Goal: Information Seeking & Learning: Learn about a topic

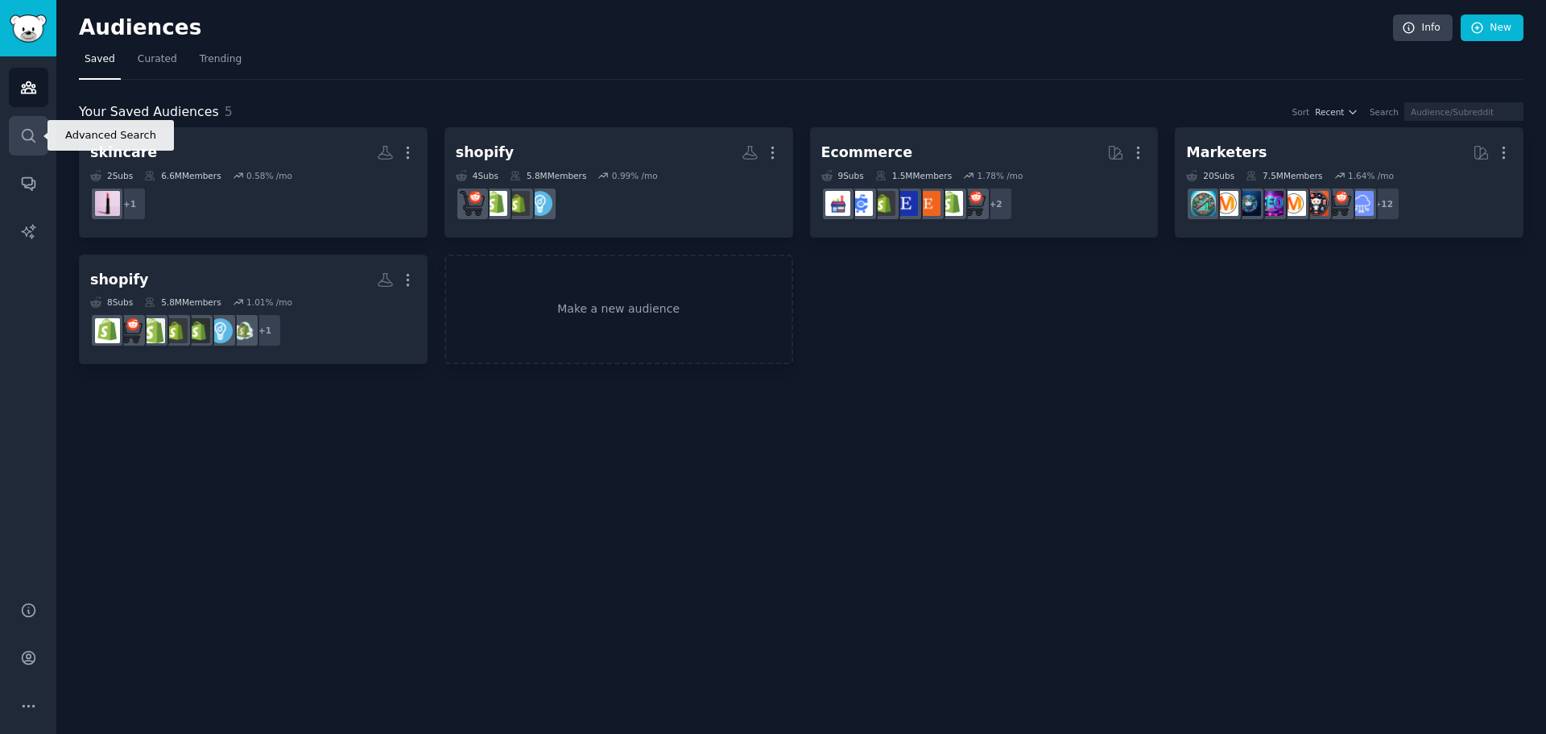
click at [25, 133] on icon "Sidebar" at bounding box center [28, 135] width 17 height 17
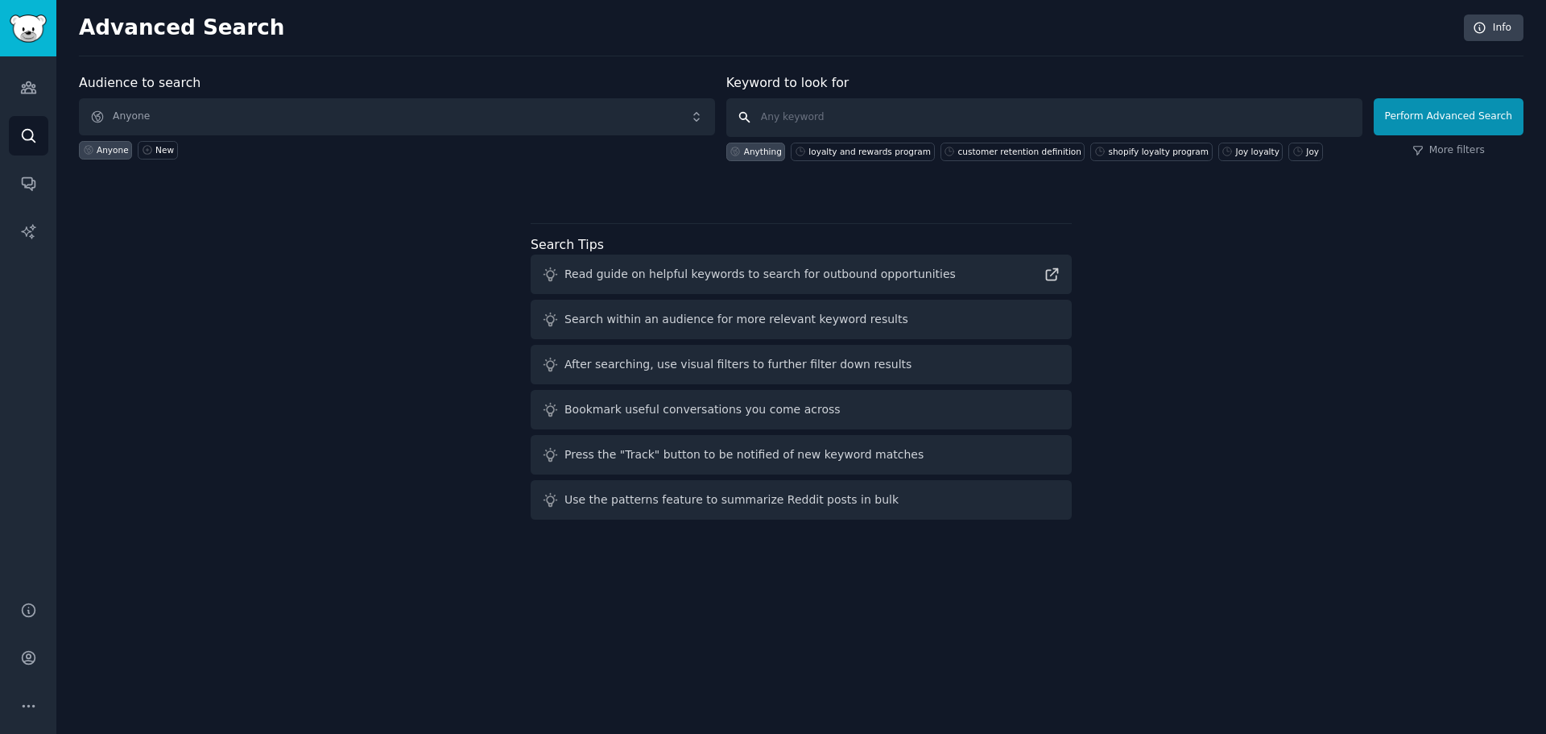
click at [767, 114] on input "text" at bounding box center [1044, 117] width 636 height 39
paste input "loyalty and rewards program"
type input "loyalty and rewards program"
click at [1454, 101] on button "Perform Advanced Search" at bounding box center [1449, 116] width 150 height 37
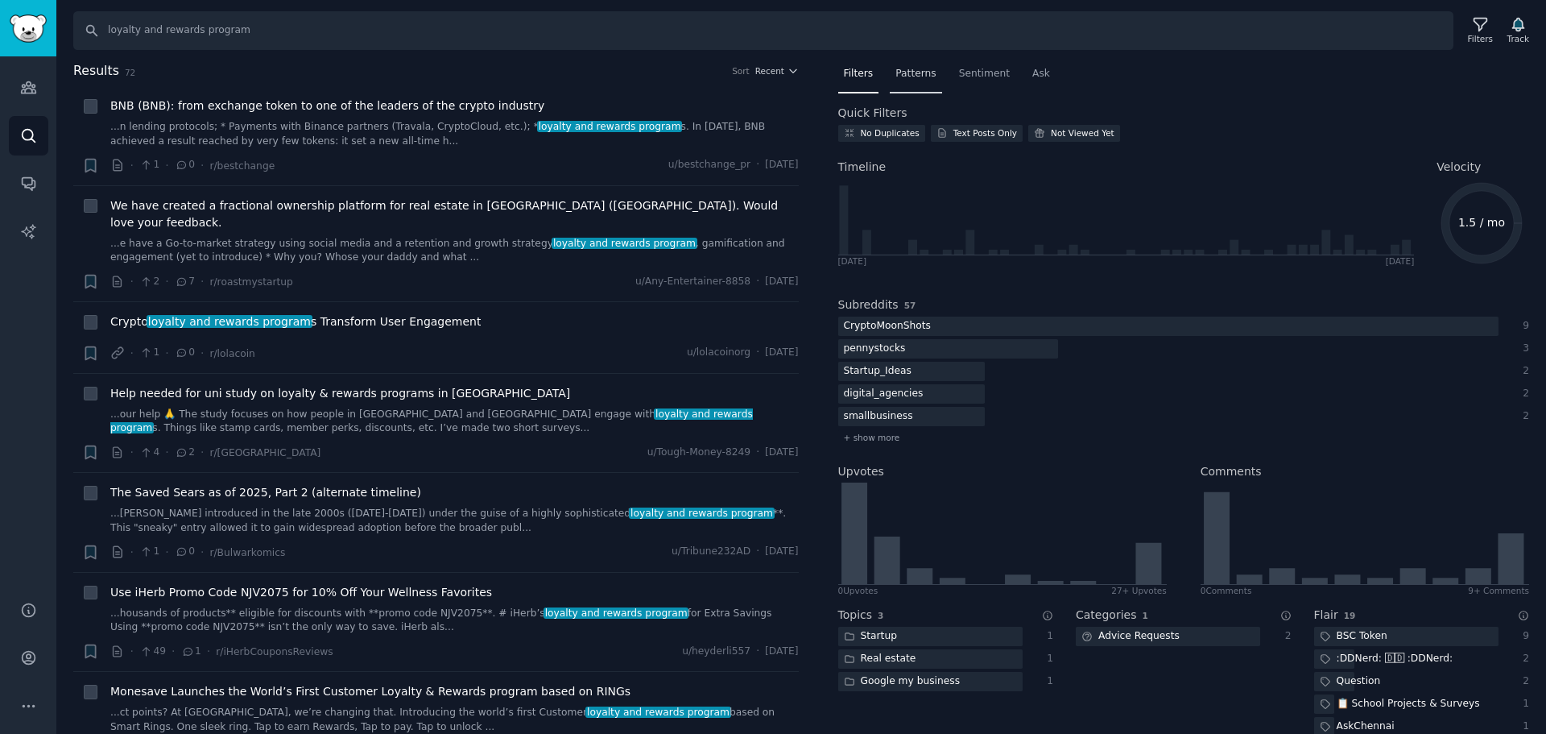
click at [906, 72] on span "Patterns" at bounding box center [915, 74] width 40 height 14
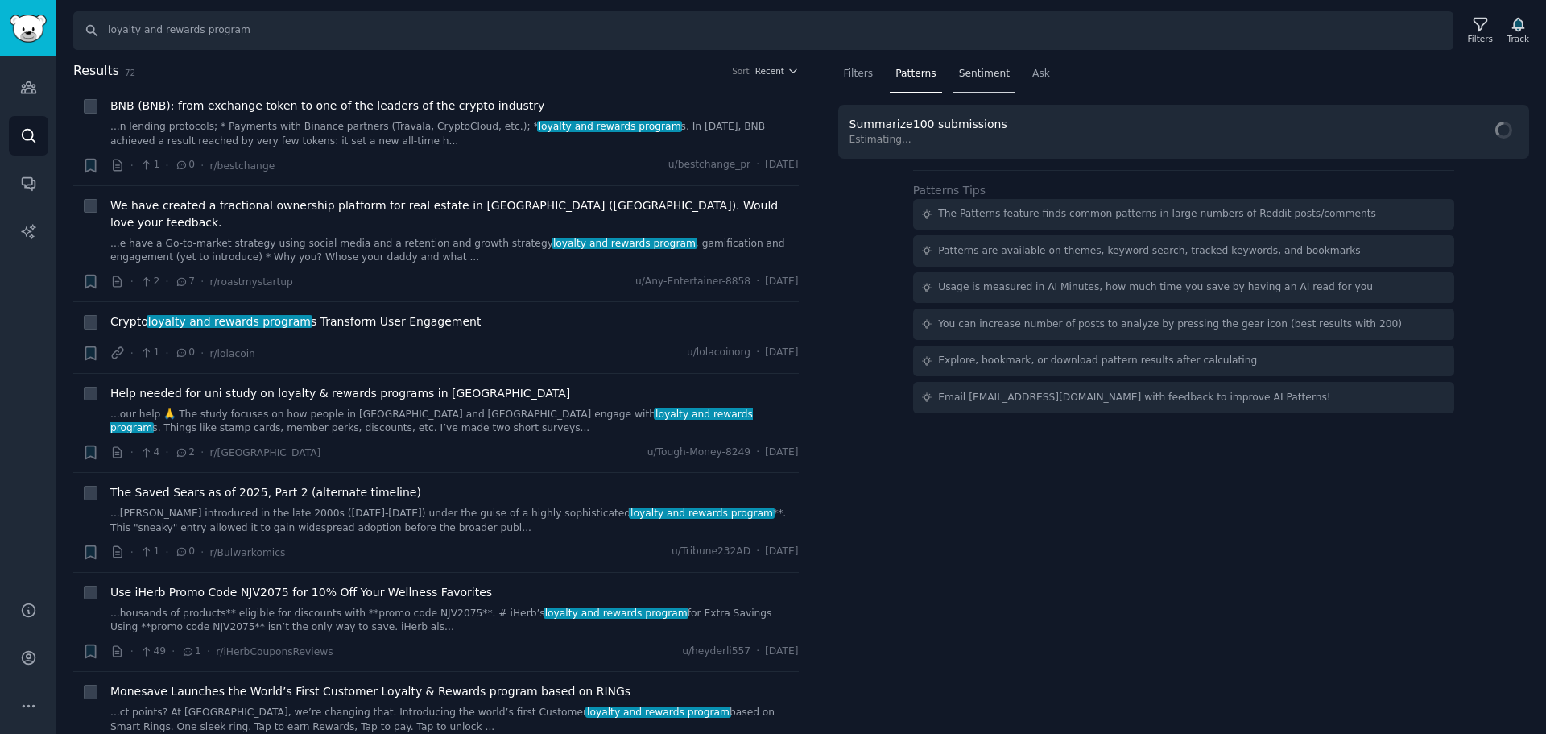
click at [959, 72] on span "Sentiment" at bounding box center [984, 74] width 51 height 14
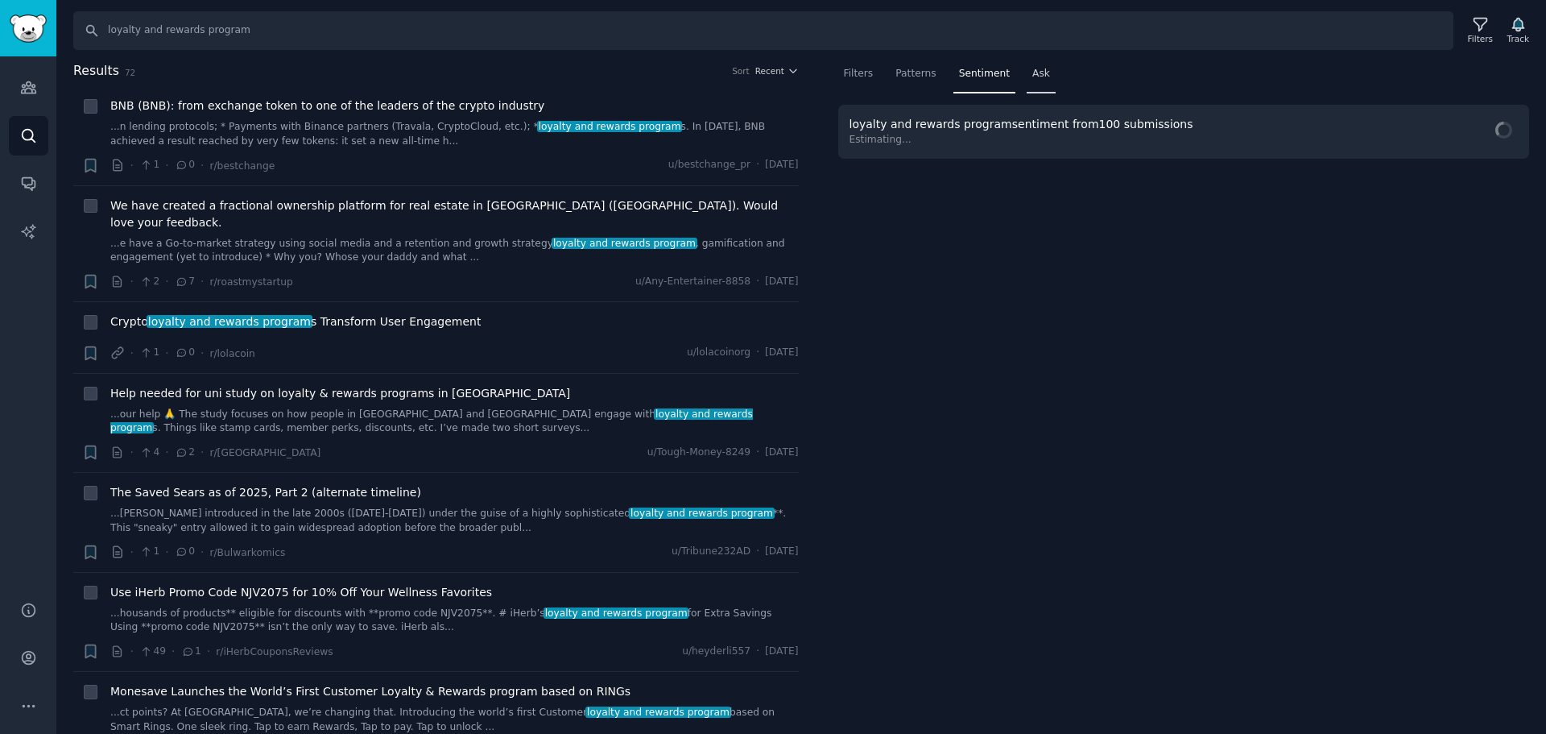
click at [1027, 72] on div "Ask" at bounding box center [1041, 77] width 29 height 33
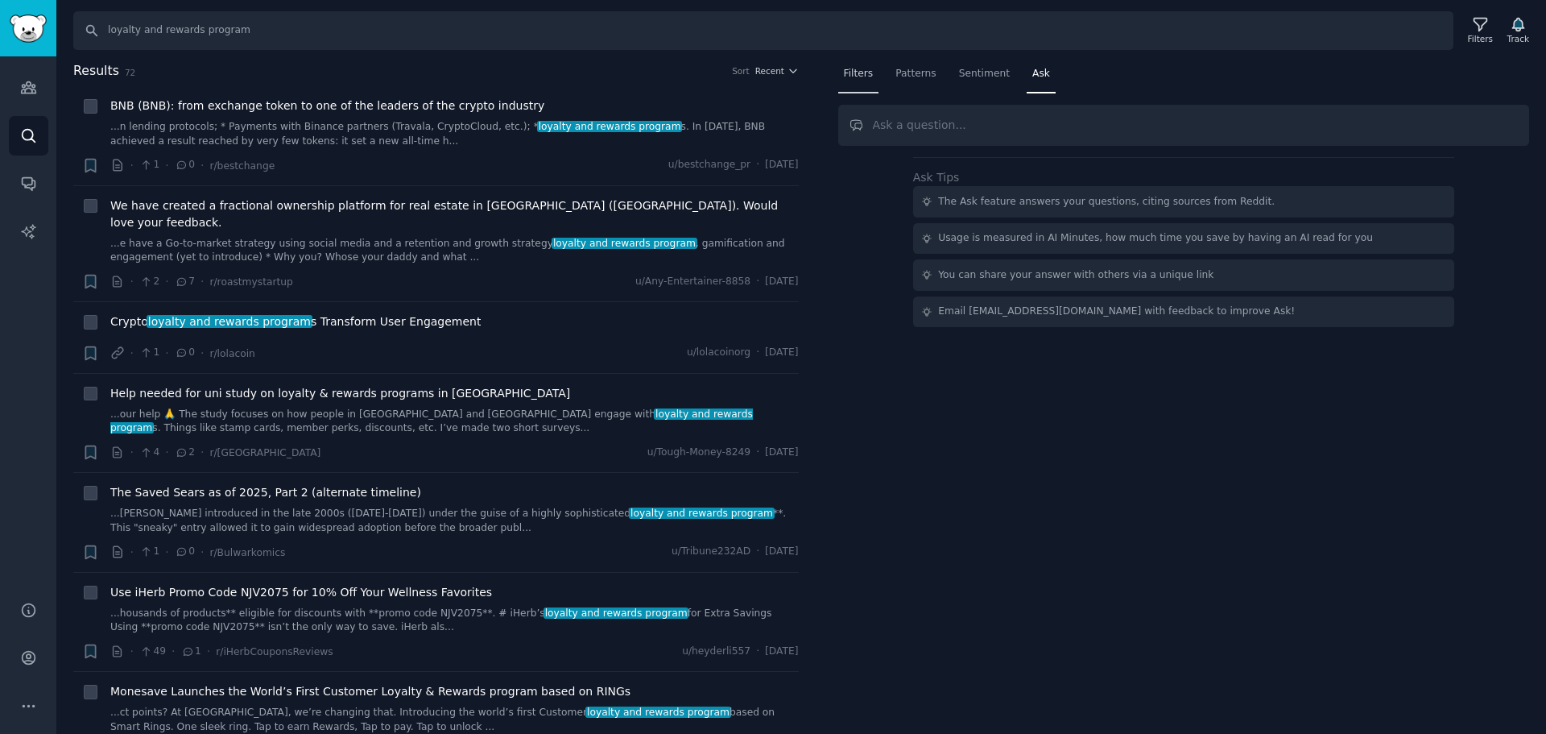
click at [874, 81] on div "Filters" at bounding box center [858, 77] width 41 height 33
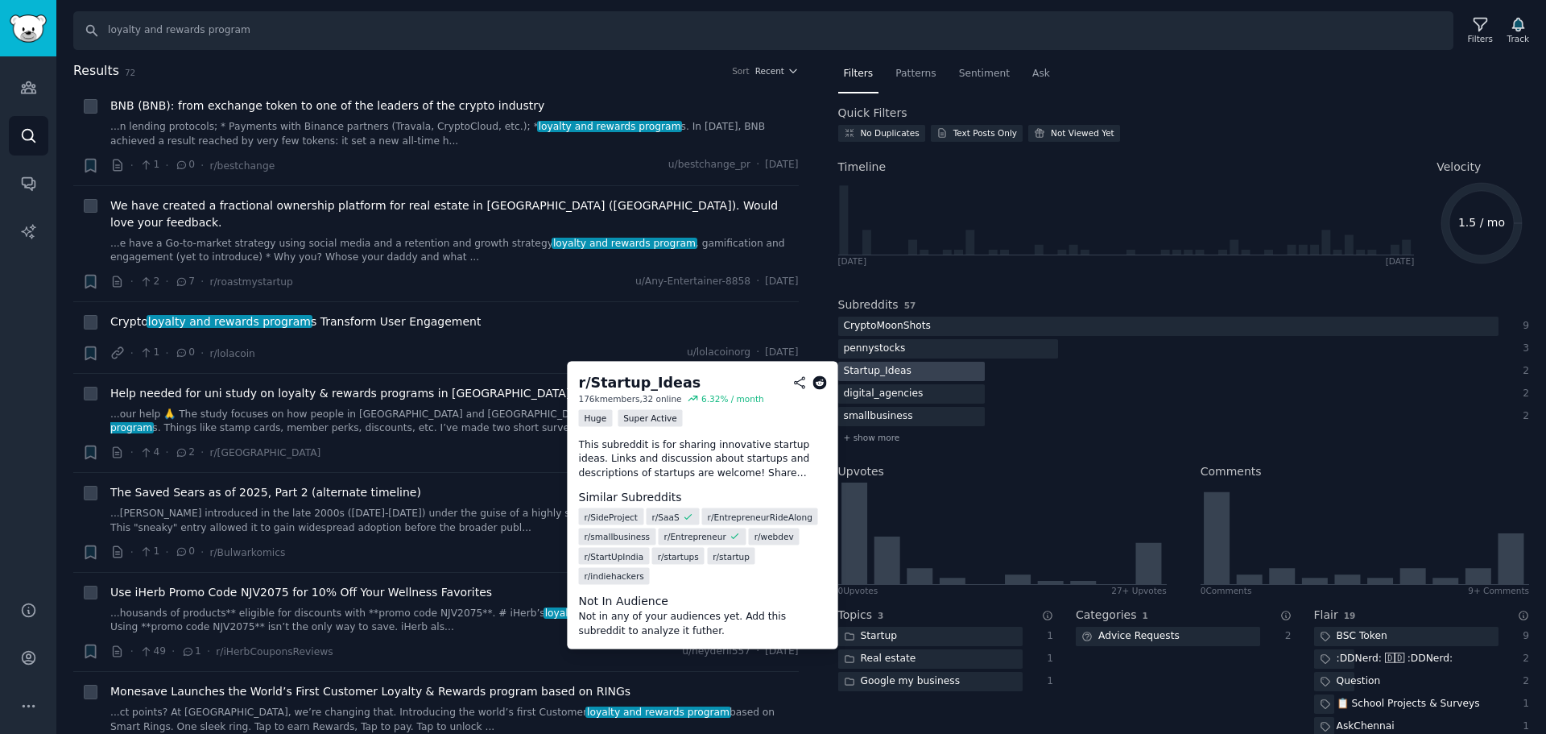
drag, startPoint x: 948, startPoint y: 366, endPoint x: 912, endPoint y: 367, distance: 36.2
click at [912, 367] on div at bounding box center [911, 372] width 147 height 20
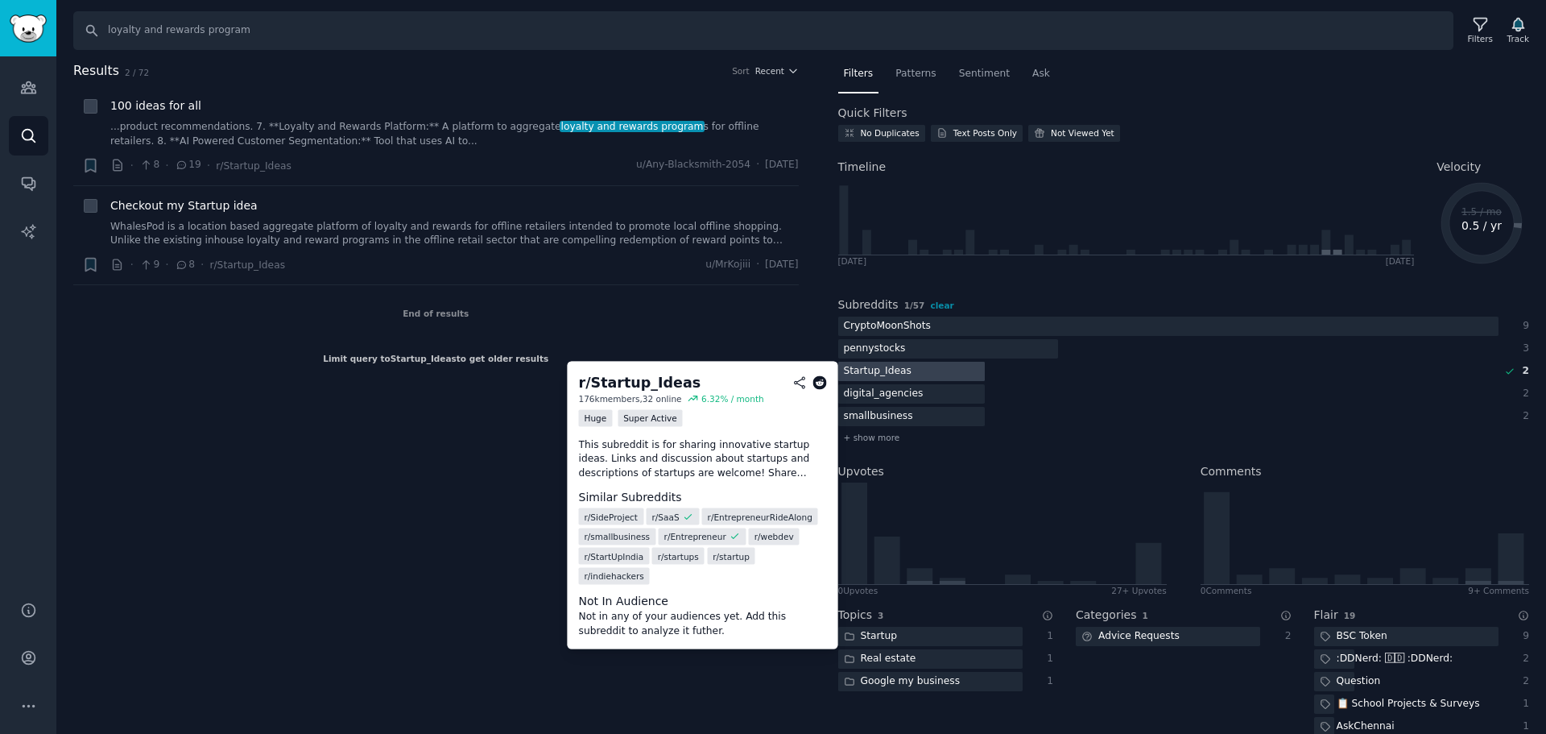
click at [912, 367] on div at bounding box center [911, 372] width 147 height 20
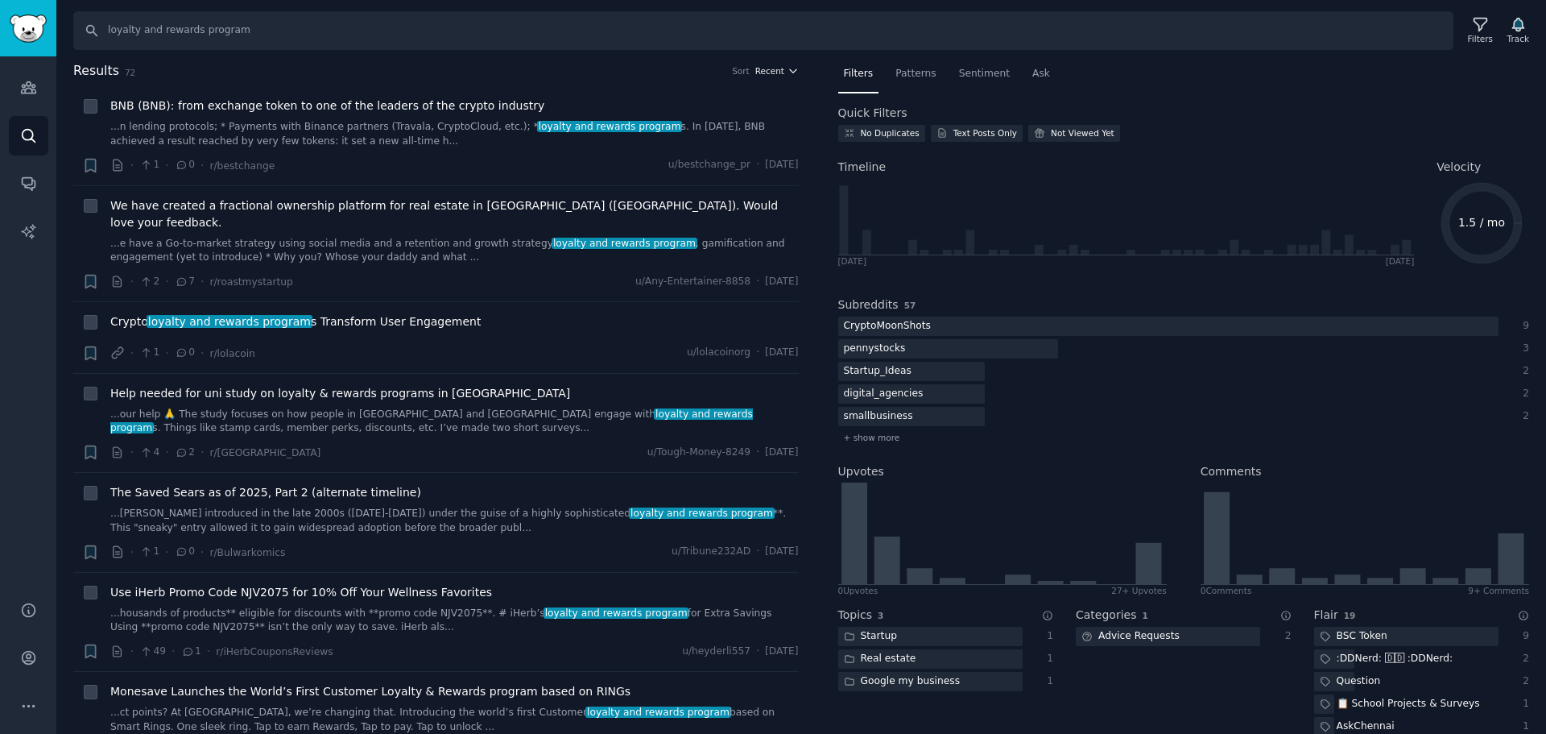
click at [763, 69] on span "Recent" at bounding box center [769, 70] width 29 height 11
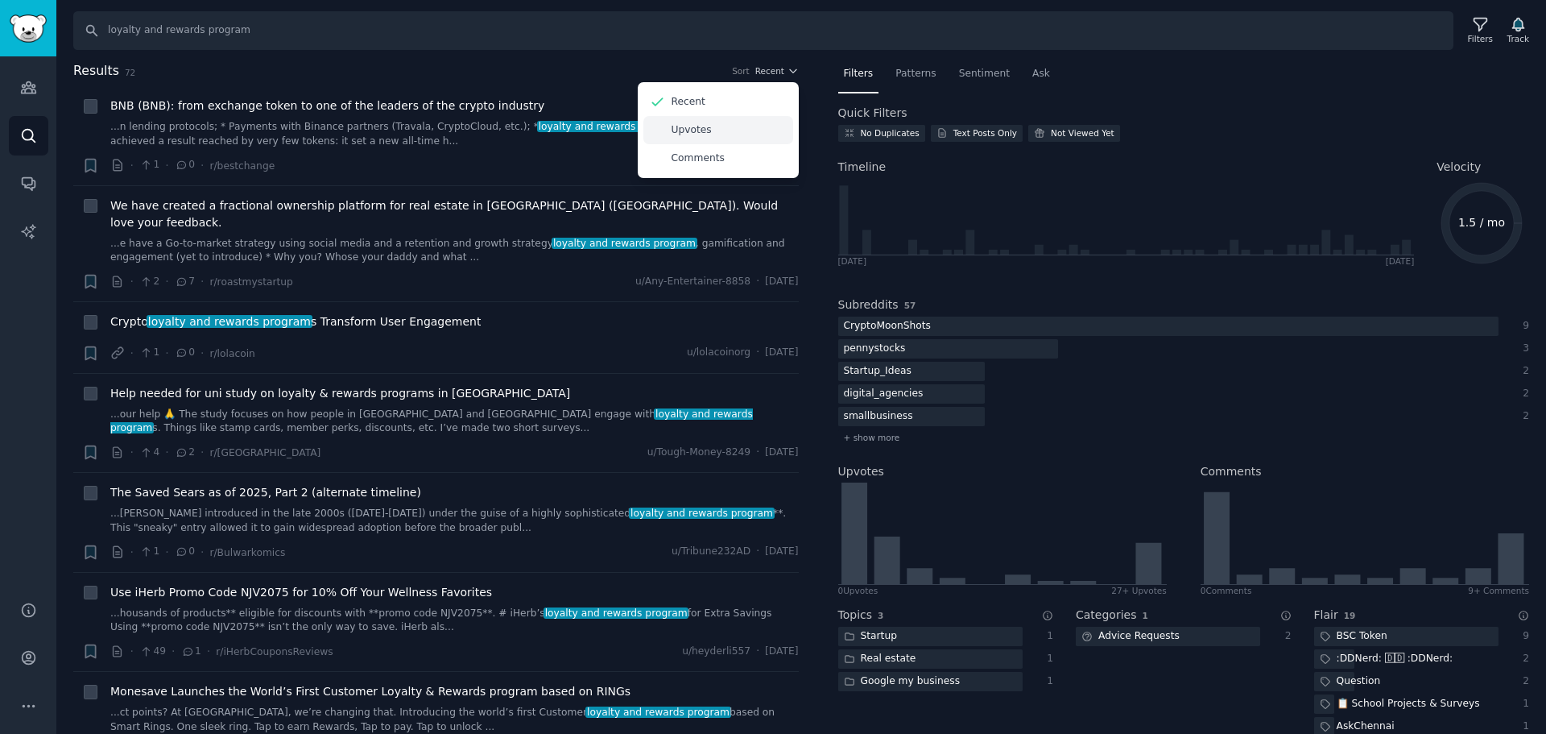
click at [710, 127] on div "Upvotes" at bounding box center [718, 130] width 150 height 28
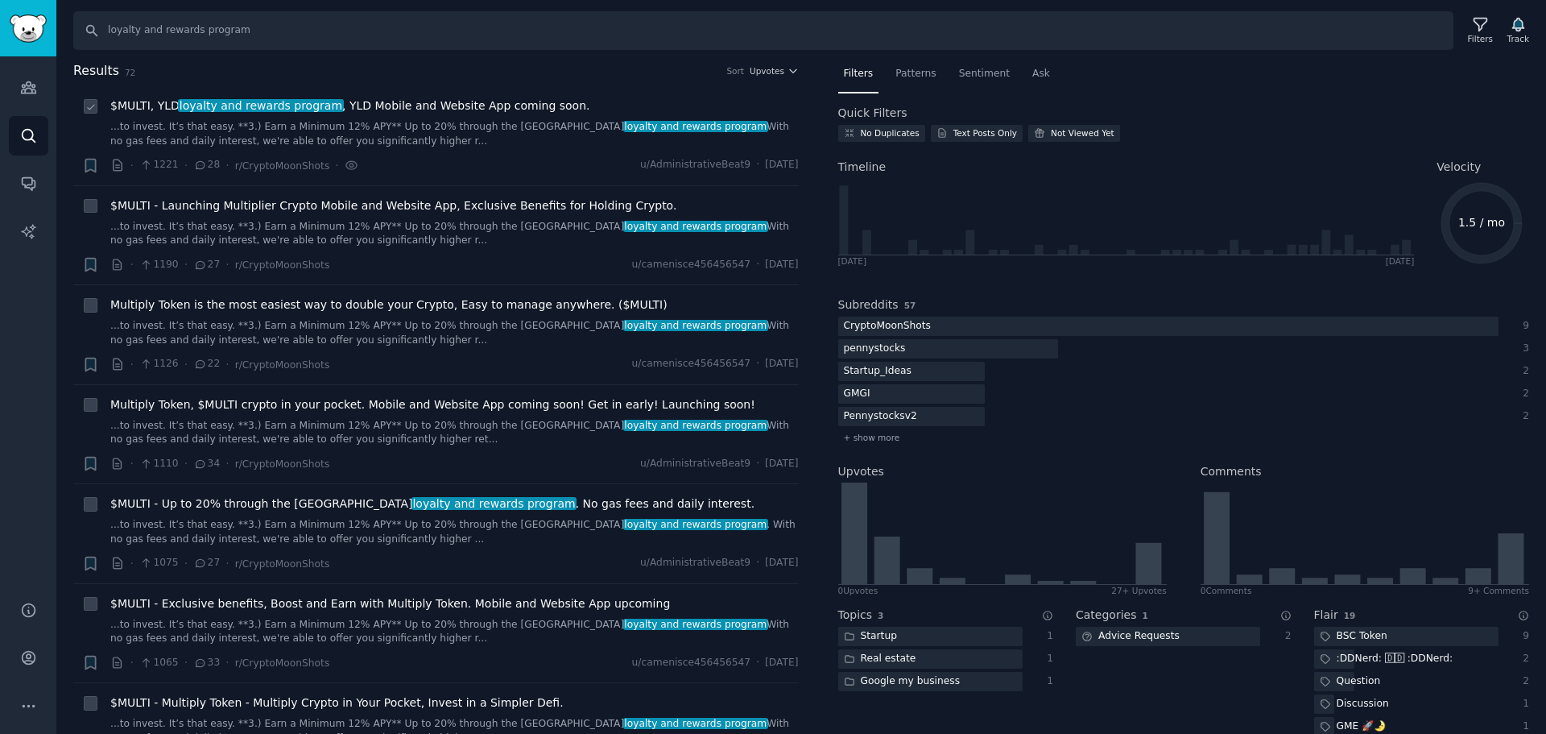
click at [422, 95] on li "+ $MULTI, YLD loyalty and rewards program , YLD Mobile and Website App coming s…" at bounding box center [436, 135] width 726 height 99
click at [413, 100] on span "$MULTI, YLD loyalty and rewards program , YLD Mobile and Website App coming soo…" at bounding box center [350, 105] width 480 height 17
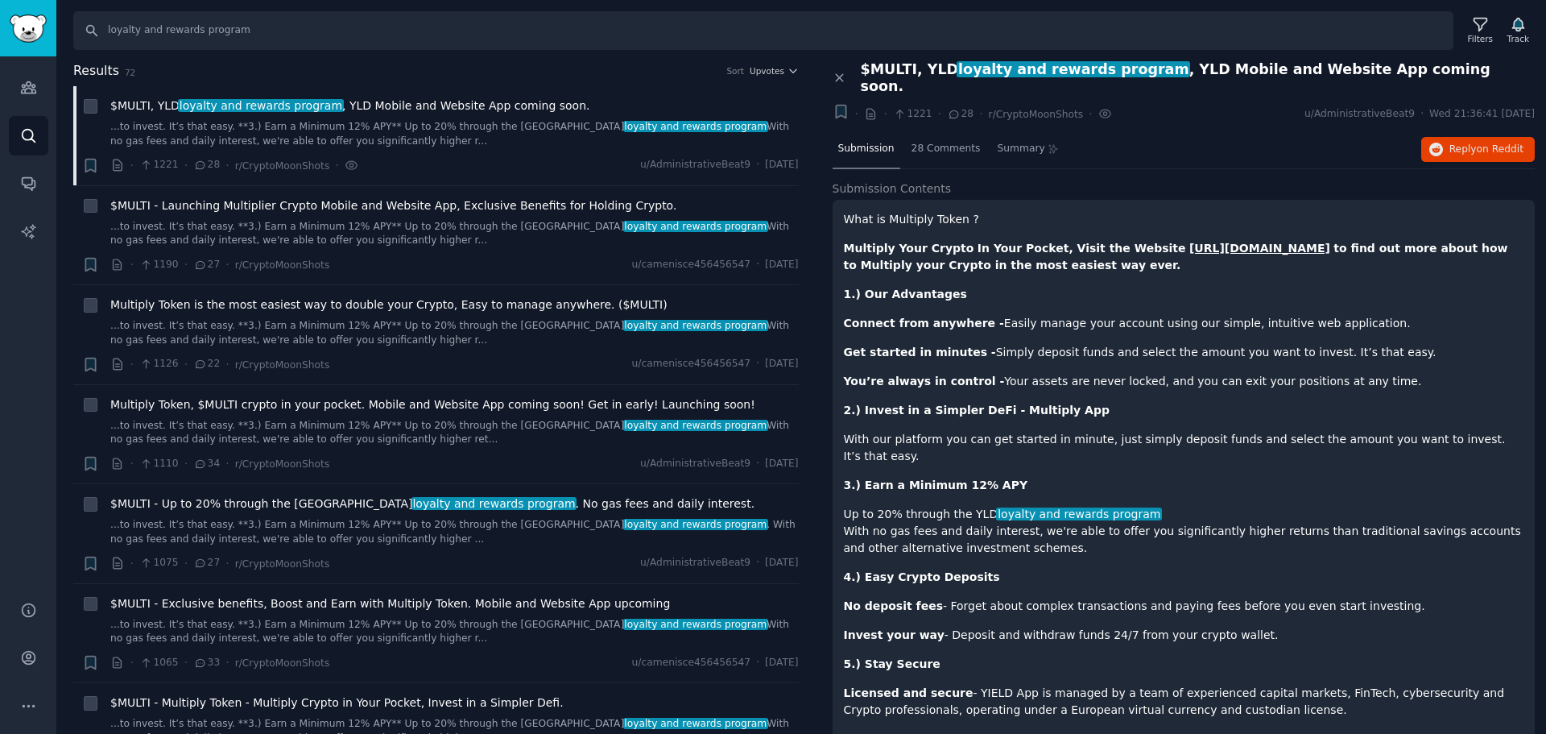
click at [1176, 70] on span "$MULTI, YLD loyalty and rewards program , YLD Mobile and Website App coming soo…" at bounding box center [1198, 78] width 675 height 34
click at [1441, 143] on icon "button" at bounding box center [1436, 150] width 14 height 14
click at [788, 73] on icon "button" at bounding box center [793, 70] width 11 height 11
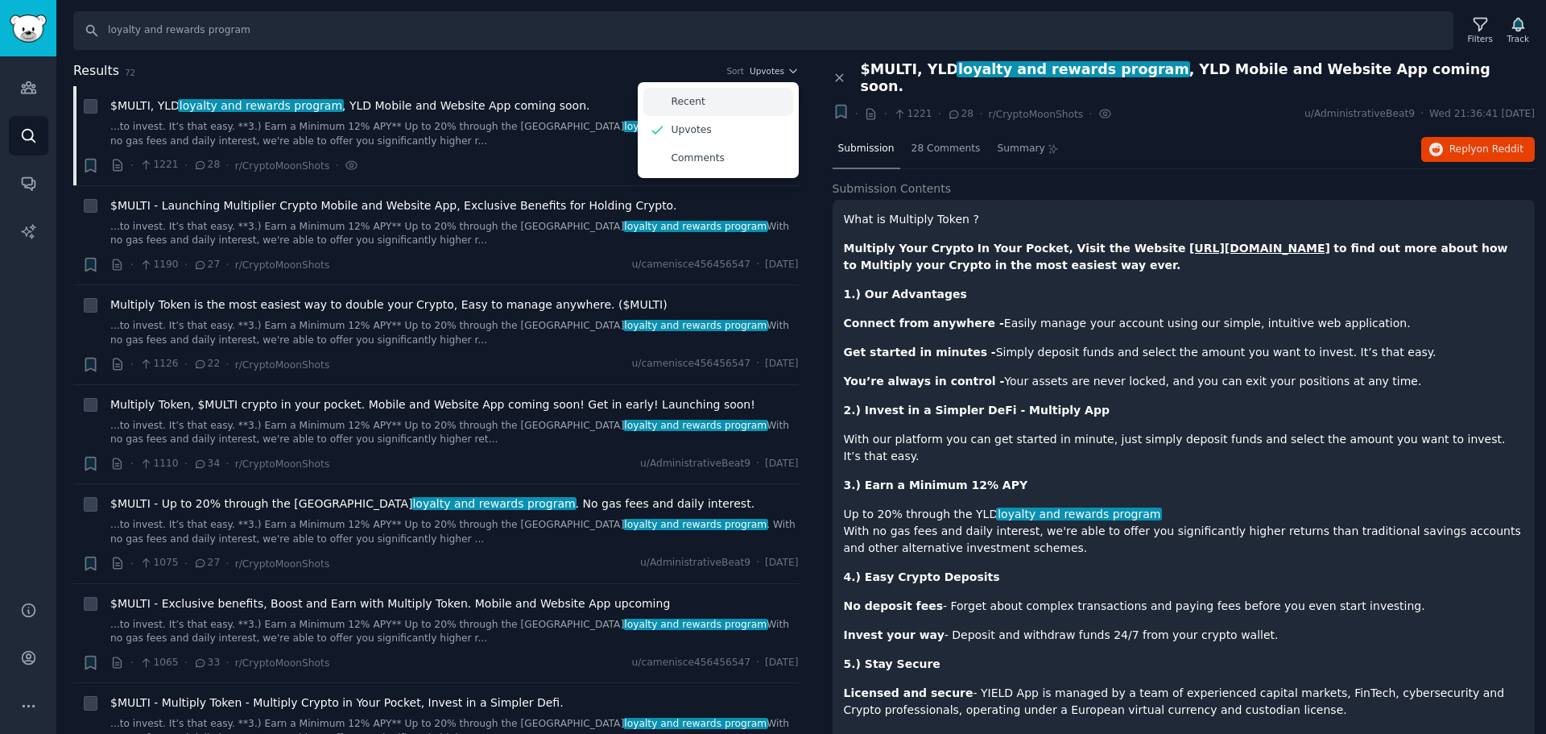
click at [739, 92] on div "Recent" at bounding box center [718, 102] width 150 height 28
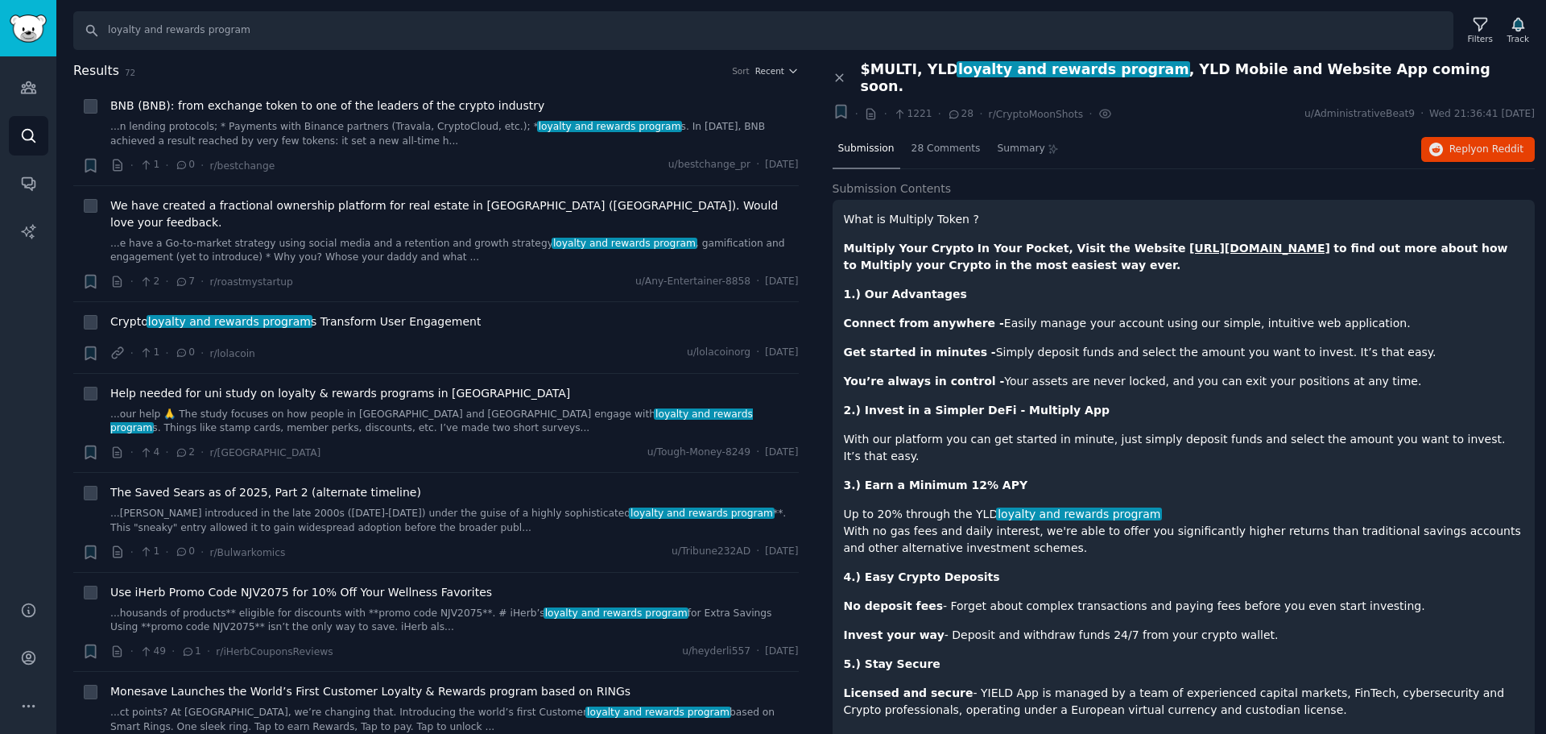
drag, startPoint x: 752, startPoint y: 166, endPoint x: 797, endPoint y: 163, distance: 45.2
click at [797, 163] on div "Results 72 Sort Recent + BNB (BNB): from exchange token to one of the leaders o…" at bounding box center [447, 397] width 748 height 673
click at [802, 161] on div "Results 72 Sort Recent + BNB (BNB): from exchange token to one of the leaders o…" at bounding box center [447, 397] width 748 height 673
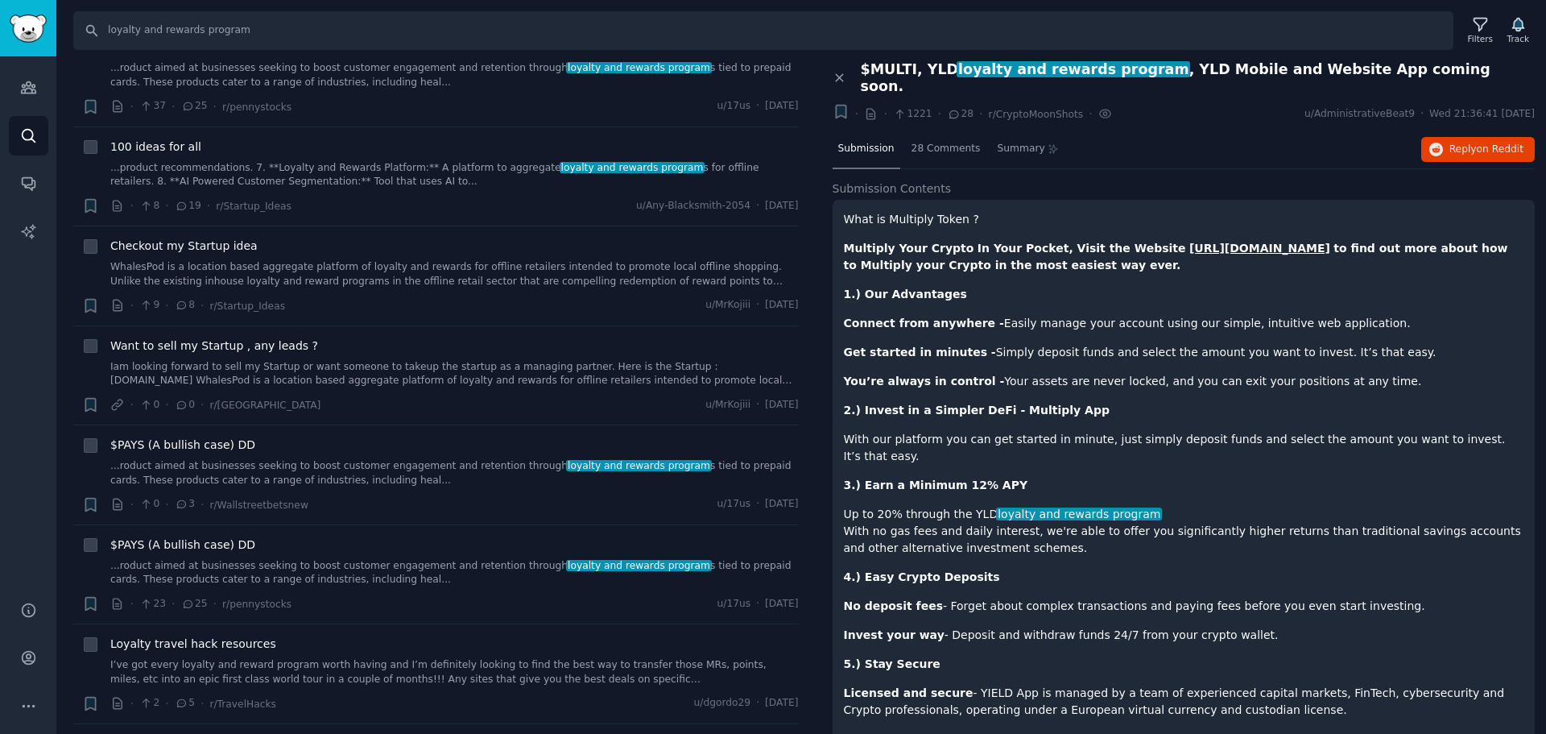
scroll to position [1047, 0]
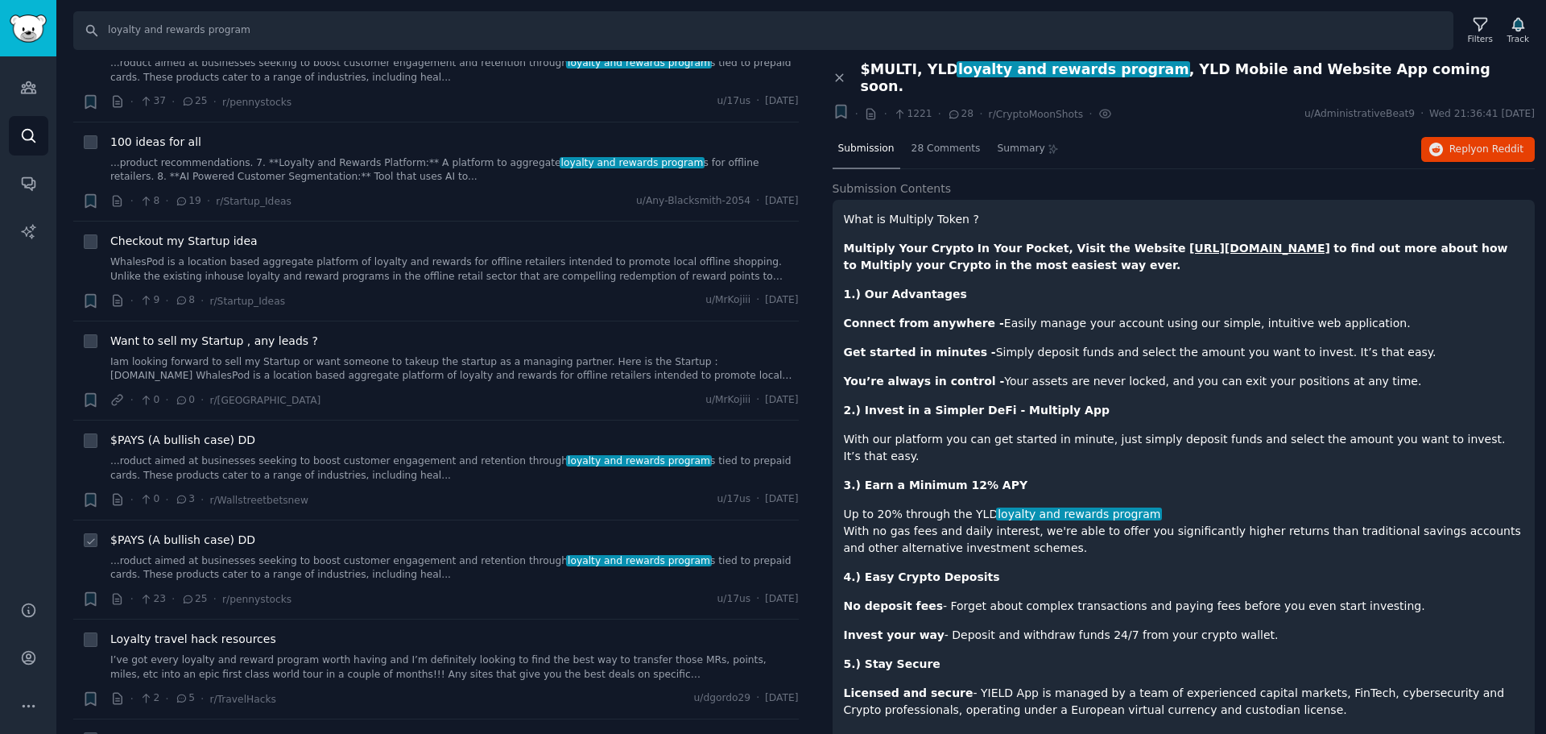
click at [776, 552] on div "$PAYS (A bullish case) DD ...roduct aimed at businesses seeking to boost custom…" at bounding box center [454, 569] width 689 height 77
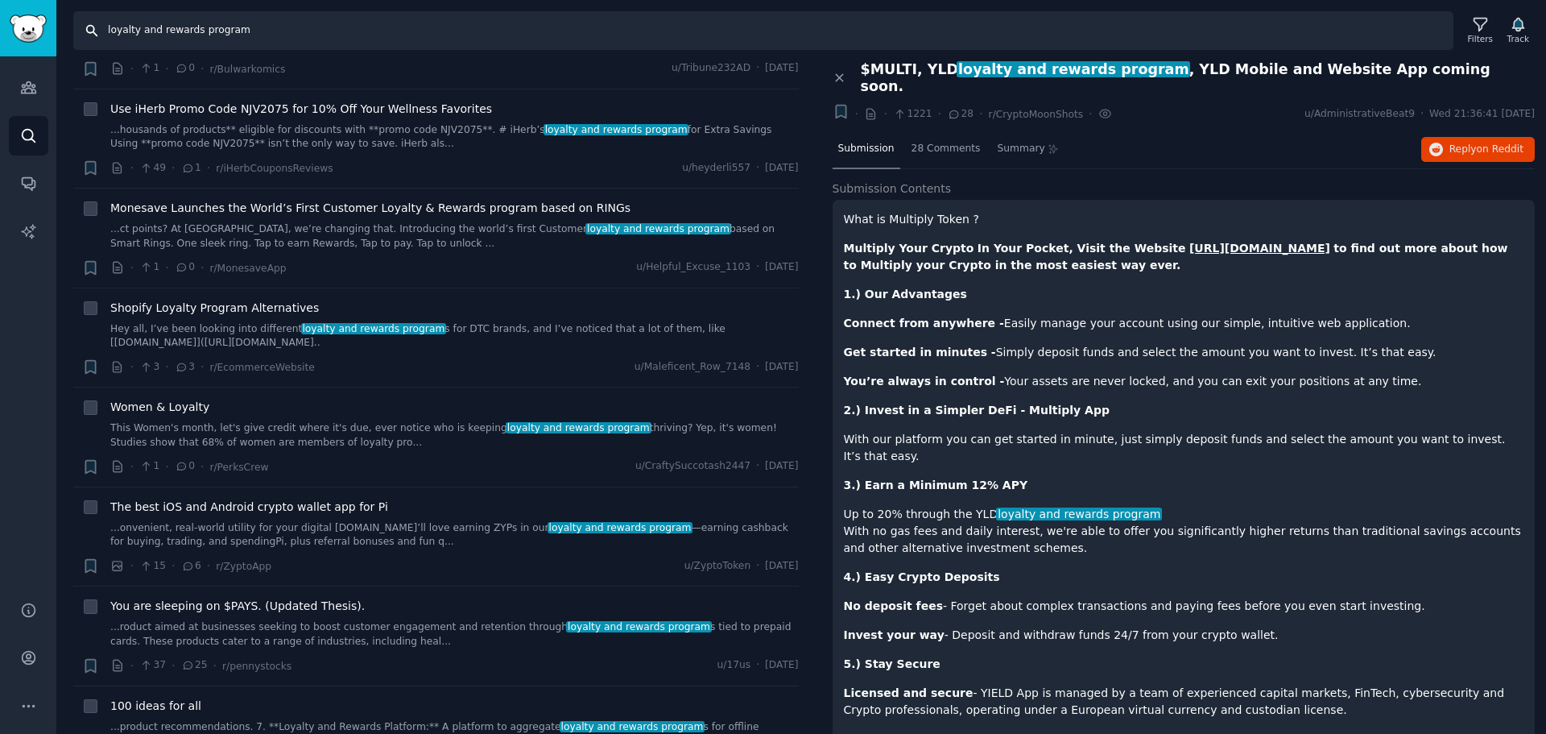
click at [431, 33] on input "loyalty and rewards program" at bounding box center [763, 30] width 1380 height 39
paste input "customer retention"
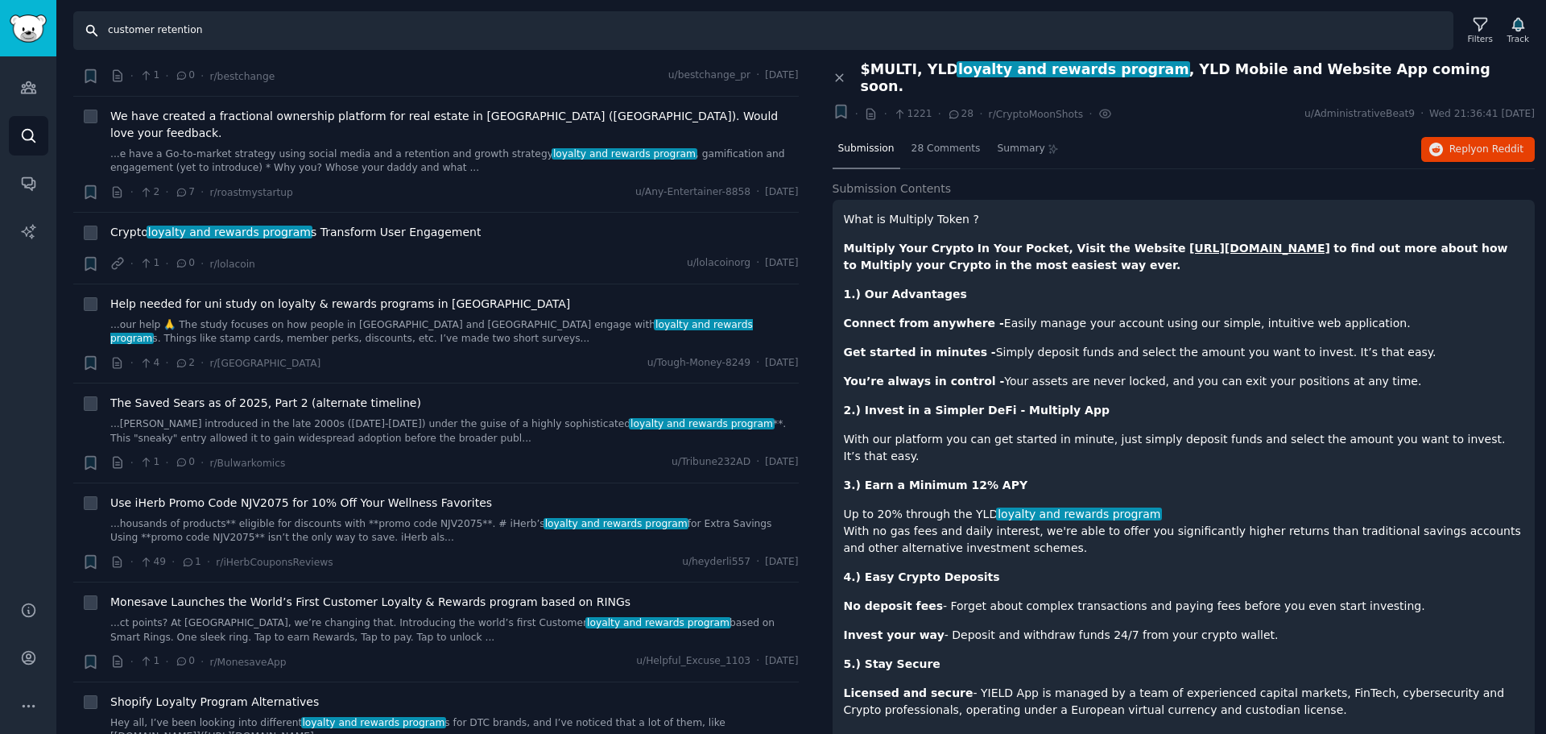
scroll to position [0, 0]
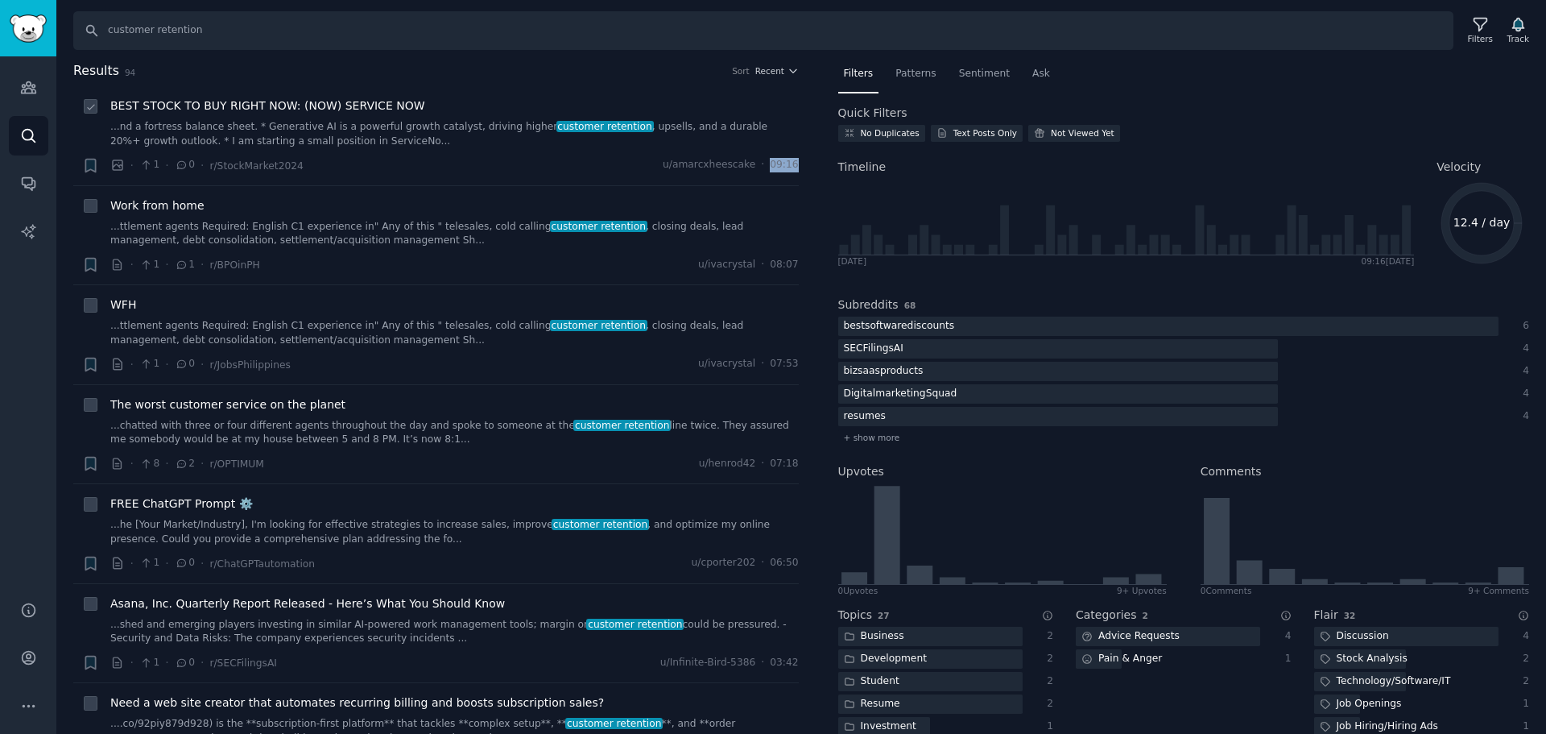
drag, startPoint x: 773, startPoint y: 168, endPoint x: 792, endPoint y: 168, distance: 19.3
click at [792, 168] on span "09:16" at bounding box center [784, 165] width 28 height 14
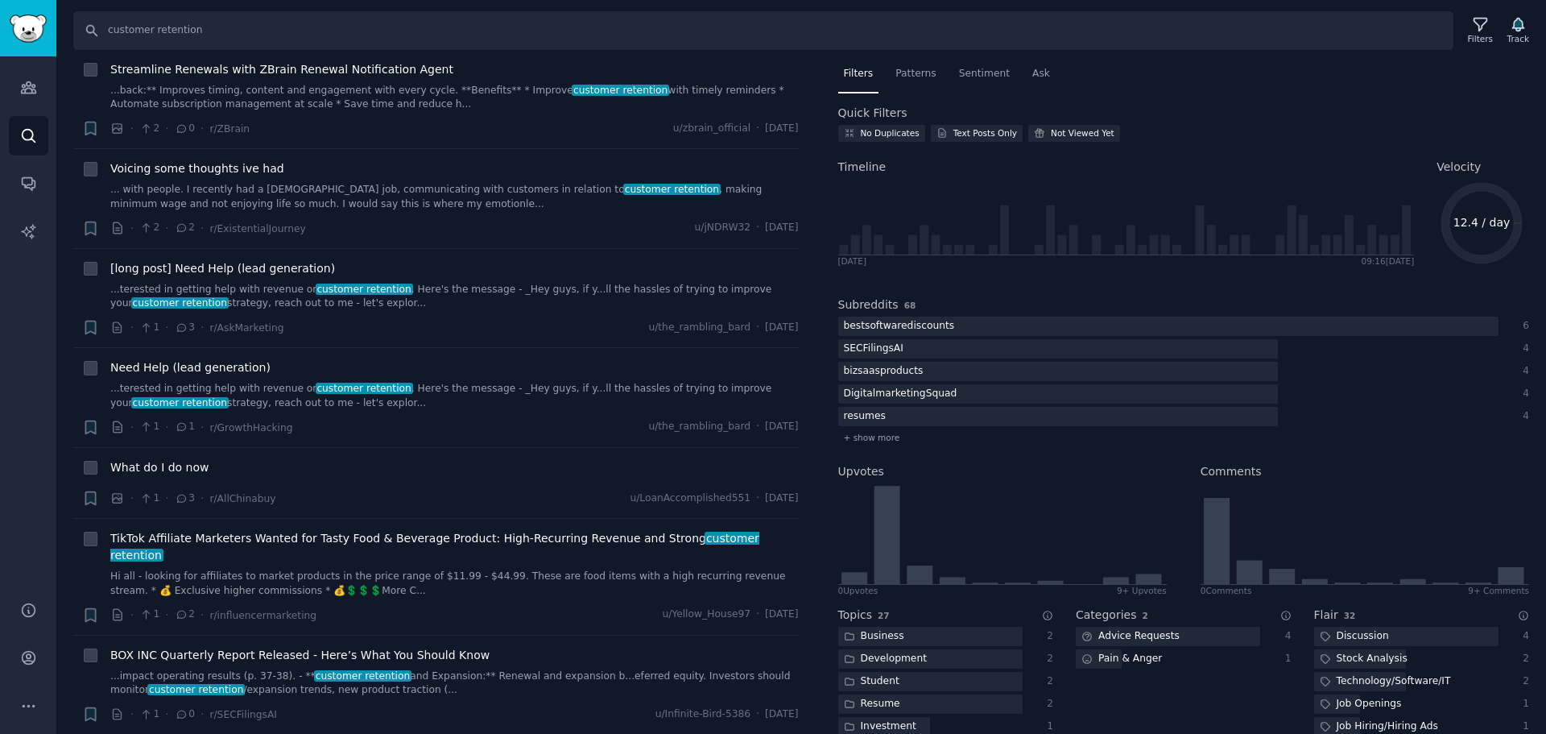
scroll to position [8760, 0]
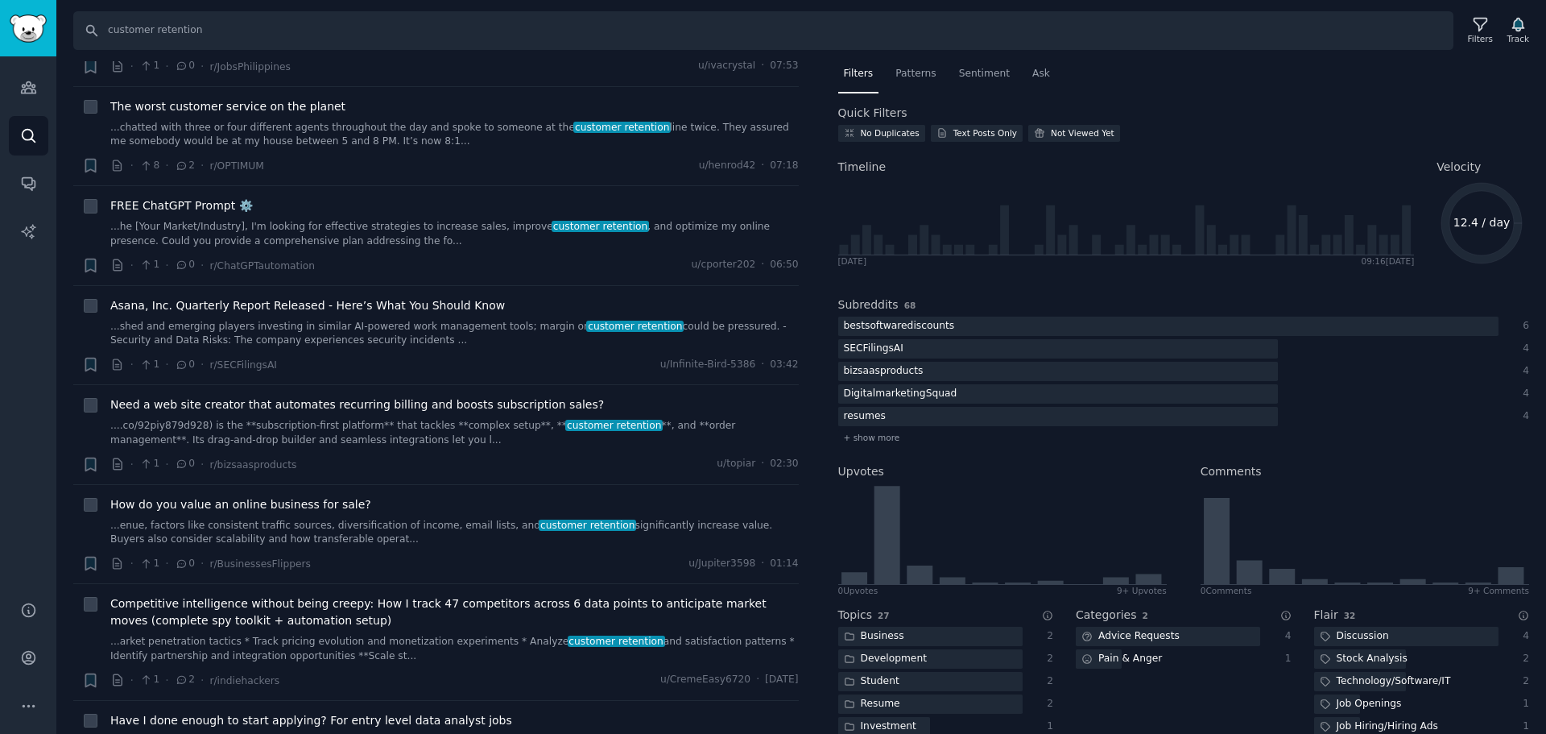
scroll to position [0, 0]
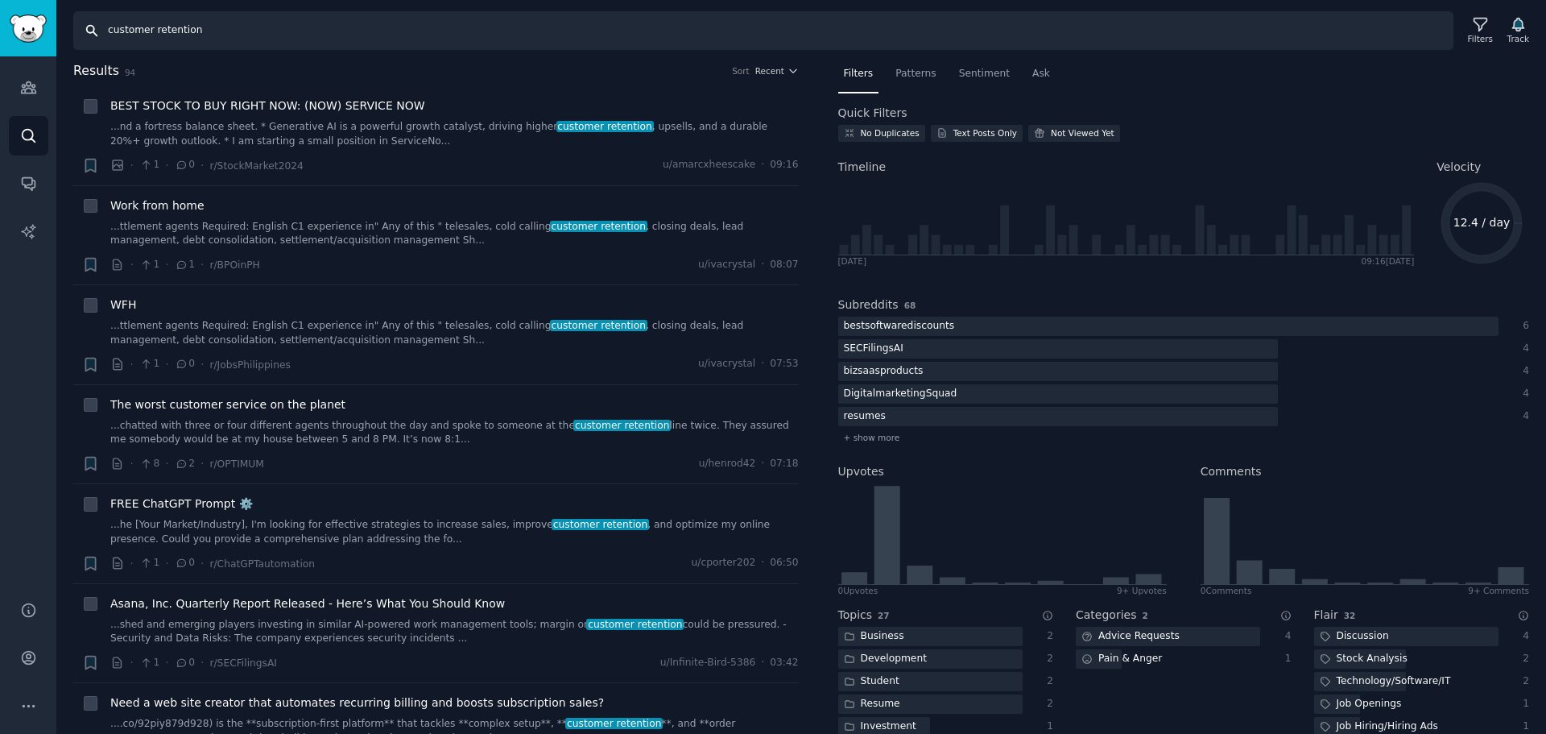
click at [316, 23] on input "customer retention" at bounding box center [763, 30] width 1380 height 39
click at [246, 34] on input "customer retention" at bounding box center [763, 30] width 1380 height 39
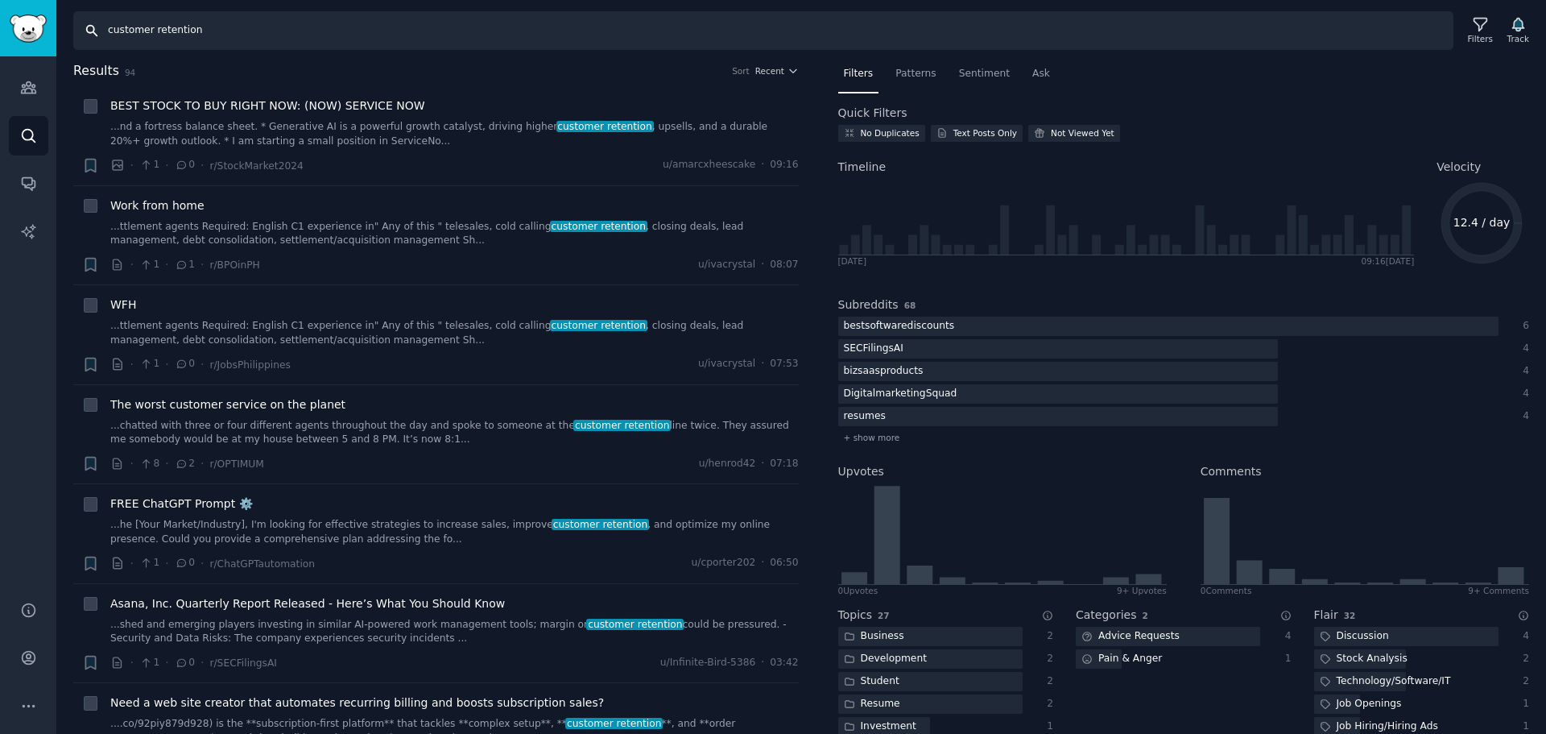
click at [246, 34] on input "customer retention" at bounding box center [763, 30] width 1380 height 39
click at [245, 34] on input "customer retention" at bounding box center [763, 30] width 1380 height 39
drag, startPoint x: 1434, startPoint y: 168, endPoint x: 1474, endPoint y: 168, distance: 39.5
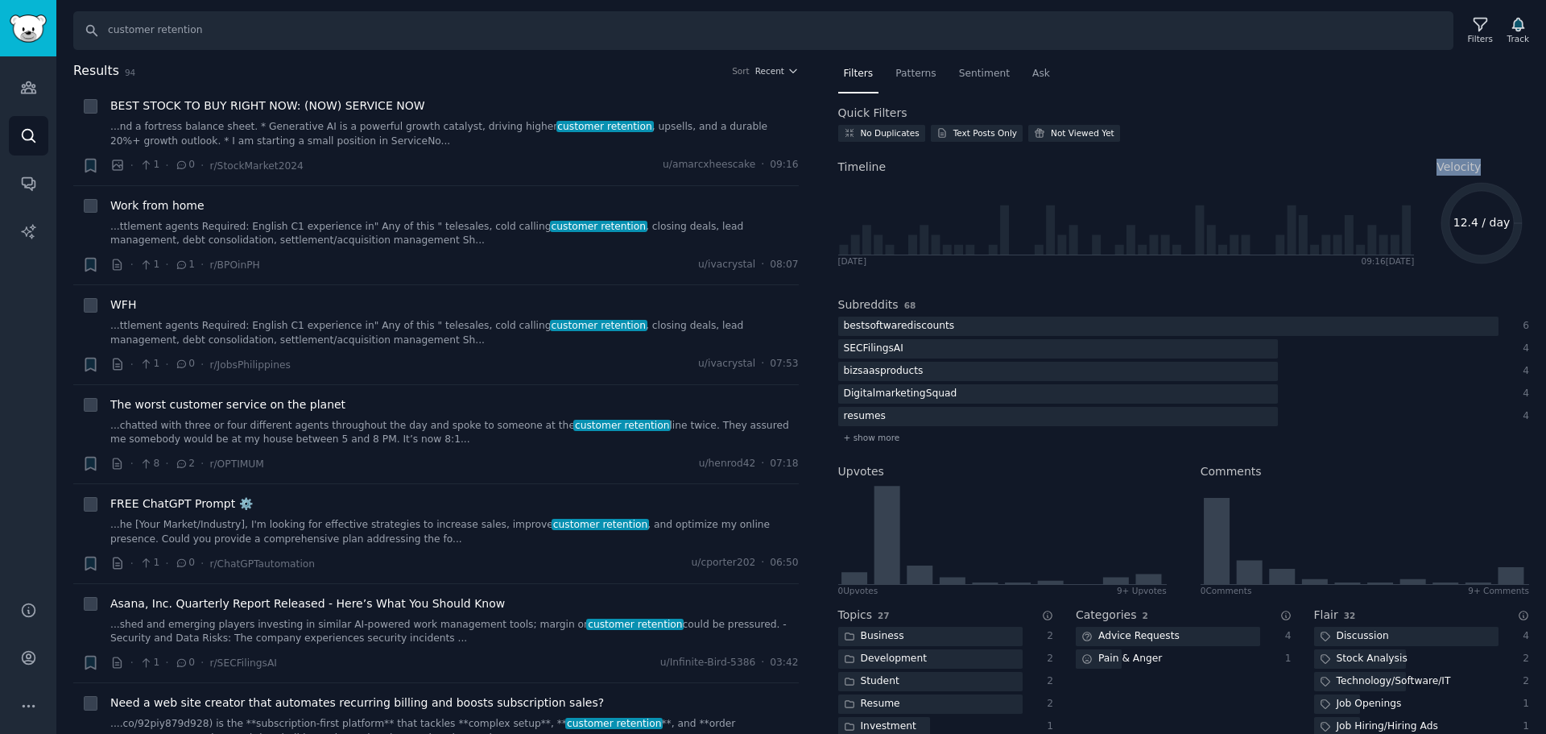
click at [1474, 168] on h2 "Velocity" at bounding box center [1483, 167] width 93 height 17
copy span "Velocity"
drag, startPoint x: 1458, startPoint y: 222, endPoint x: 1475, endPoint y: 221, distance: 17.7
click at [1475, 221] on text "12.4 / day" at bounding box center [1482, 222] width 57 height 13
click at [1451, 172] on span "Velocity" at bounding box center [1459, 167] width 44 height 17
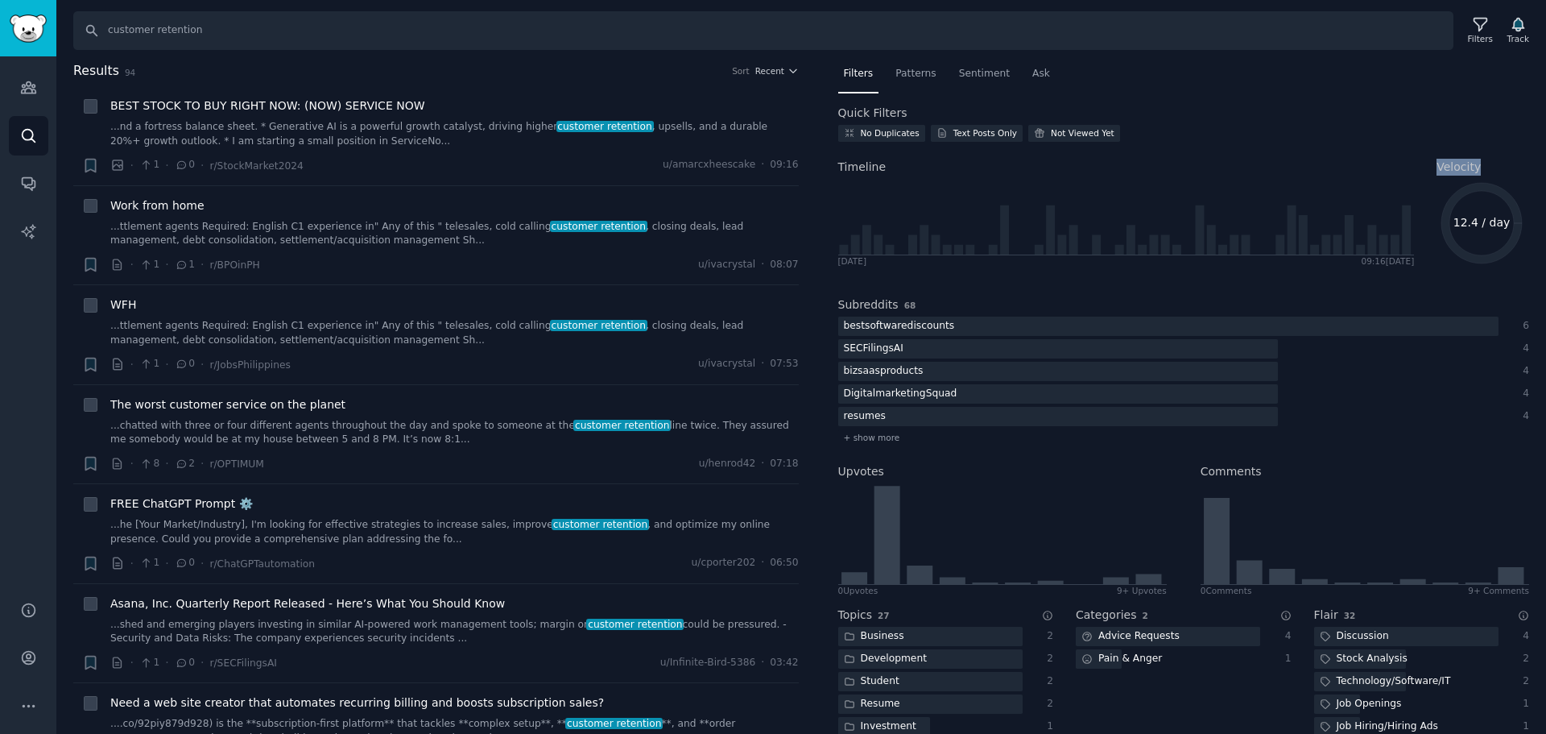
click at [1451, 172] on span "Velocity" at bounding box center [1459, 167] width 44 height 17
click at [1450, 157] on div "Velocity 12.4 / day" at bounding box center [1483, 208] width 93 height 122
click at [1456, 168] on span "Velocity" at bounding box center [1459, 167] width 44 height 17
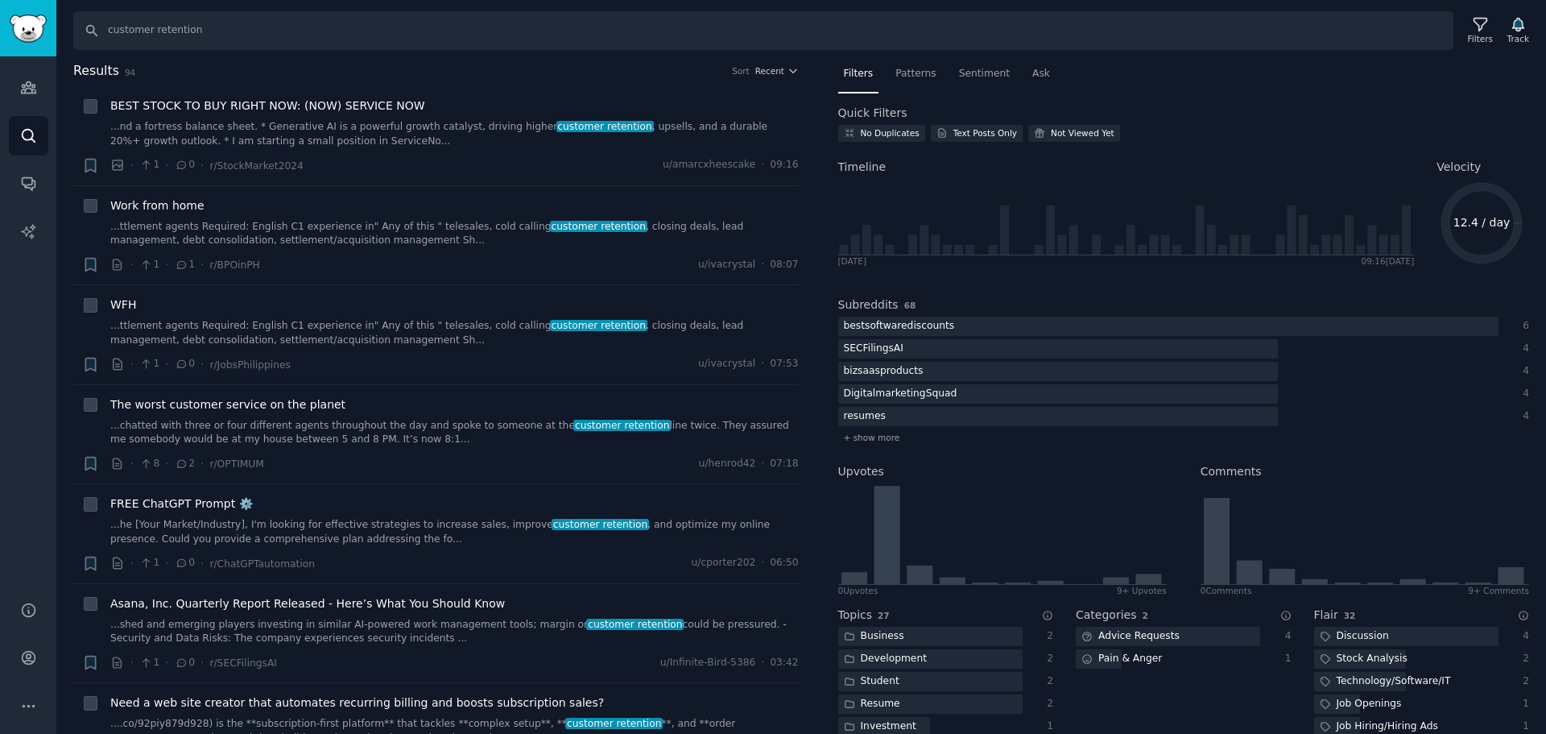
click at [1334, 140] on div "No Duplicates Text Posts Only Not Viewed Yet" at bounding box center [1184, 136] width 692 height 23
drag, startPoint x: 1427, startPoint y: 163, endPoint x: 1510, endPoint y: 165, distance: 83.0
click at [1510, 165] on div "Timeline Wed 27/8/2025 09:16 Today Velocity 12.4 / day" at bounding box center [1184, 210] width 692 height 127
copy span "Velocity"
click at [1463, 160] on span "Velocity" at bounding box center [1459, 167] width 44 height 17
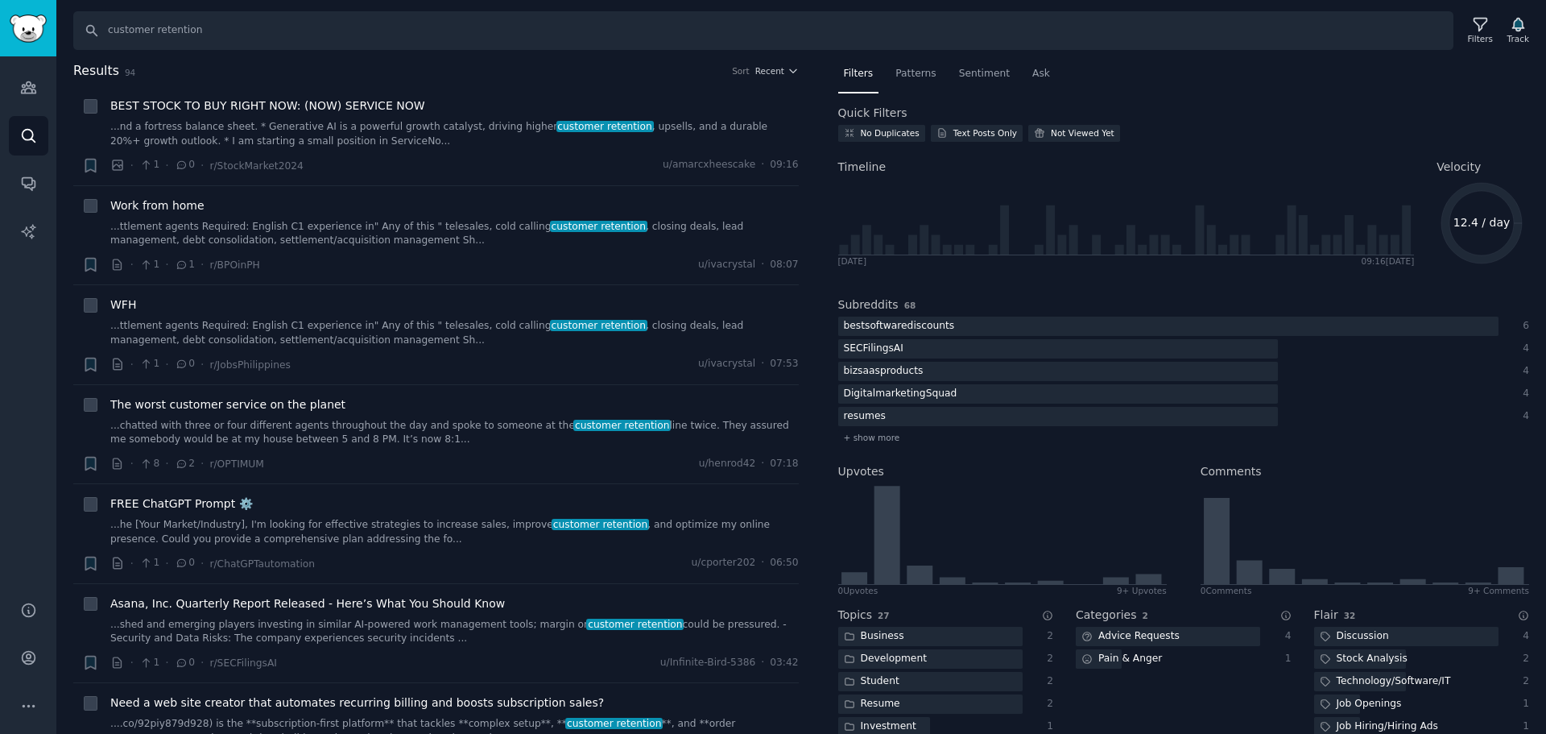
click at [1508, 218] on icon "12.4 / day" at bounding box center [1482, 223] width 90 height 90
drag, startPoint x: 1435, startPoint y: 166, endPoint x: 1483, endPoint y: 166, distance: 47.5
click at [1483, 166] on h2 "Velocity" at bounding box center [1483, 167] width 93 height 17
copy span "Velocity"
click at [1395, 133] on div "No Duplicates Text Posts Only Not Viewed Yet" at bounding box center [1184, 136] width 692 height 23
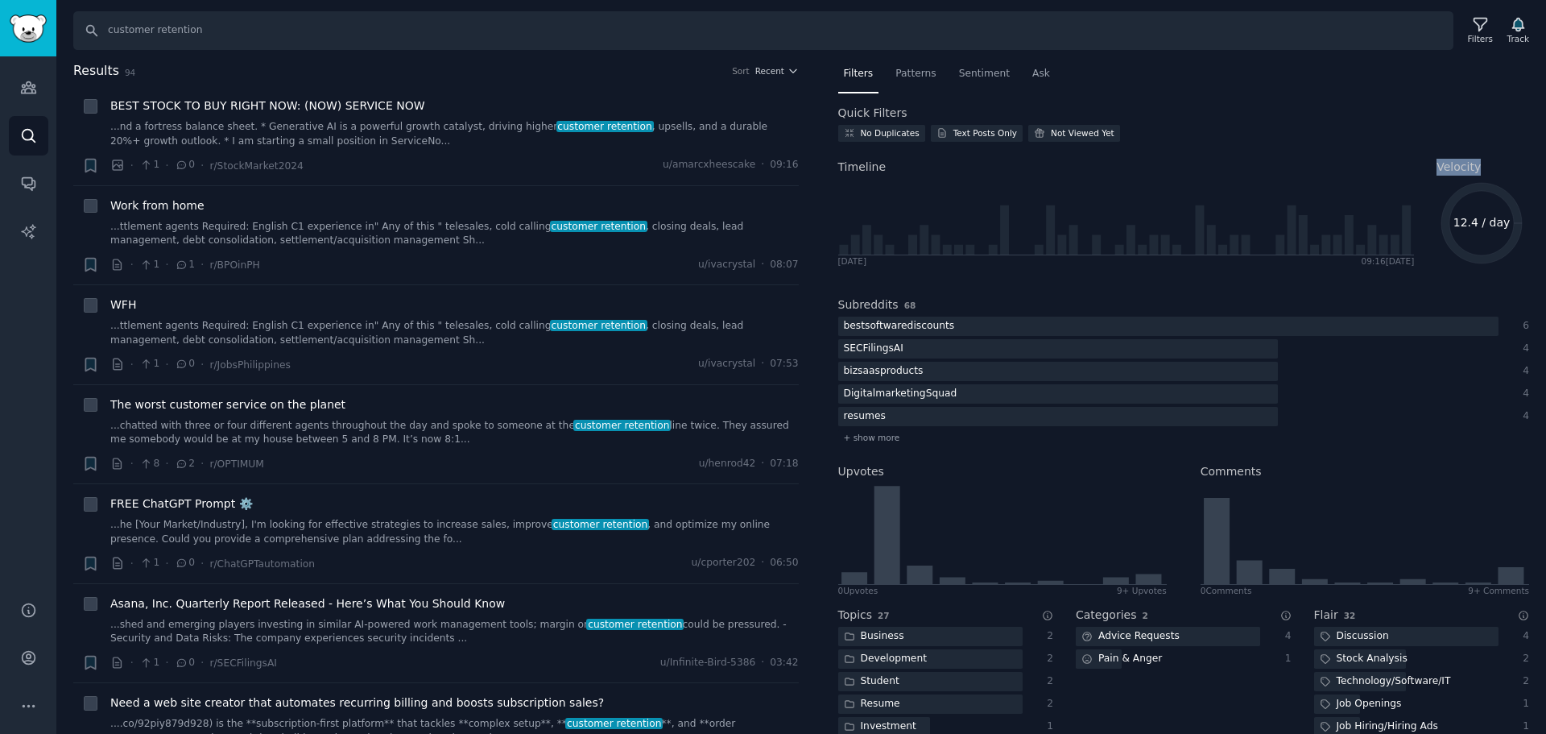
drag, startPoint x: 1436, startPoint y: 169, endPoint x: 1473, endPoint y: 163, distance: 37.5
click at [1473, 163] on span "Velocity" at bounding box center [1459, 167] width 44 height 17
copy span "Velocity"
drag, startPoint x: 835, startPoint y: 306, endPoint x: 894, endPoint y: 304, distance: 58.8
click at [894, 304] on div "Filters Patterns Sentiment Ask Quick Filters No Duplicates Text Posts Only Not …" at bounding box center [1184, 397] width 726 height 673
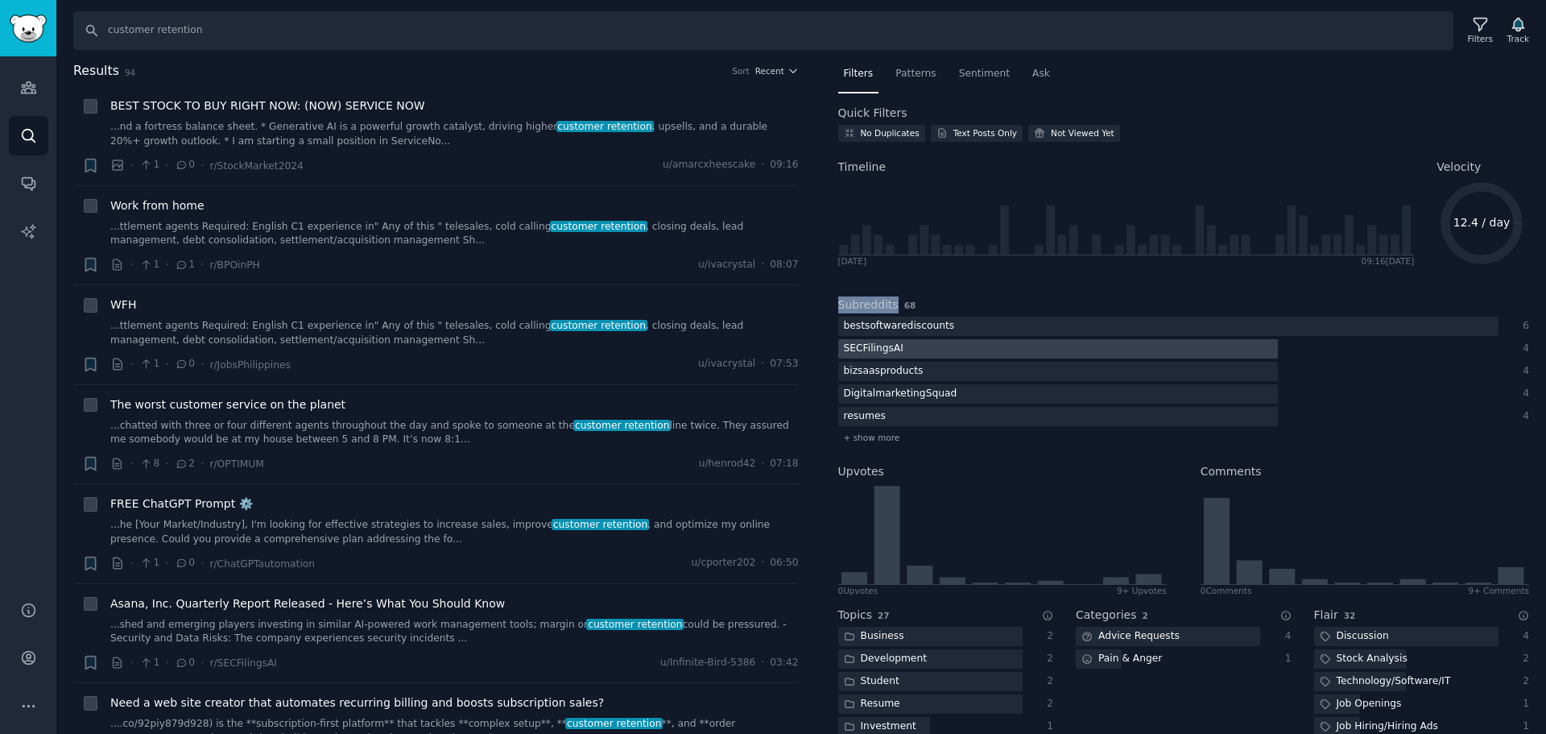
copy h2 "Subreddits"
click at [1450, 122] on div "Quick Filters No Duplicates Text Posts Only Not Viewed Yet Timeline Wed 27/8/20…" at bounding box center [1184, 491] width 692 height 772
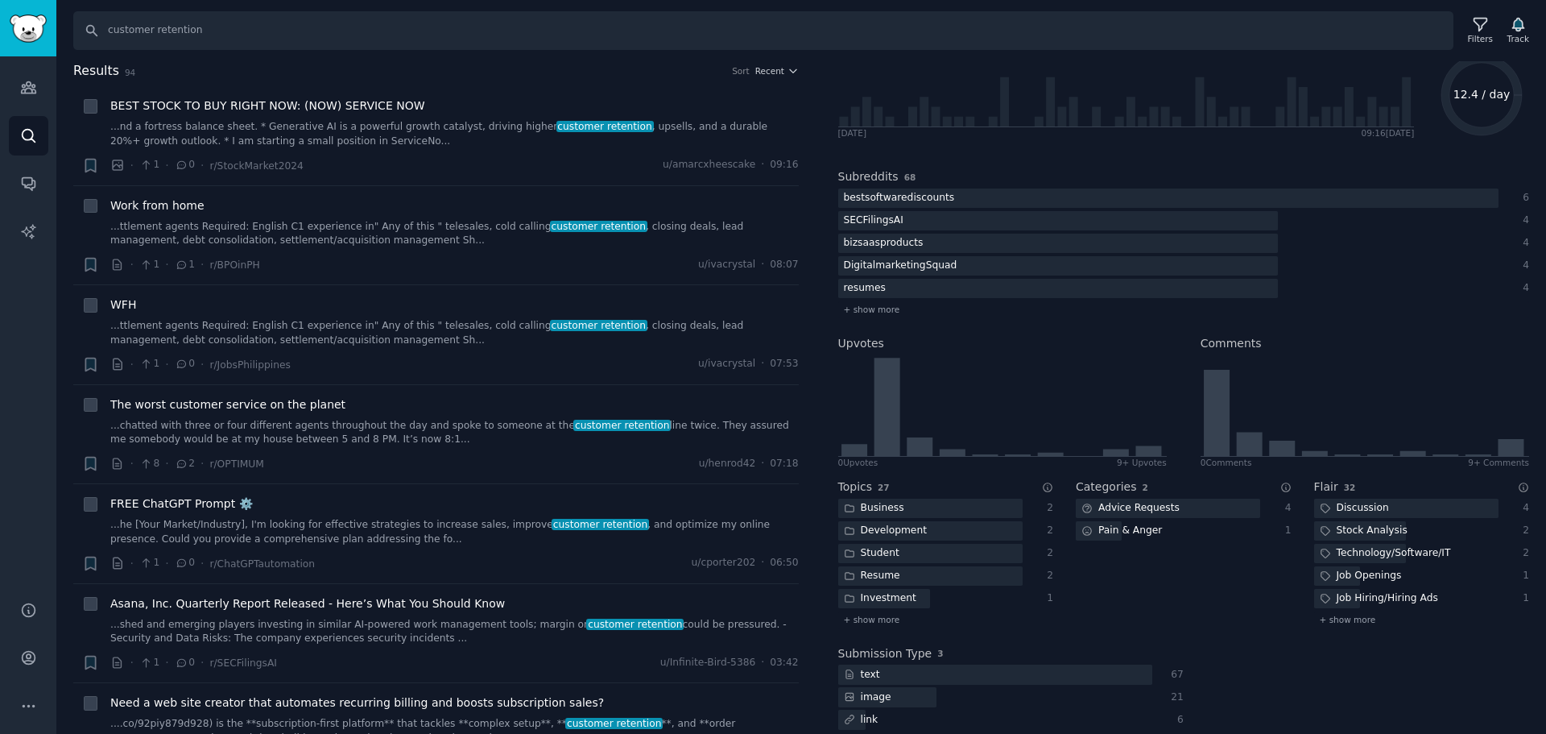
scroll to position [143, 0]
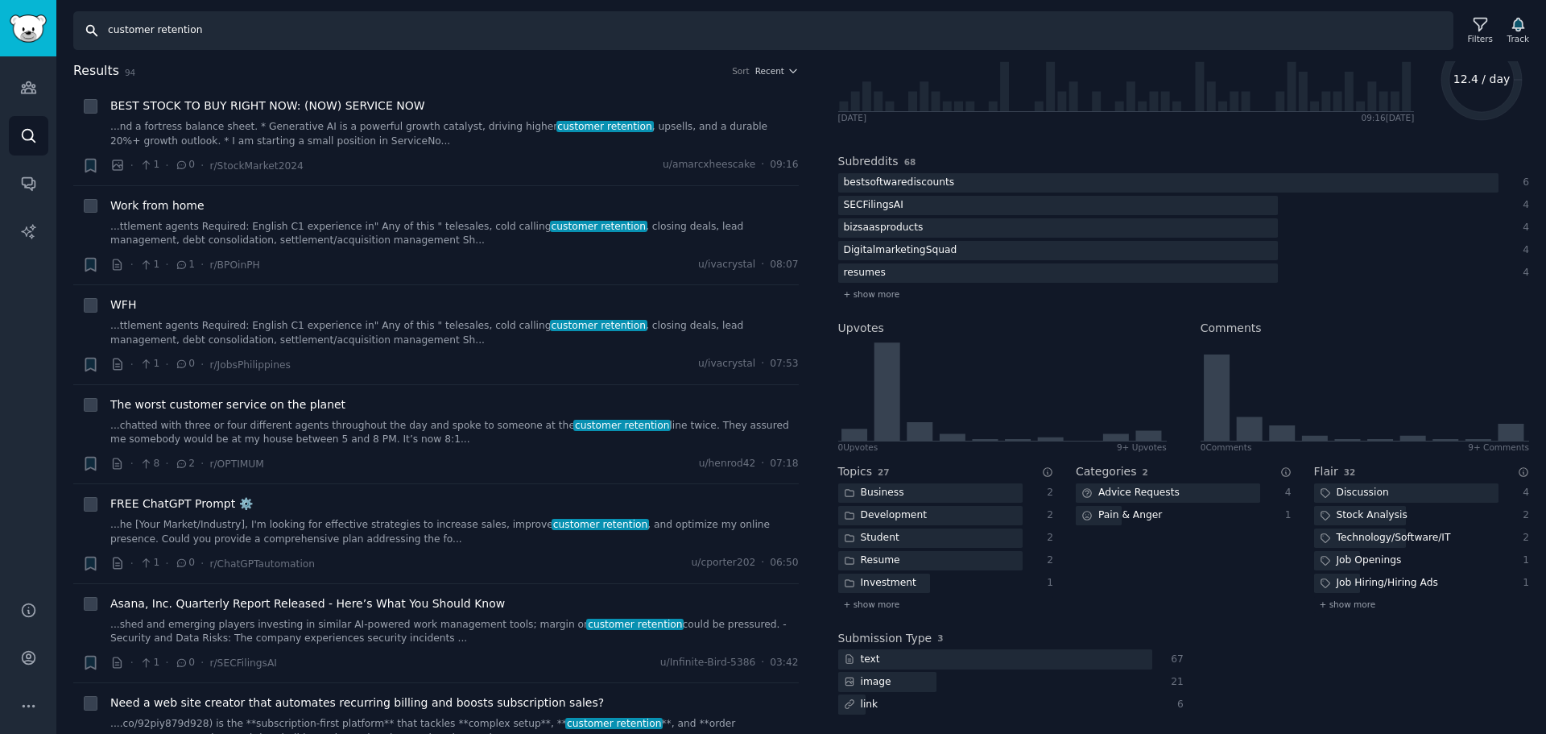
click at [283, 34] on input "customer retention" at bounding box center [763, 30] width 1380 height 39
click at [434, 43] on input "customer retention" at bounding box center [763, 30] width 1380 height 39
click at [433, 44] on input "customer retention" at bounding box center [763, 30] width 1380 height 39
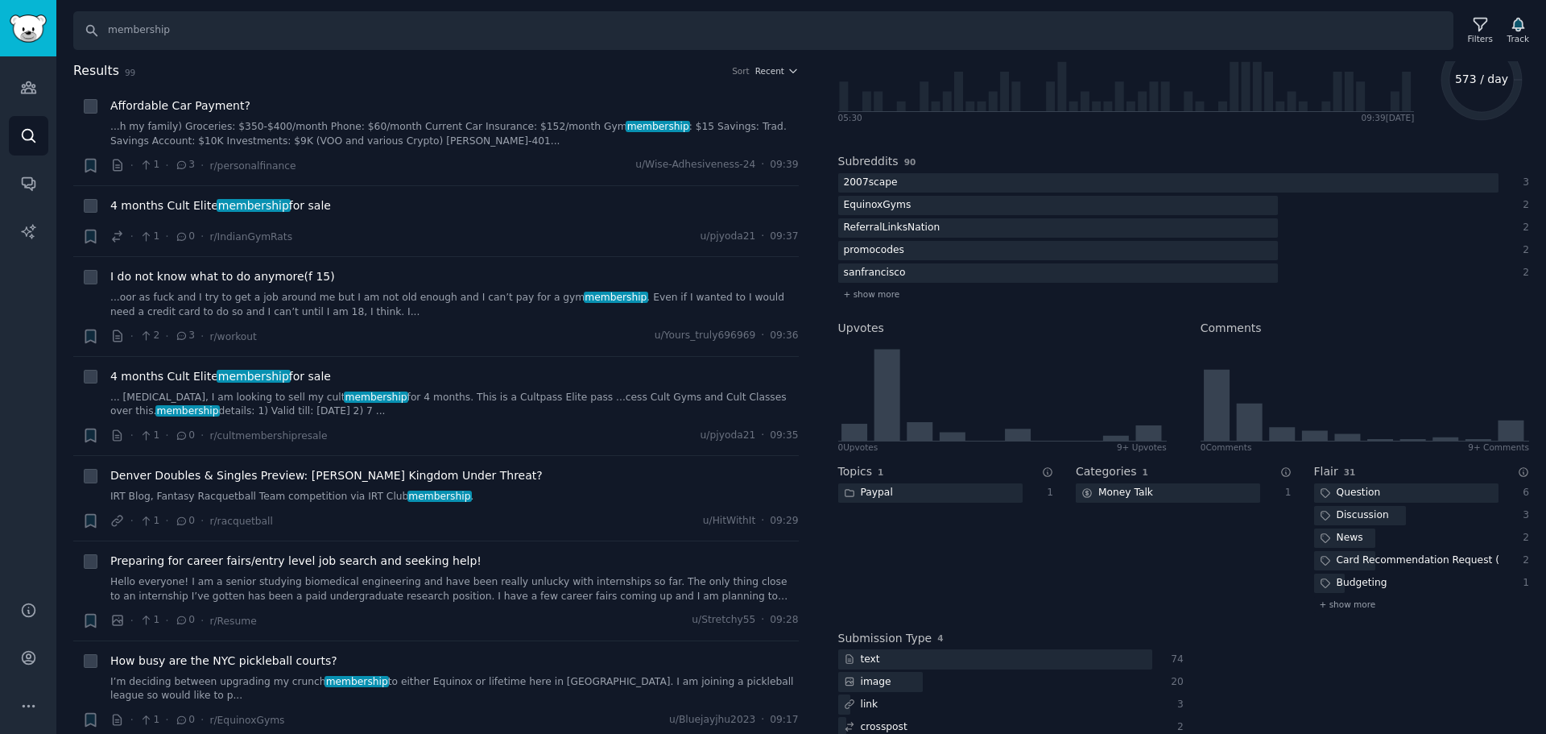
click at [0, 439] on div "Audiences Search Conversations AI Reports" at bounding box center [28, 318] width 56 height 525
click at [265, 41] on input "membership" at bounding box center [763, 30] width 1380 height 39
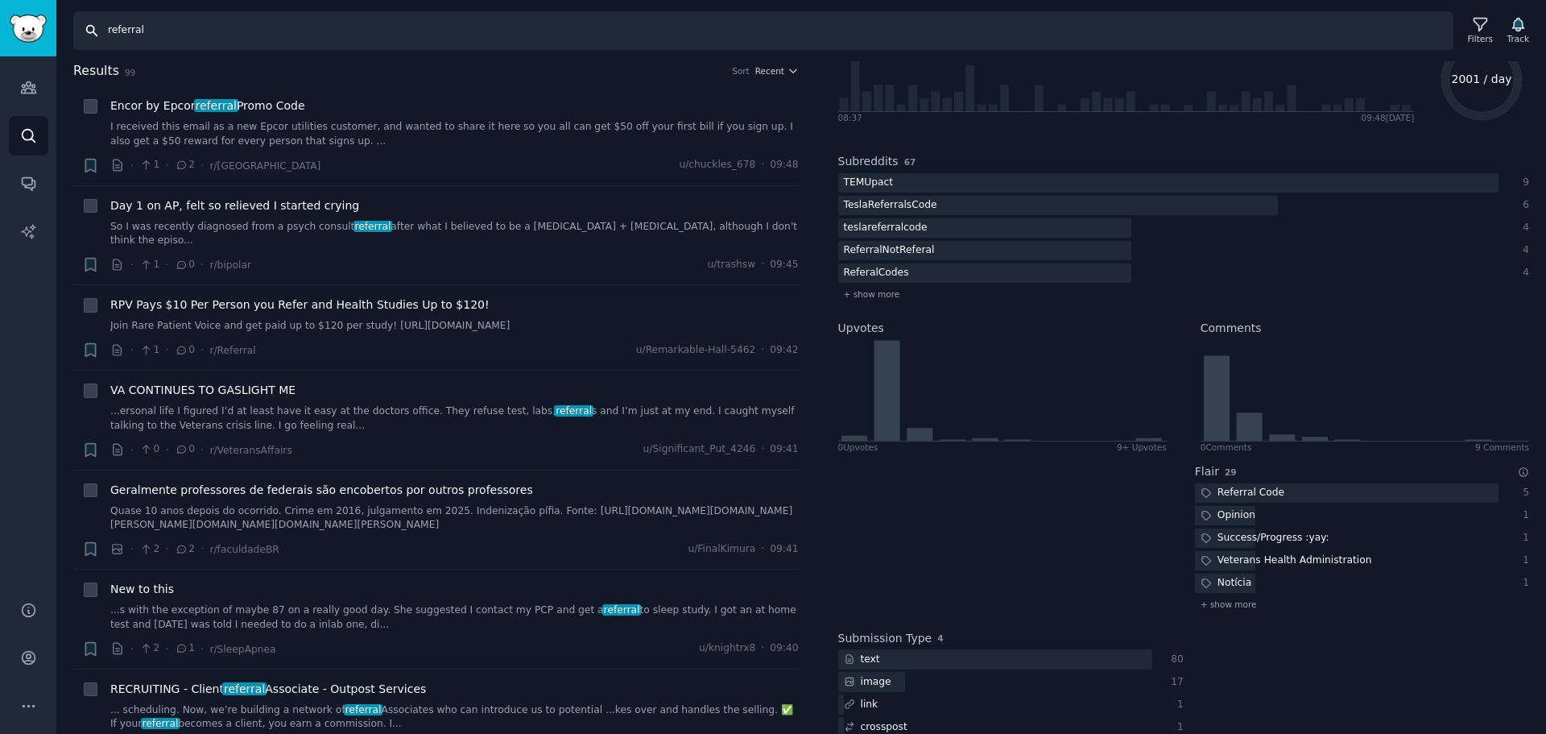
click at [242, 43] on input "referral" at bounding box center [763, 30] width 1380 height 39
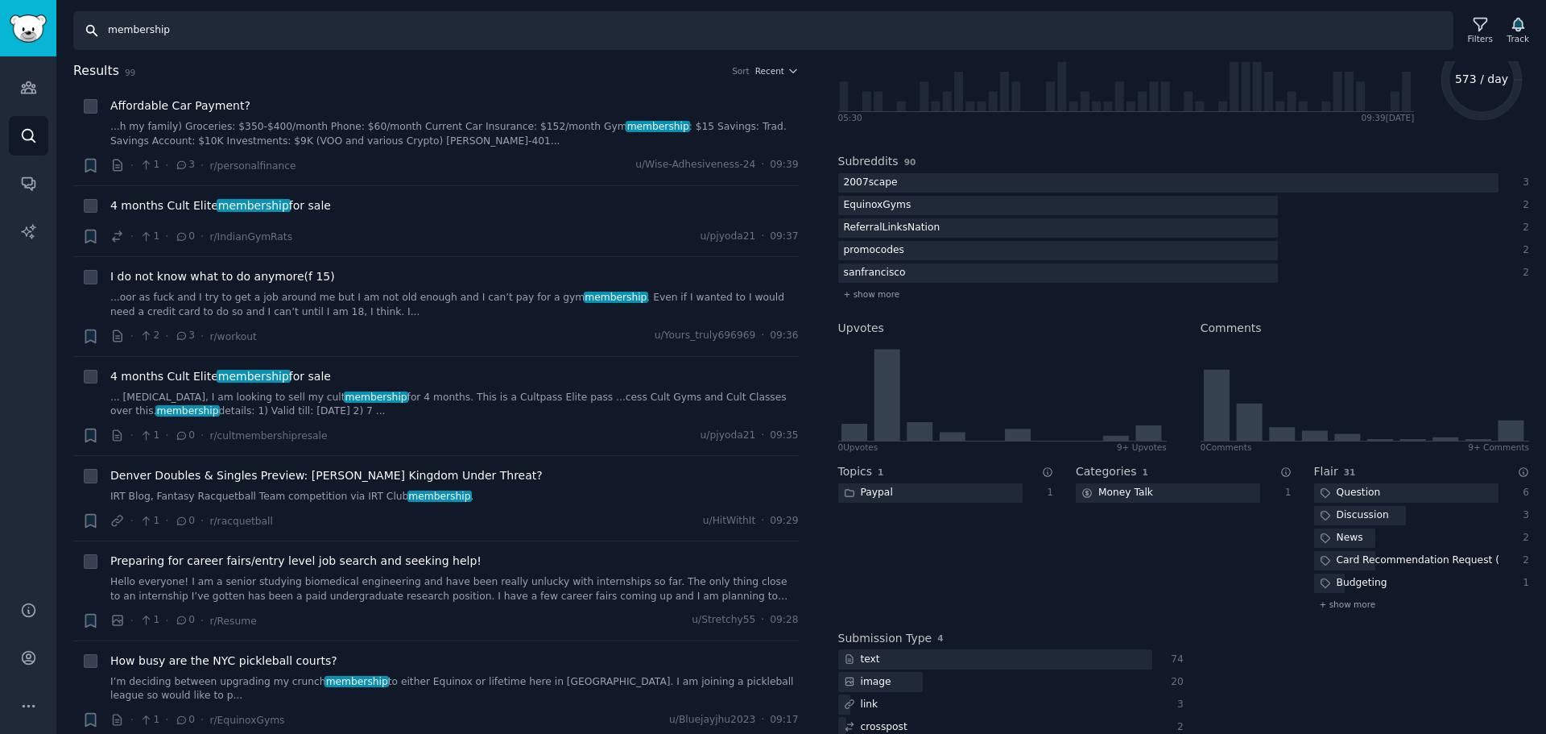
click at [207, 29] on input "membership" at bounding box center [763, 30] width 1380 height 39
click at [311, 39] on input "membership" at bounding box center [763, 30] width 1380 height 39
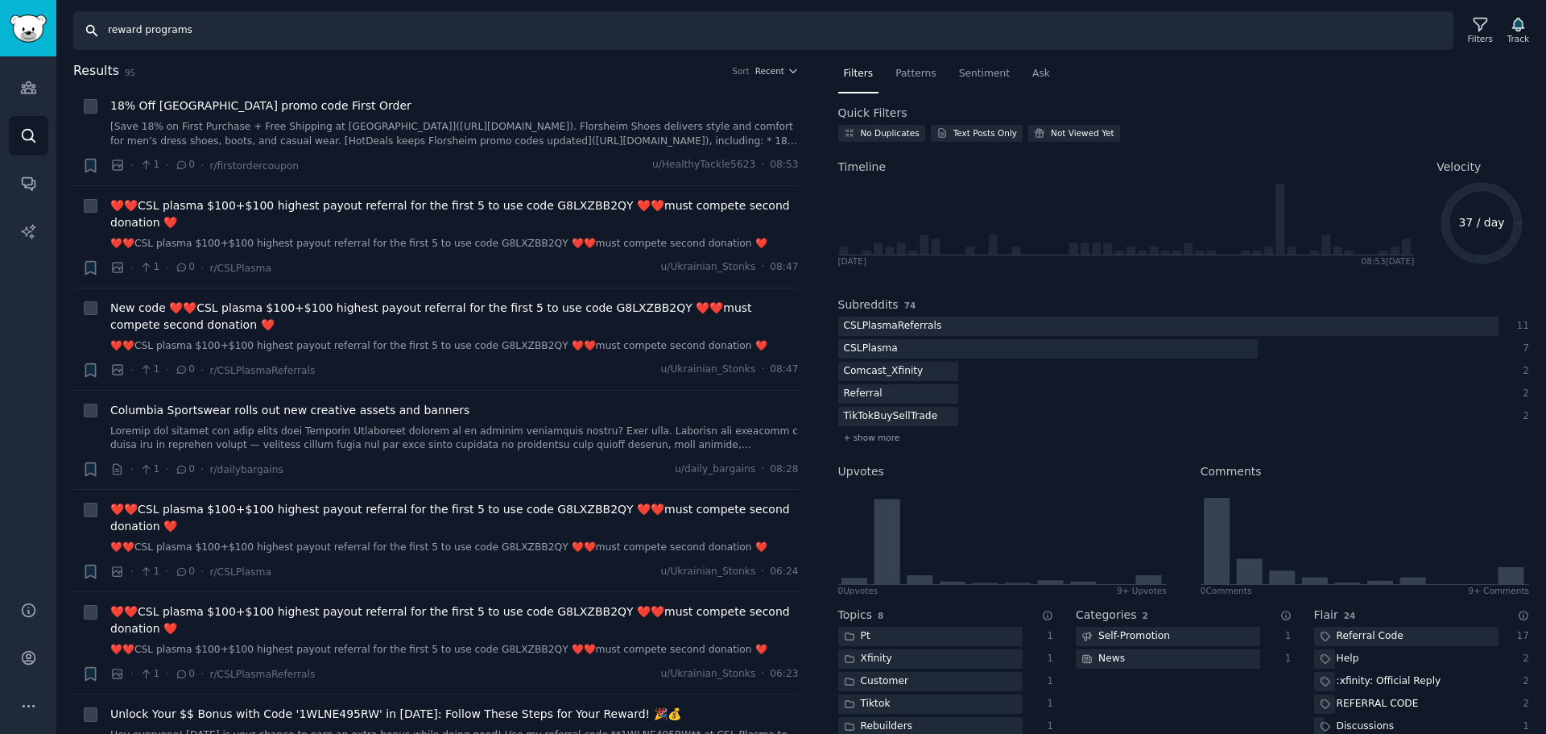
type input "reward programs"
type input "l"
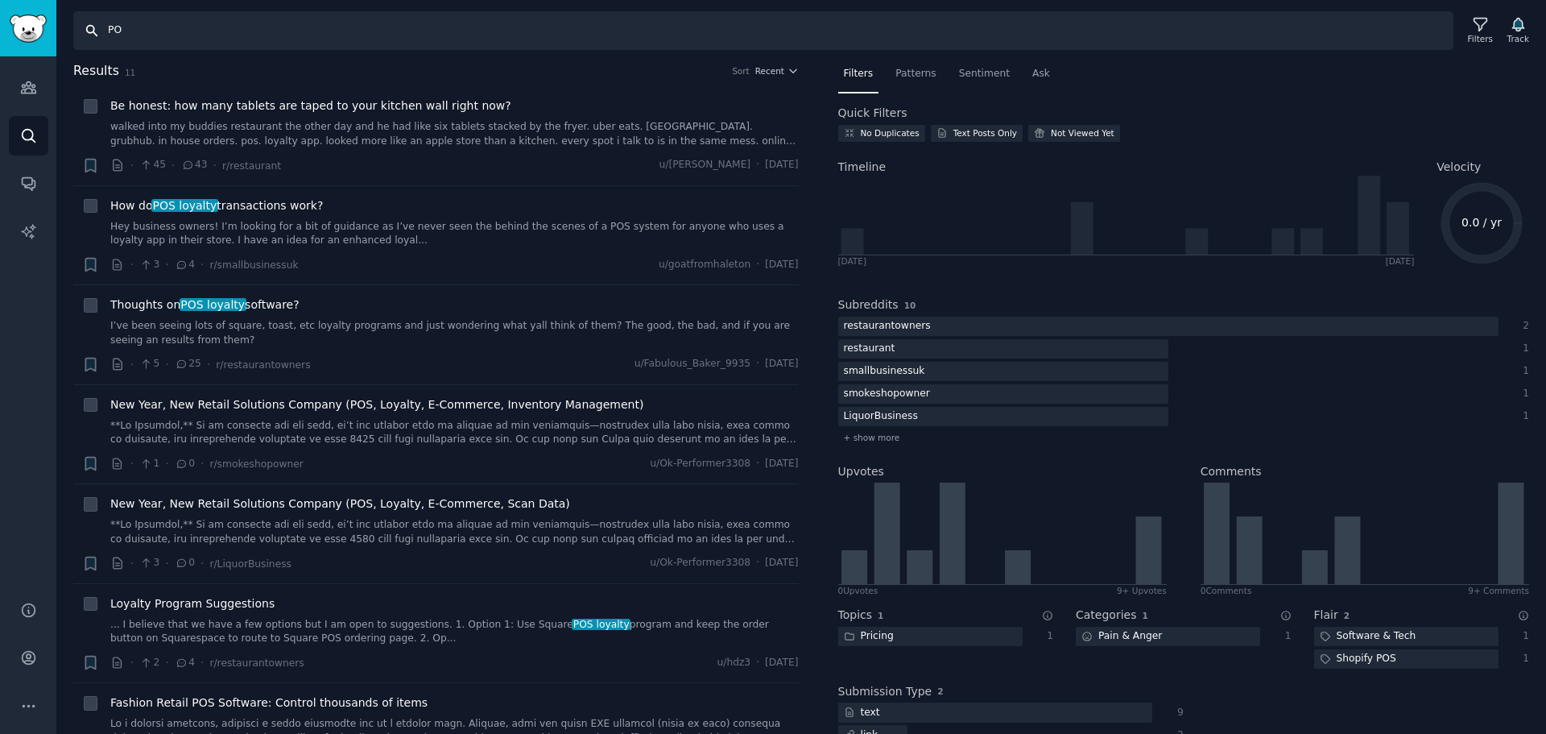
type input "P"
click at [278, 39] on input "Search" at bounding box center [763, 30] width 1380 height 39
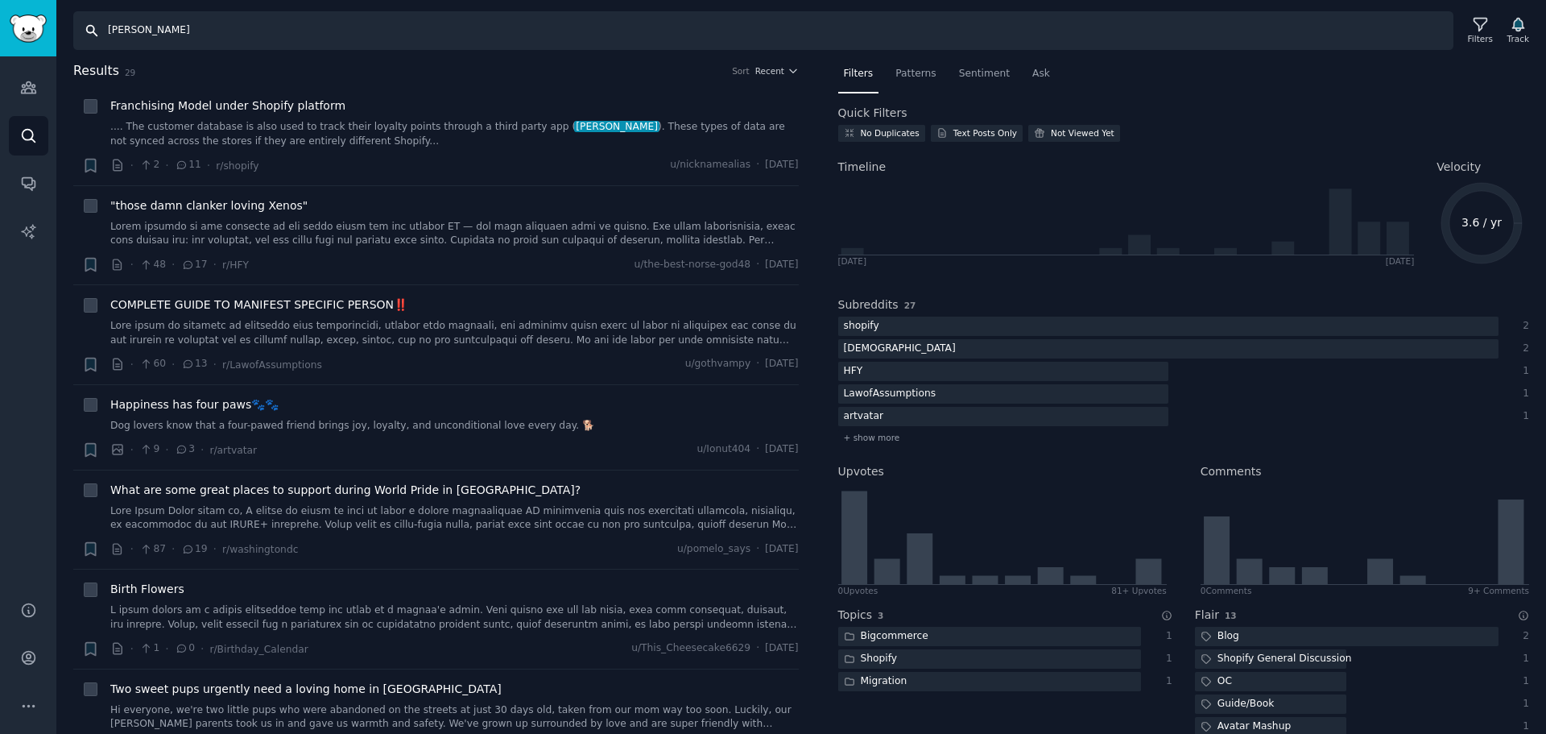
click at [292, 32] on input "Joy Loyalty" at bounding box center [763, 30] width 1380 height 39
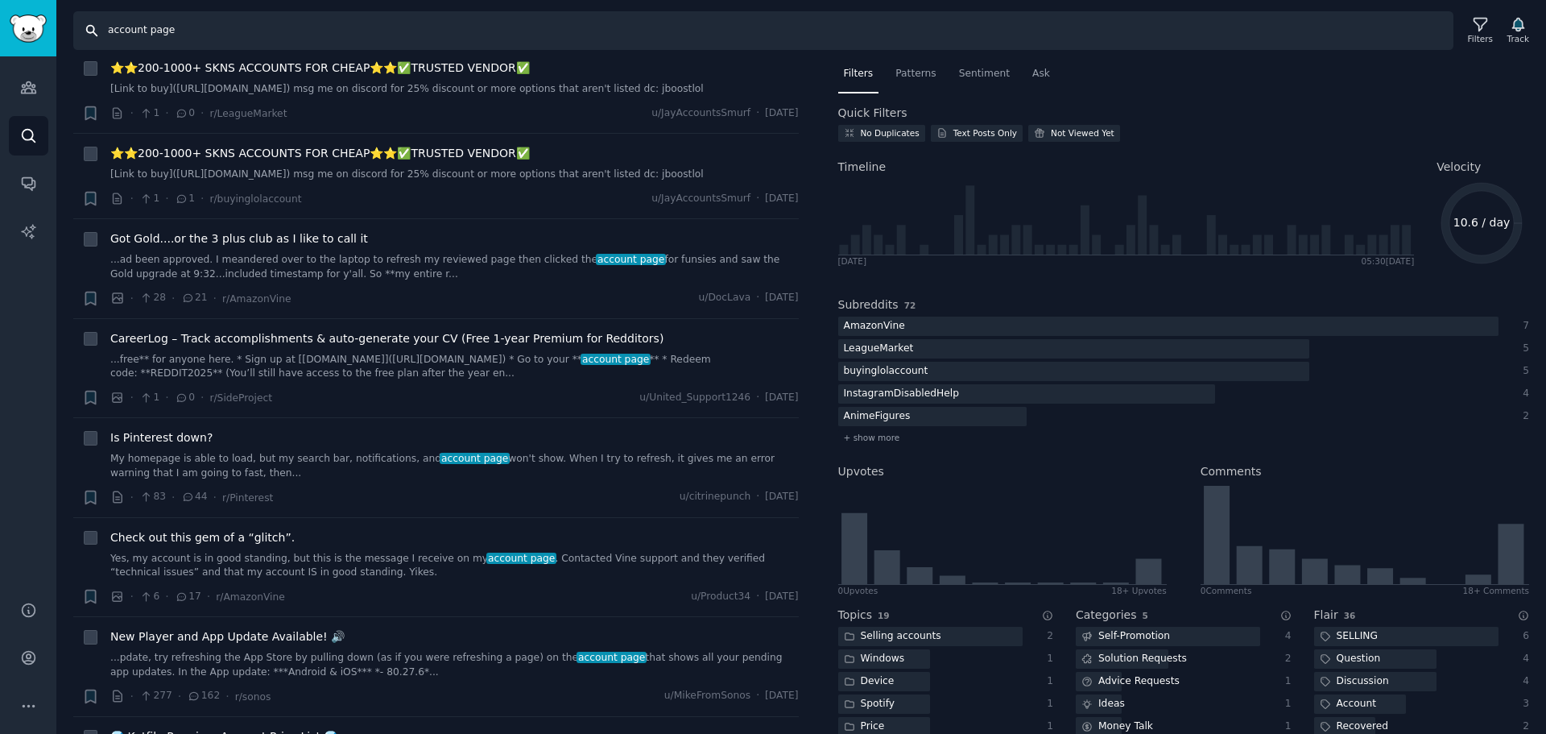
scroll to position [242, 0]
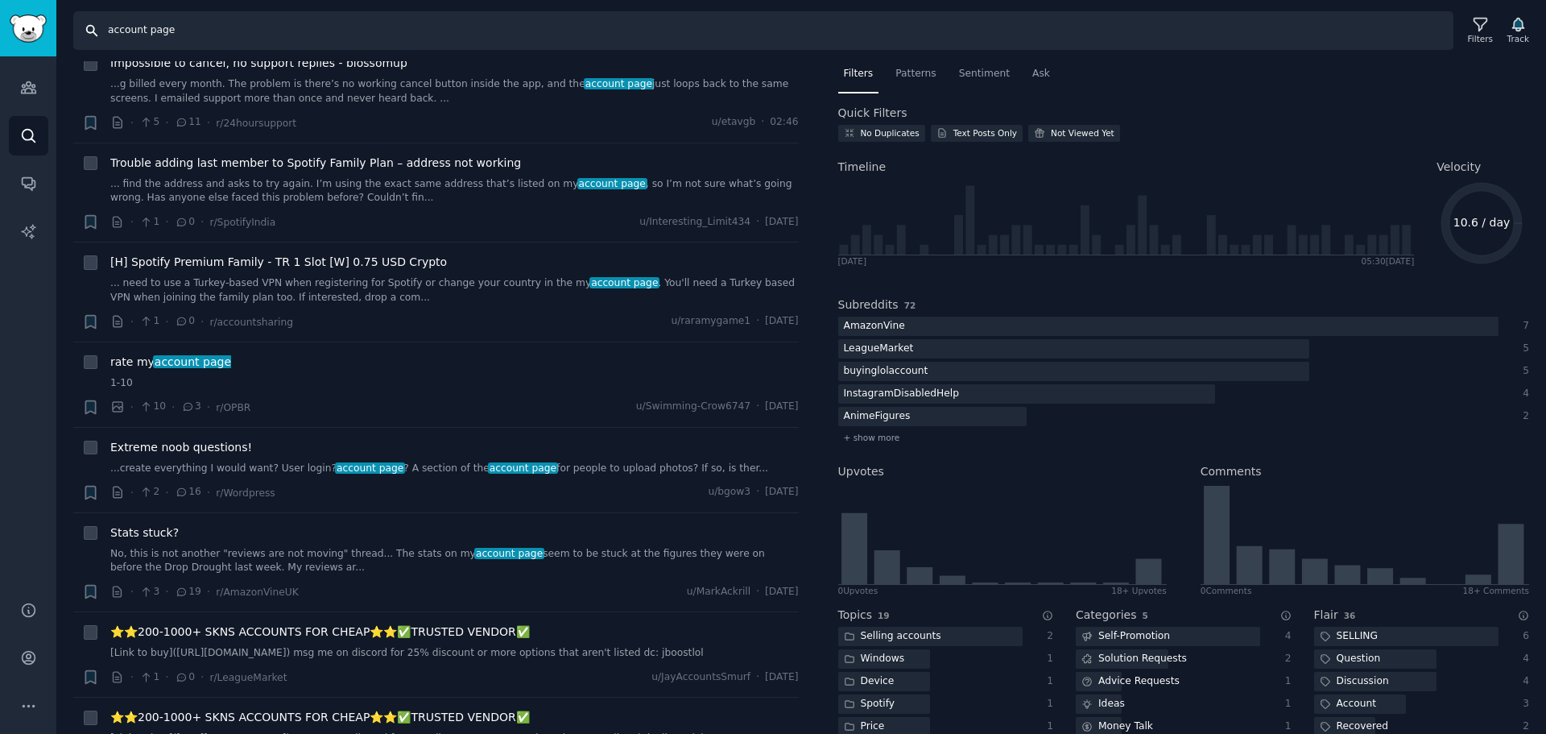
click at [504, 42] on input "account page" at bounding box center [763, 30] width 1380 height 39
paste input "loyalty"
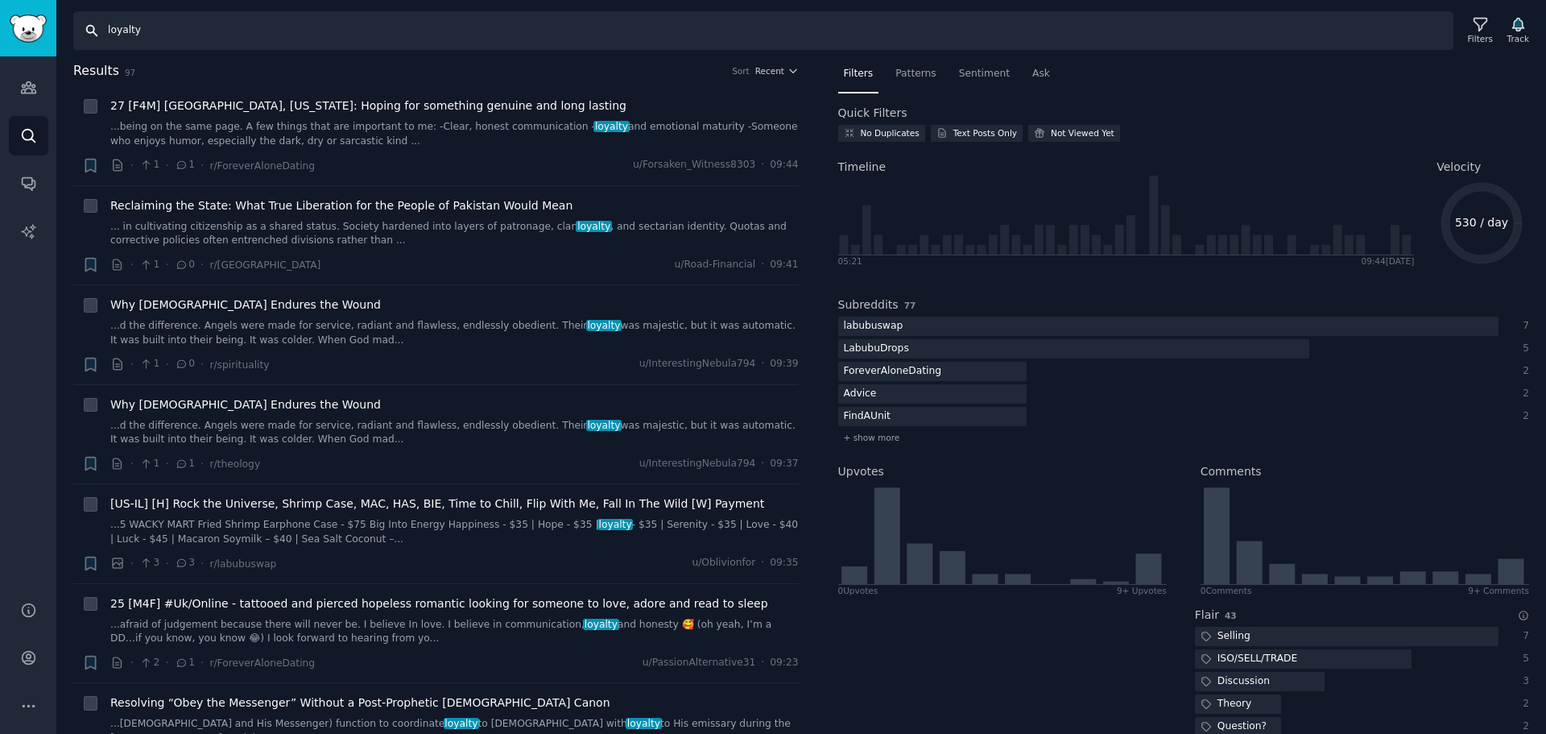
drag, startPoint x: 297, startPoint y: 40, endPoint x: 103, endPoint y: 35, distance: 194.2
click at [103, 35] on input "loyalty" at bounding box center [763, 30] width 1380 height 39
click at [332, 27] on input "loyalty" at bounding box center [763, 30] width 1380 height 39
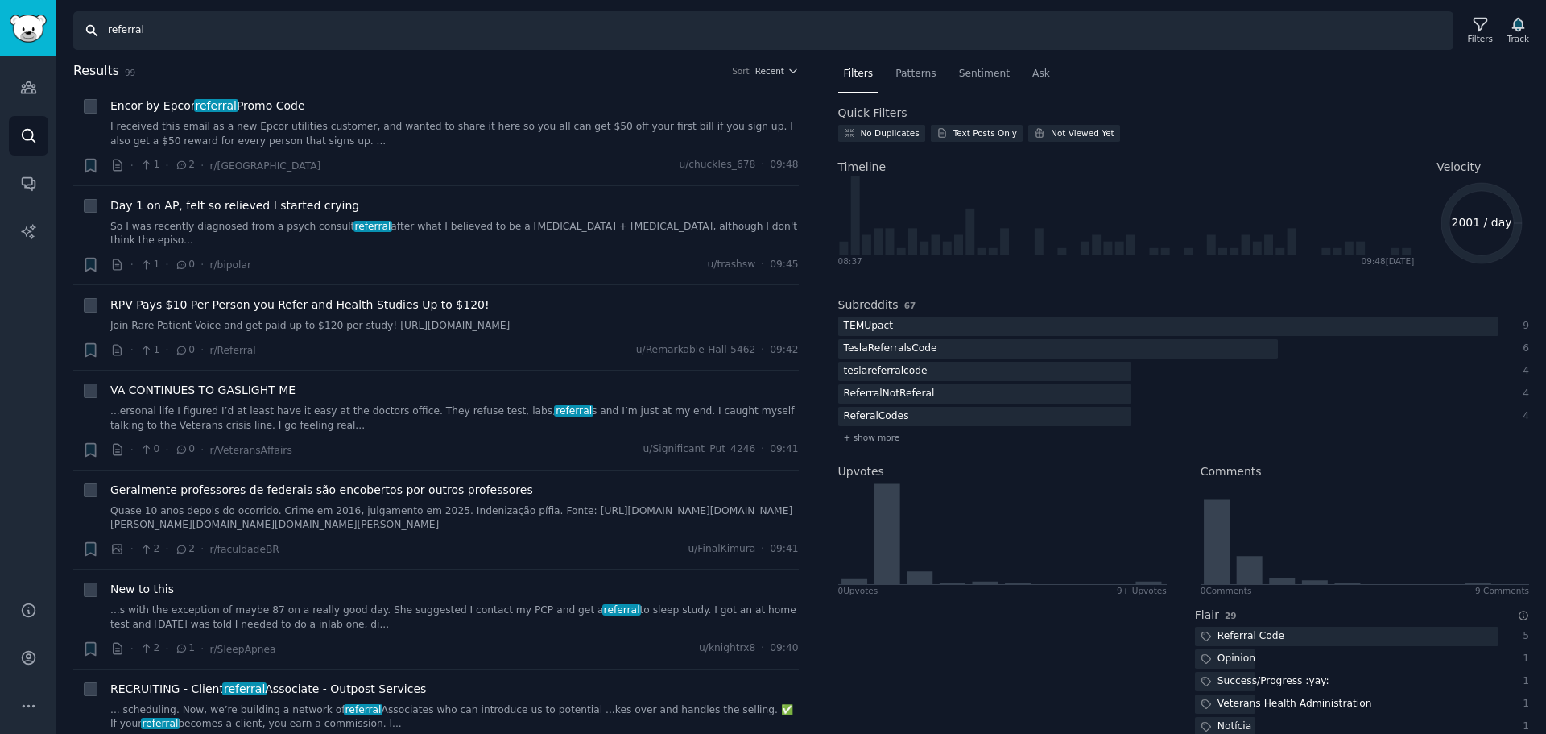
click at [417, 33] on input "referral" at bounding box center [763, 30] width 1380 height 39
click at [442, 37] on input "referral" at bounding box center [763, 30] width 1380 height 39
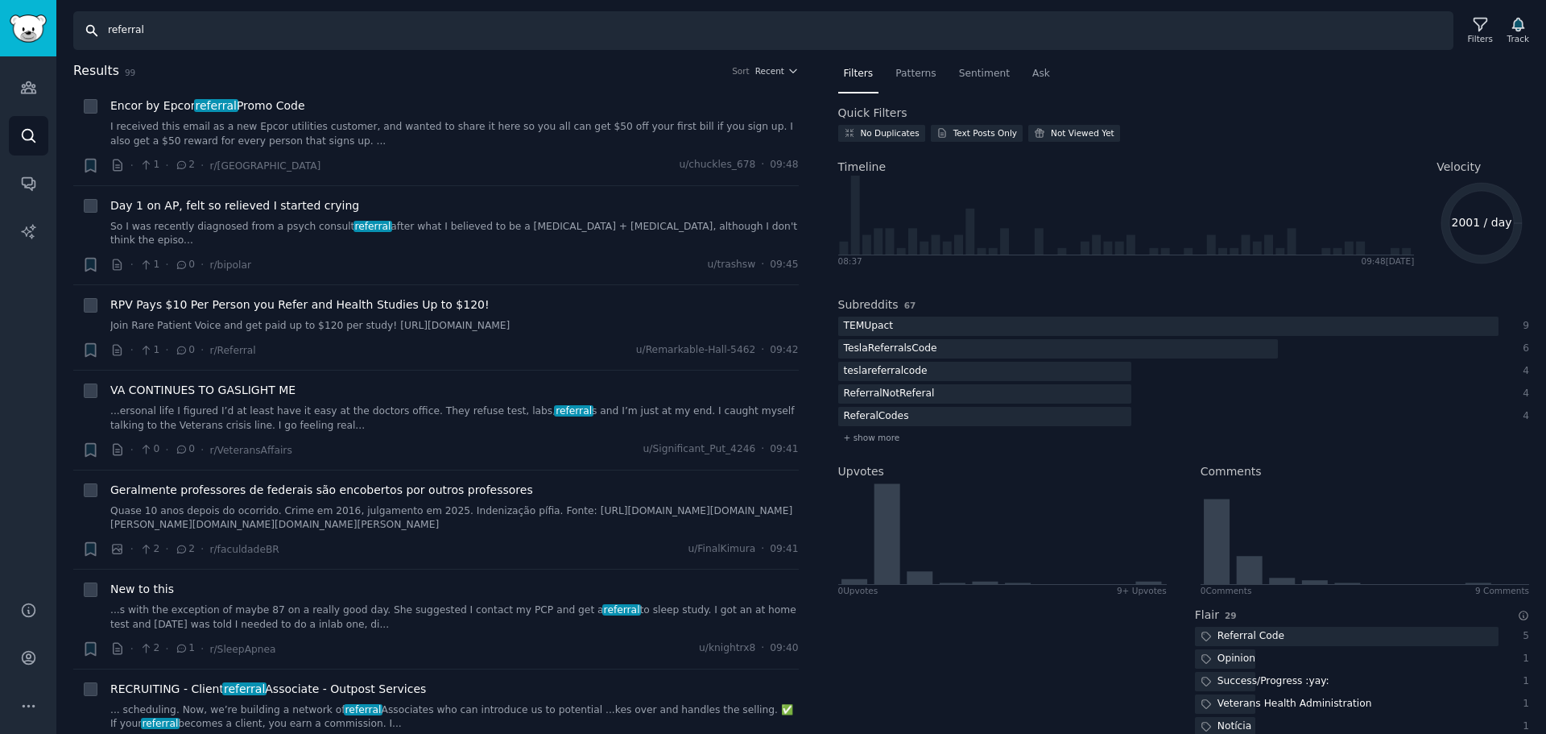
click at [442, 37] on input "referral" at bounding box center [763, 30] width 1380 height 39
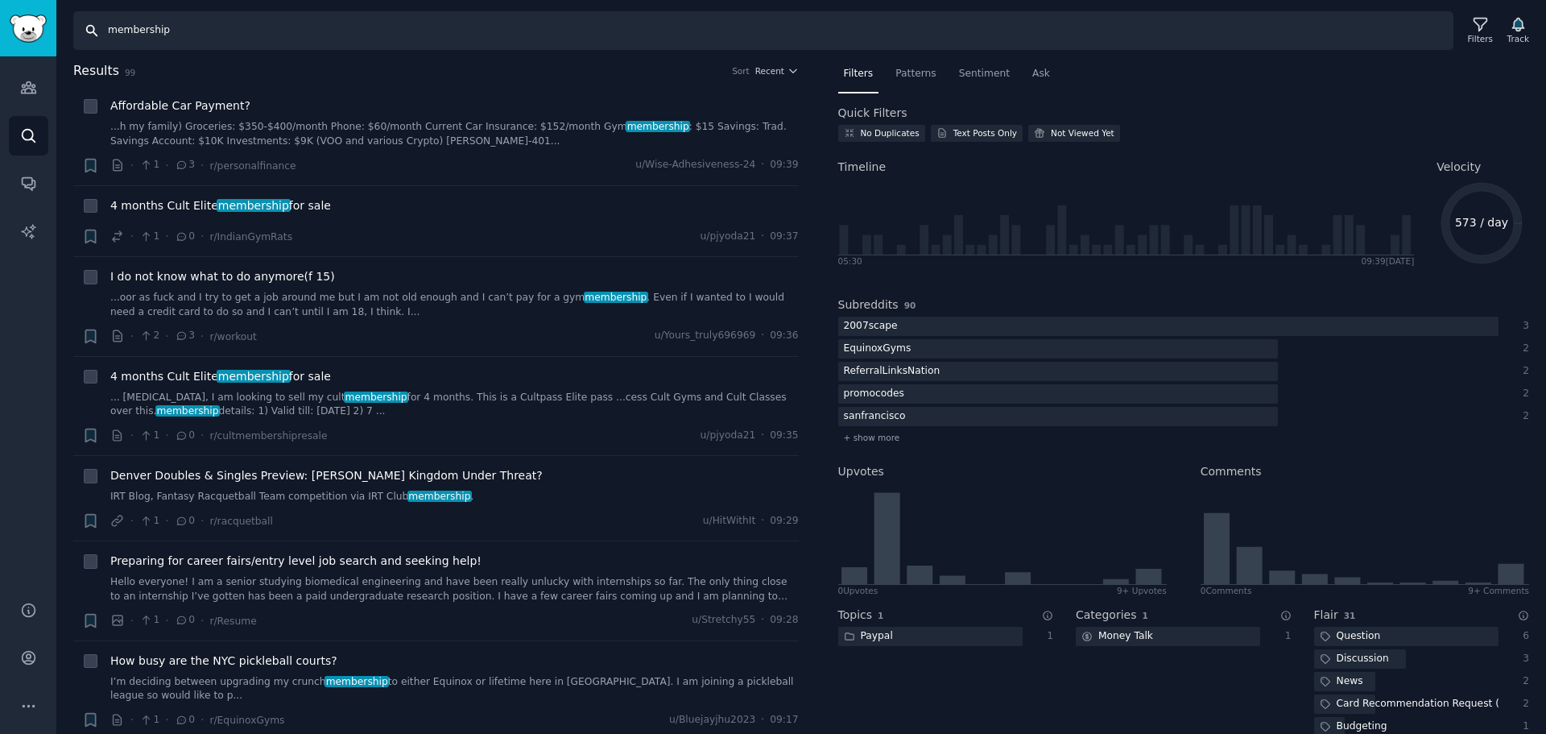
click at [195, 33] on input "membership" at bounding box center [763, 30] width 1380 height 39
copy text "573 / day"
drag, startPoint x: 1458, startPoint y: 224, endPoint x: 1504, endPoint y: 224, distance: 45.9
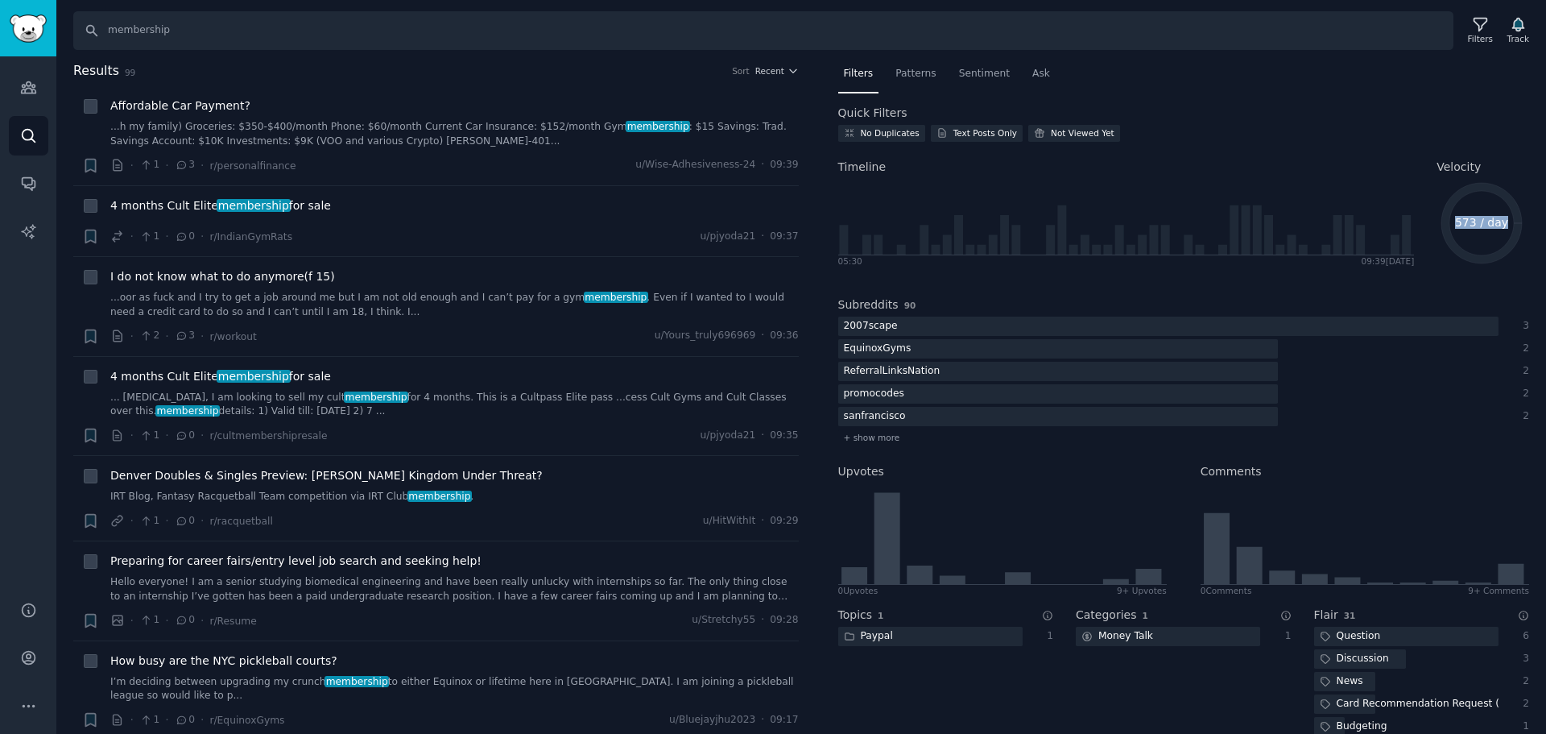
click at [1504, 224] on icon "573 / day" at bounding box center [1482, 223] width 90 height 90
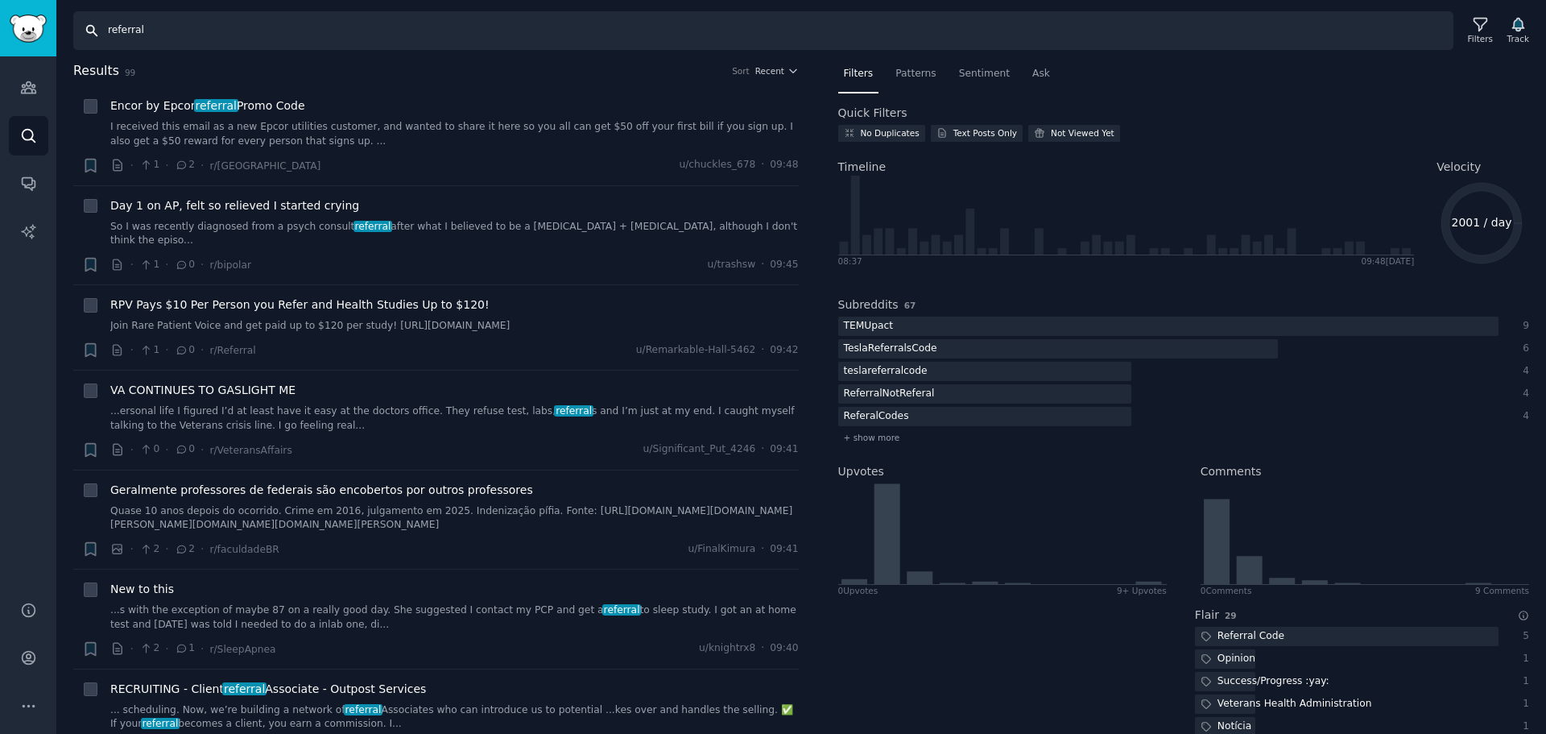
drag, startPoint x: 84, startPoint y: 0, endPoint x: 333, endPoint y: 23, distance: 249.9
click at [333, 23] on input "referral" at bounding box center [763, 30] width 1380 height 39
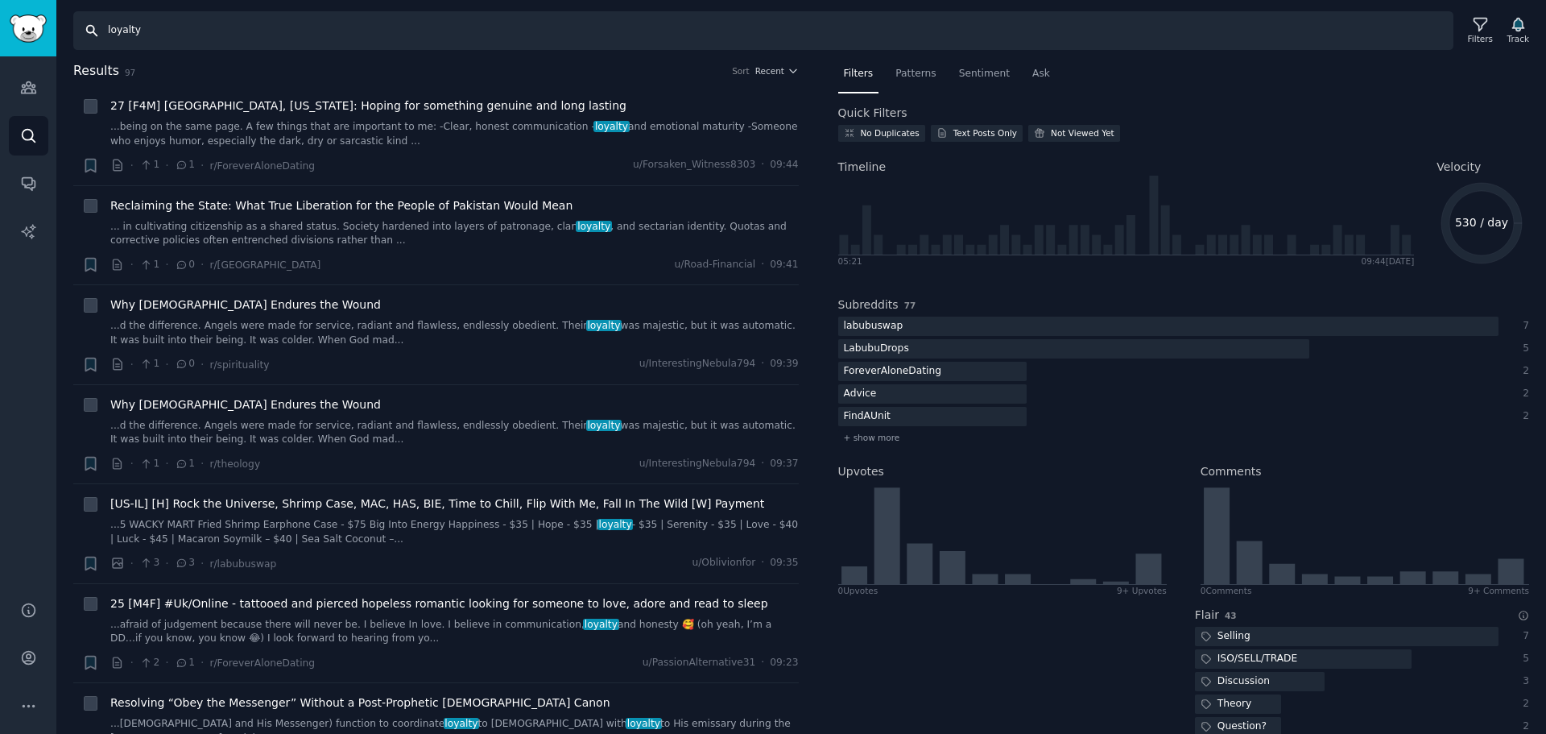
click at [171, 30] on input "loyalty" at bounding box center [763, 30] width 1380 height 39
drag, startPoint x: 1456, startPoint y: 219, endPoint x: 1509, endPoint y: 219, distance: 53.1
click at [1509, 219] on icon "530 / day" at bounding box center [1482, 223] width 90 height 90
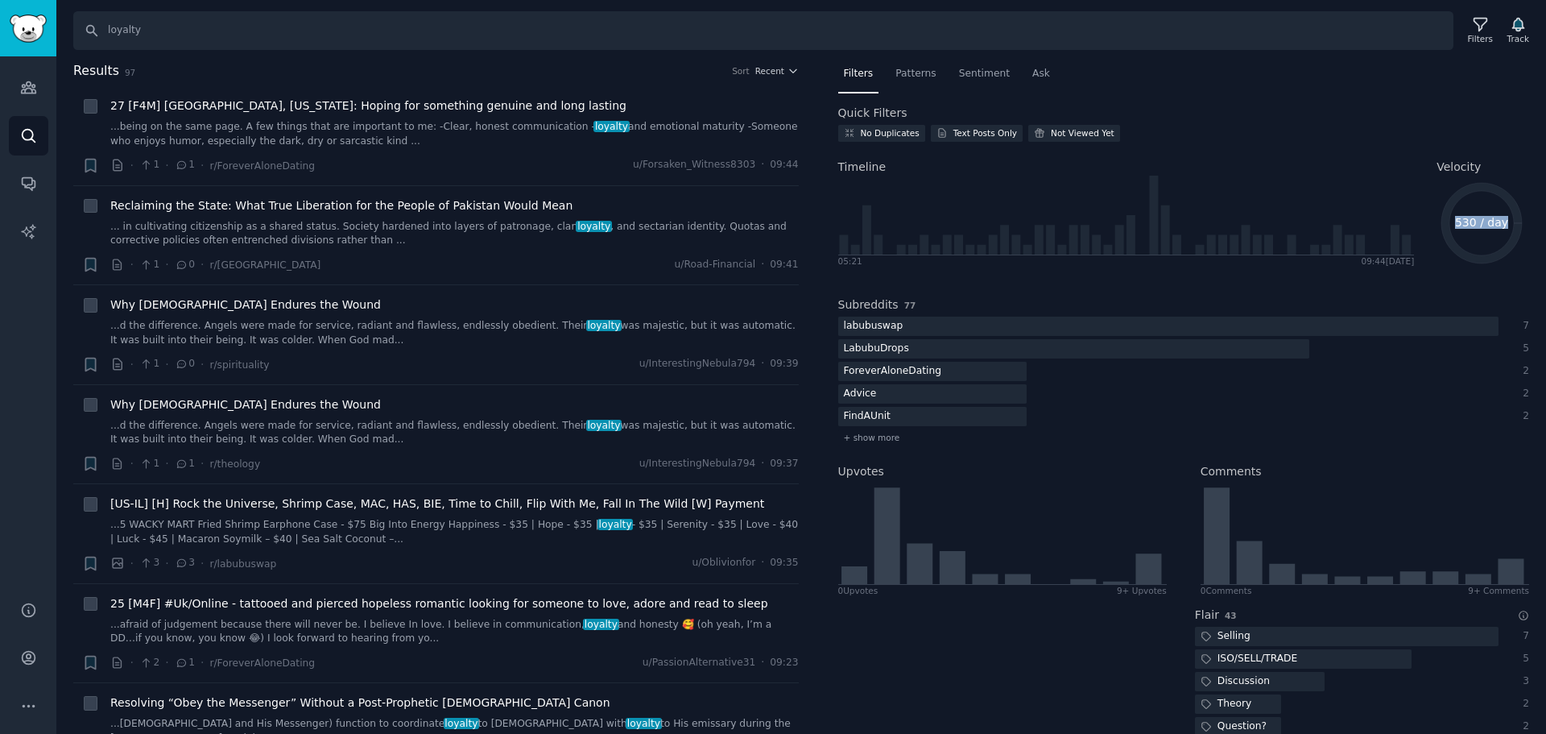
copy text "530 / day"
click at [278, 54] on div "Search loyalty Filters Track Results 97 Sort Recent + 27 [F4M] Miami, Florida: …" at bounding box center [801, 367] width 1490 height 734
click at [268, 31] on input "loyalty" at bounding box center [763, 30] width 1380 height 39
paste input "membership"
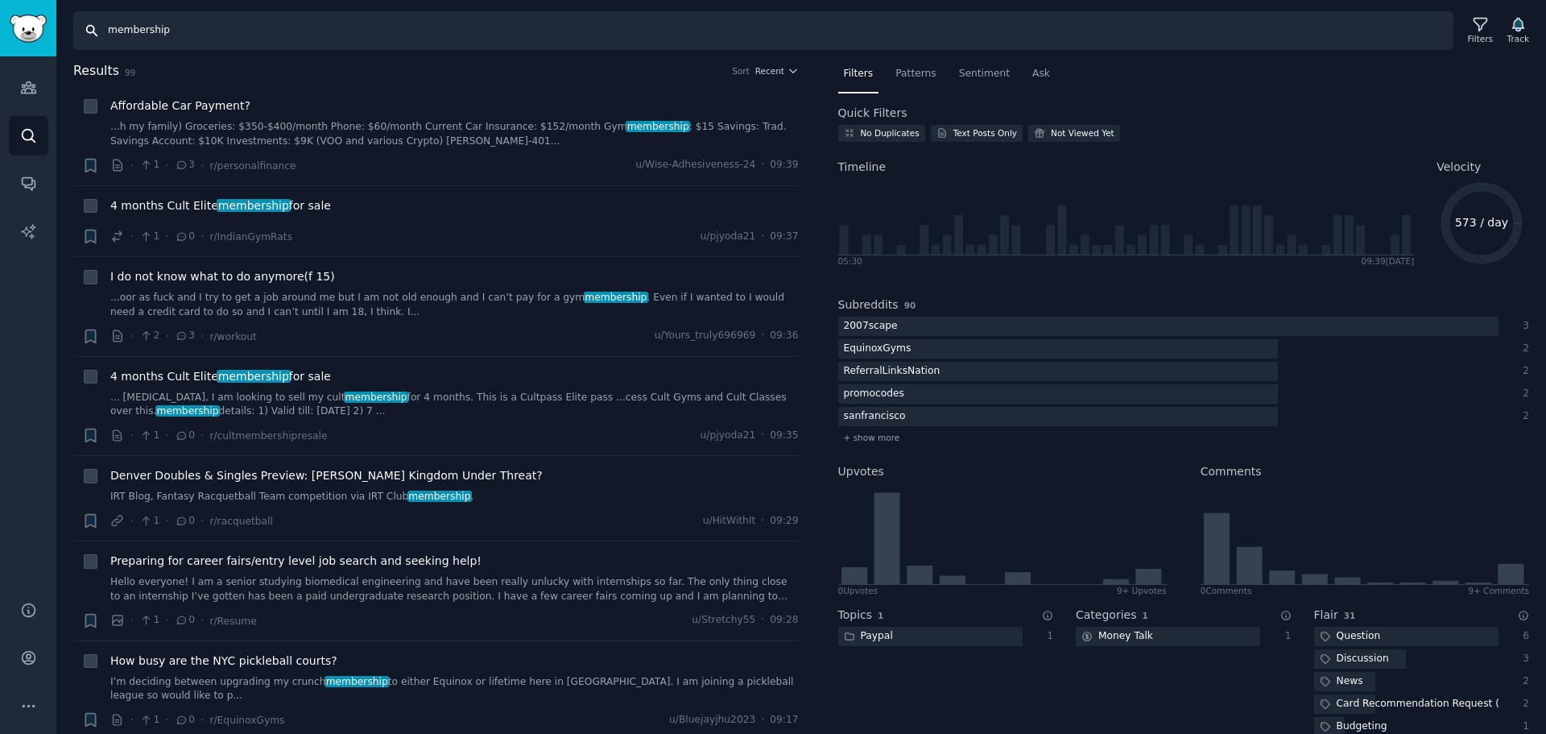
click at [391, 30] on input "membership" at bounding box center [763, 30] width 1380 height 39
type input "referral"
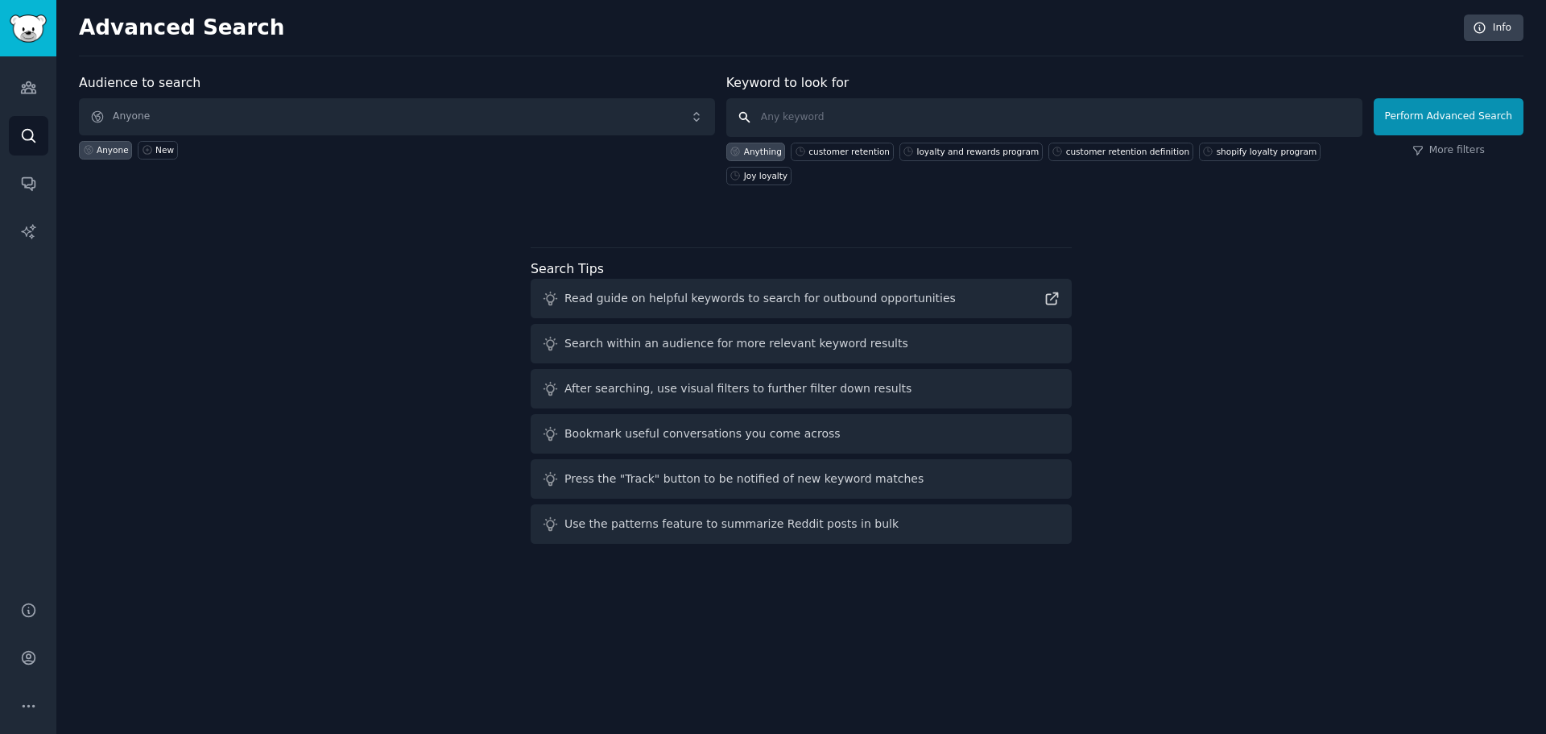
click at [802, 111] on input "text" at bounding box center [1044, 117] width 636 height 39
paste input "loyalty program"
type input "loyalty program"
click button "Perform Advanced Search" at bounding box center [1449, 116] width 150 height 37
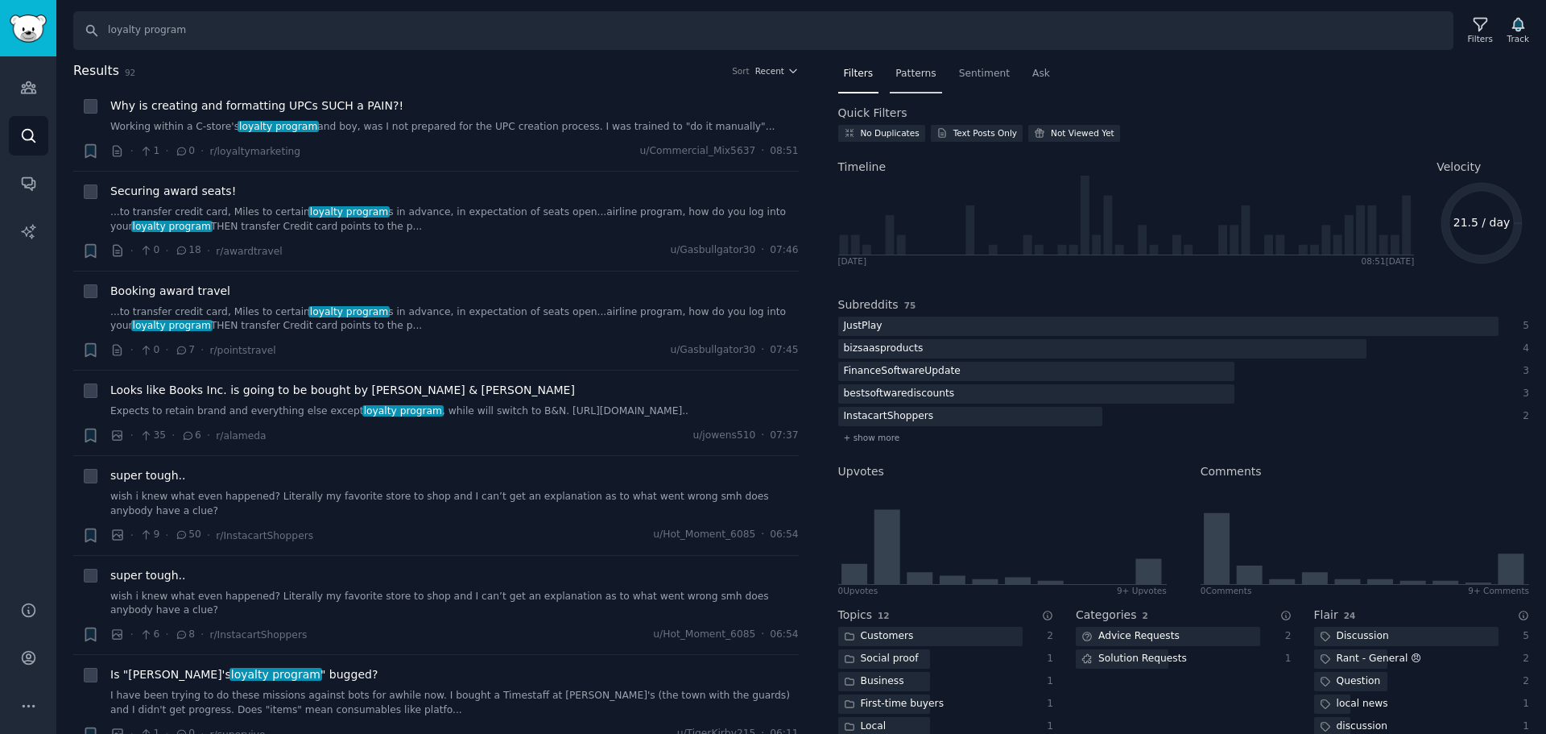
click at [912, 72] on span "Patterns" at bounding box center [915, 74] width 40 height 14
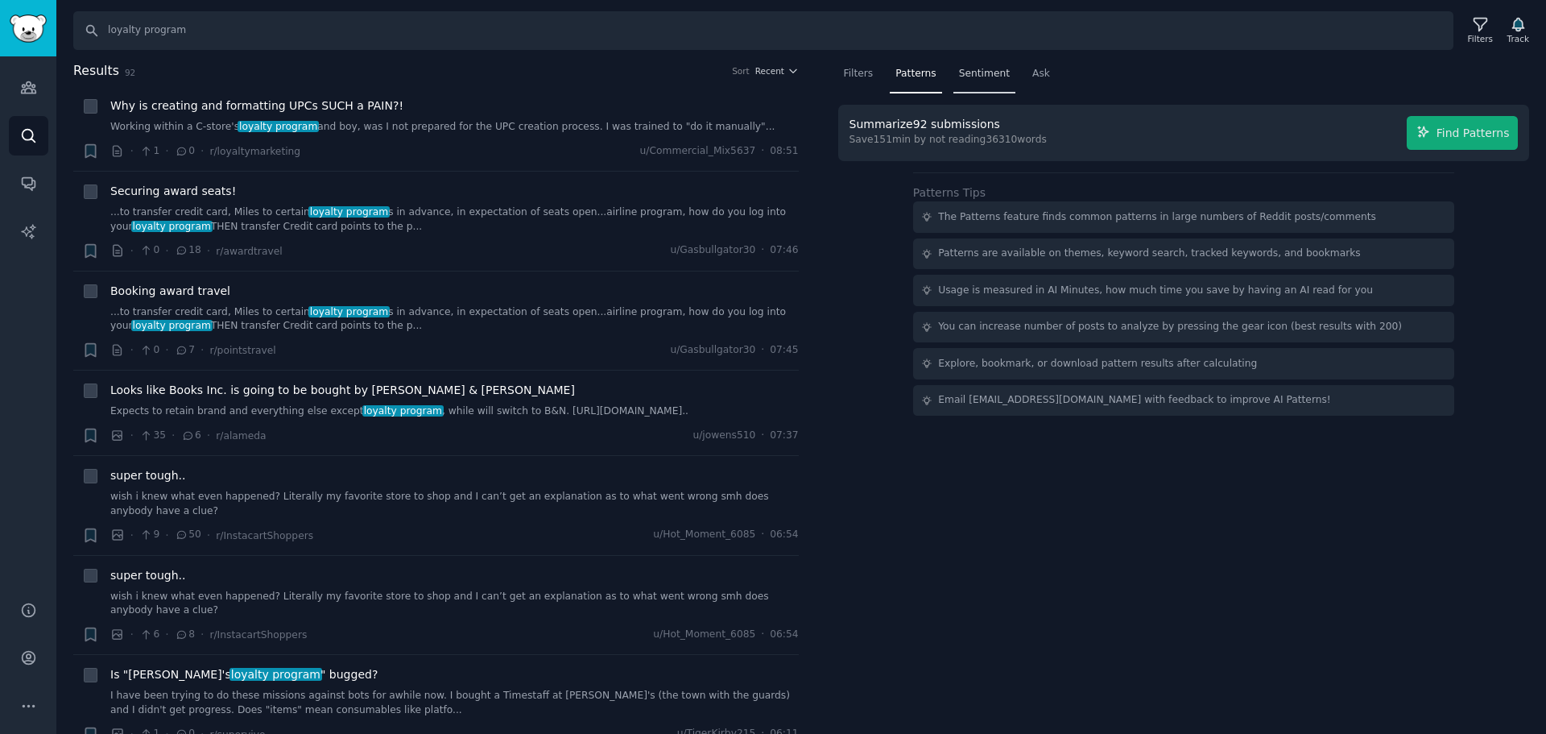
click at [959, 76] on span "Sentiment" at bounding box center [984, 74] width 51 height 14
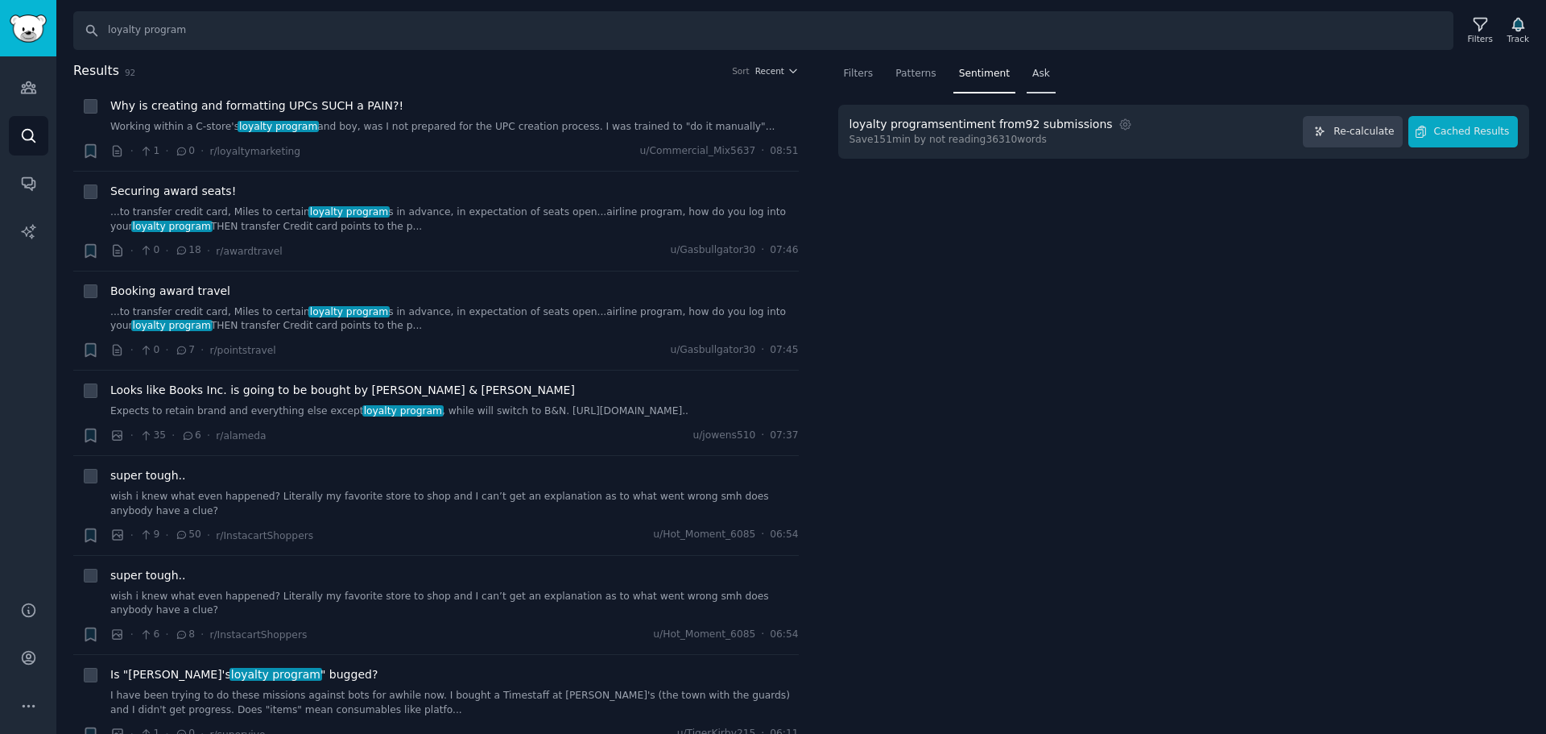
click at [1032, 83] on div "Ask" at bounding box center [1041, 77] width 29 height 33
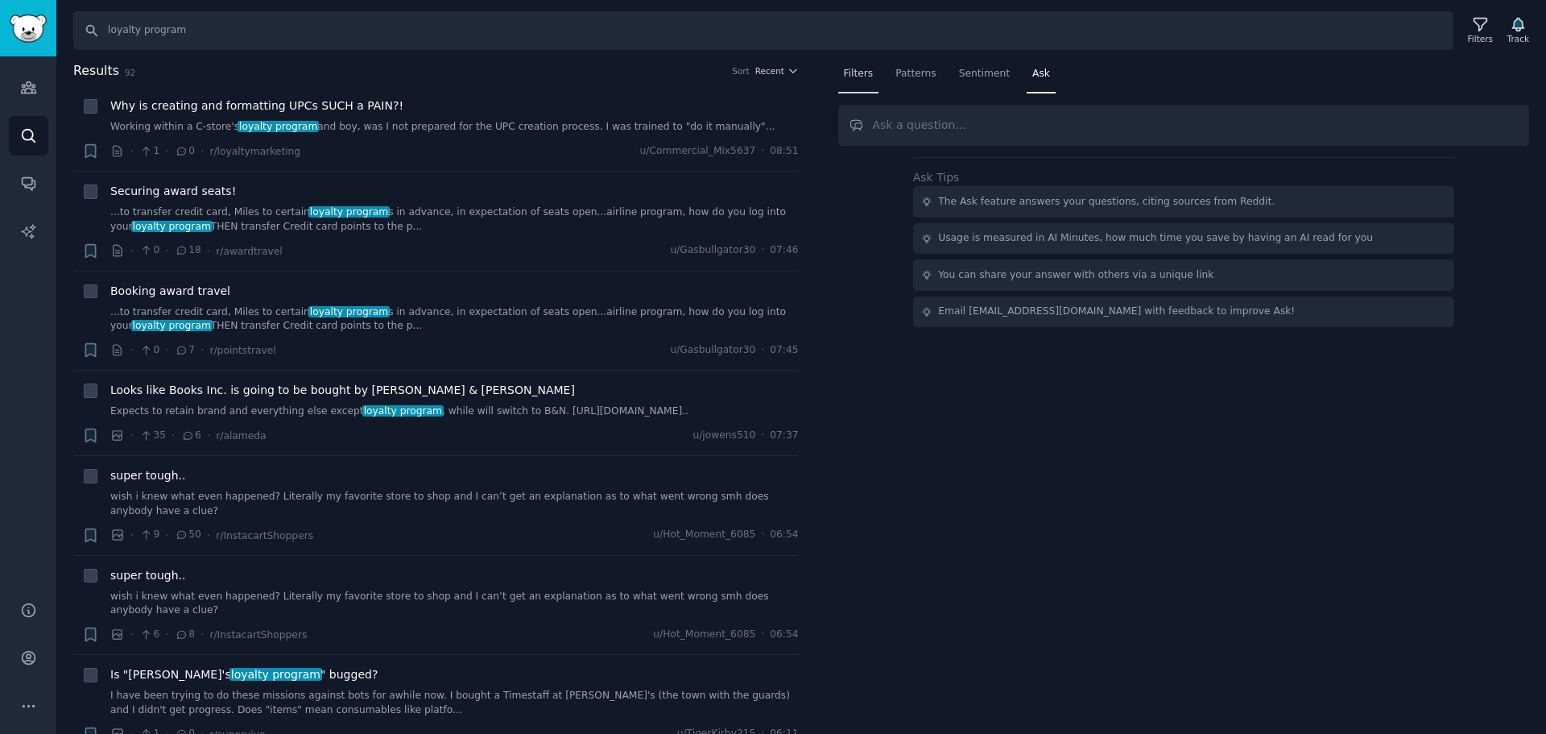
click at [849, 85] on div "Filters" at bounding box center [858, 77] width 41 height 33
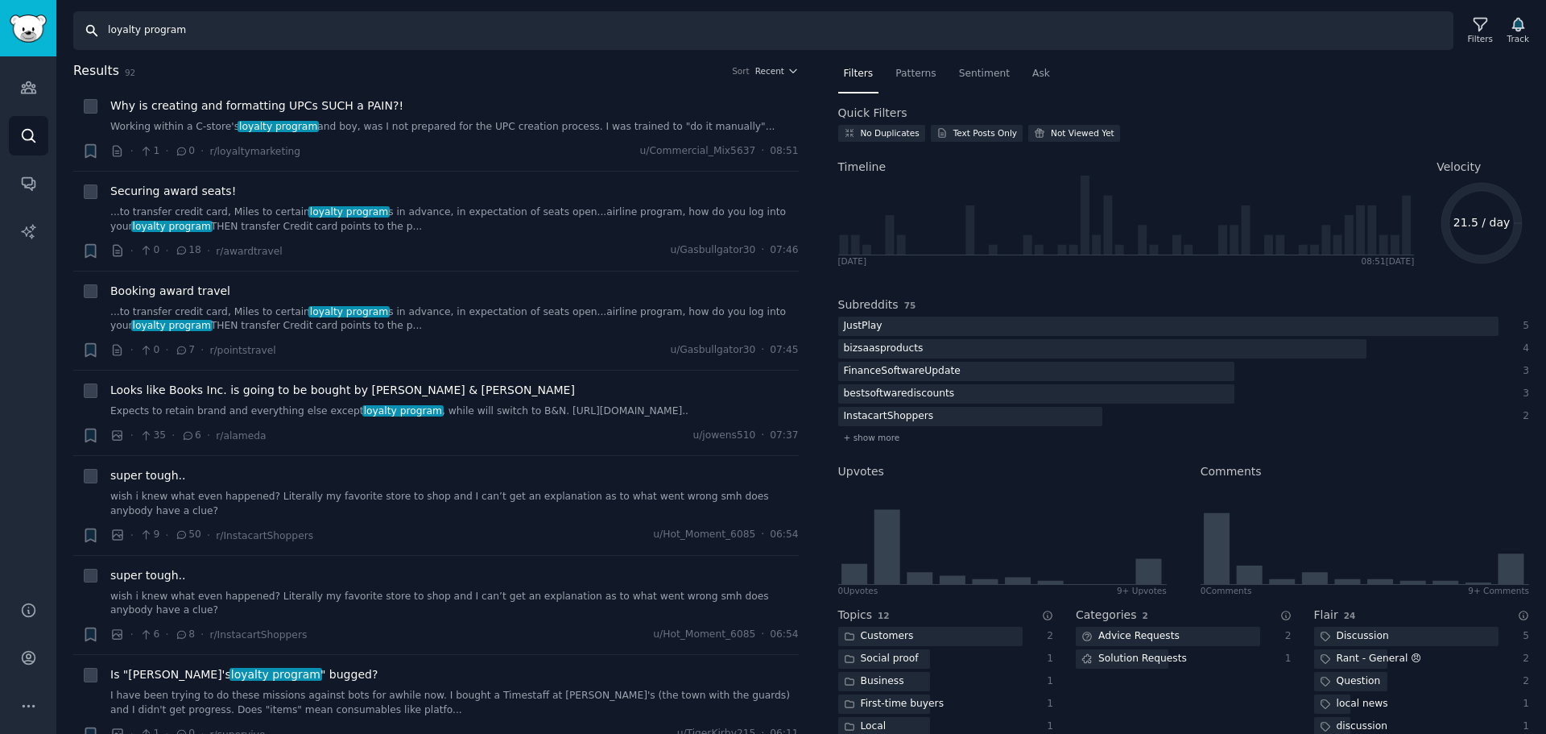
click at [506, 26] on input "loyalty program" at bounding box center [763, 30] width 1380 height 39
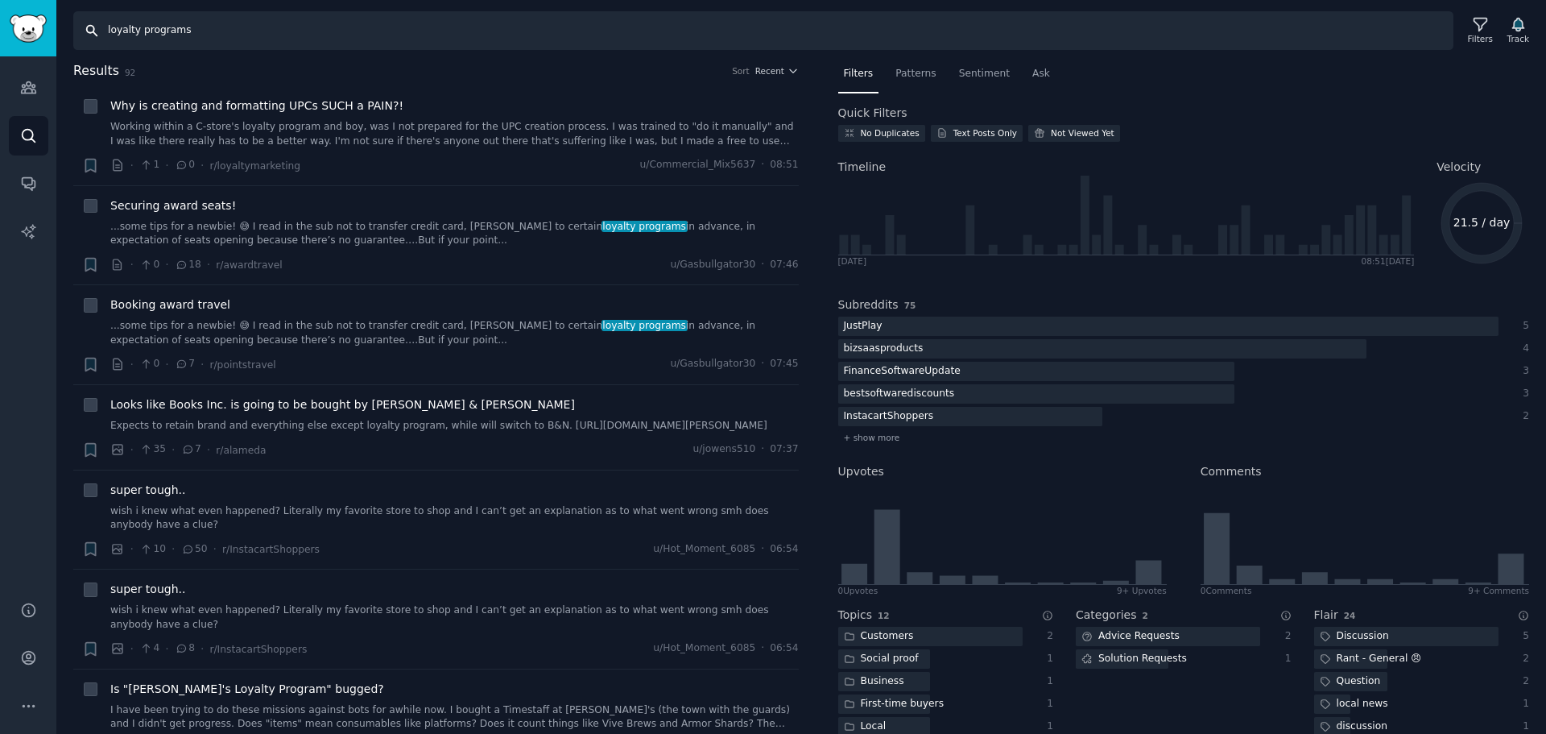
drag, startPoint x: 431, startPoint y: 38, endPoint x: 139, endPoint y: 29, distance: 291.6
click at [139, 29] on input "loyalty programs" at bounding box center [763, 30] width 1380 height 39
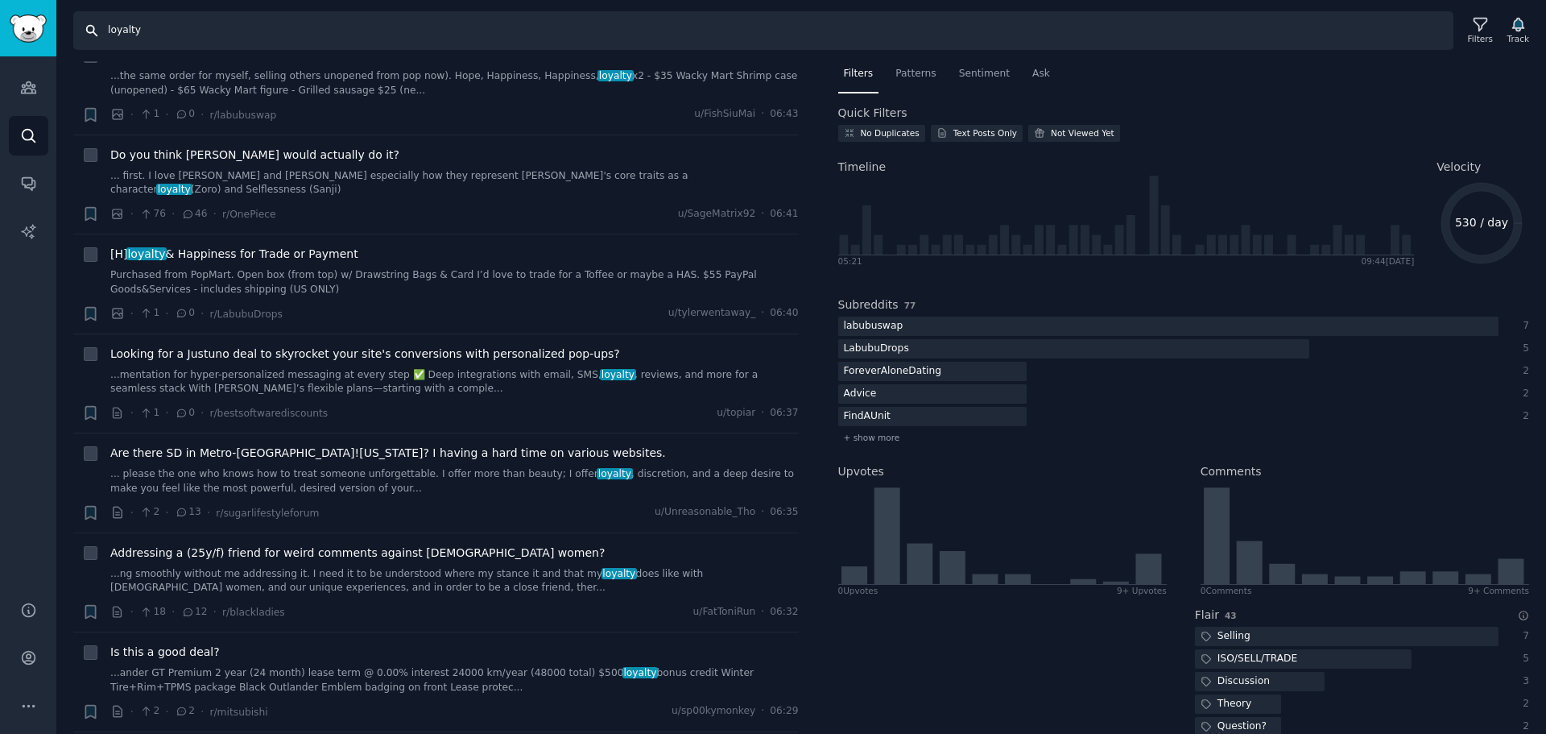
scroll to position [5959, 0]
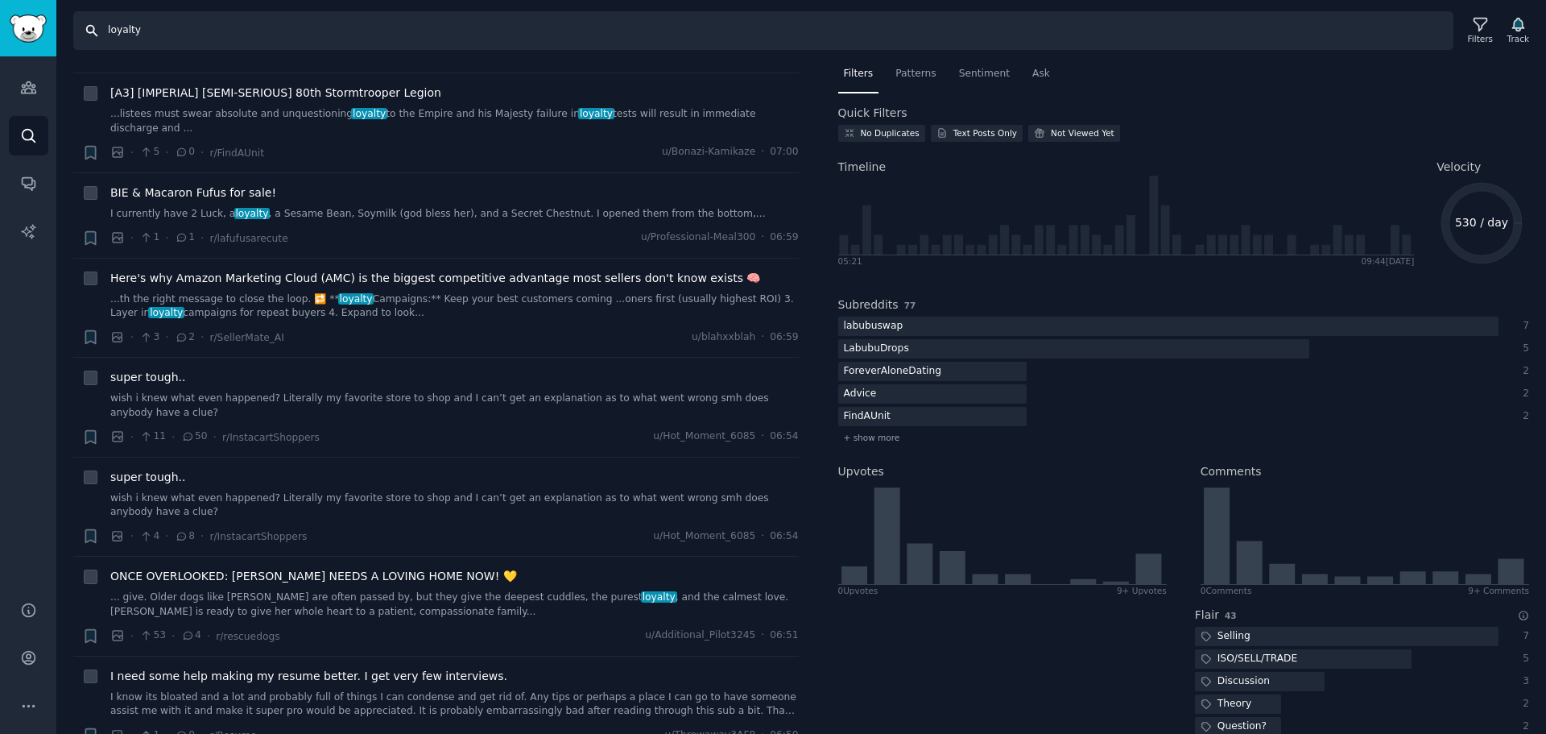
click at [345, 40] on input "loyalty" at bounding box center [763, 30] width 1380 height 39
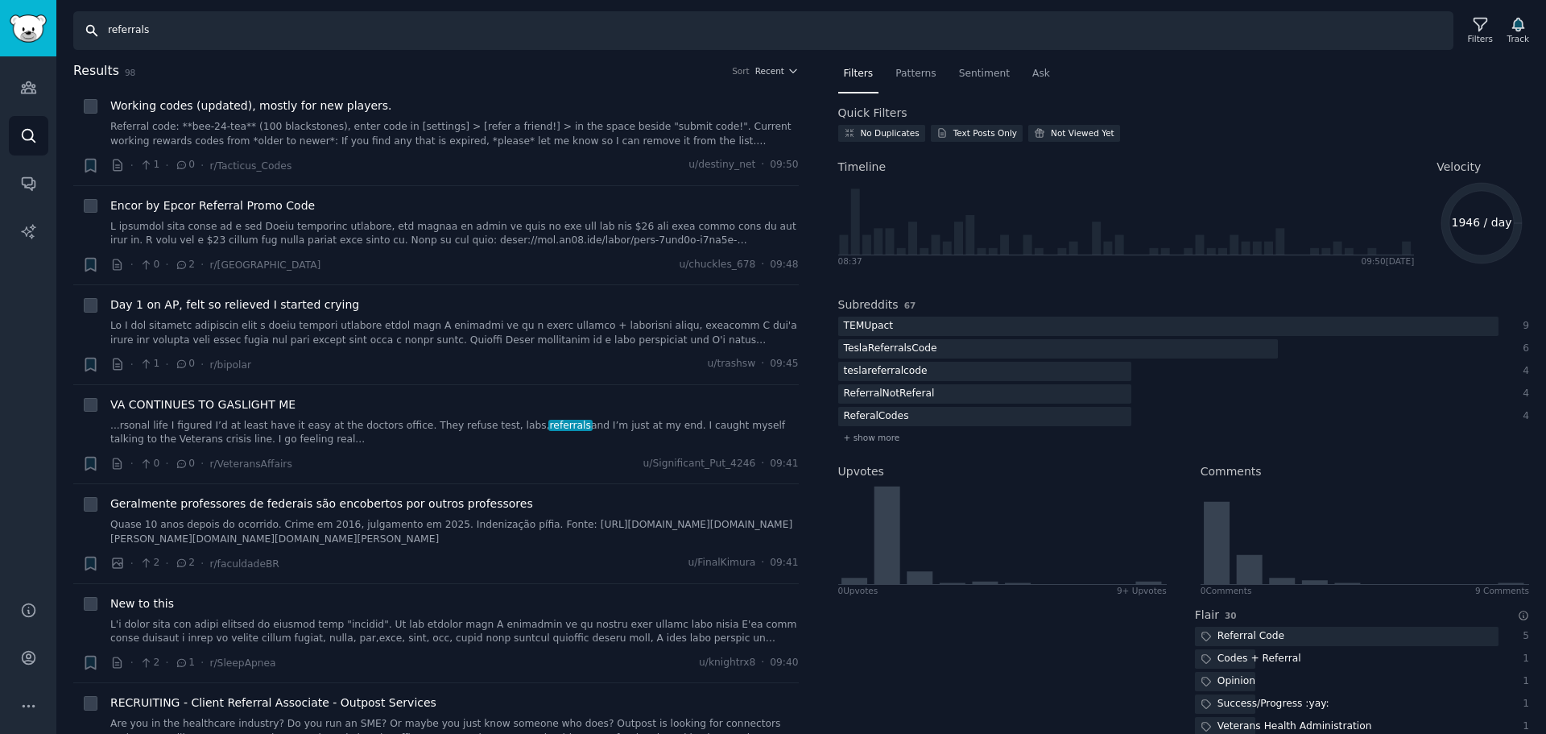
click at [157, 32] on input "referrals" at bounding box center [763, 30] width 1380 height 39
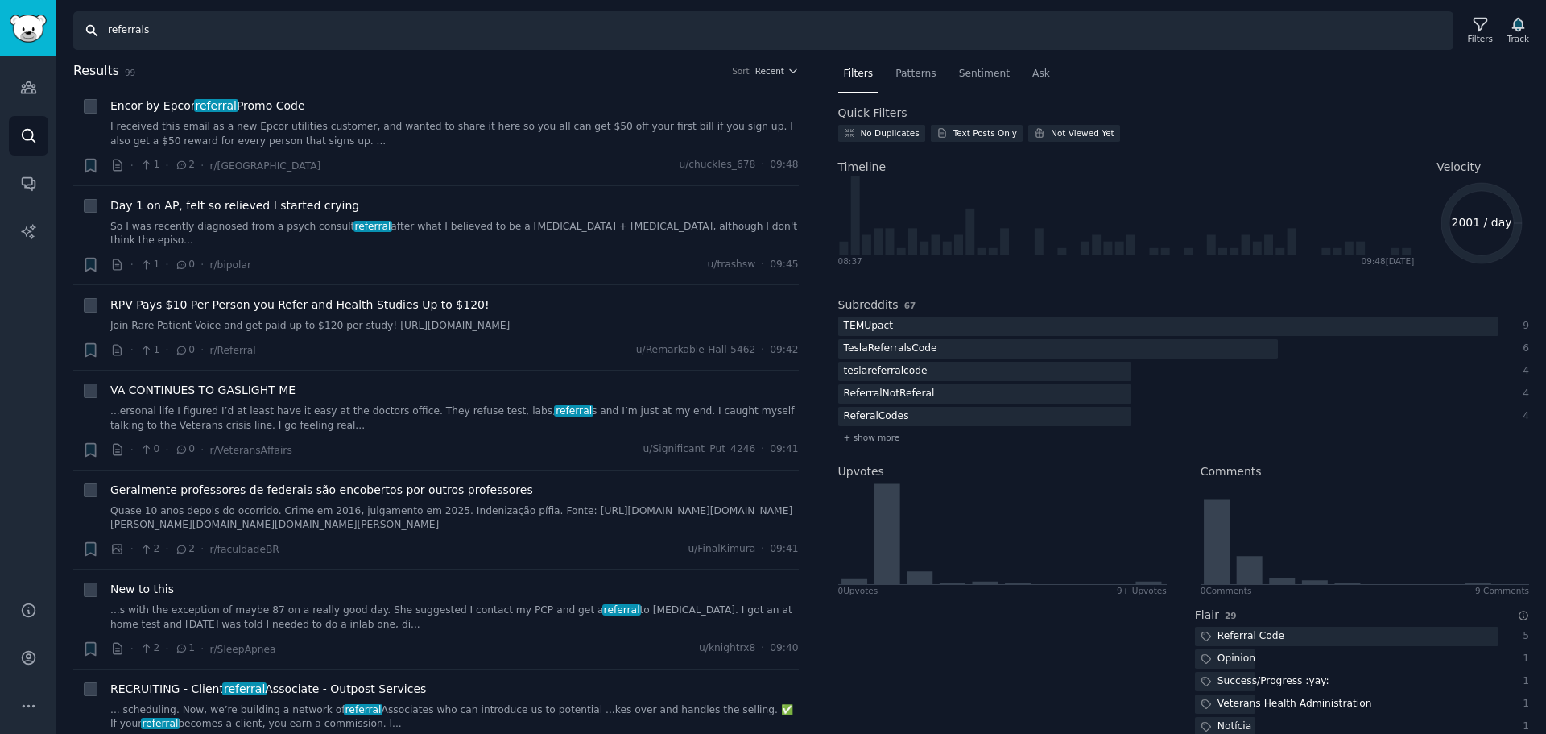
type input "referral"
click at [157, 32] on input "referral" at bounding box center [763, 30] width 1380 height 39
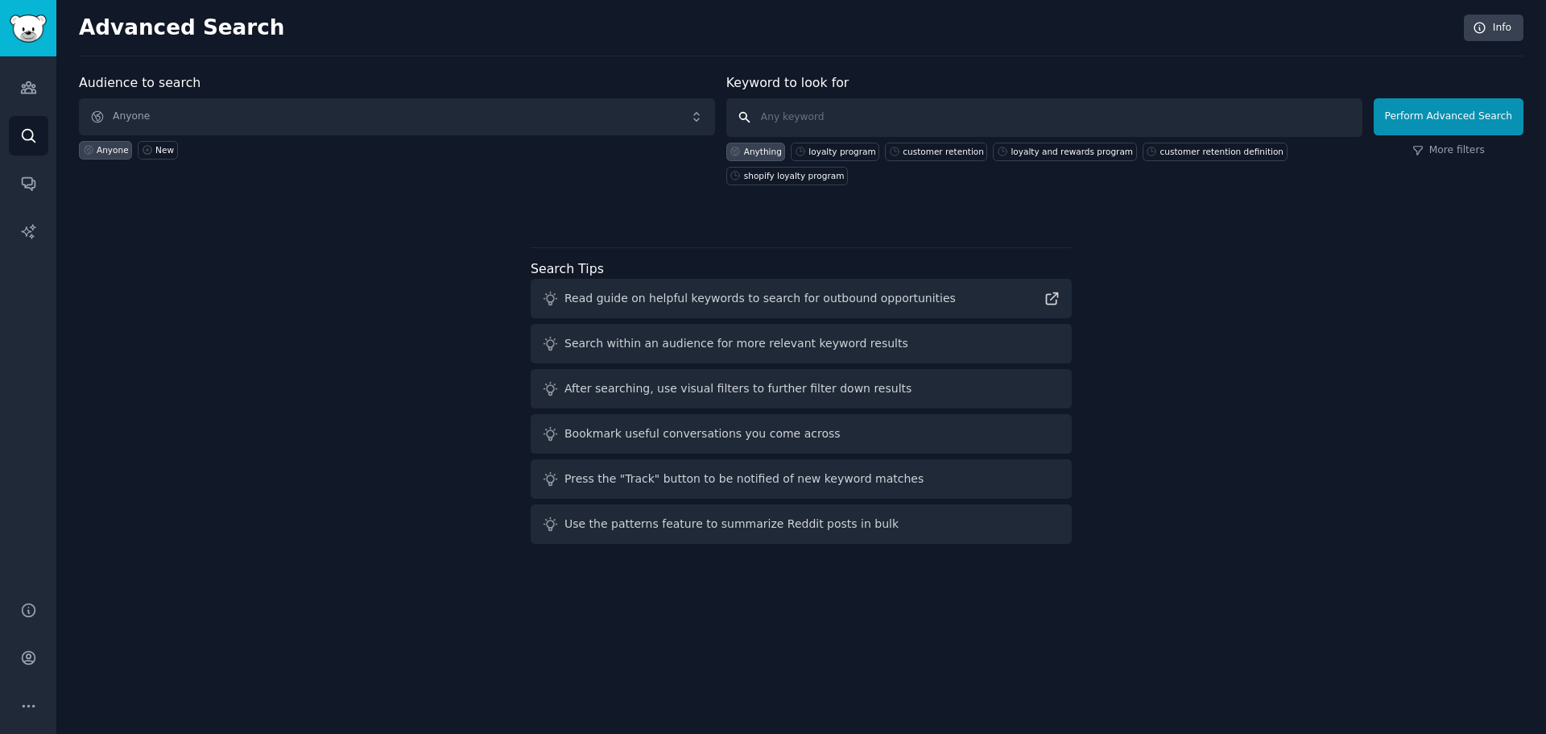
click at [884, 115] on input "text" at bounding box center [1044, 117] width 636 height 39
paste input "loyalty and rewards programs"
type input "loyalty and rewards programs"
click button "Perform Advanced Search" at bounding box center [1449, 116] width 150 height 37
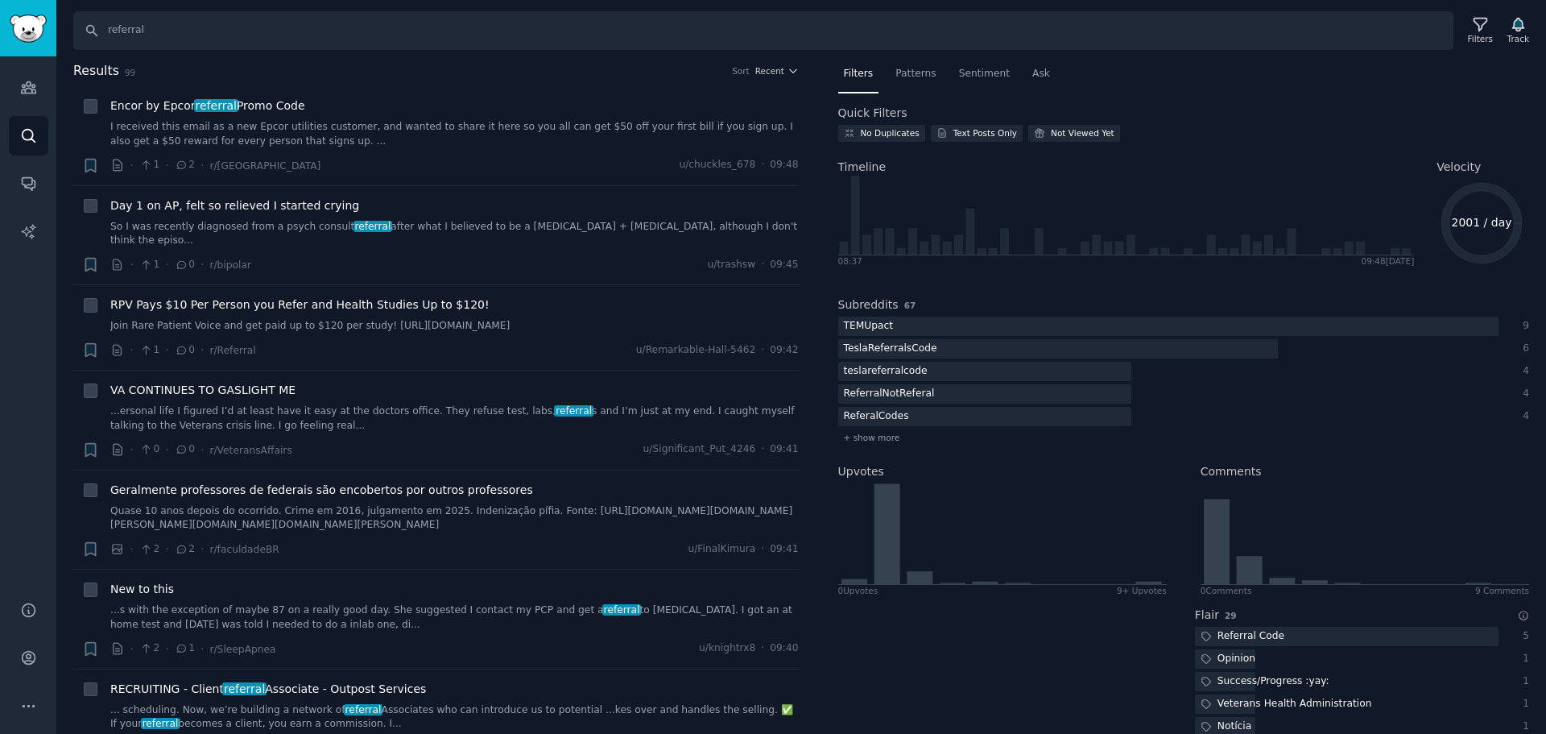
click at [548, 76] on h2 "Results 99 Sort Recent" at bounding box center [436, 71] width 726 height 20
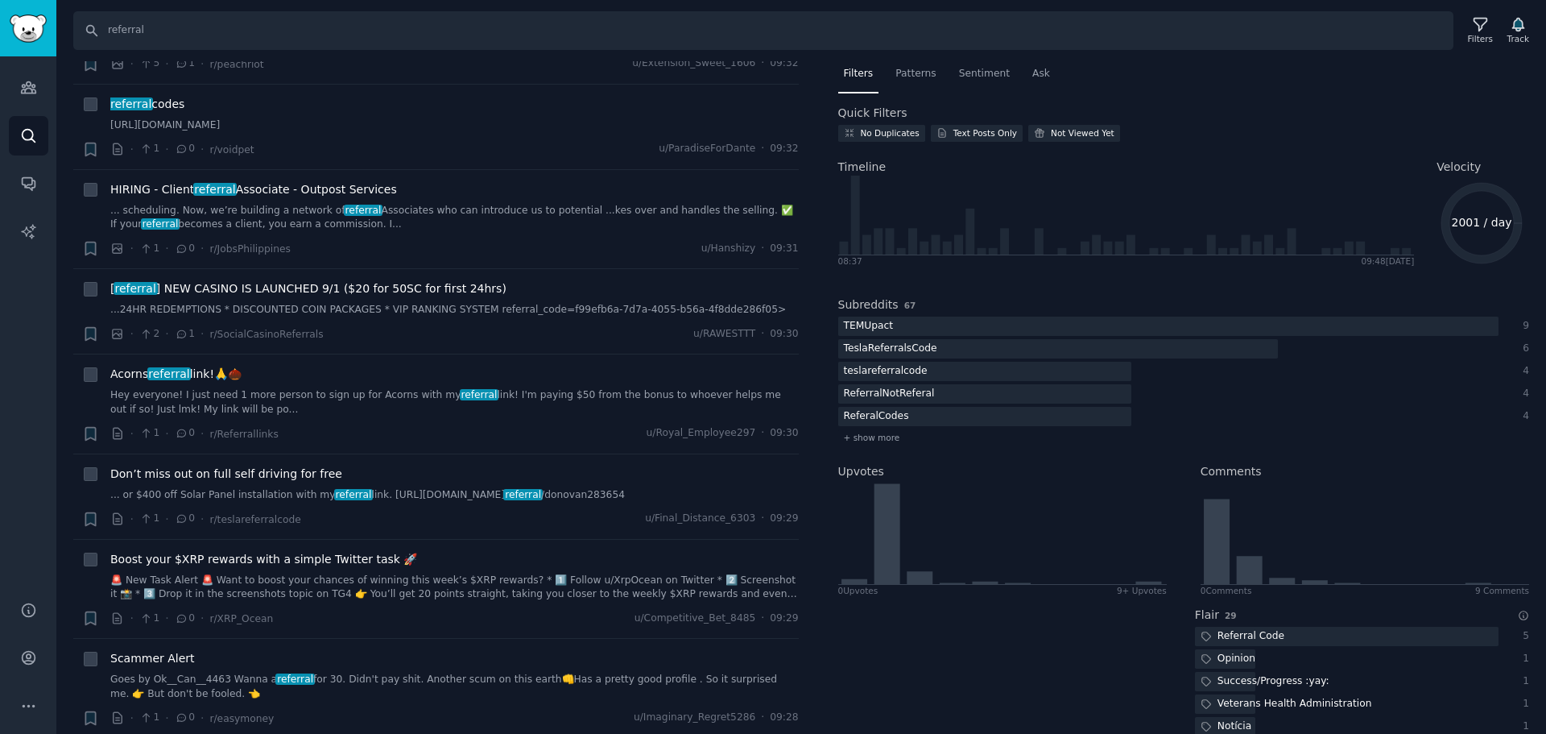
scroll to position [1208, 0]
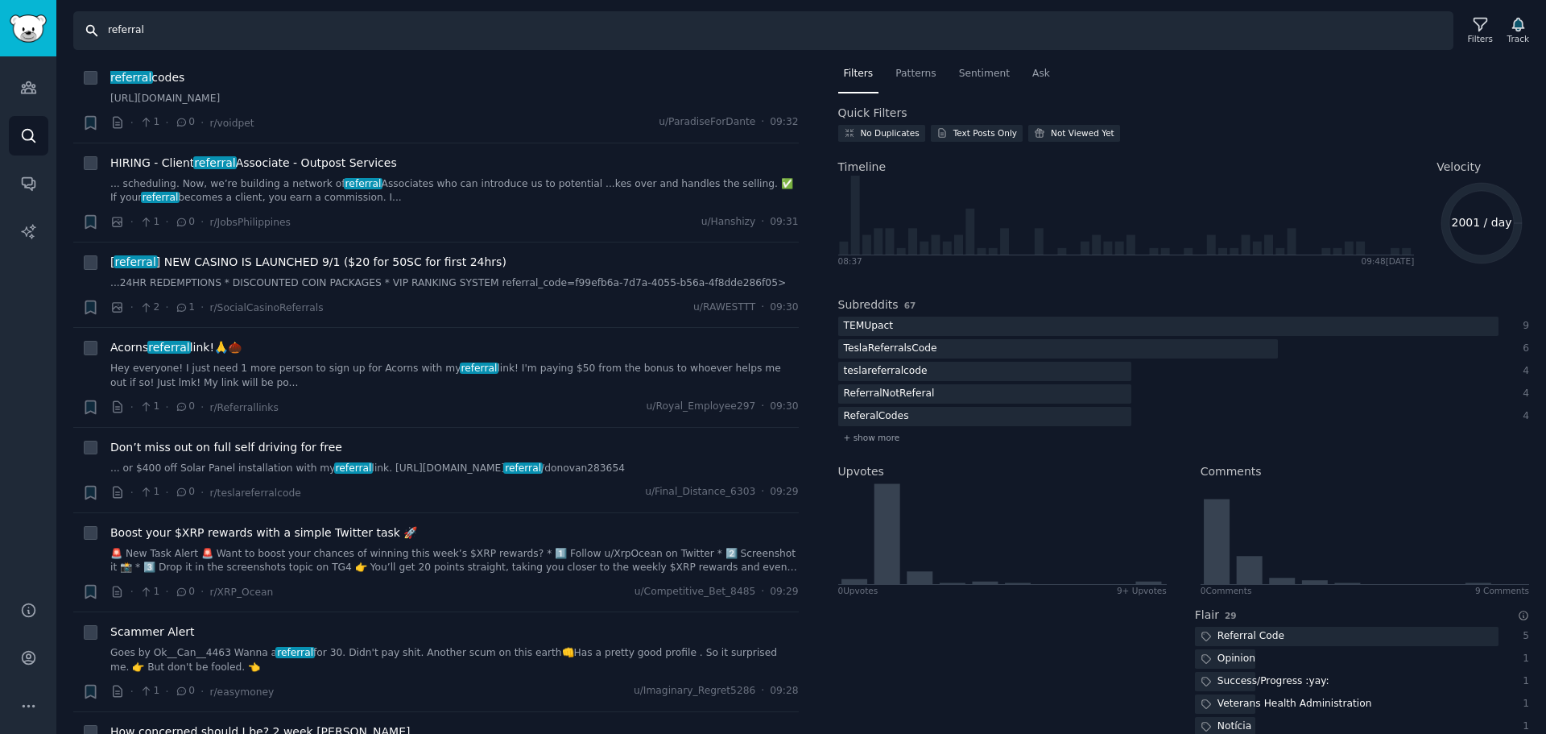
click at [226, 28] on input "referral" at bounding box center [763, 30] width 1380 height 39
click at [345, 28] on input "referral" at bounding box center [763, 30] width 1380 height 39
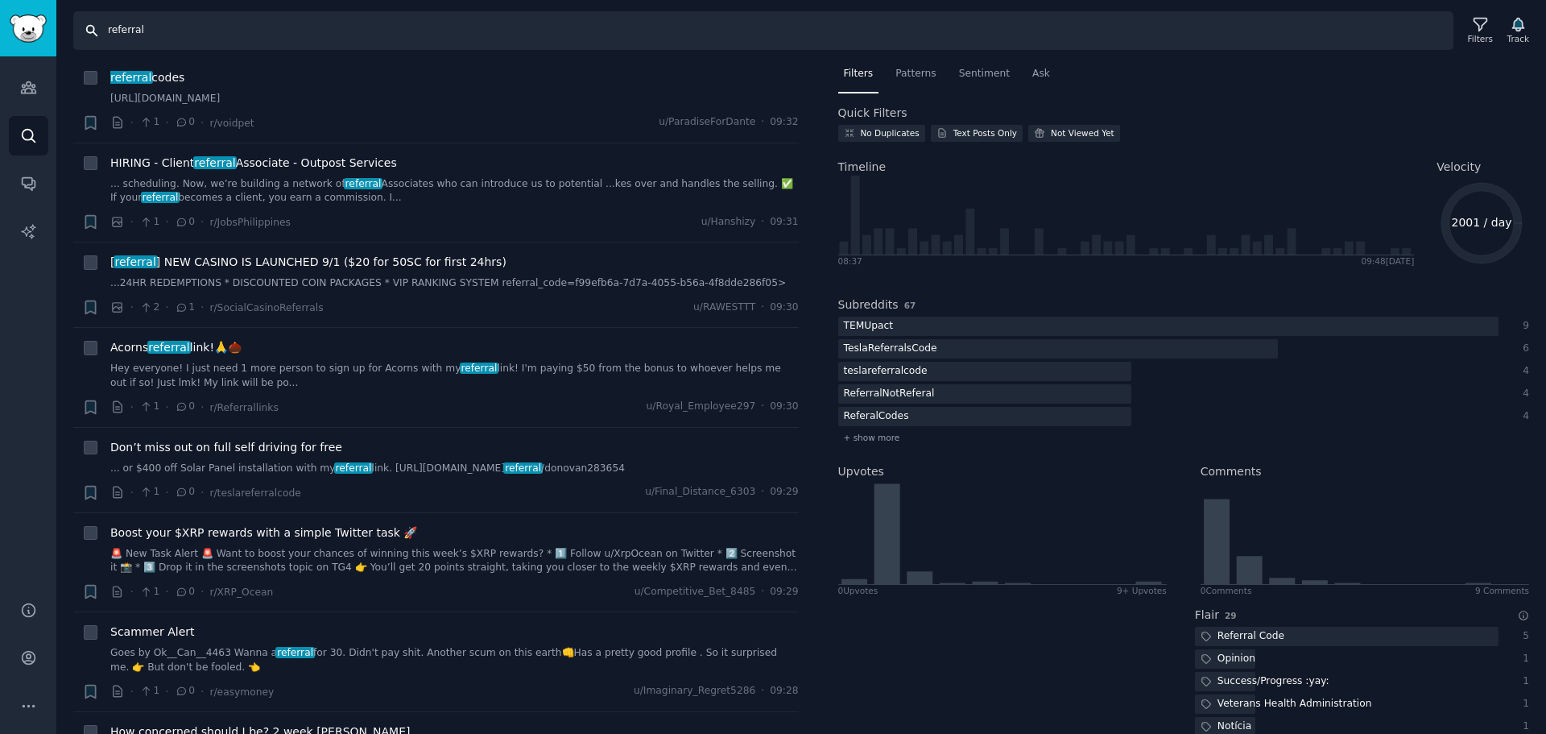
click at [345, 28] on input "referral" at bounding box center [763, 30] width 1380 height 39
click at [363, 26] on input "referral" at bounding box center [763, 30] width 1380 height 39
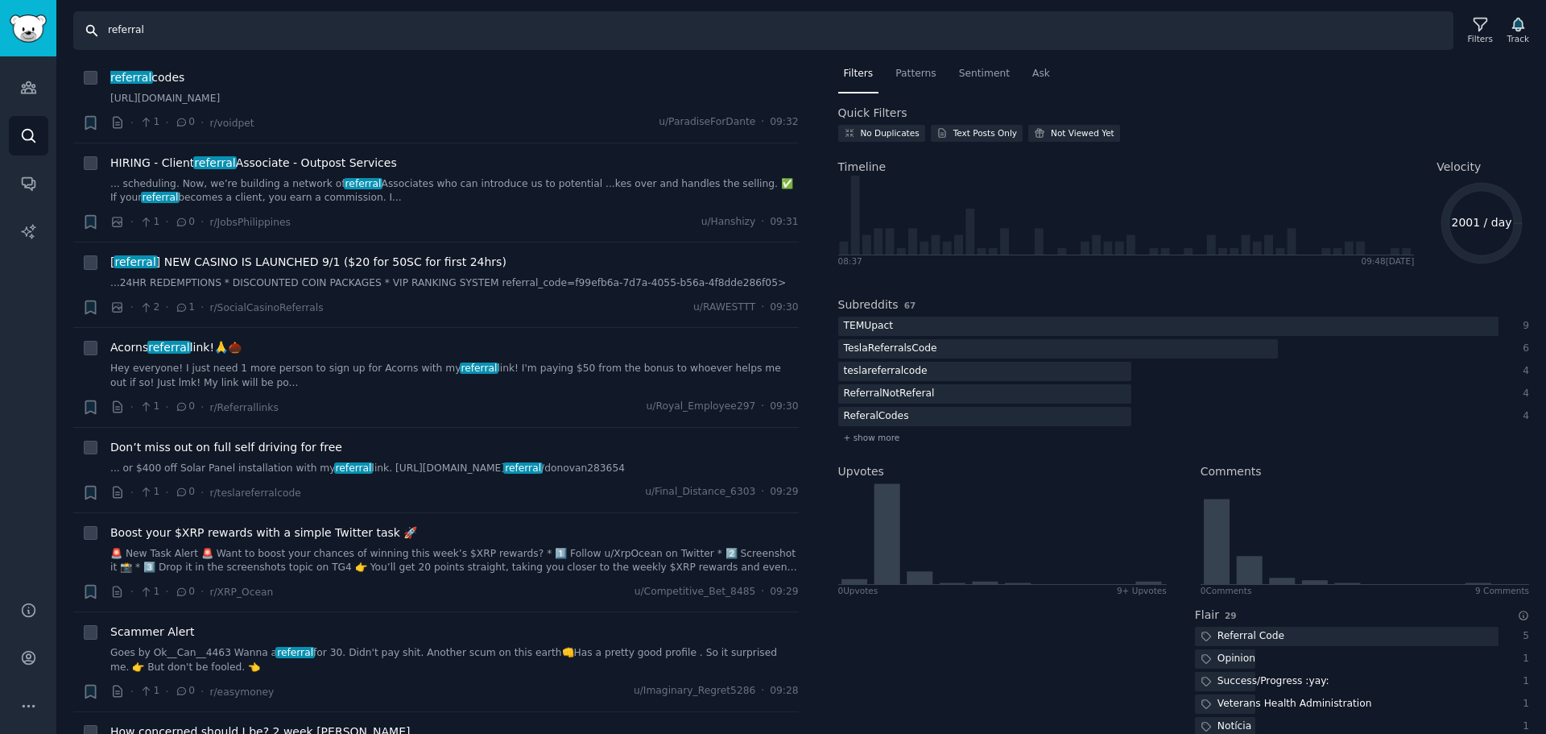
click at [363, 26] on input "referral" at bounding box center [763, 30] width 1380 height 39
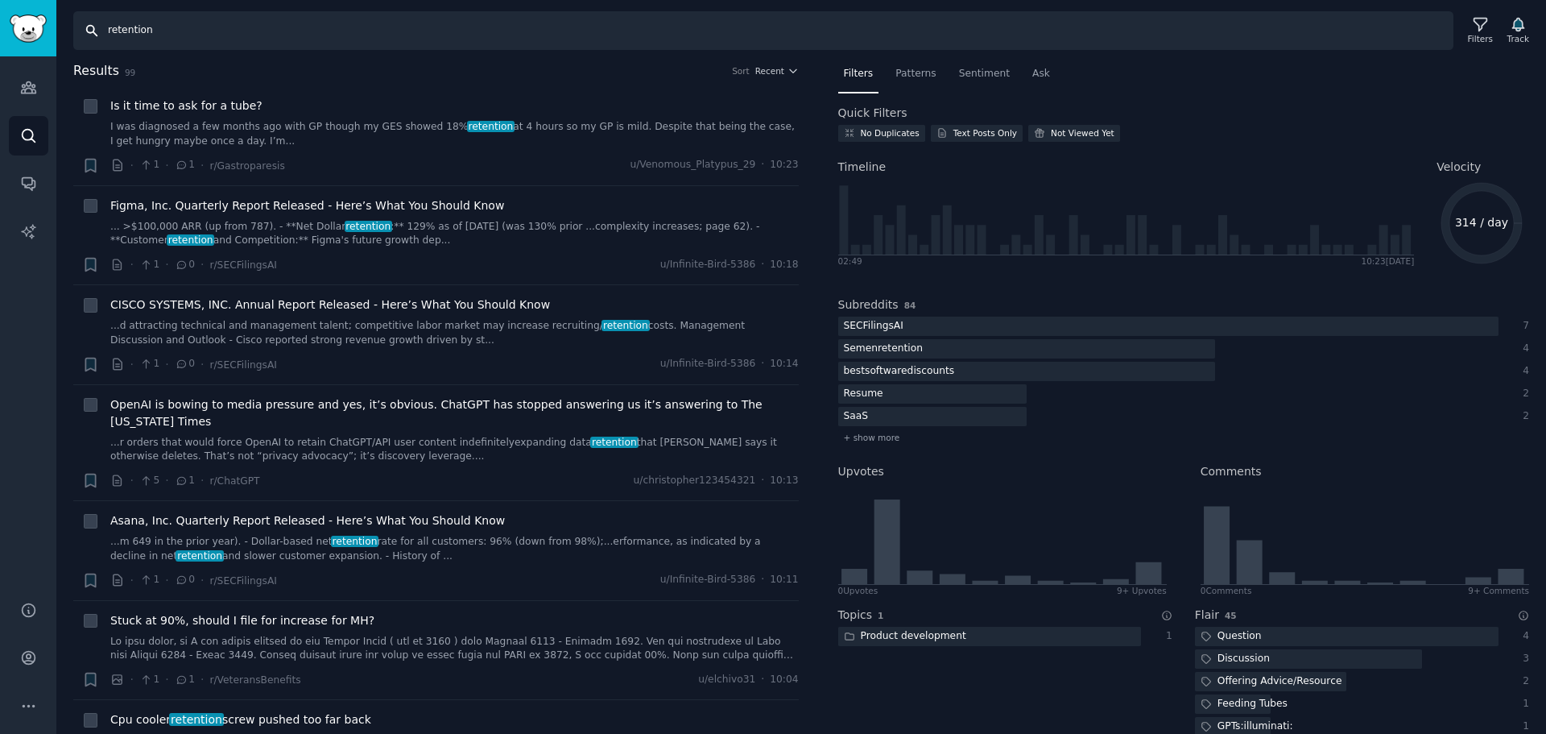
click at [304, 43] on input "retention" at bounding box center [763, 30] width 1380 height 39
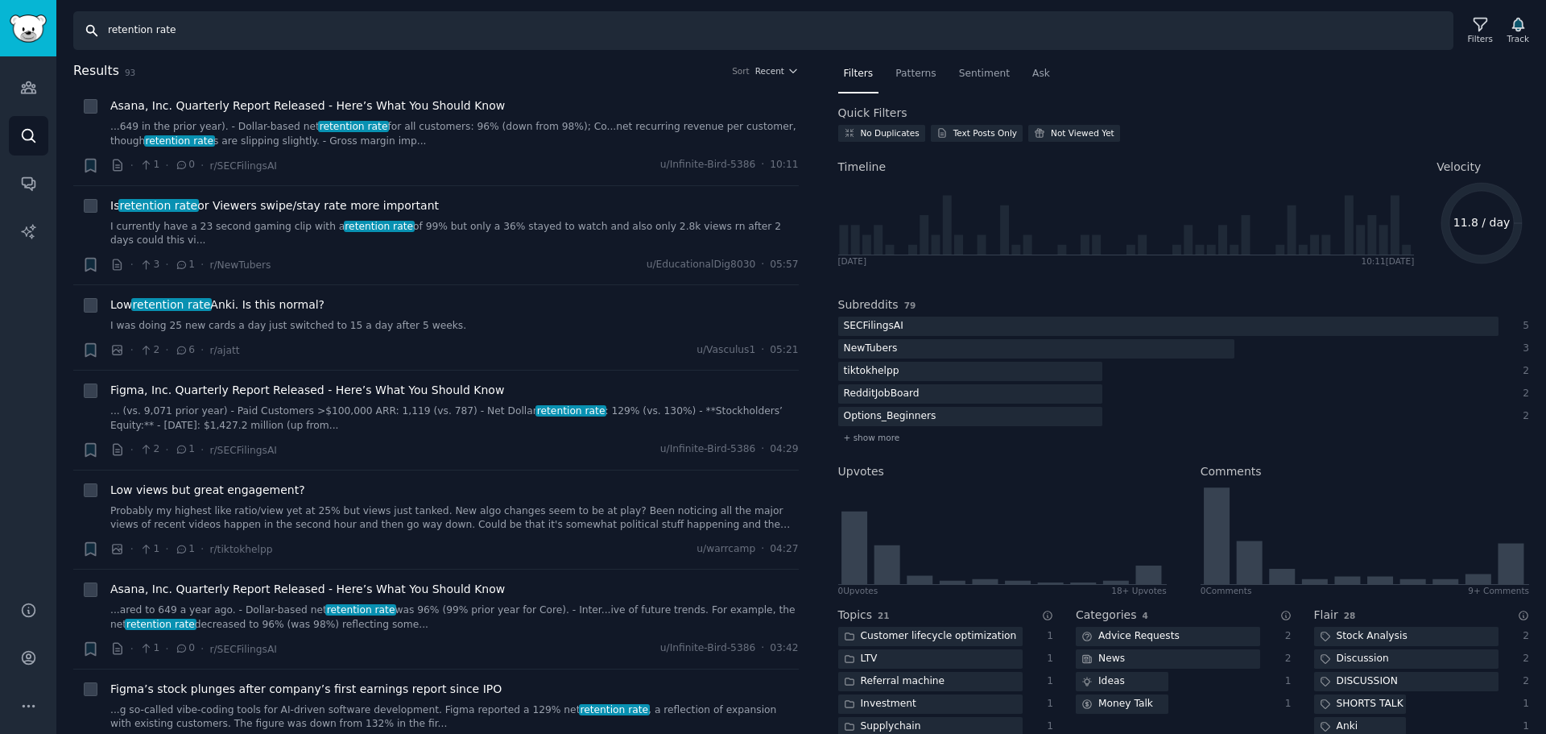
drag, startPoint x: 148, startPoint y: 33, endPoint x: 215, endPoint y: 31, distance: 66.9
click at [215, 31] on input "retention rate" at bounding box center [763, 30] width 1380 height 39
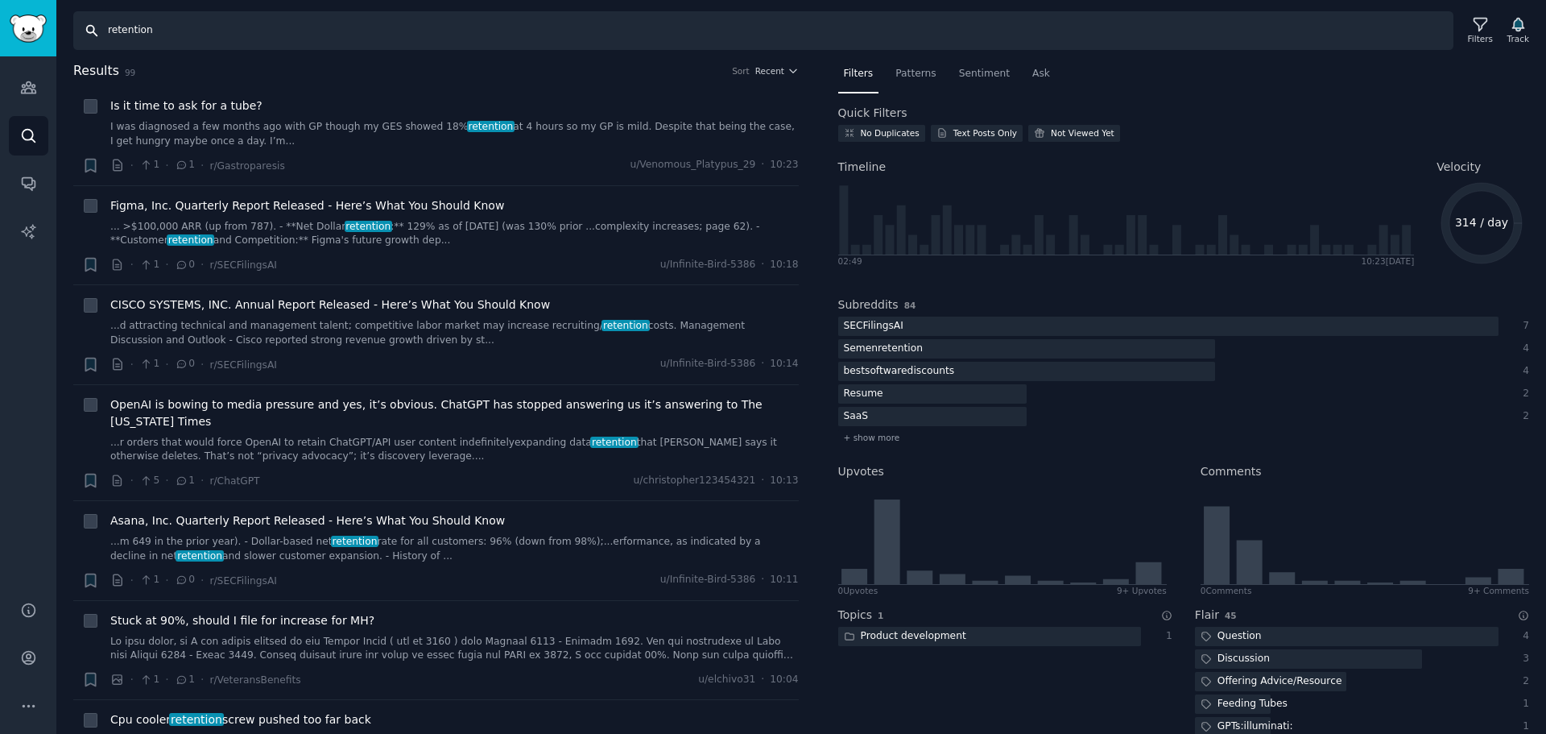
click at [180, 35] on input "retention" at bounding box center [763, 30] width 1380 height 39
drag, startPoint x: 1451, startPoint y: 221, endPoint x: 1526, endPoint y: 221, distance: 74.9
click at [1526, 221] on div "Filters Patterns Sentiment Ask Quick Filters No Duplicates Text Posts Only Not …" at bounding box center [1184, 397] width 726 height 673
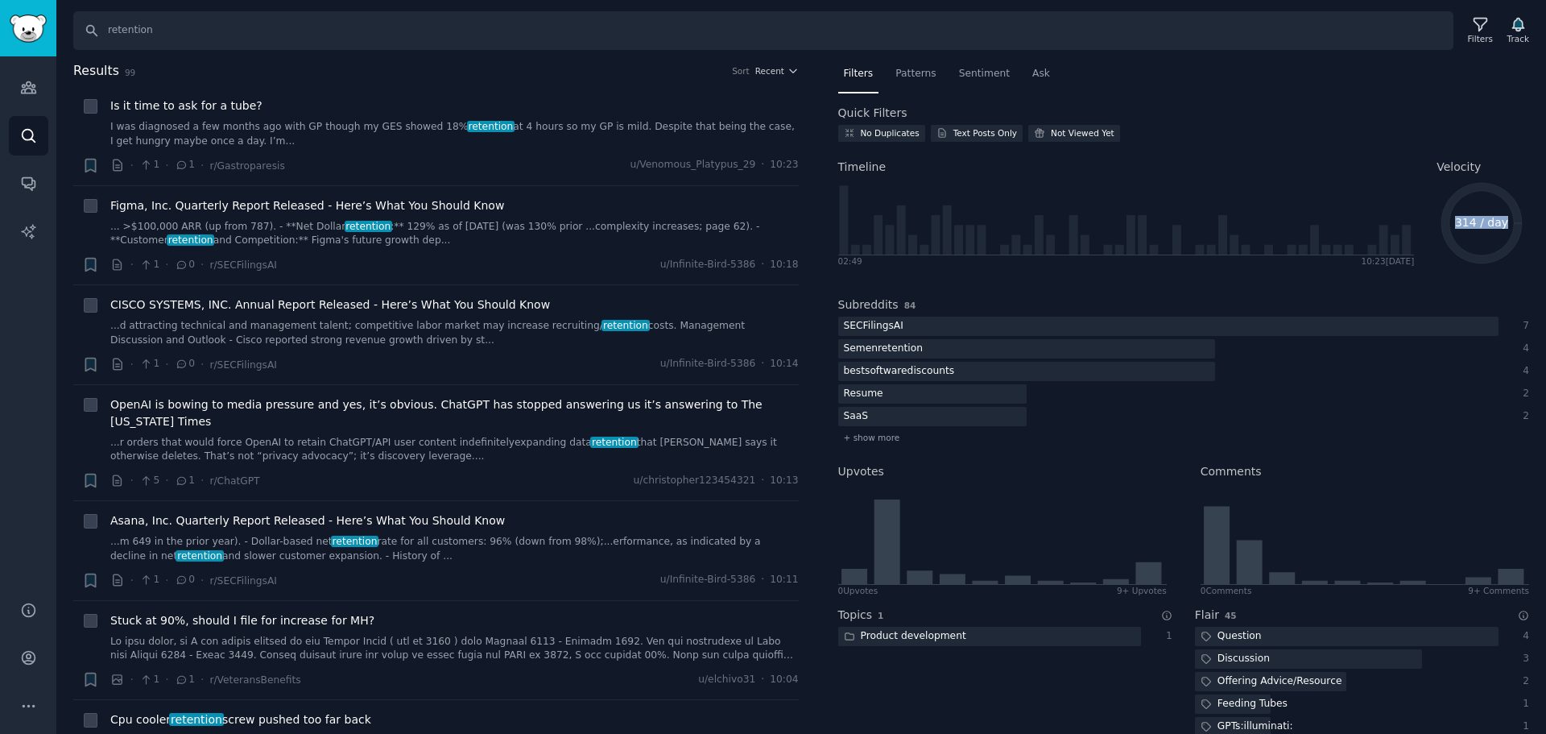
copy text "314 / day"
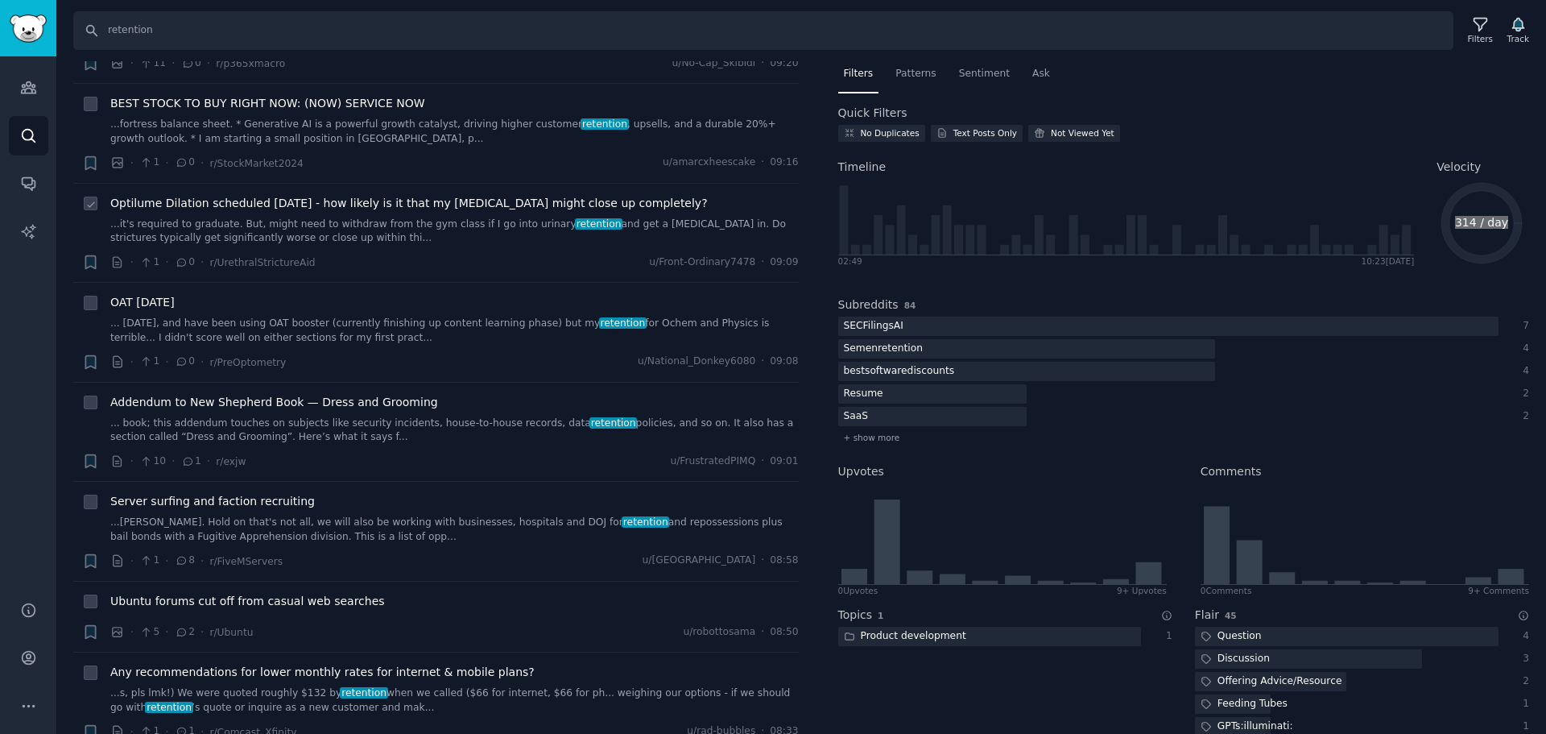
scroll to position [1611, 0]
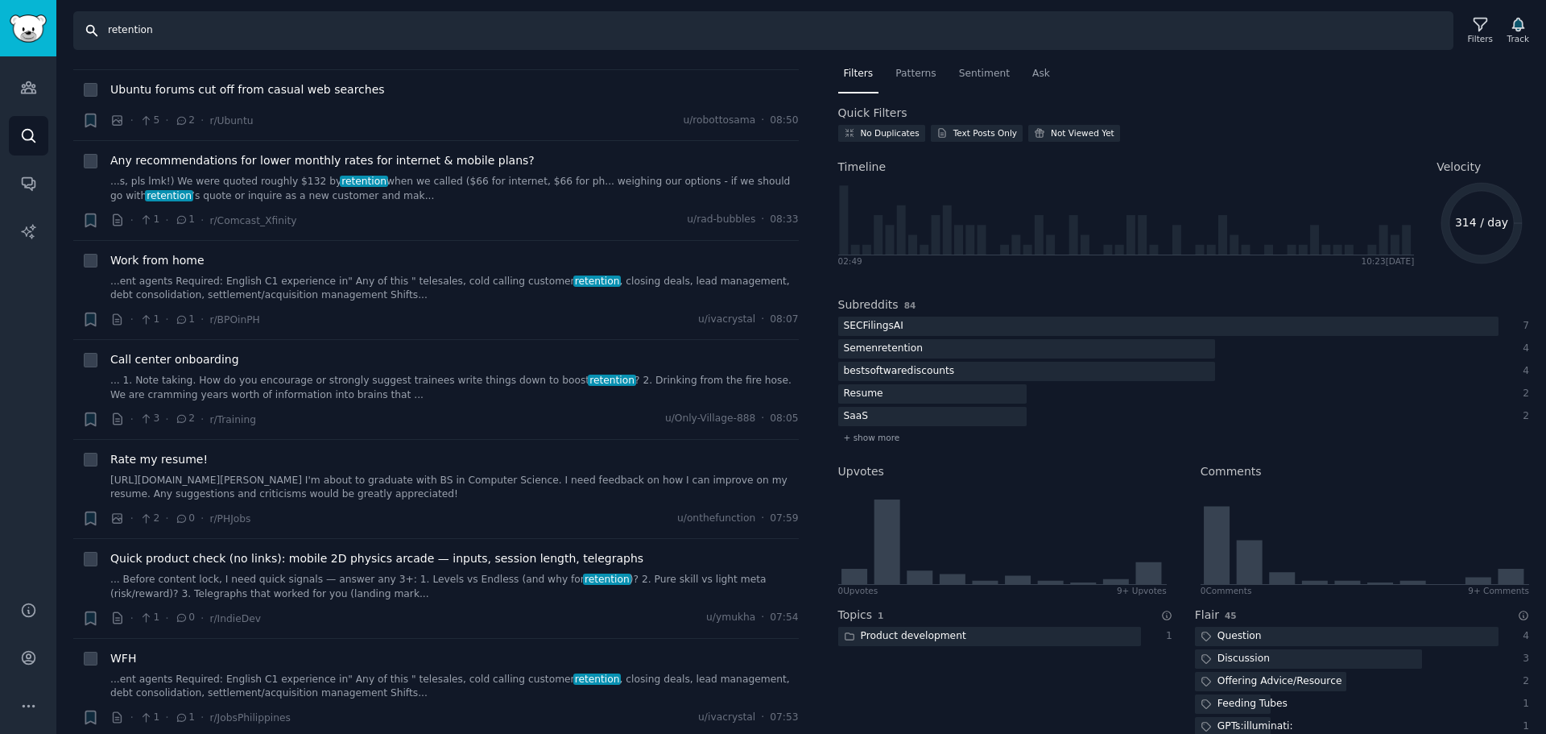
click at [110, 31] on input "retention" at bounding box center [763, 30] width 1380 height 39
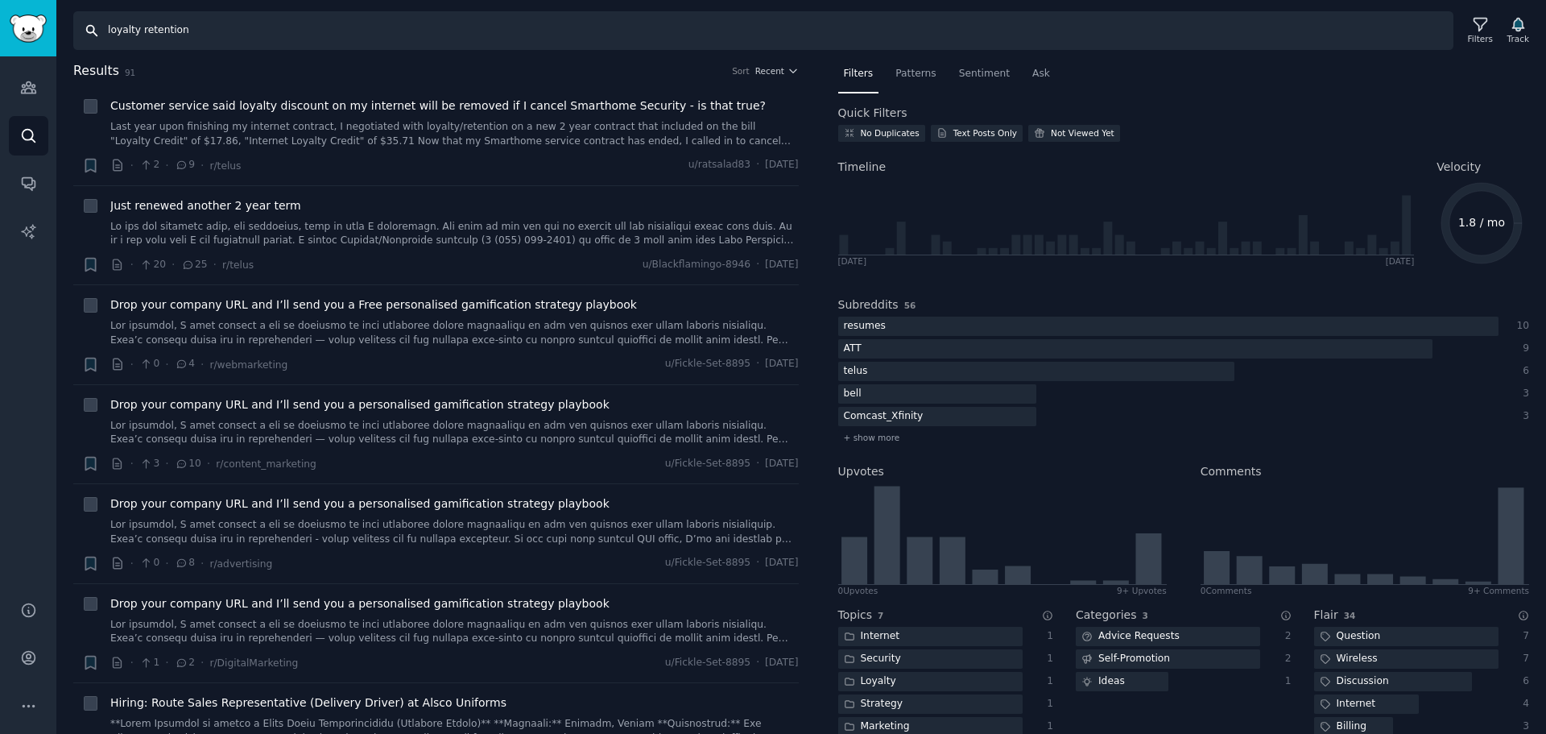
drag, startPoint x: 138, startPoint y: 28, endPoint x: 35, endPoint y: 28, distance: 103.1
click at [35, 28] on div "Advanced Search Audiences Search Conversations AI Reports Help Account More Sea…" at bounding box center [773, 367] width 1546 height 734
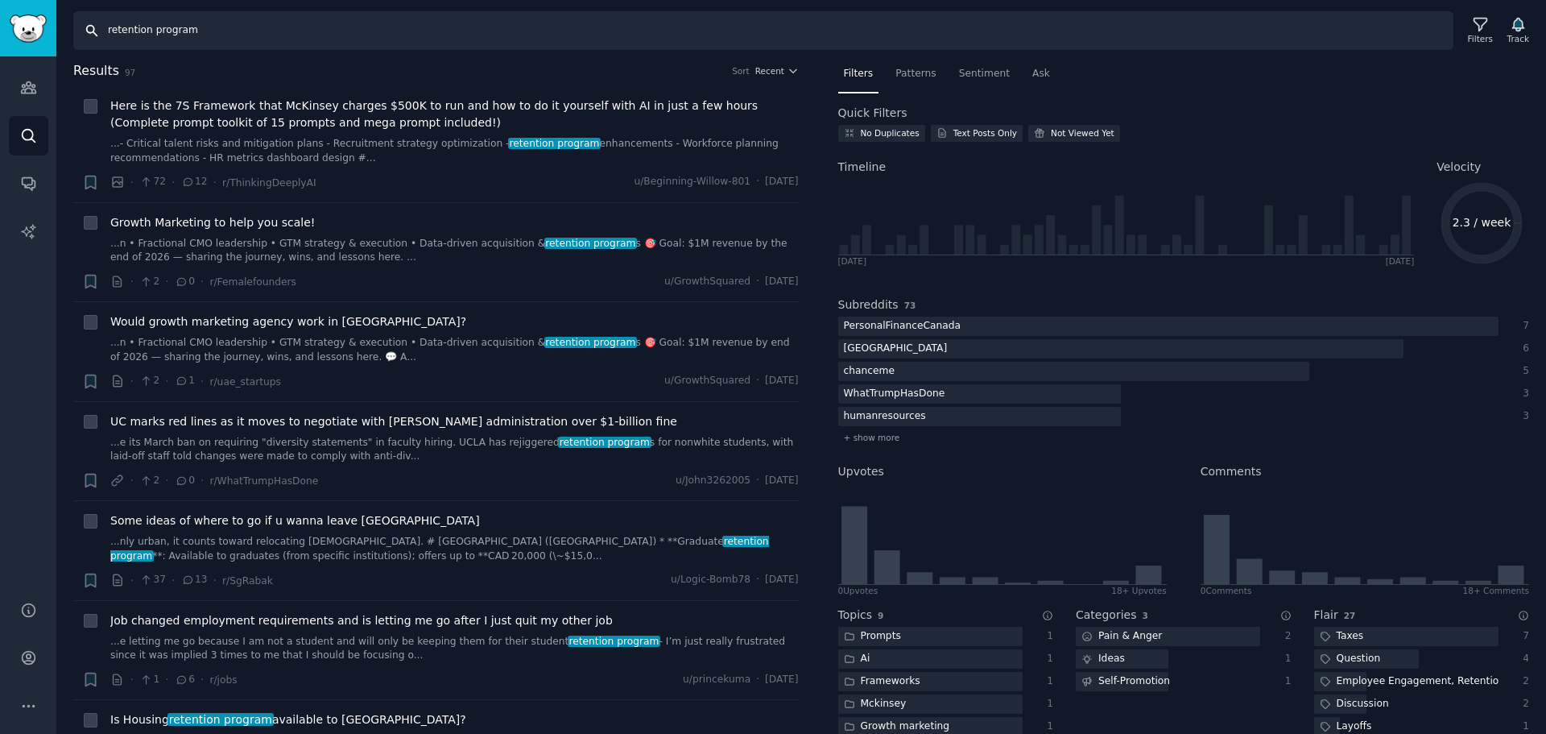
click at [206, 24] on input "retention program" at bounding box center [763, 30] width 1380 height 39
click at [227, 35] on input "retention program" at bounding box center [763, 30] width 1380 height 39
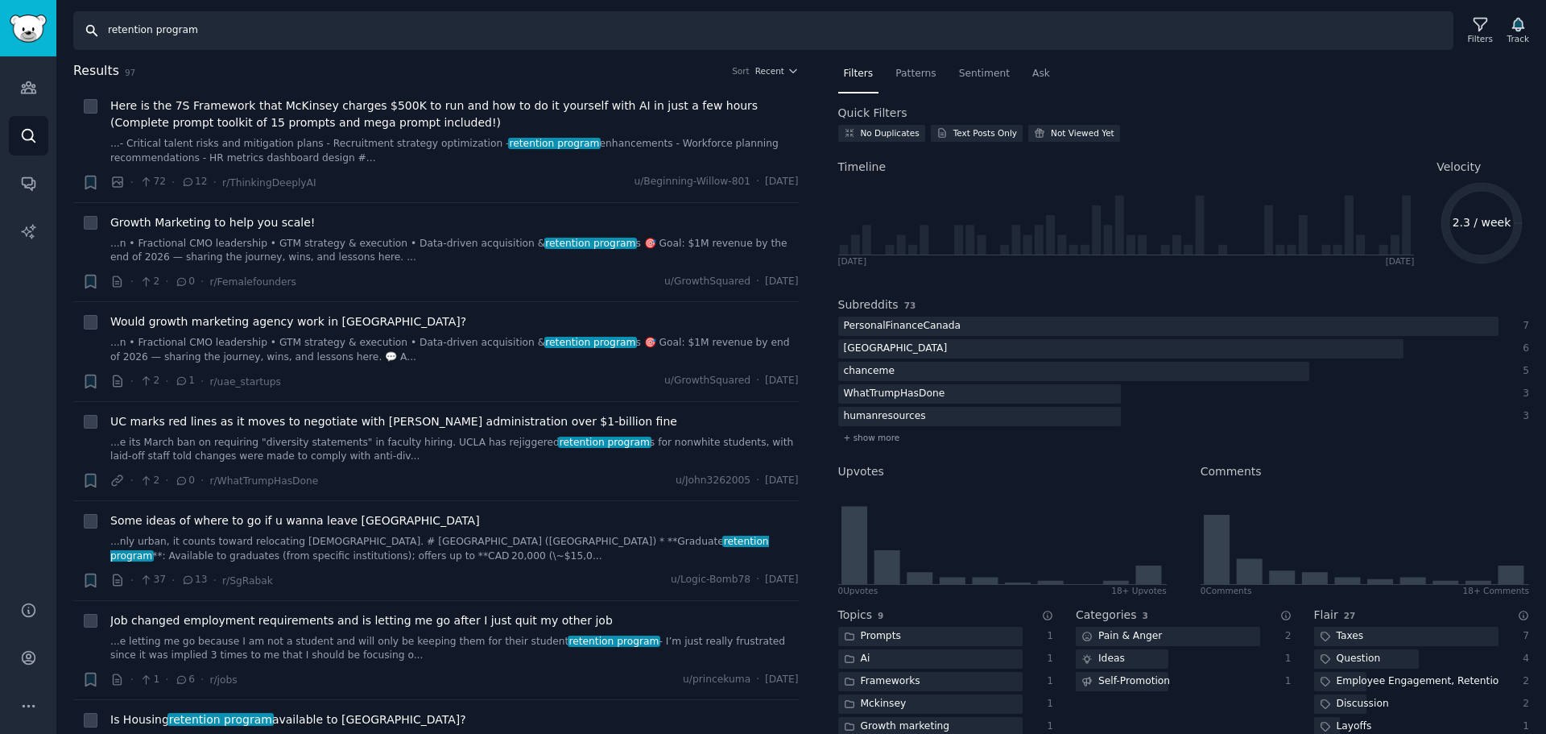
click at [227, 35] on input "retention program" at bounding box center [763, 30] width 1380 height 39
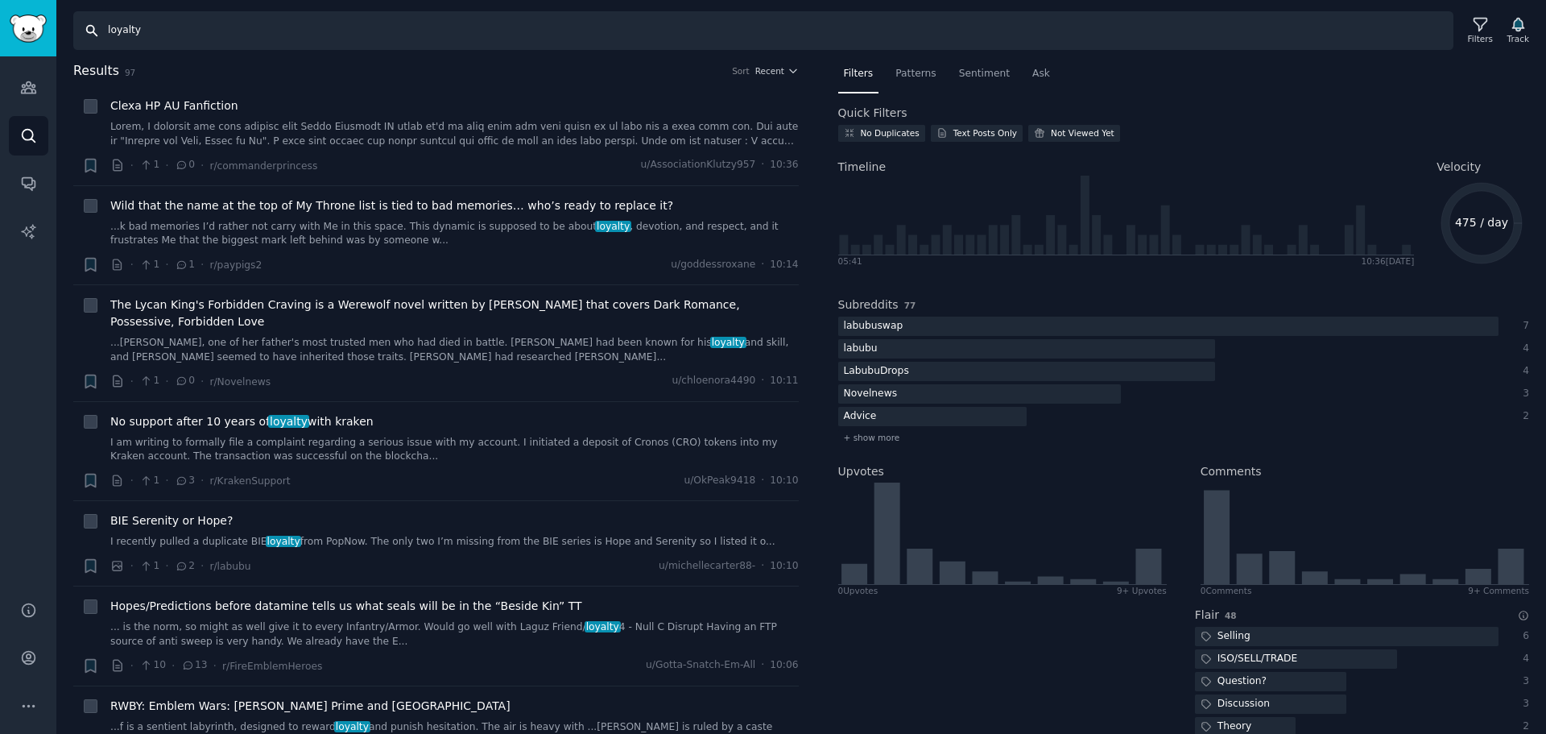
click at [256, 20] on input "loyalty" at bounding box center [763, 30] width 1380 height 39
paste input "customer"
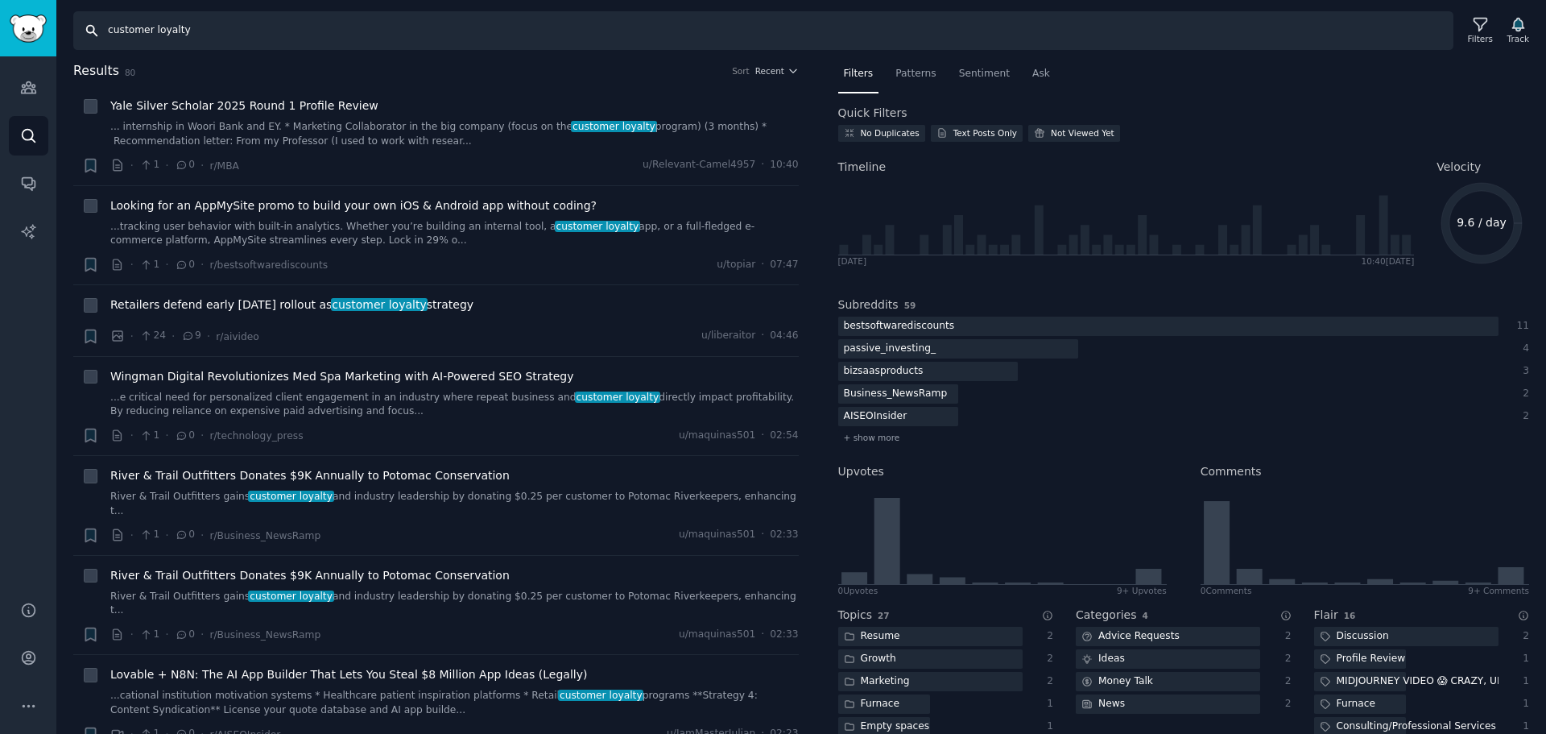
click at [186, 28] on input "customer loyalty" at bounding box center [763, 30] width 1380 height 39
drag, startPoint x: 186, startPoint y: 28, endPoint x: 43, endPoint y: 28, distance: 143.3
click at [43, 28] on div "Audiences Audiences Search Conversations AI Reports Help Account More Search cu…" at bounding box center [773, 367] width 1546 height 734
click at [472, 23] on input "customer loyalty" at bounding box center [763, 30] width 1380 height 39
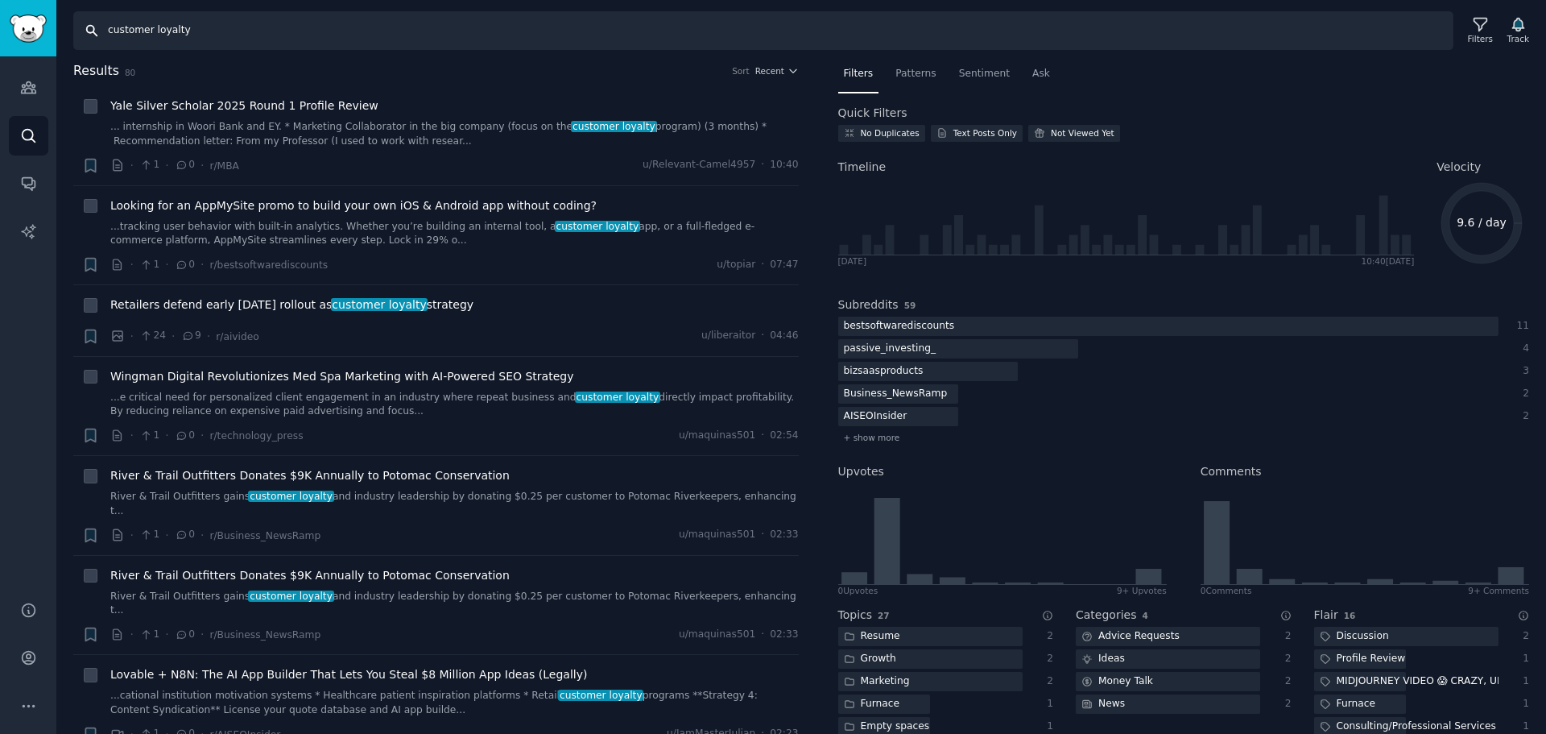
click at [472, 23] on input "customer loyalty" at bounding box center [763, 30] width 1380 height 39
paste input "loyalty program"
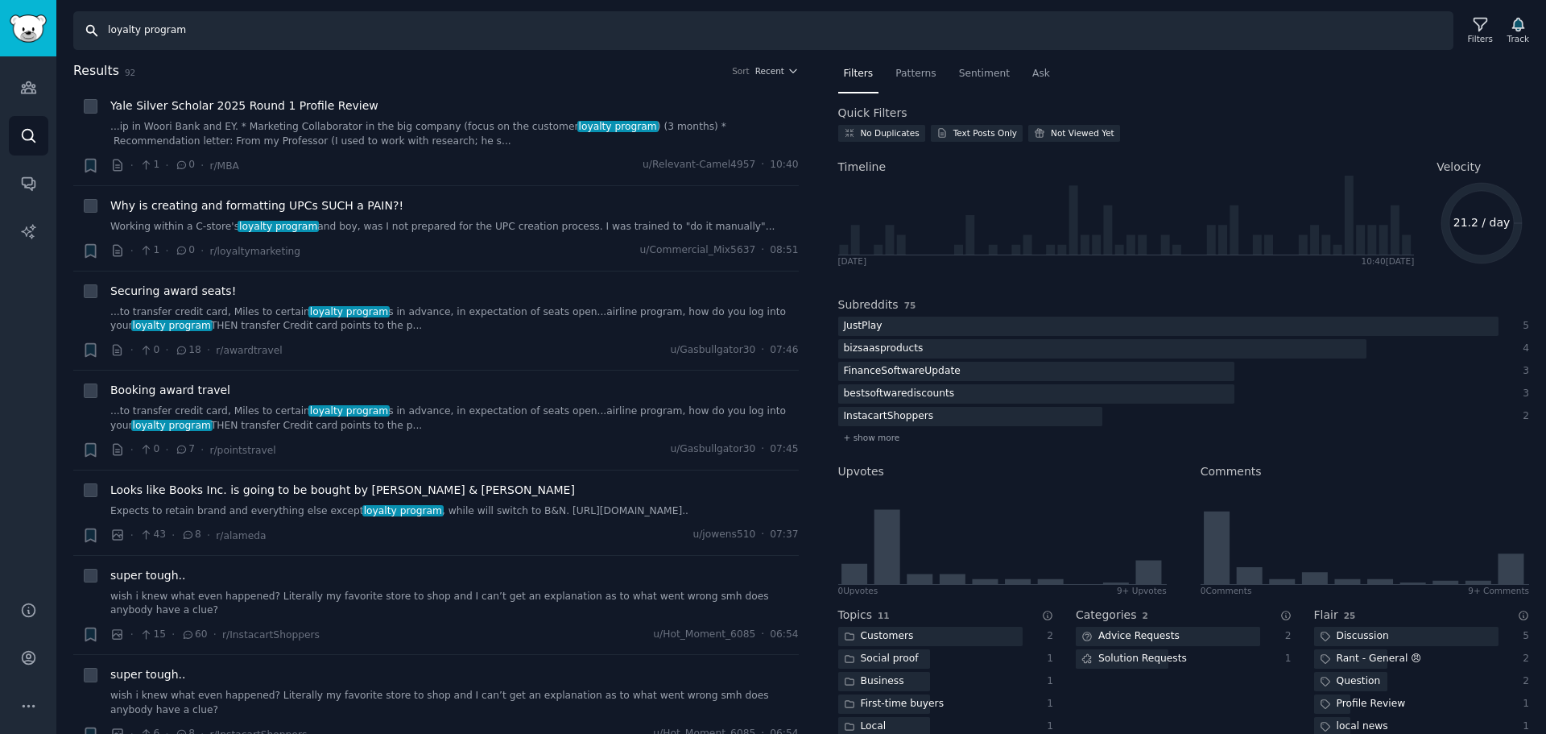
click at [472, 23] on input "loyalty program" at bounding box center [763, 30] width 1380 height 39
click at [457, 33] on input "loyalty program" at bounding box center [763, 30] width 1380 height 39
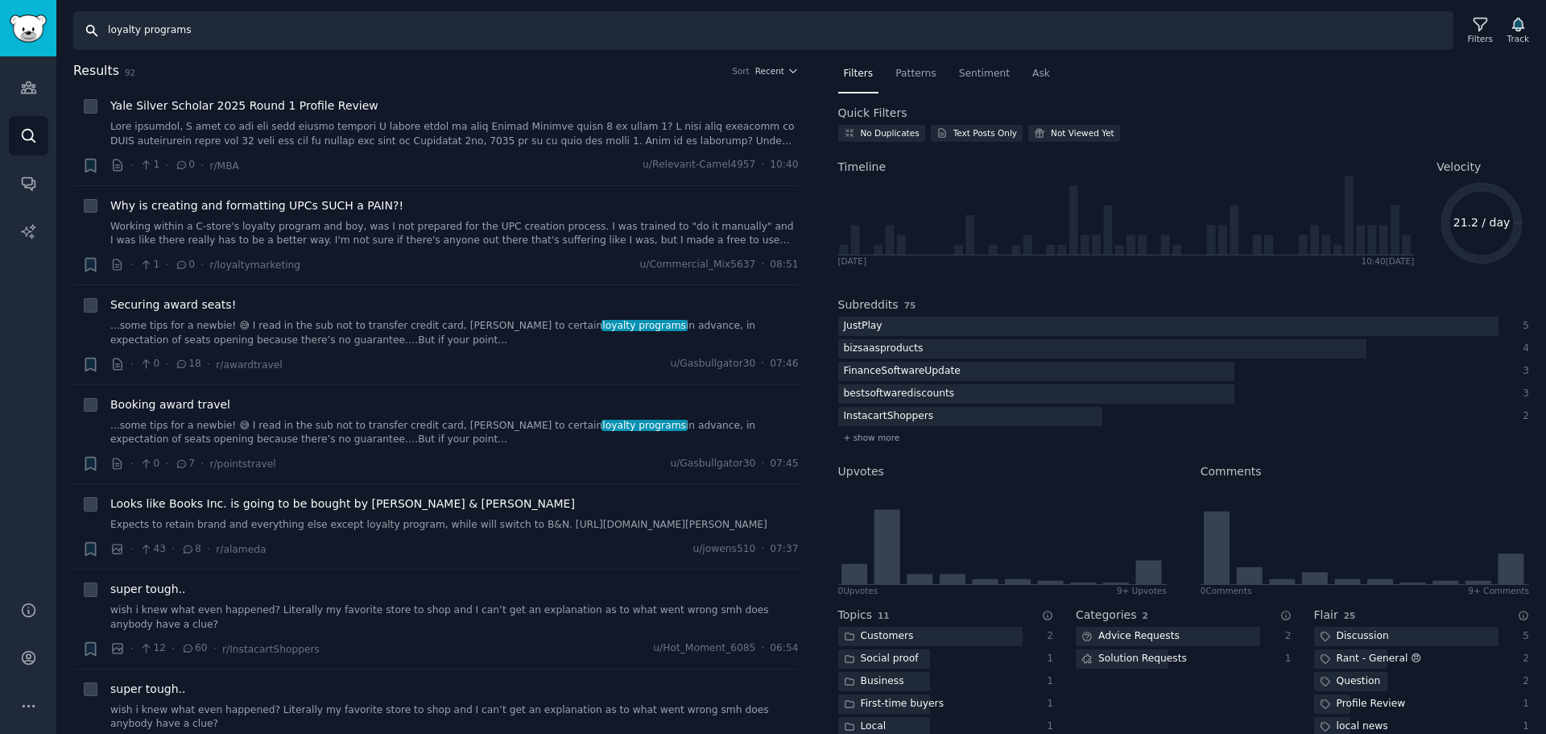
click at [337, 18] on input "loyalty programs" at bounding box center [763, 30] width 1380 height 39
click at [337, 19] on input "loyalty programs" at bounding box center [763, 30] width 1380 height 39
paste input "oint"
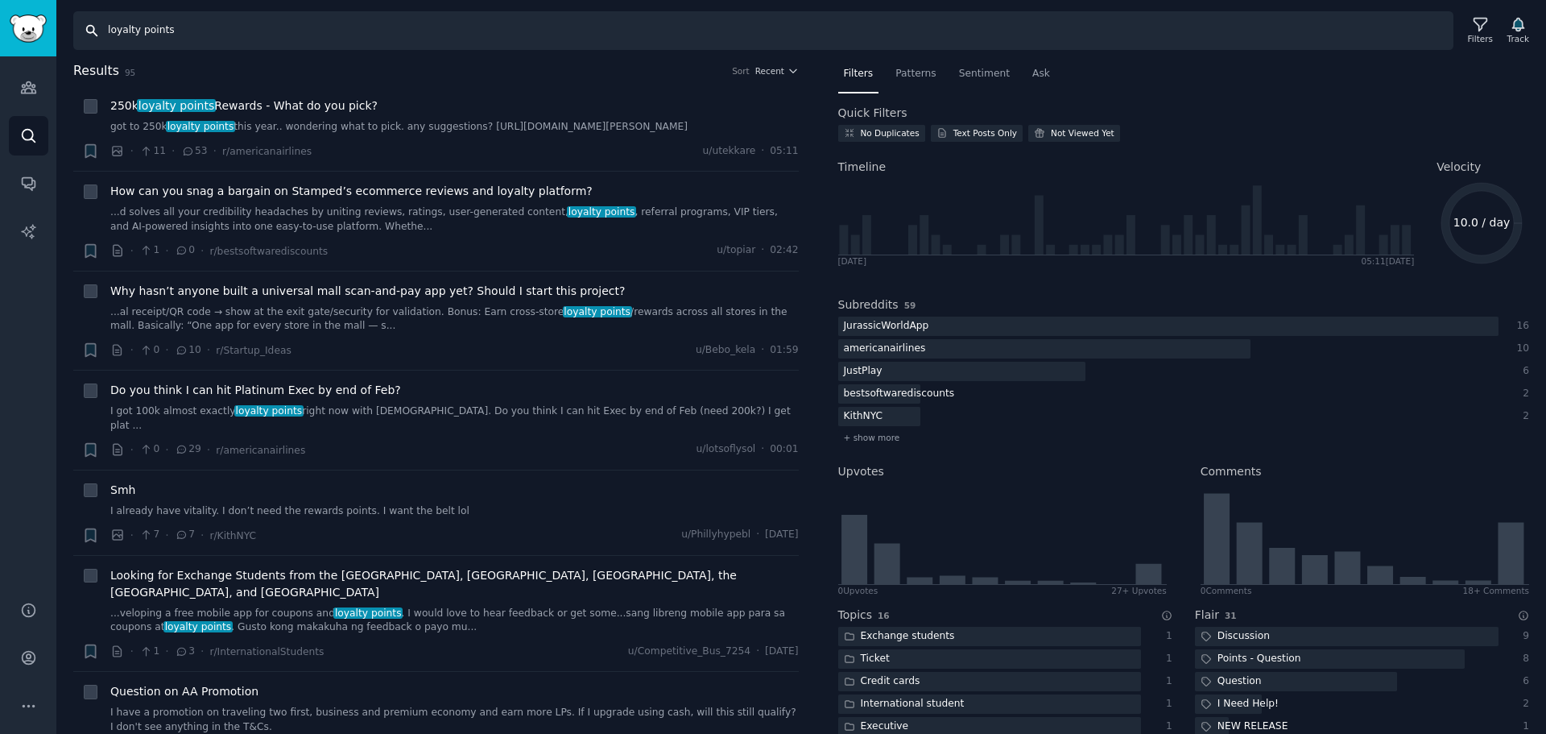
drag, startPoint x: 139, startPoint y: 31, endPoint x: 191, endPoint y: 30, distance: 51.6
click at [191, 30] on input "loyalty points" at bounding box center [763, 30] width 1380 height 39
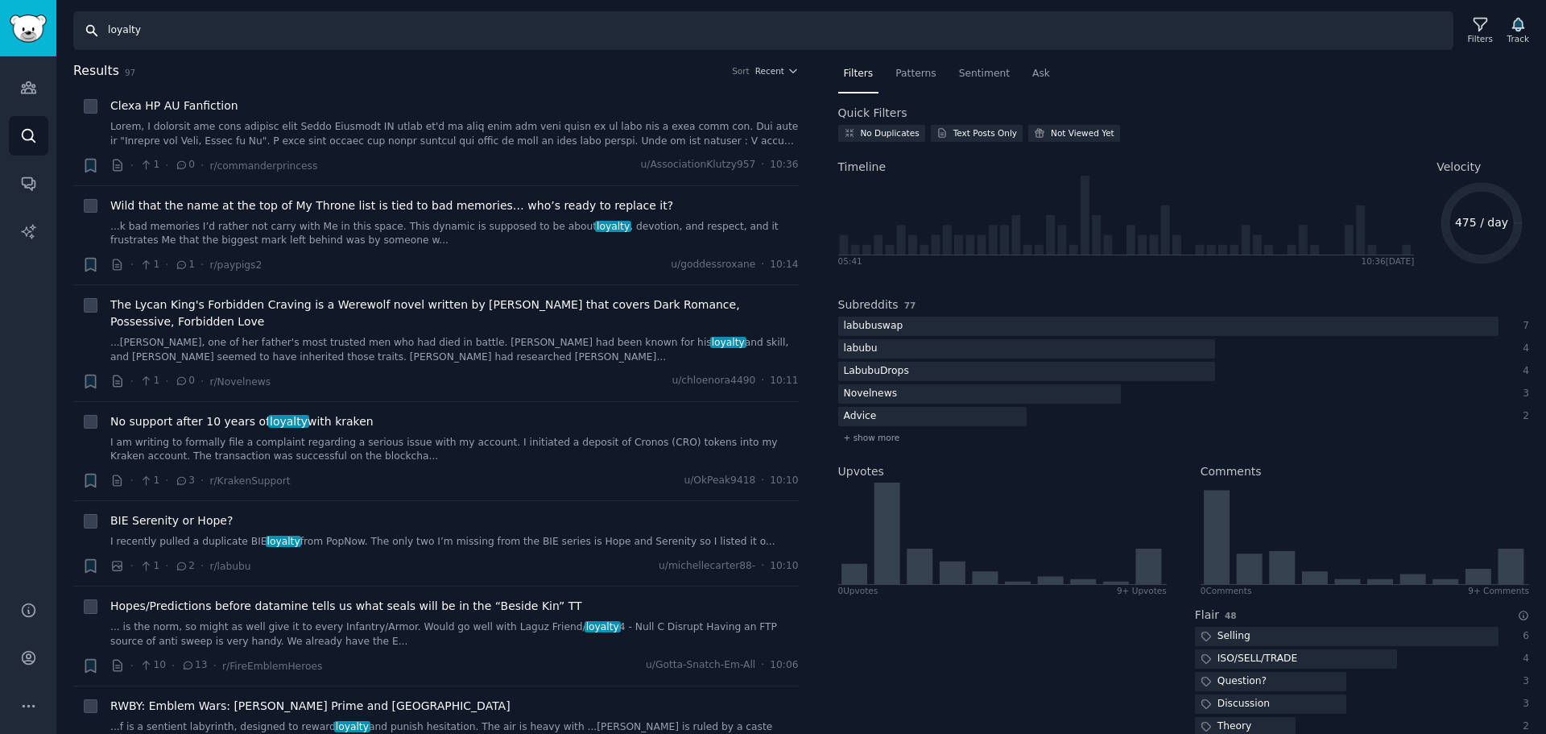
click at [180, 32] on input "loyalty" at bounding box center [763, 30] width 1380 height 39
click at [1073, 23] on input "loyalty" at bounding box center [763, 30] width 1380 height 39
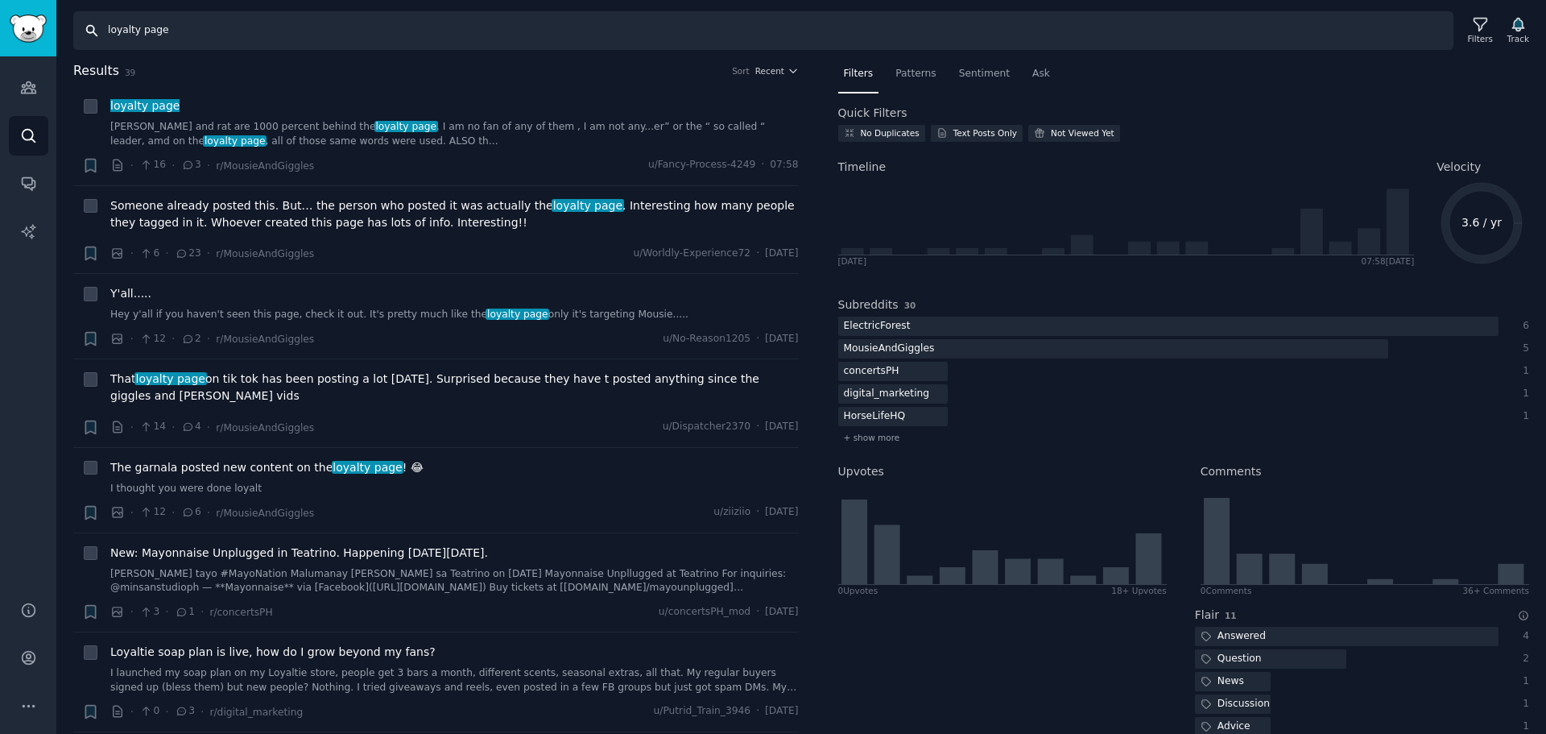
click at [379, 32] on input "loyalty page" at bounding box center [763, 30] width 1380 height 39
paste input "vip program"
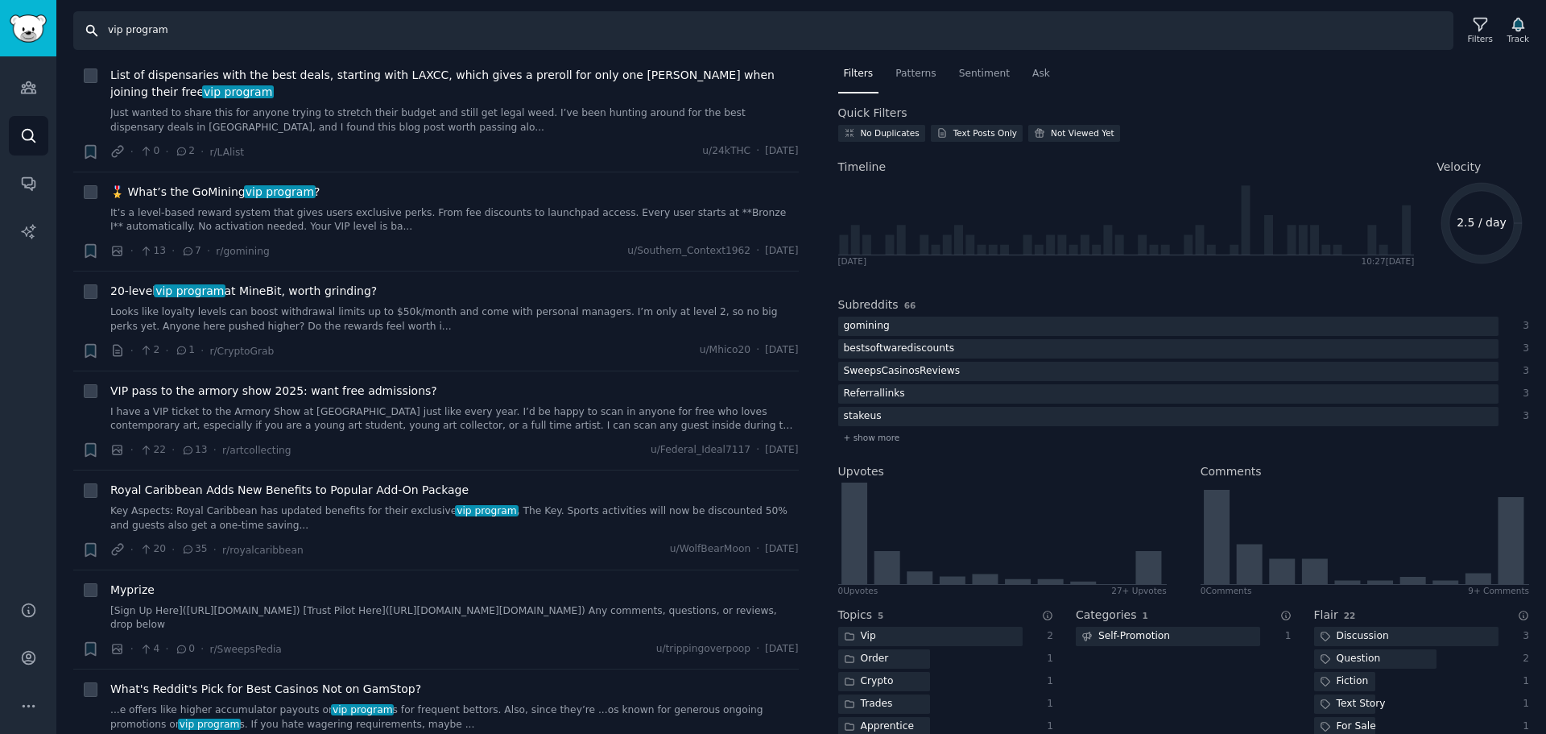
scroll to position [81, 0]
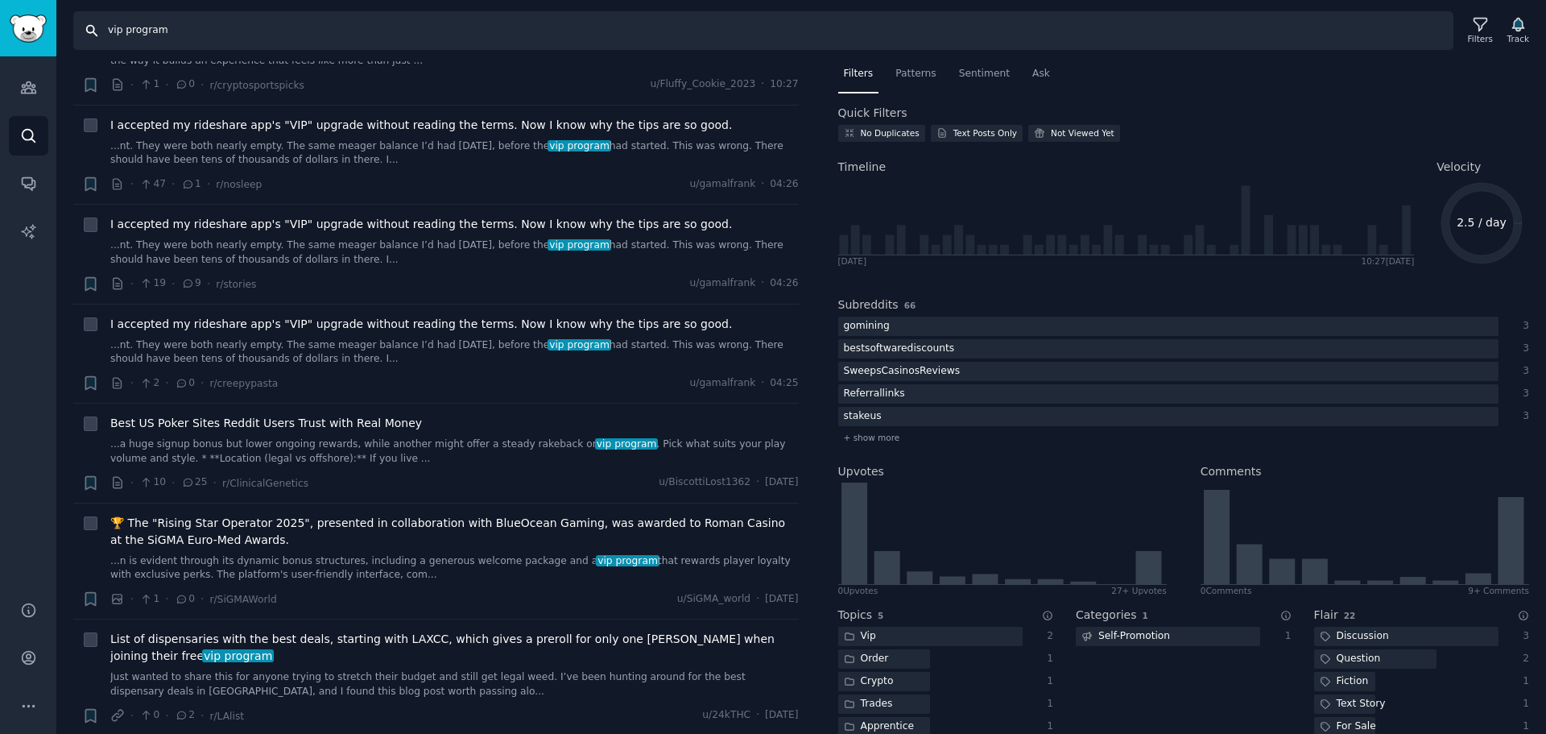
drag, startPoint x: 287, startPoint y: 36, endPoint x: 0, endPoint y: 16, distance: 287.4
click at [0, 16] on div "Audiences Audiences Search Conversations AI Reports Help Account More Search vi…" at bounding box center [773, 367] width 1546 height 734
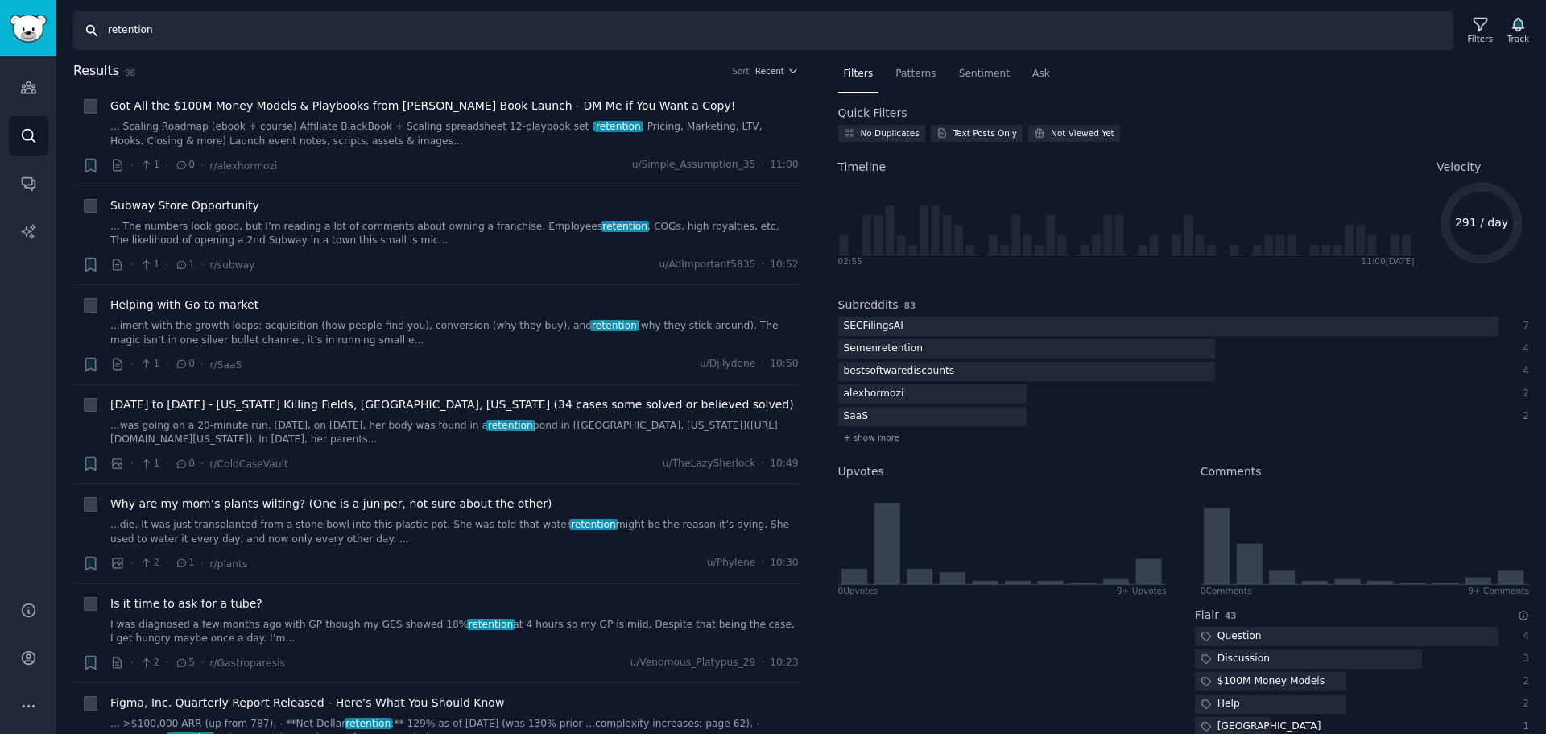
click at [468, 23] on input "retention" at bounding box center [763, 30] width 1380 height 39
paste input "ferral"
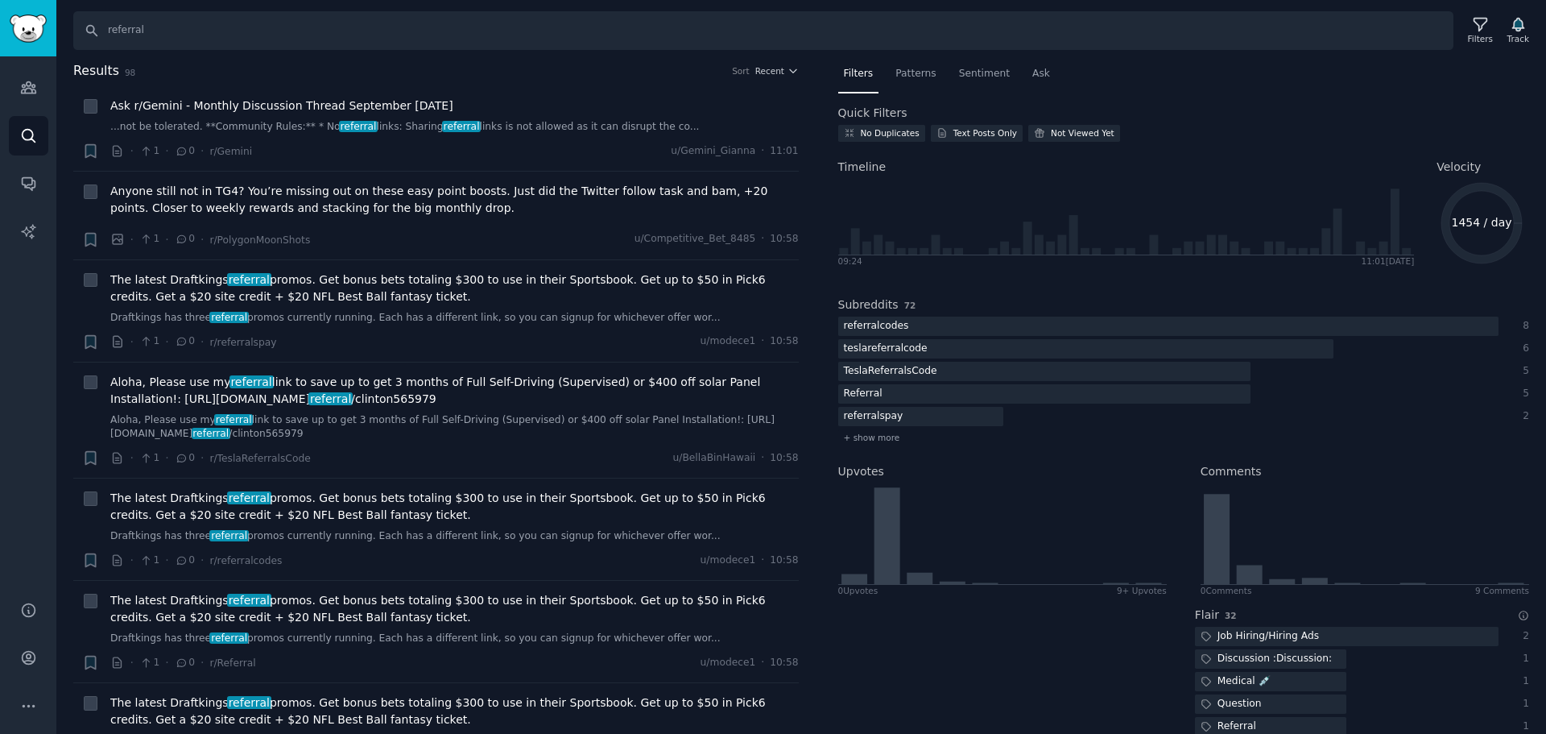
click at [1476, 234] on icon "1454 / day" at bounding box center [1482, 223] width 90 height 90
click at [1476, 227] on text "1454 / day" at bounding box center [1482, 222] width 60 height 13
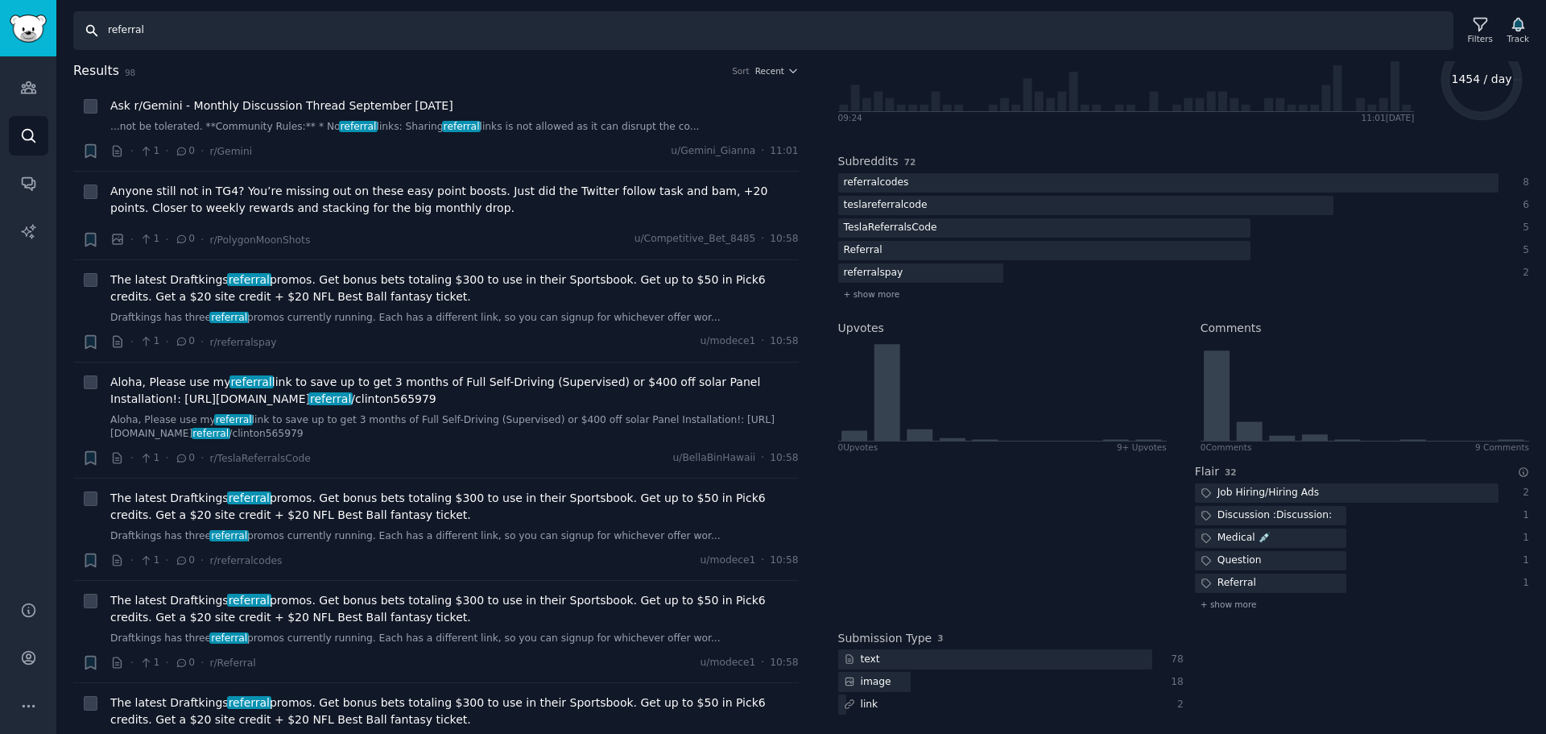
click at [170, 15] on input "referral" at bounding box center [763, 30] width 1380 height 39
click at [217, 43] on input "referral" at bounding box center [763, 30] width 1380 height 39
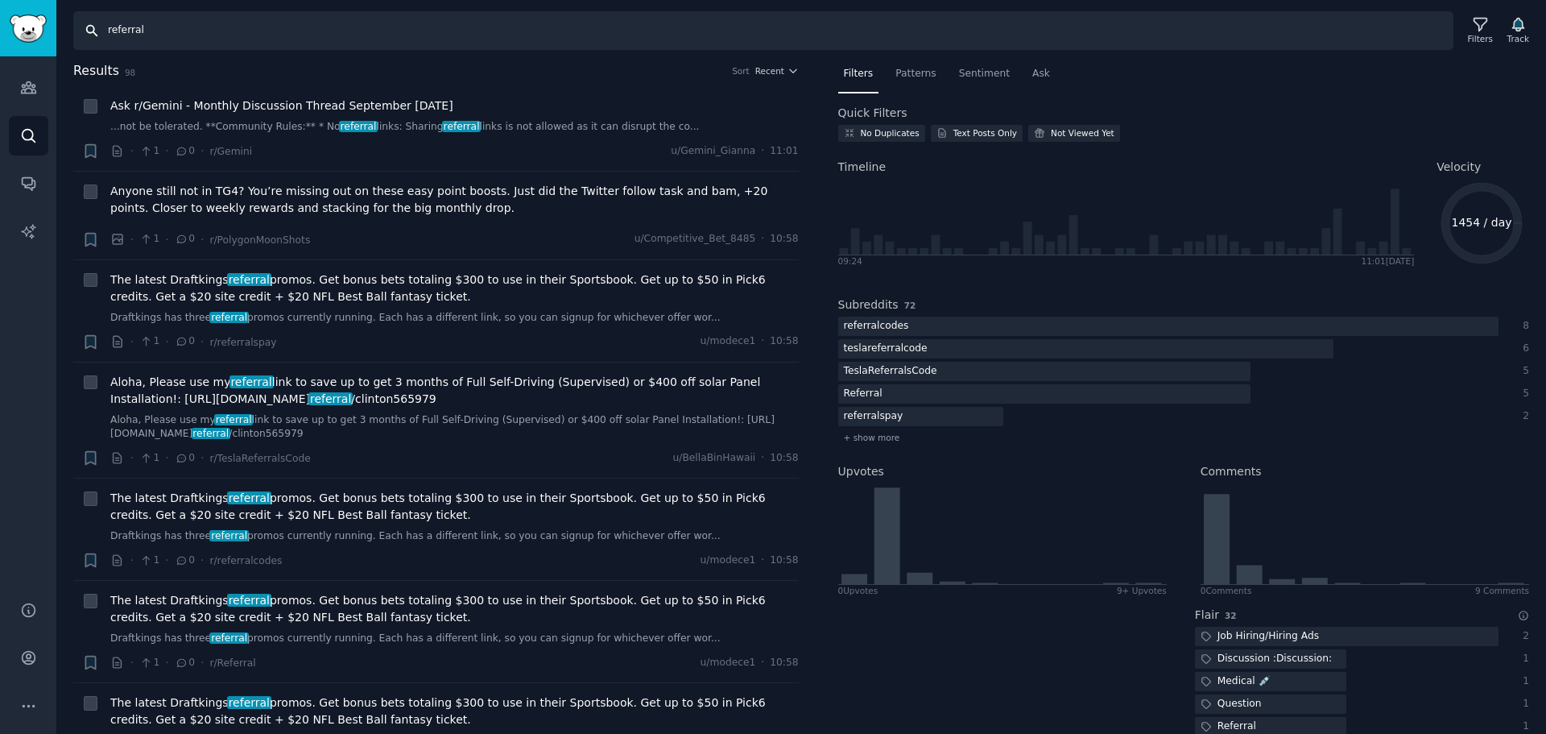
click at [348, 30] on input "referral" at bounding box center [763, 30] width 1380 height 39
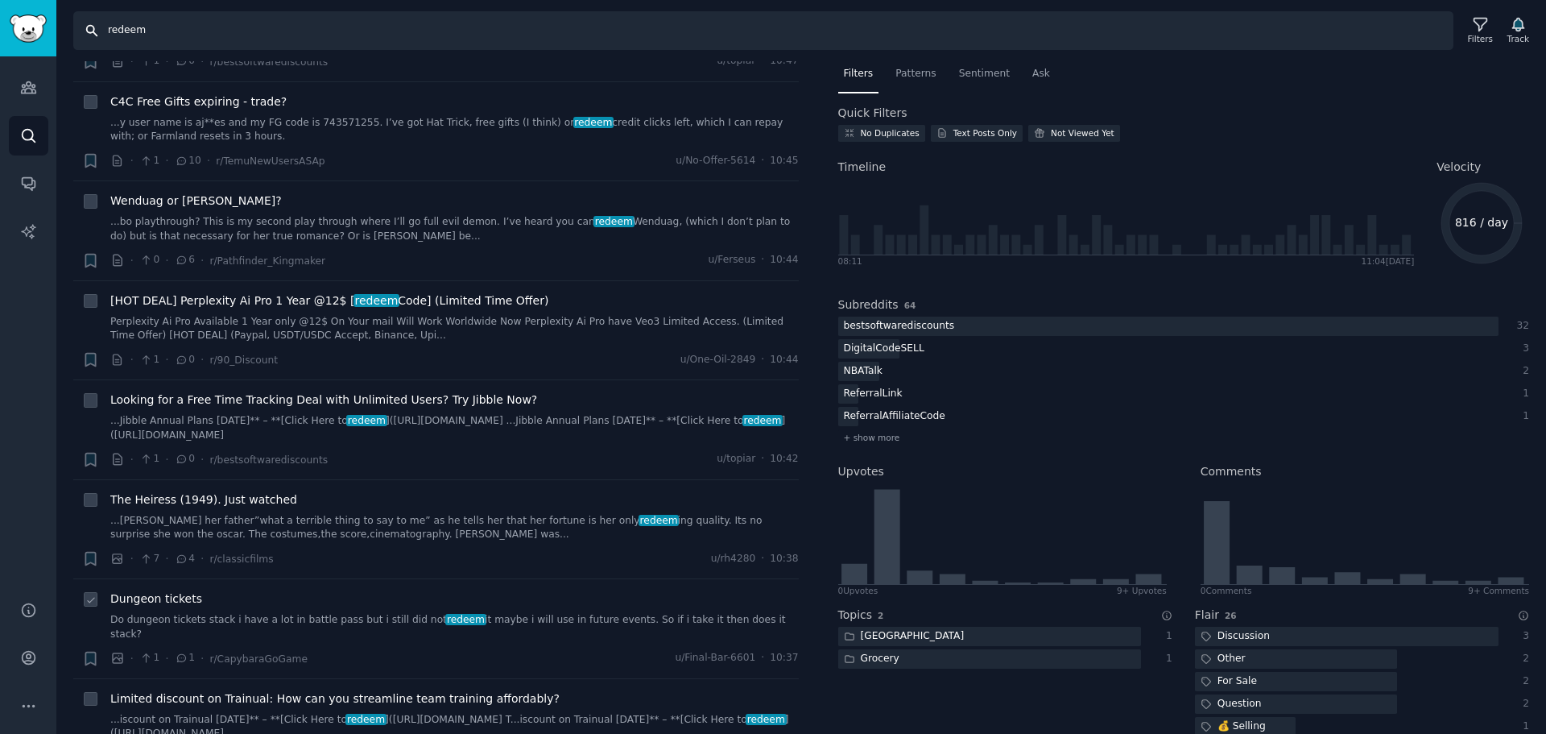
scroll to position [1047, 0]
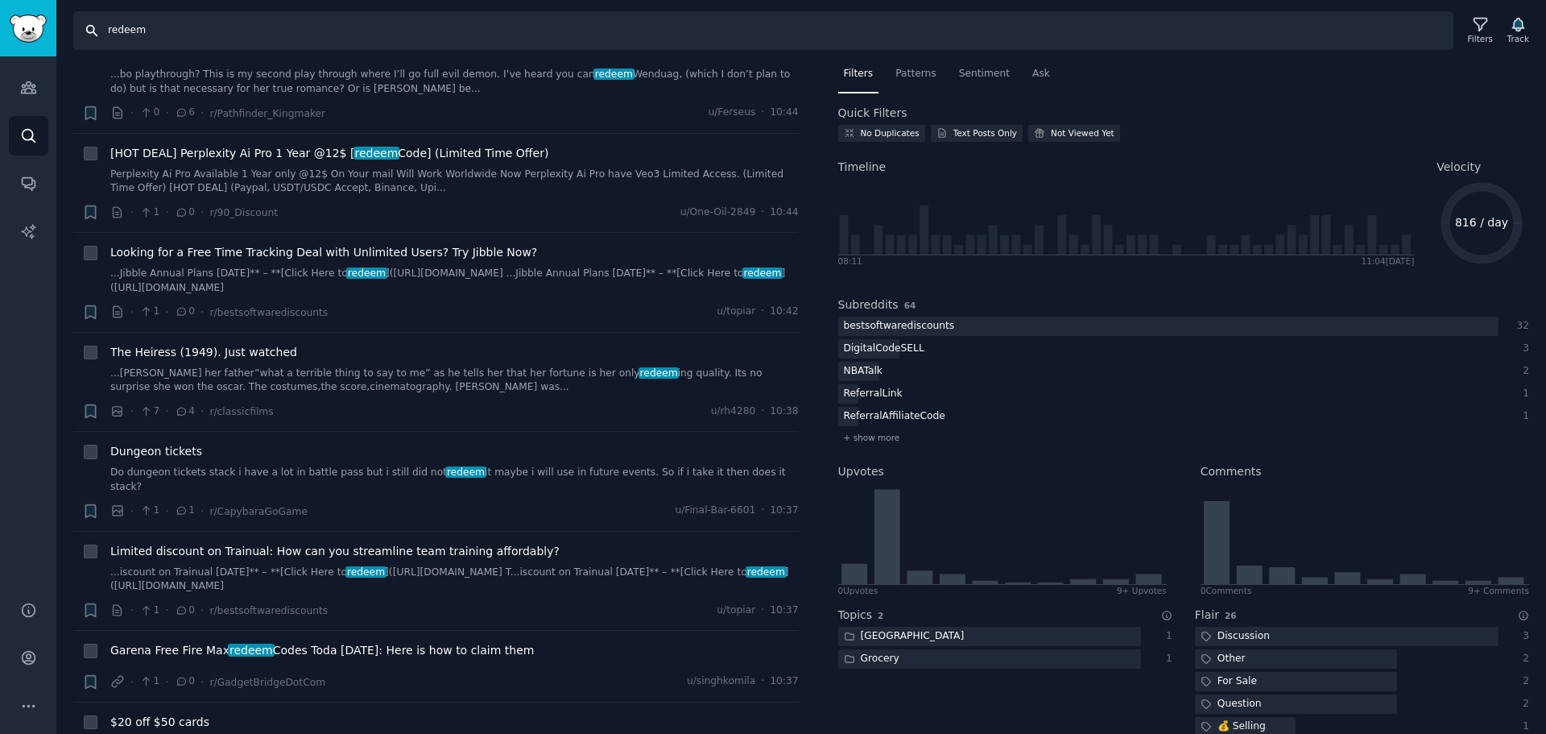
click at [200, 31] on input "redeem" at bounding box center [763, 30] width 1380 height 39
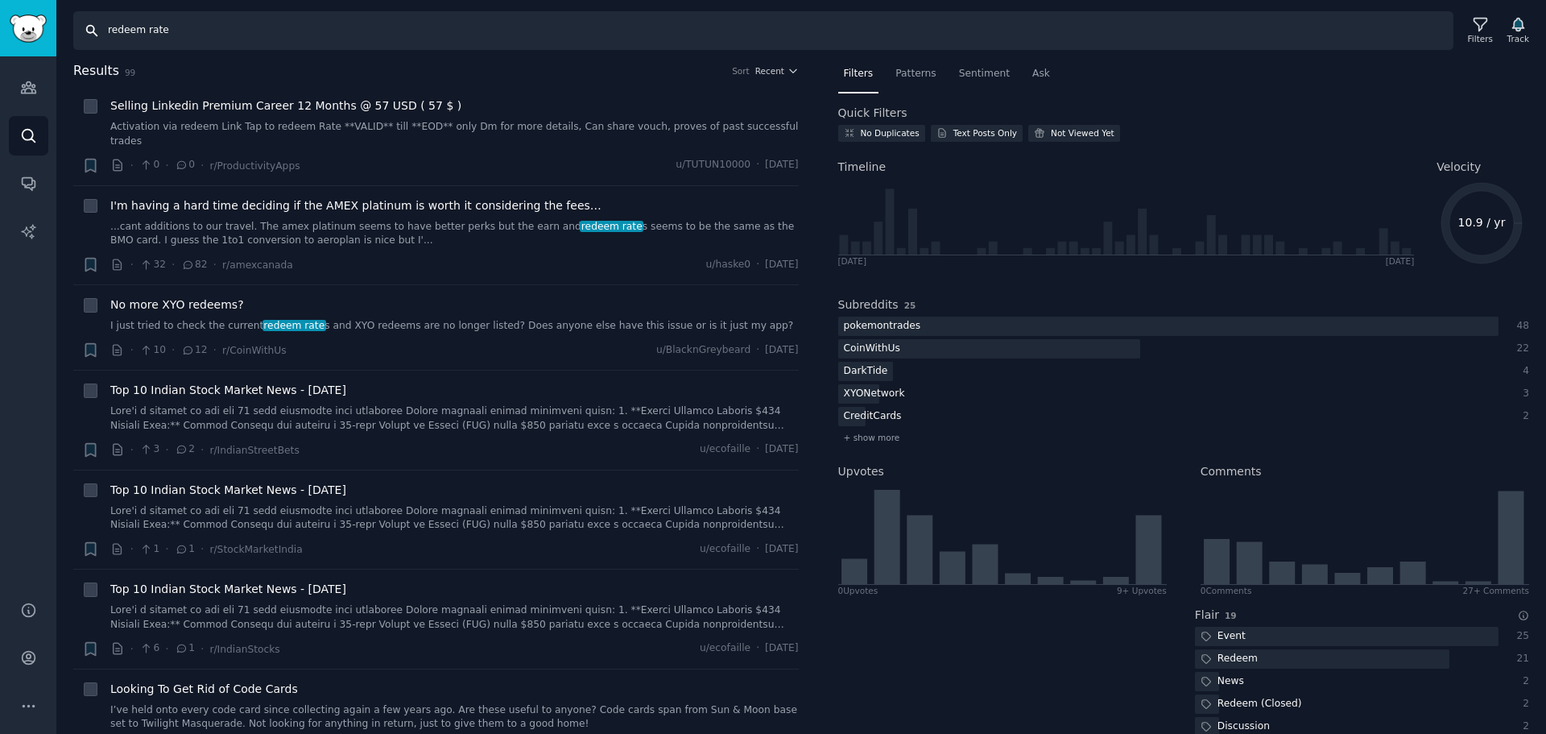
click at [426, 28] on input "redeem rate" at bounding box center [763, 30] width 1380 height 39
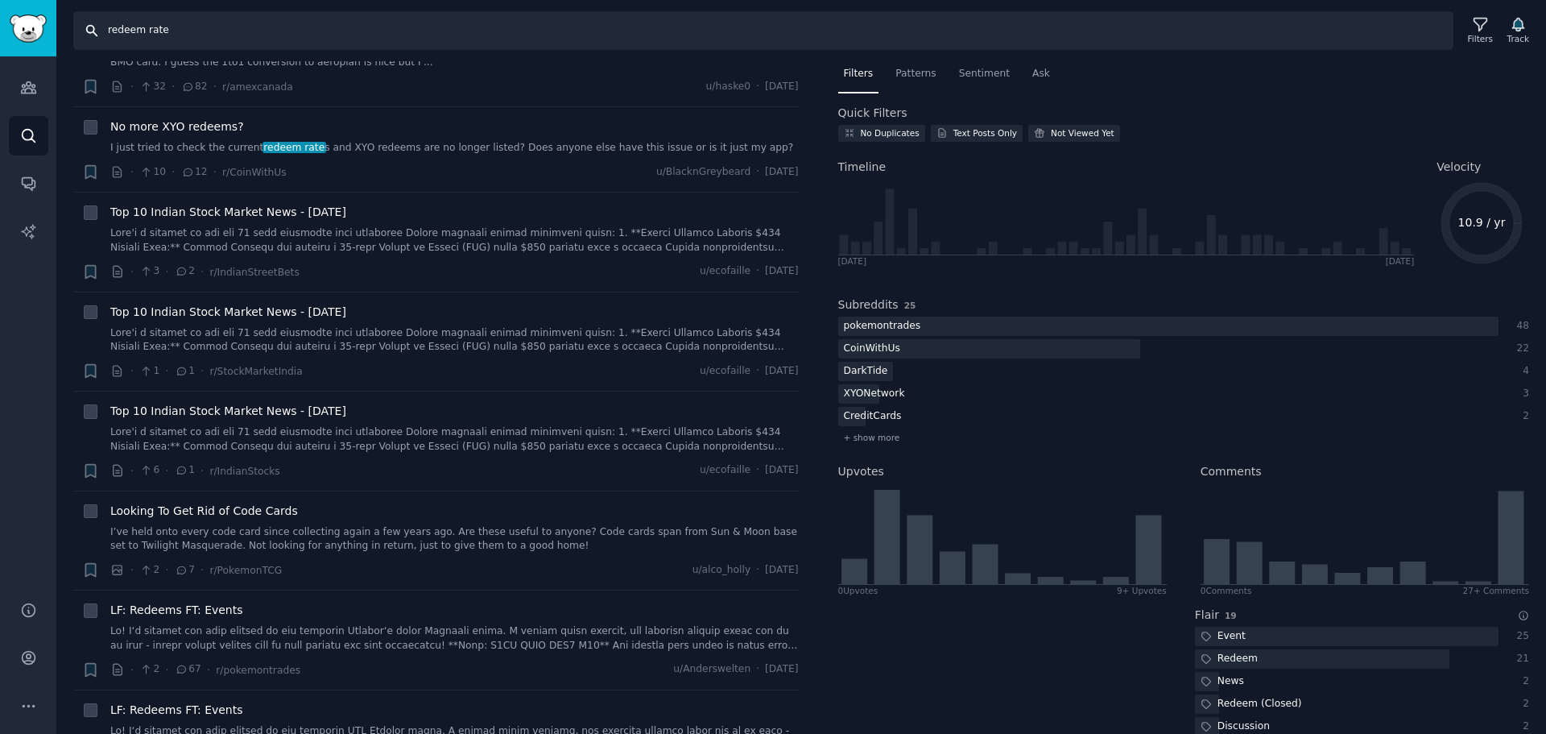
scroll to position [161, 0]
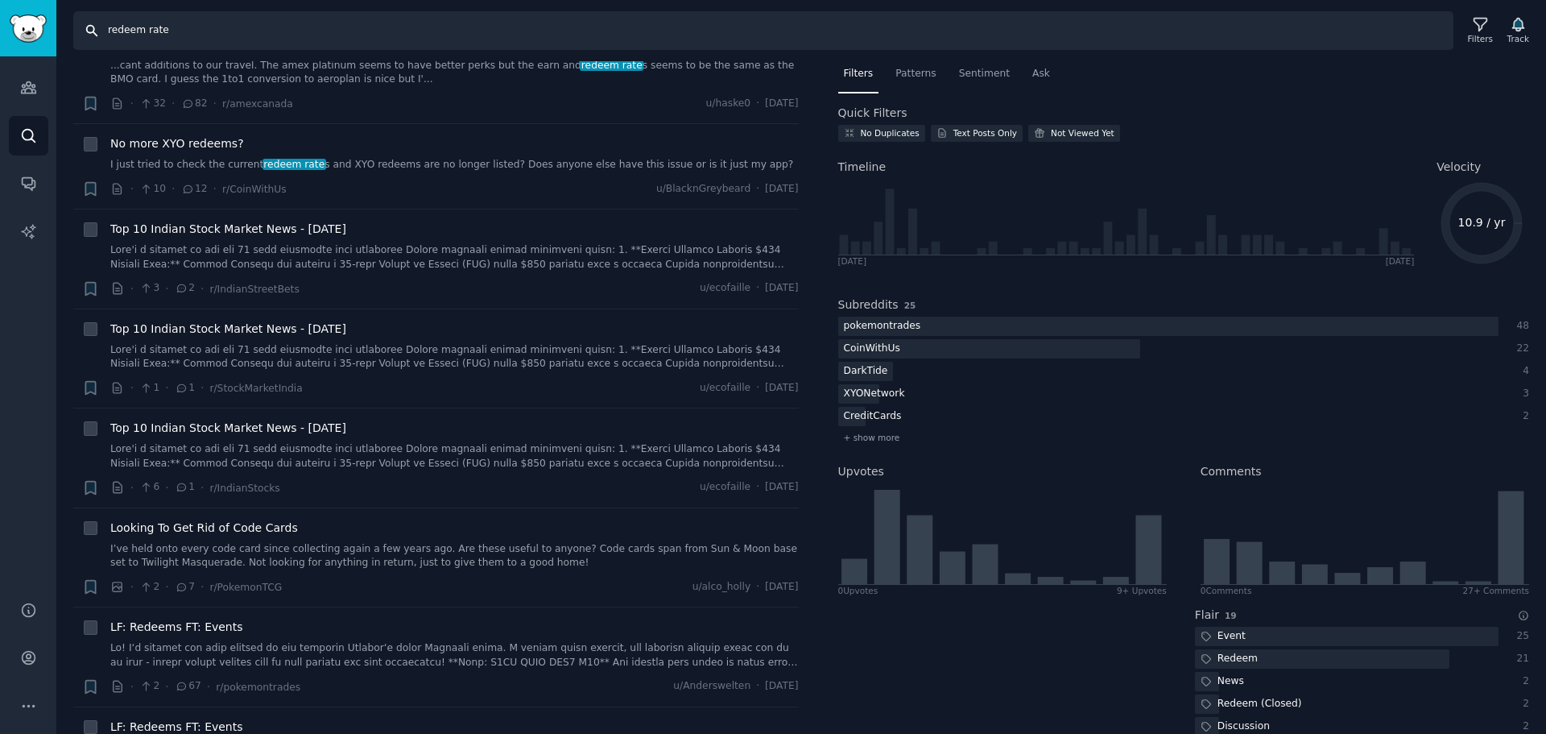
click at [368, 41] on input "redeem rate" at bounding box center [763, 30] width 1380 height 39
click at [306, 23] on input "redeem rate" at bounding box center [763, 30] width 1380 height 39
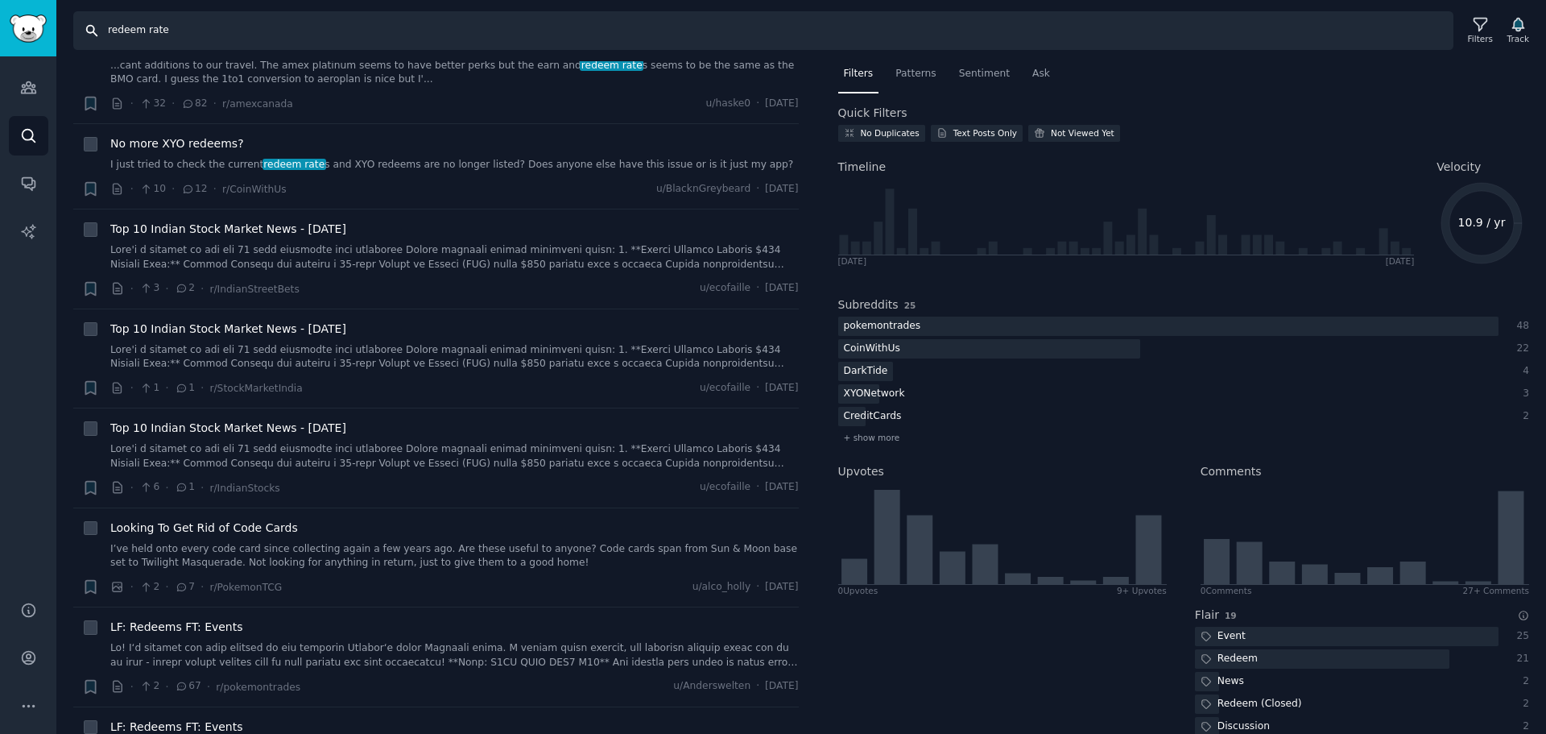
click at [306, 23] on input "redeem rate" at bounding box center [763, 30] width 1380 height 39
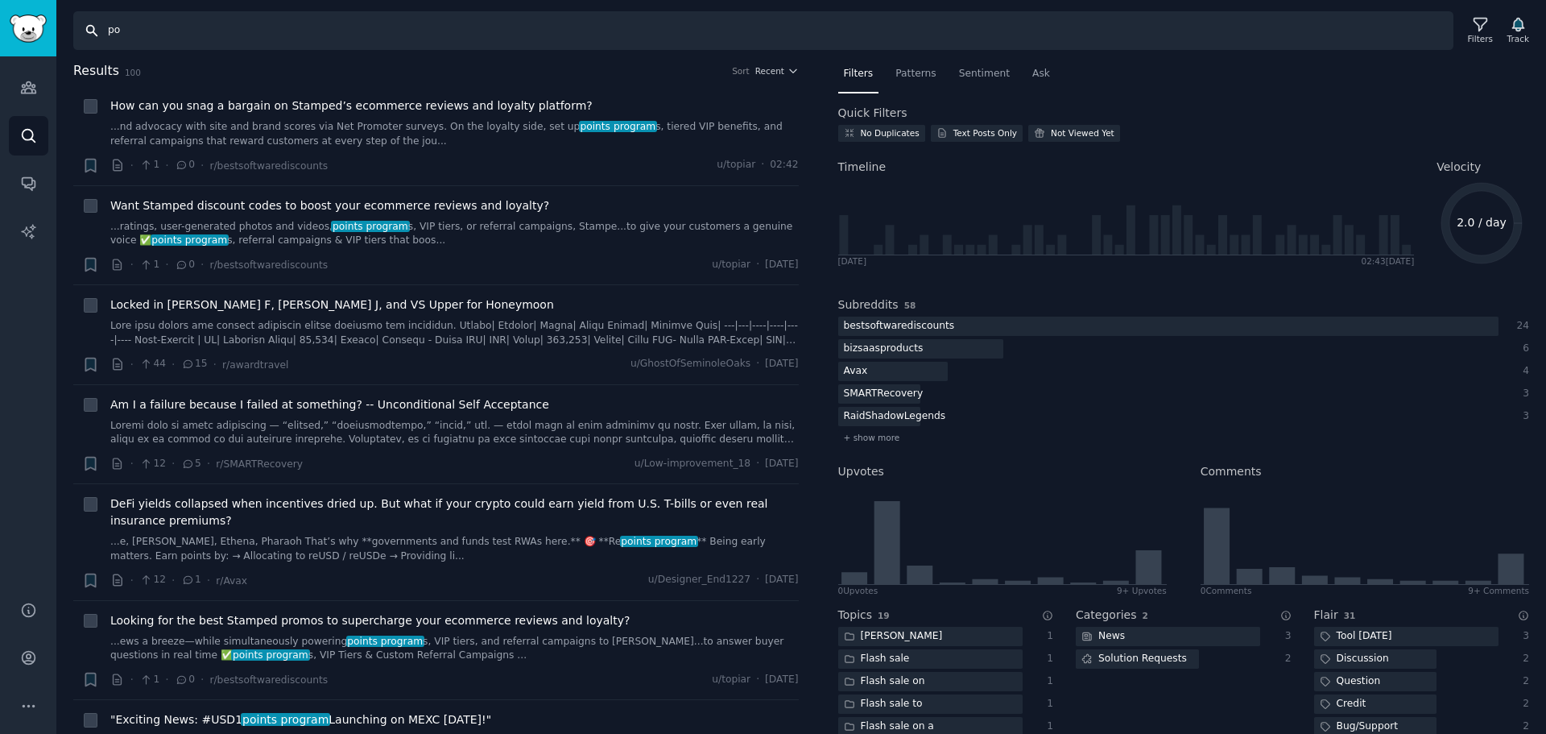
type input "p"
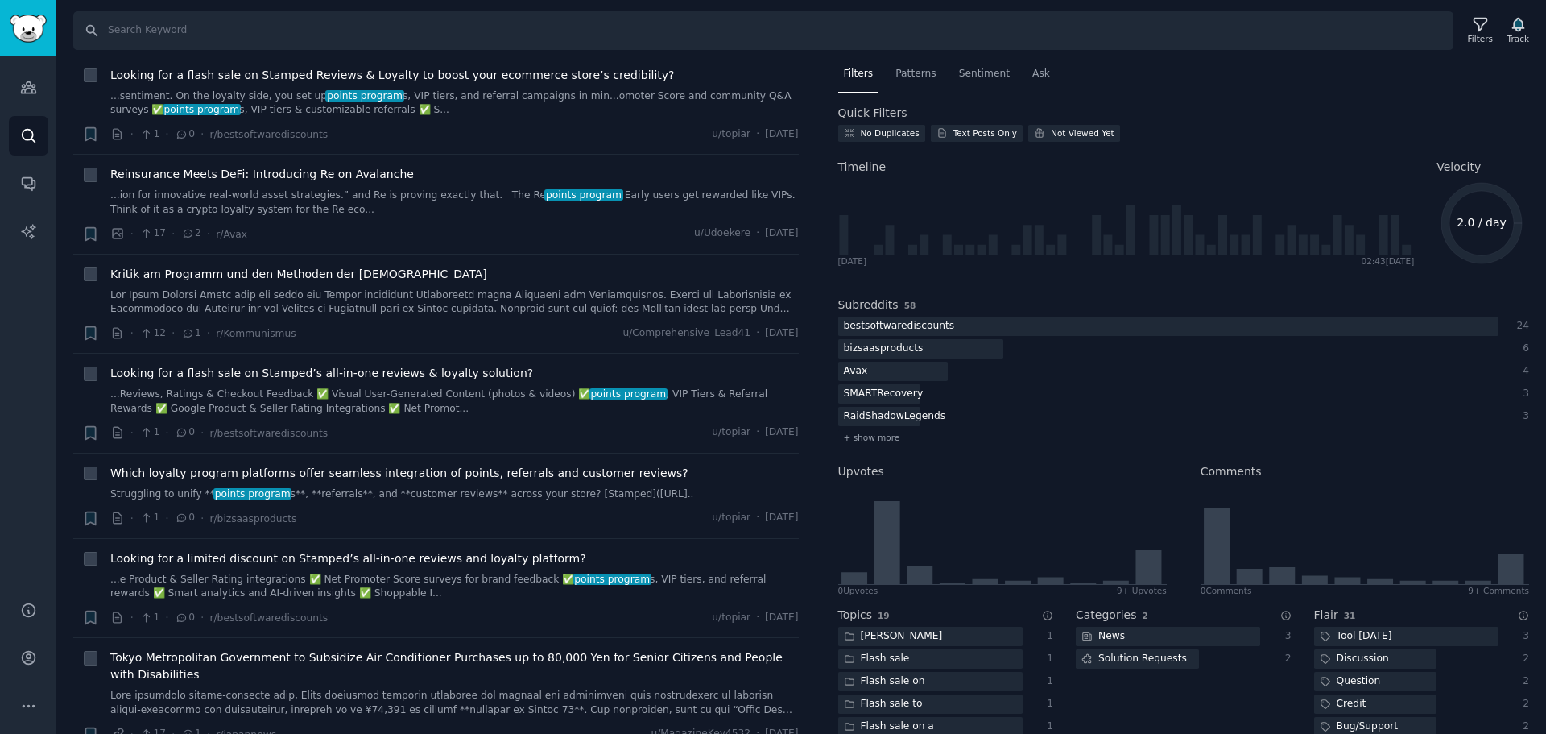
scroll to position [1852, 0]
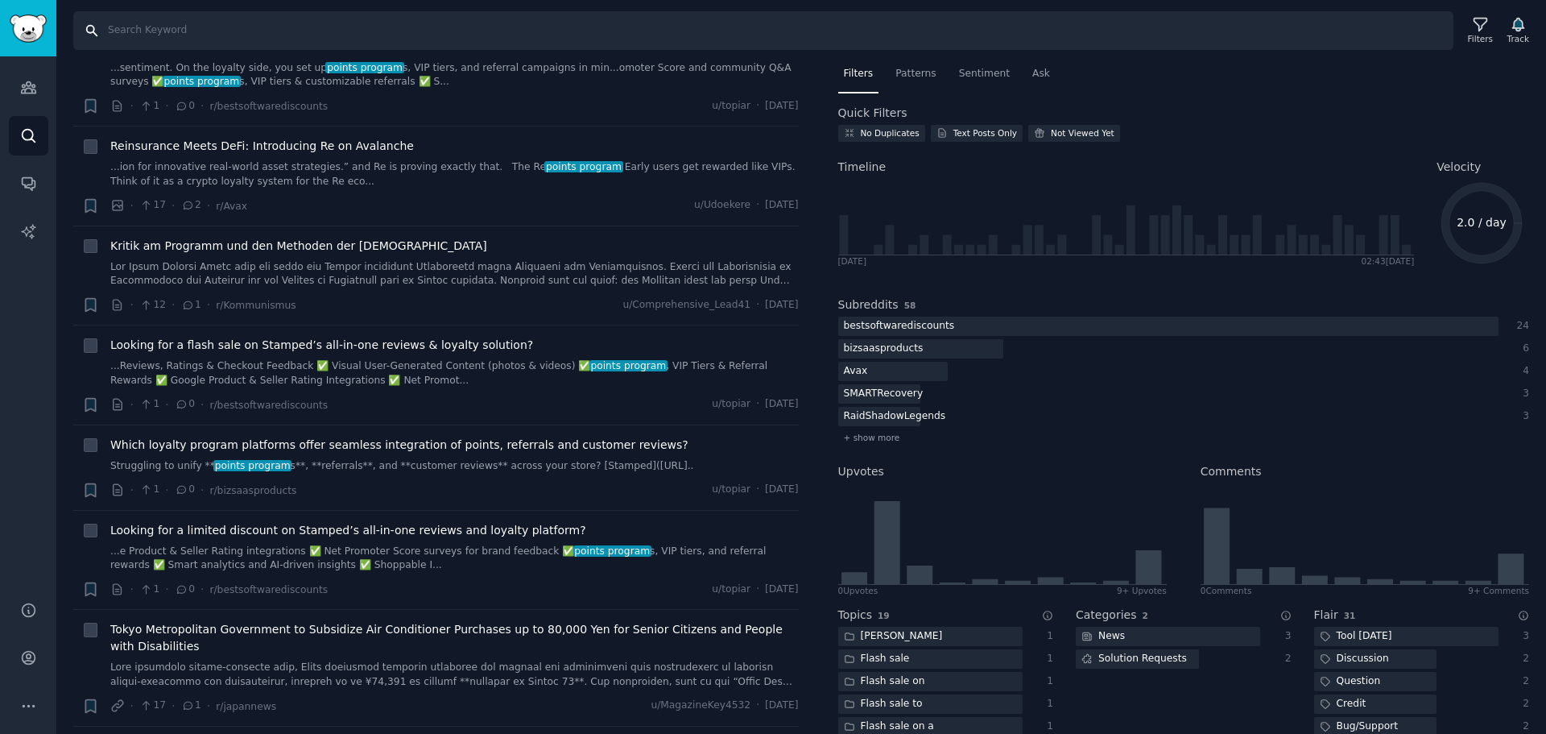
click at [301, 30] on input "Search" at bounding box center [763, 30] width 1380 height 39
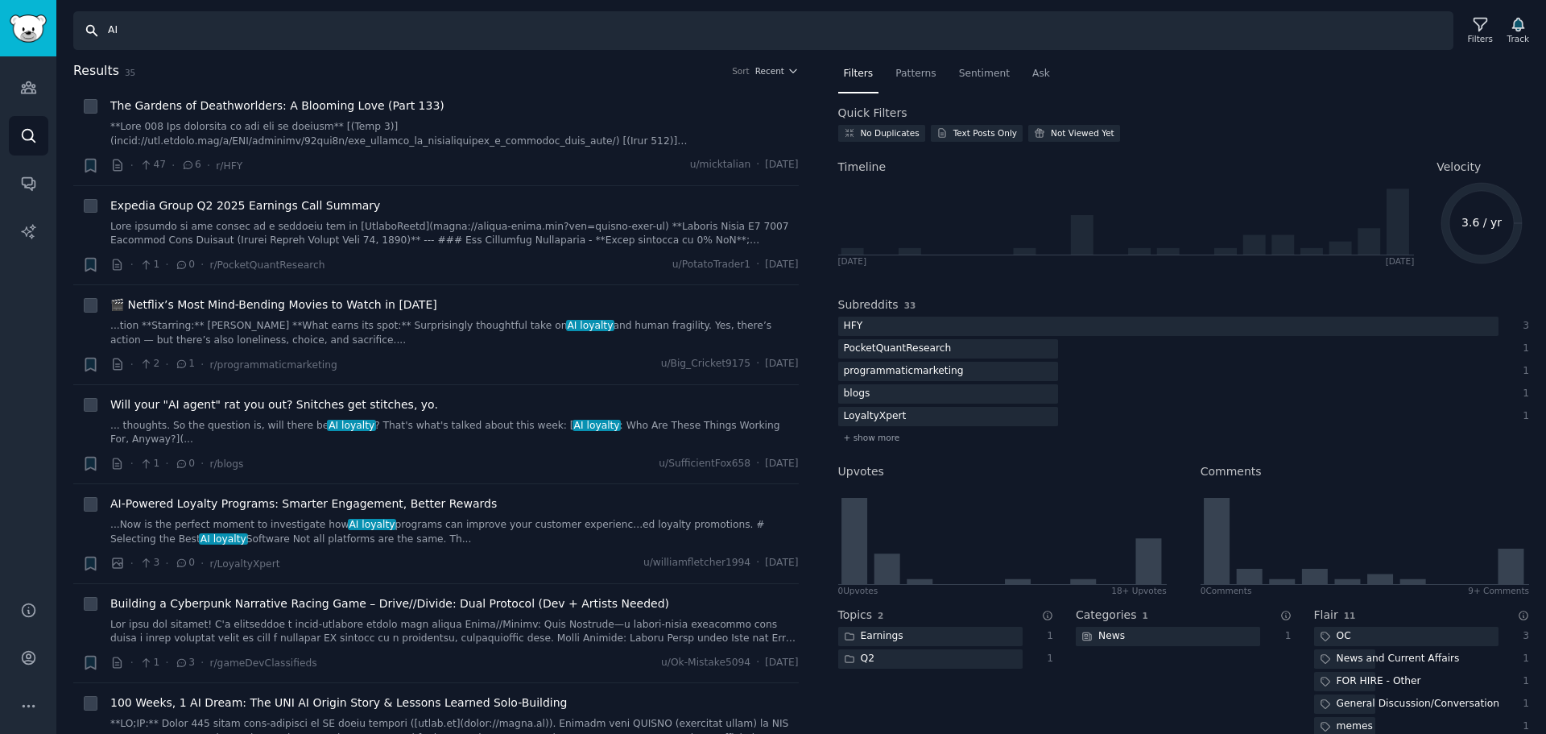
type input "A"
click at [416, 46] on input "Search" at bounding box center [763, 30] width 1380 height 39
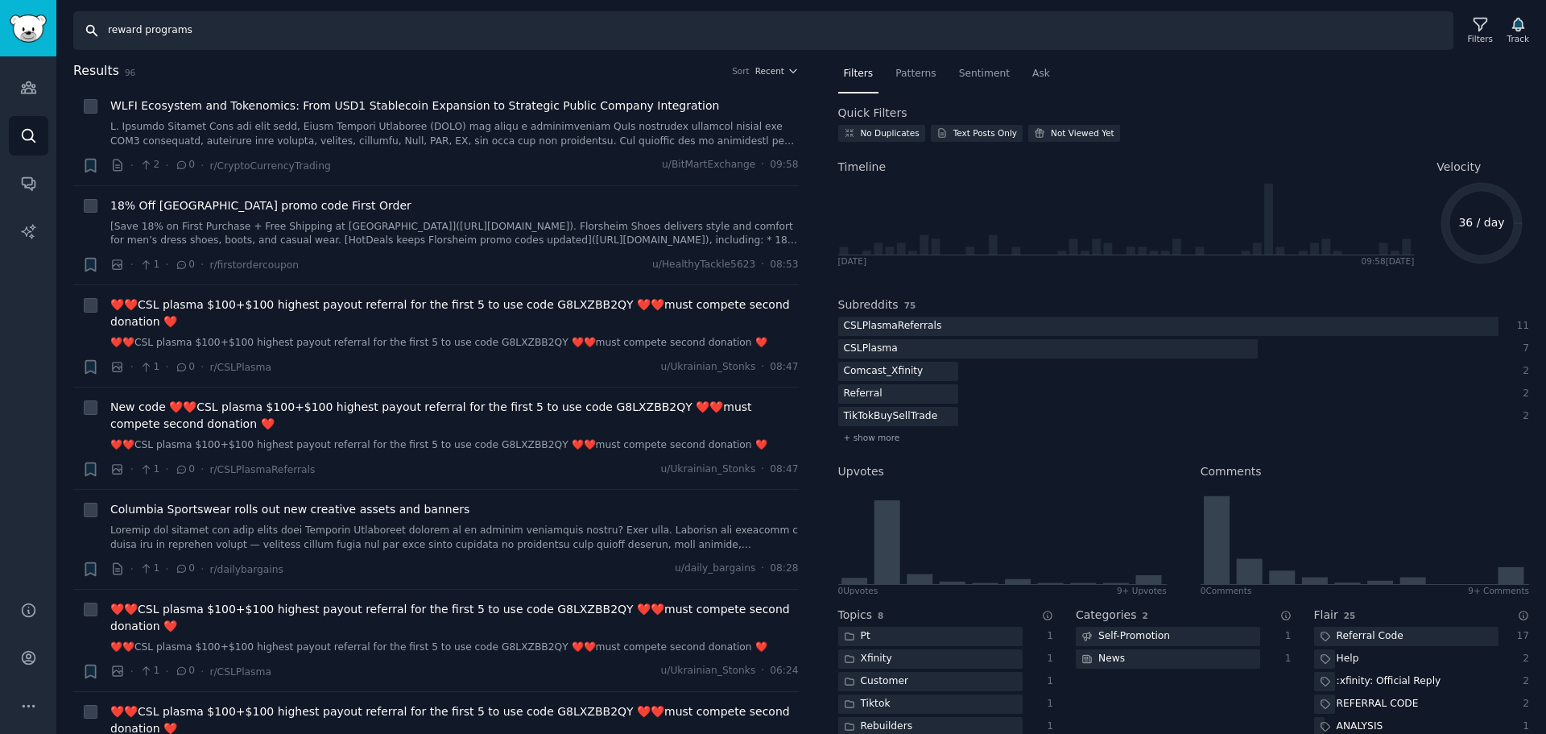
click at [255, 28] on input "reward programs" at bounding box center [763, 30] width 1380 height 39
paste input "peat customer"
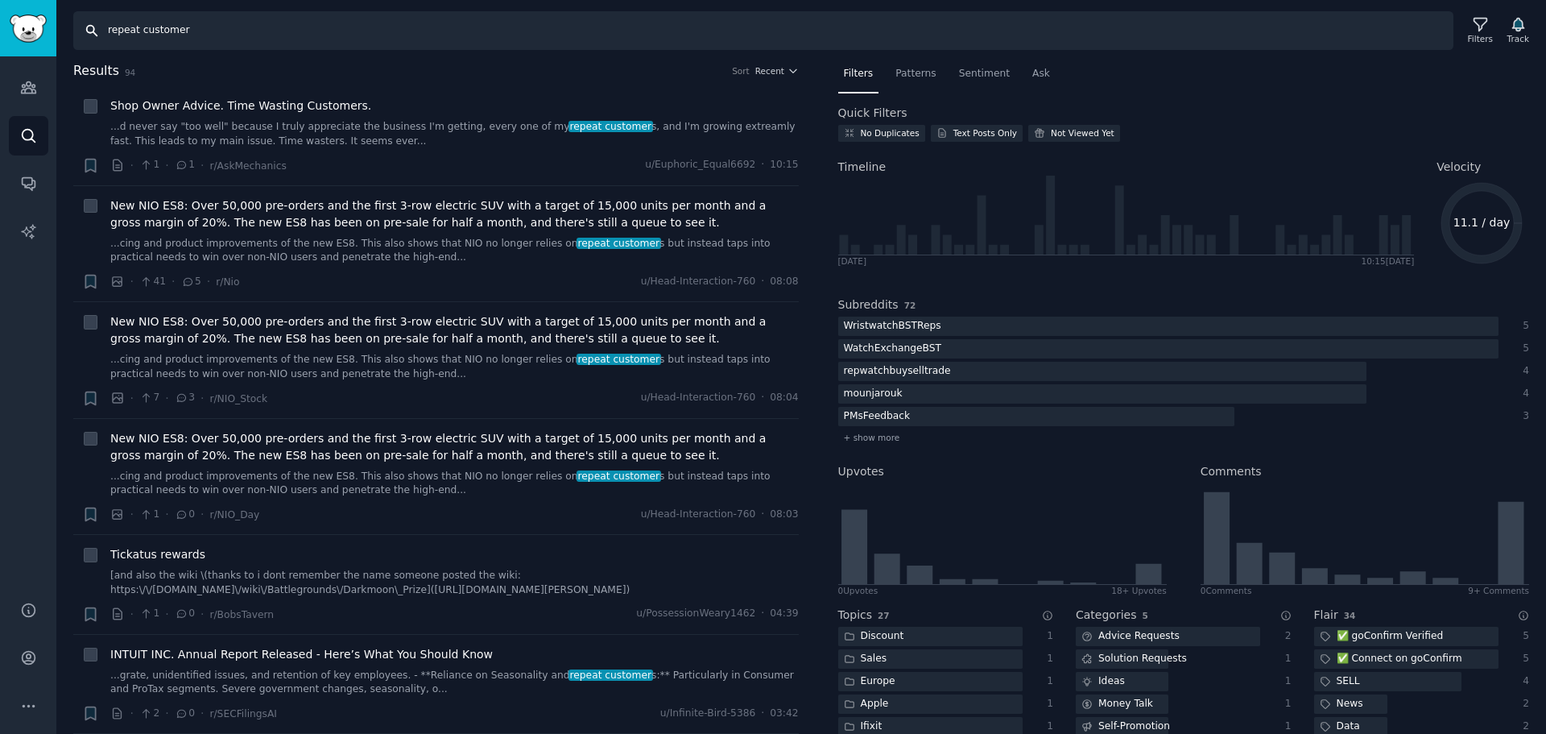
click at [181, 22] on input "repeat customer" at bounding box center [763, 30] width 1380 height 39
drag, startPoint x: 1452, startPoint y: 222, endPoint x: 1508, endPoint y: 223, distance: 55.6
click at [1508, 223] on icon "11.1 / day" at bounding box center [1482, 223] width 90 height 90
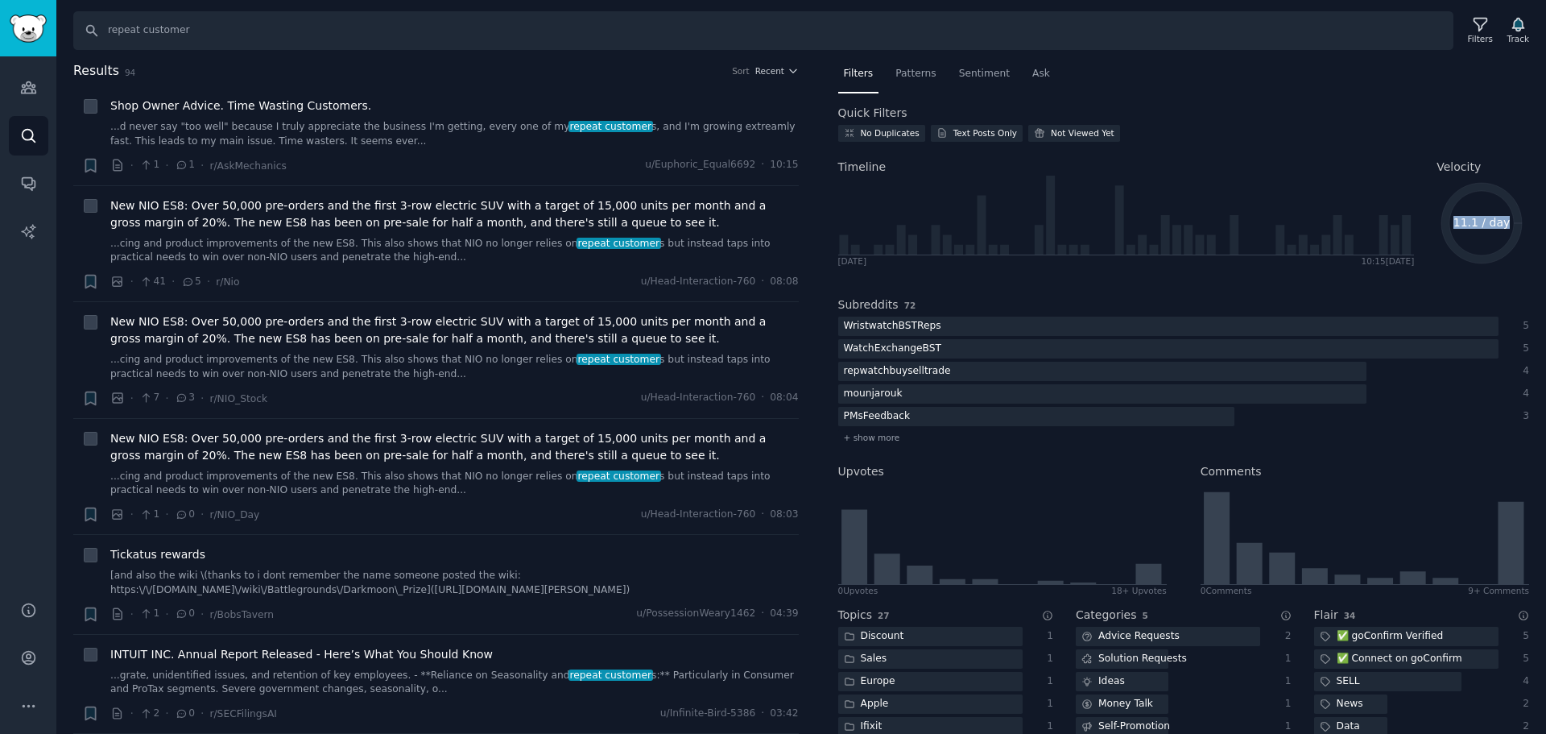
copy text "11.1 / day"
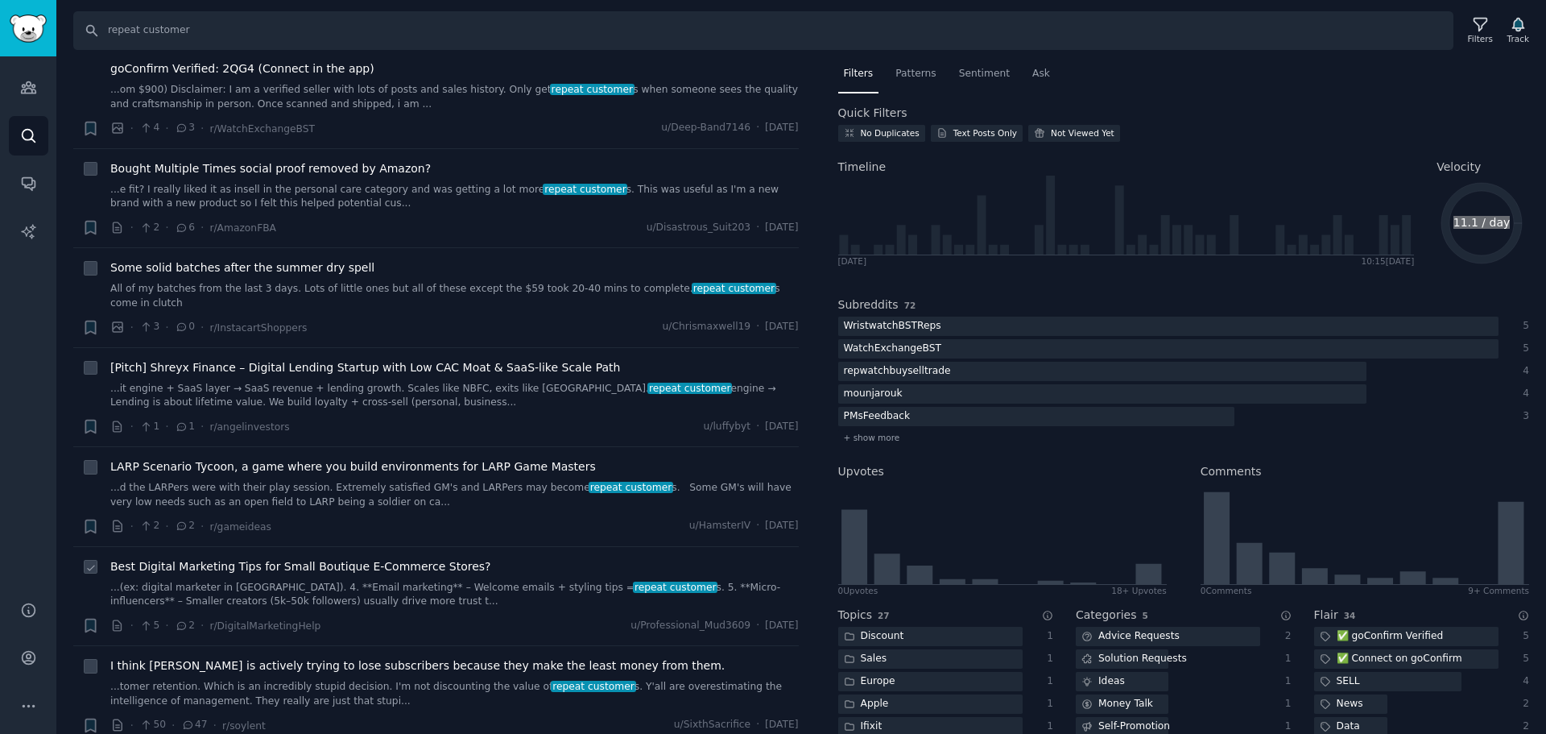
scroll to position [1772, 0]
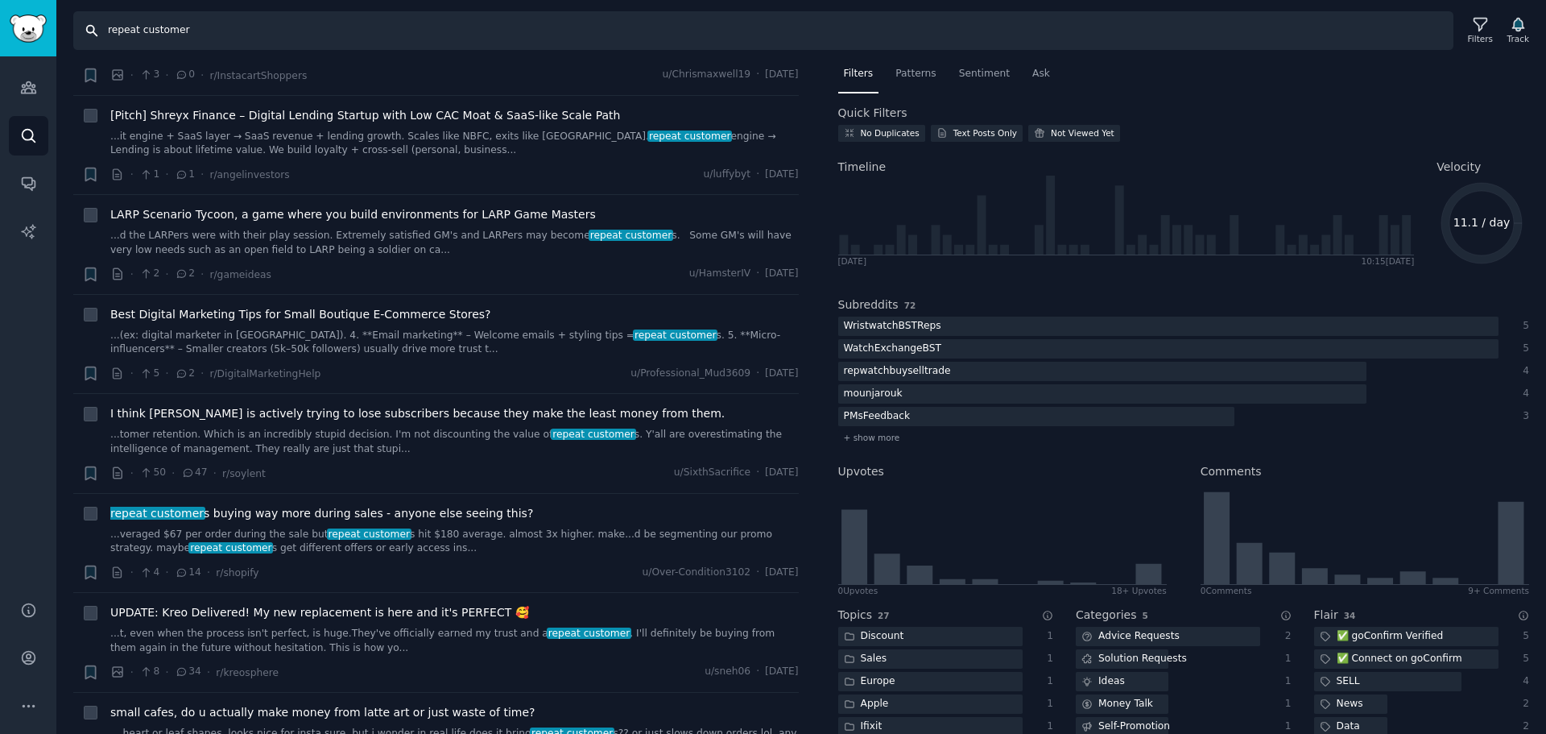
click at [247, 29] on input "repeat customer" at bounding box center [763, 30] width 1380 height 39
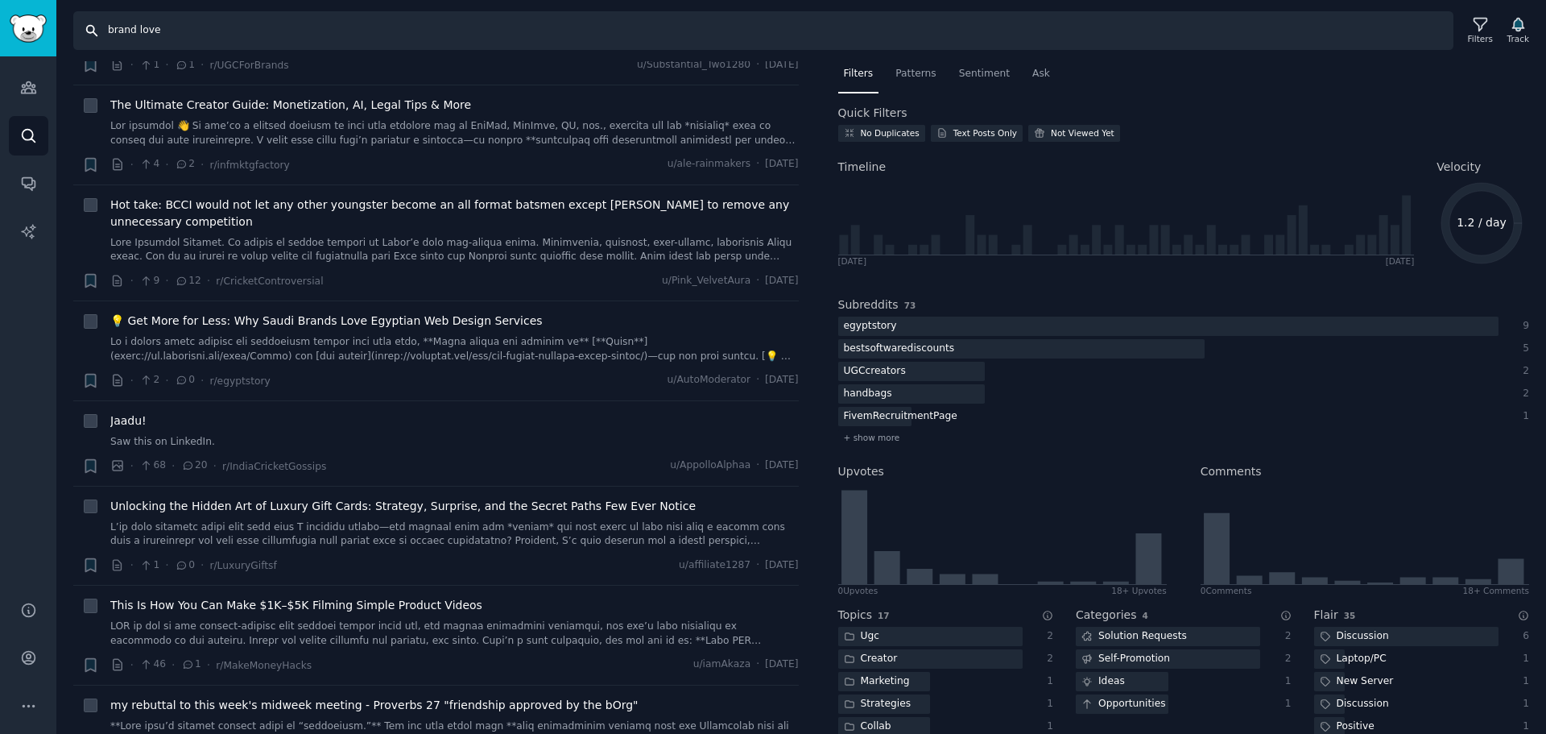
scroll to position [1611, 0]
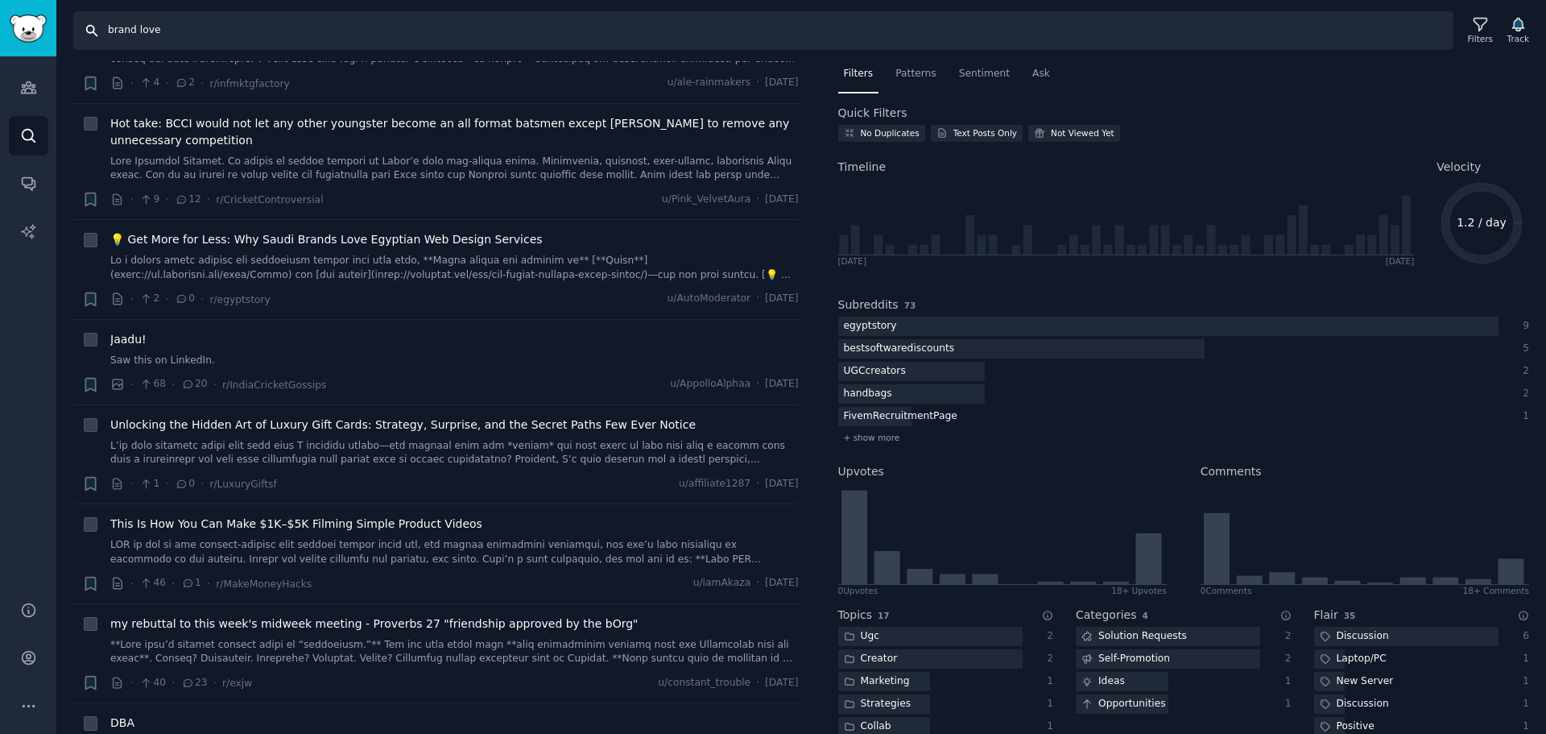
click at [185, 27] on input "brand love" at bounding box center [763, 30] width 1380 height 39
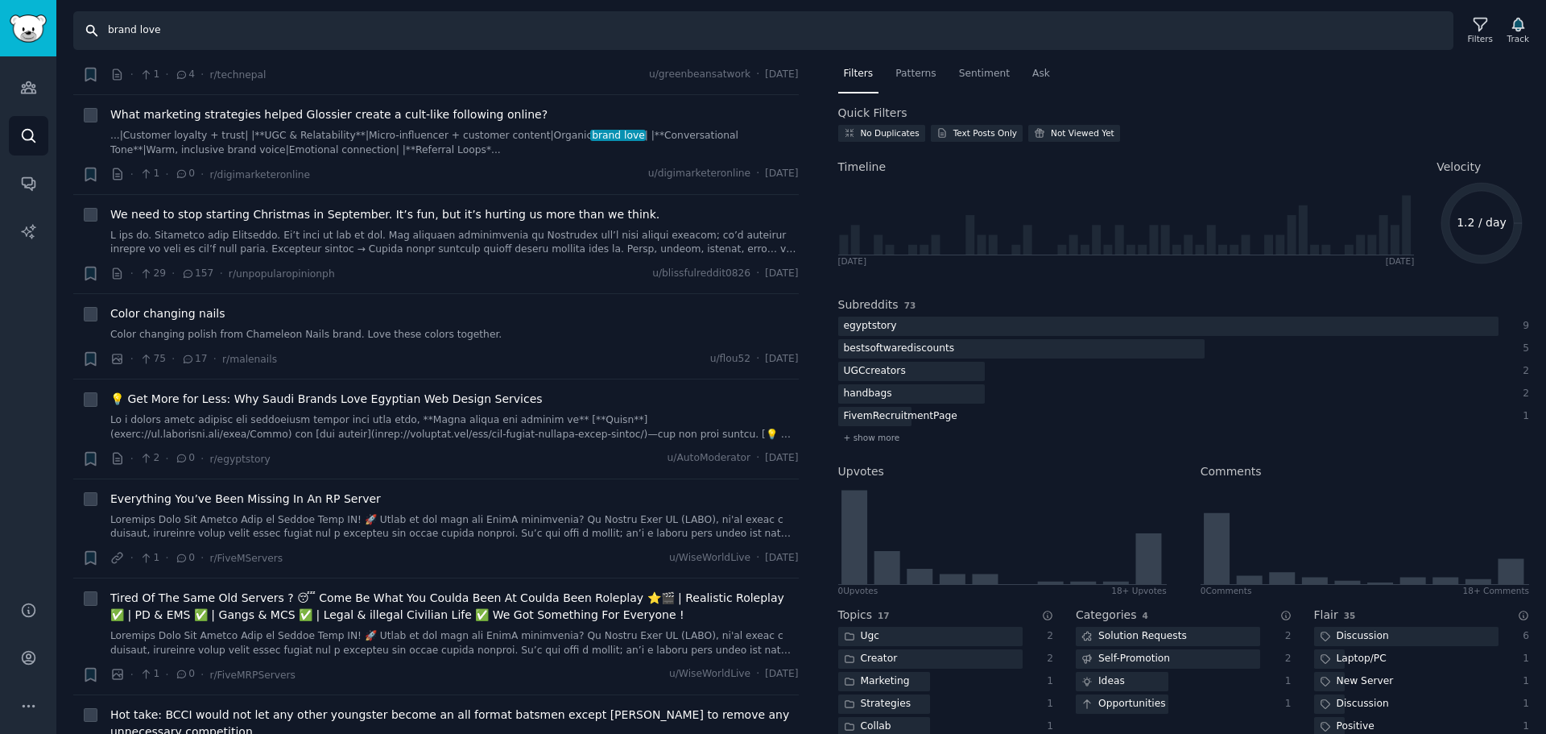
scroll to position [0, 0]
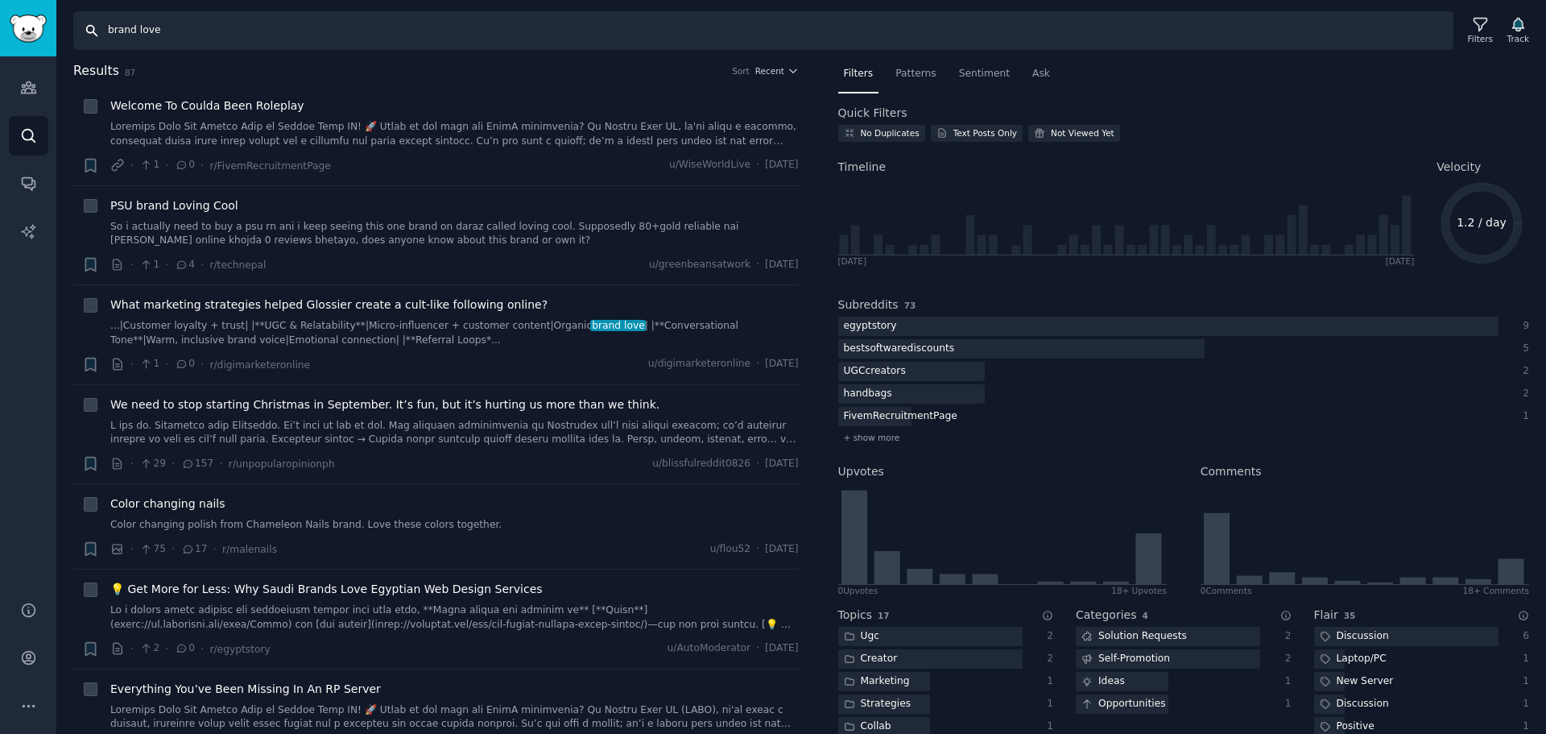
click at [237, 28] on input "brand love" at bounding box center [763, 30] width 1380 height 39
click at [364, 23] on input "brand love" at bounding box center [763, 30] width 1380 height 39
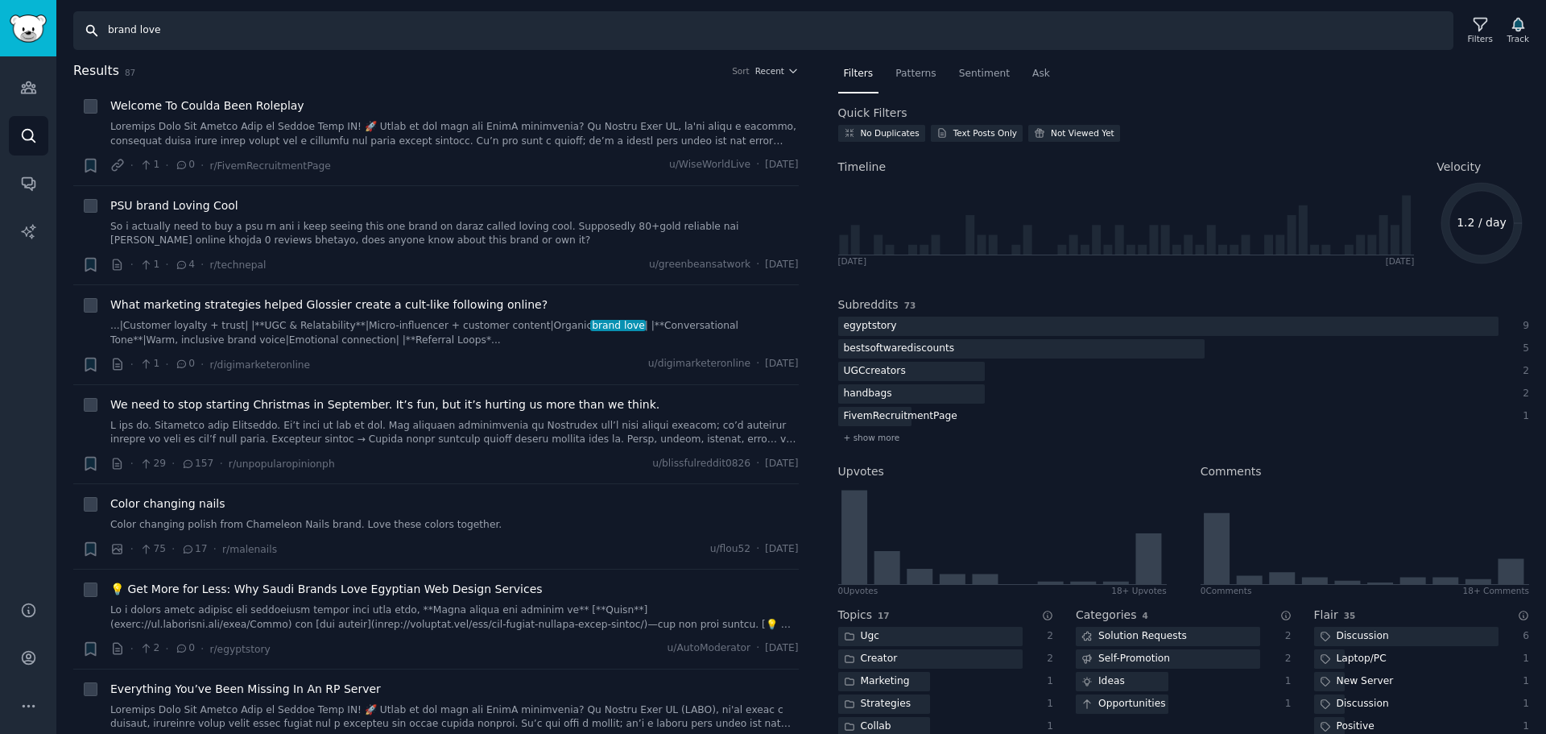
click at [364, 23] on input "brand love" at bounding box center [763, 30] width 1380 height 39
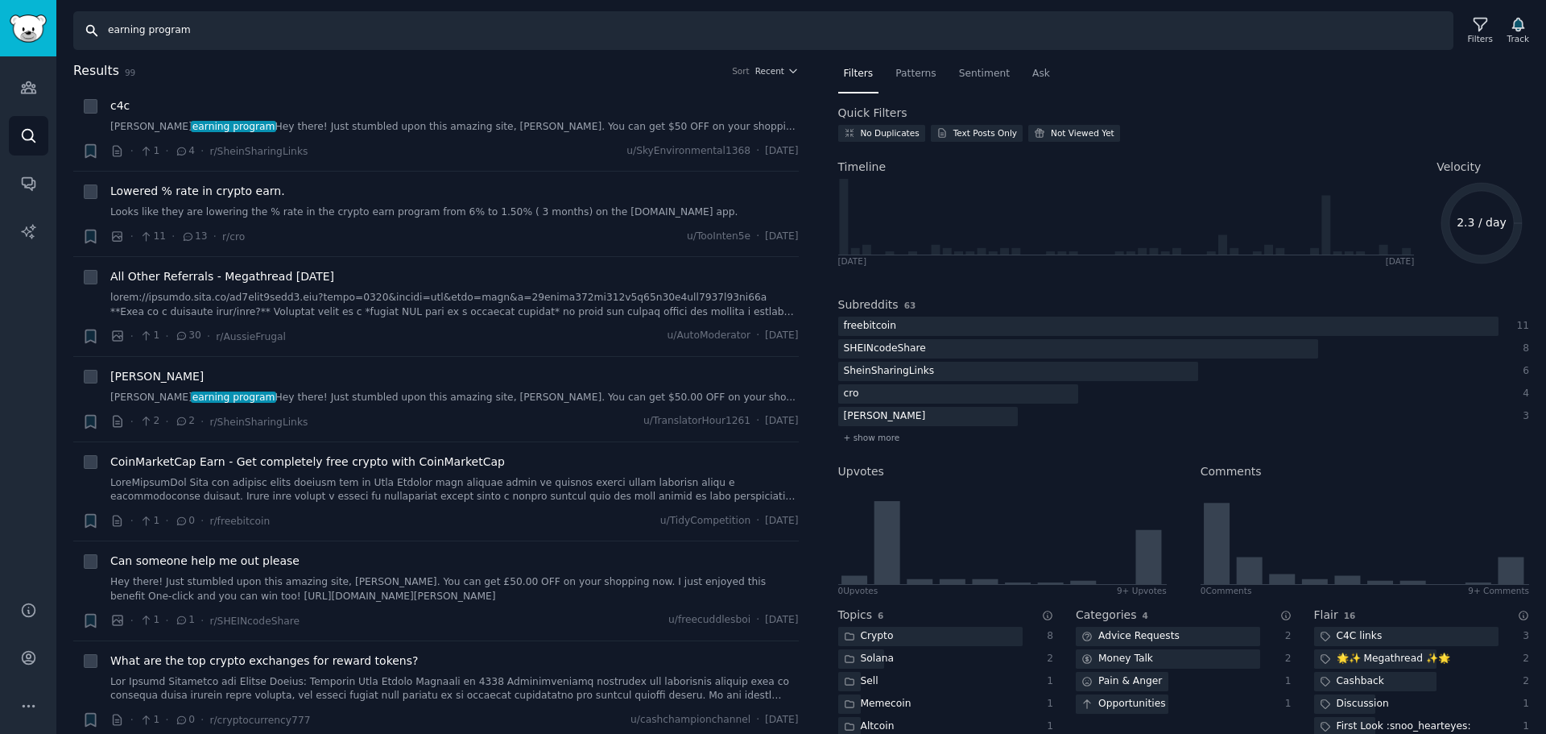
click at [314, 14] on input "earning program" at bounding box center [763, 30] width 1380 height 39
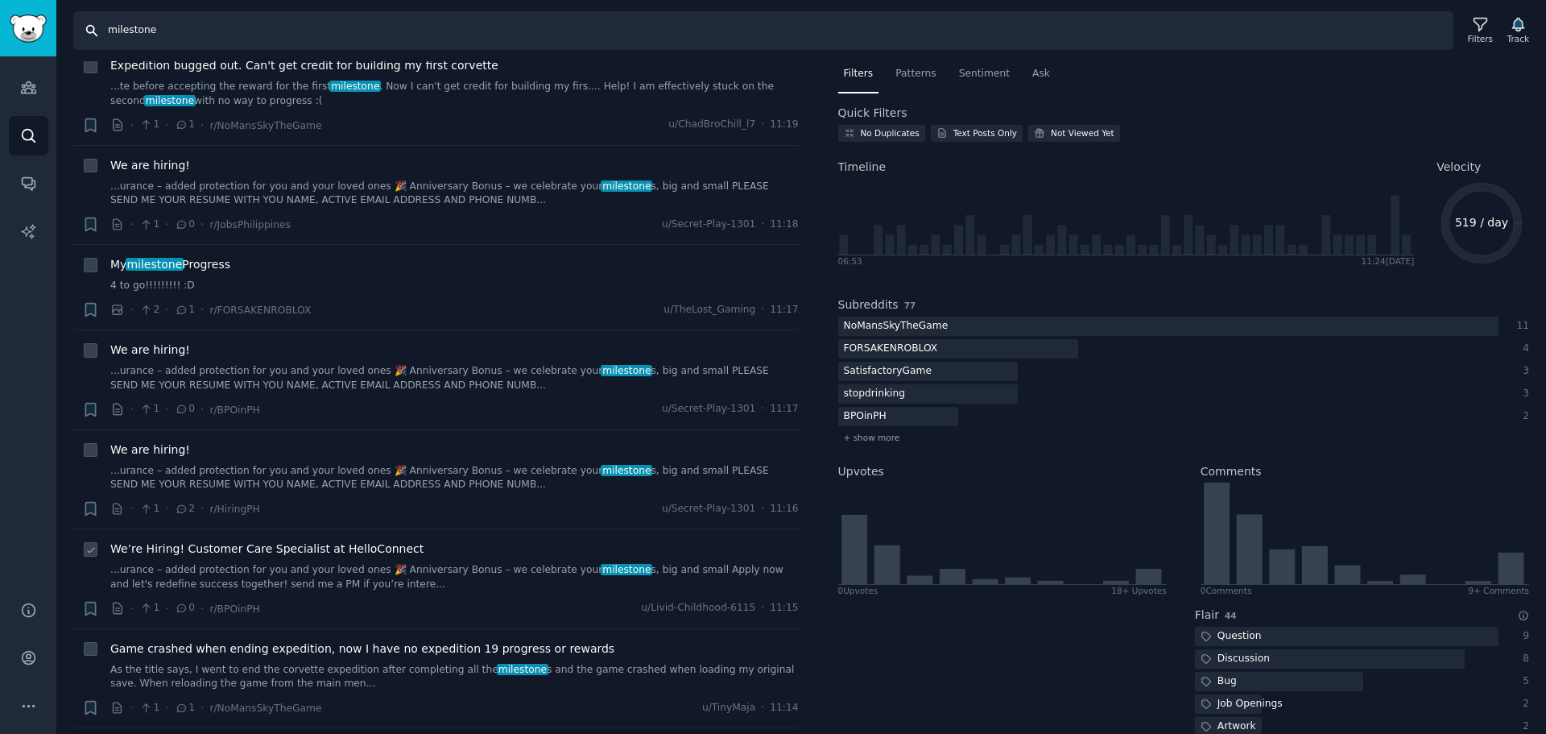
scroll to position [725, 0]
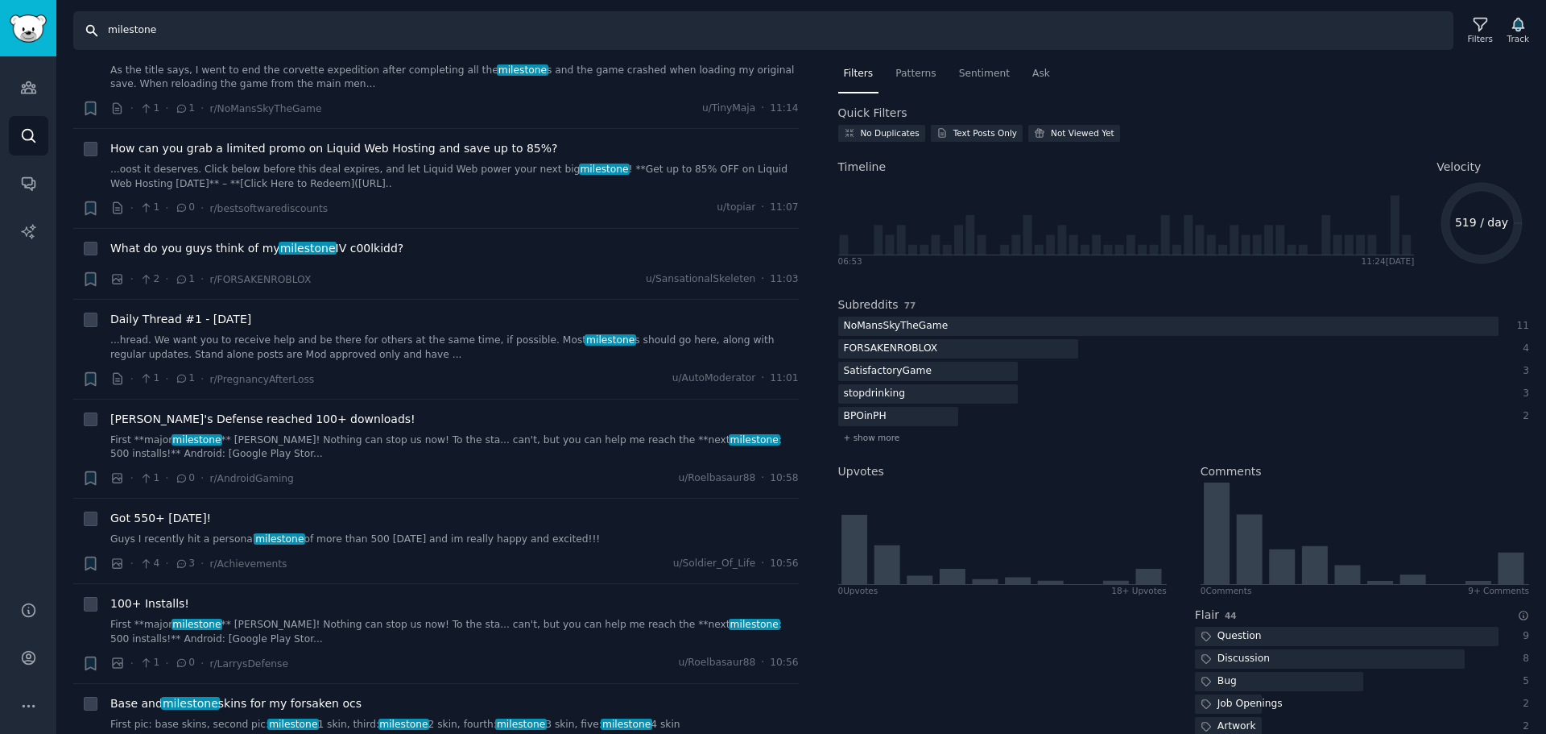
click at [242, 27] on input "milestone" at bounding box center [763, 30] width 1380 height 39
drag, startPoint x: 1452, startPoint y: 225, endPoint x: 1504, endPoint y: 221, distance: 52.6
click at [1504, 221] on icon "519 / day" at bounding box center [1482, 223] width 90 height 90
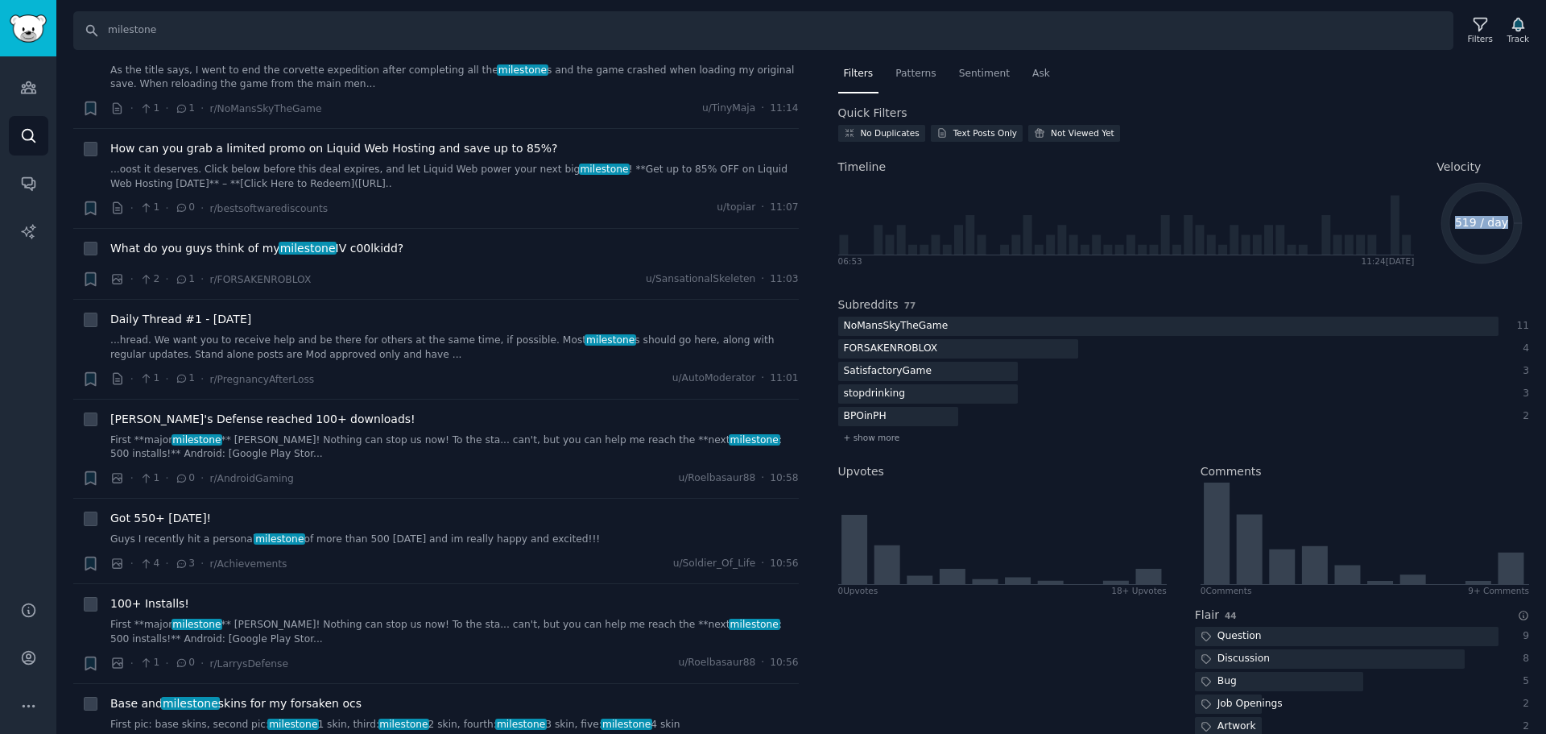
copy text "519 / day"
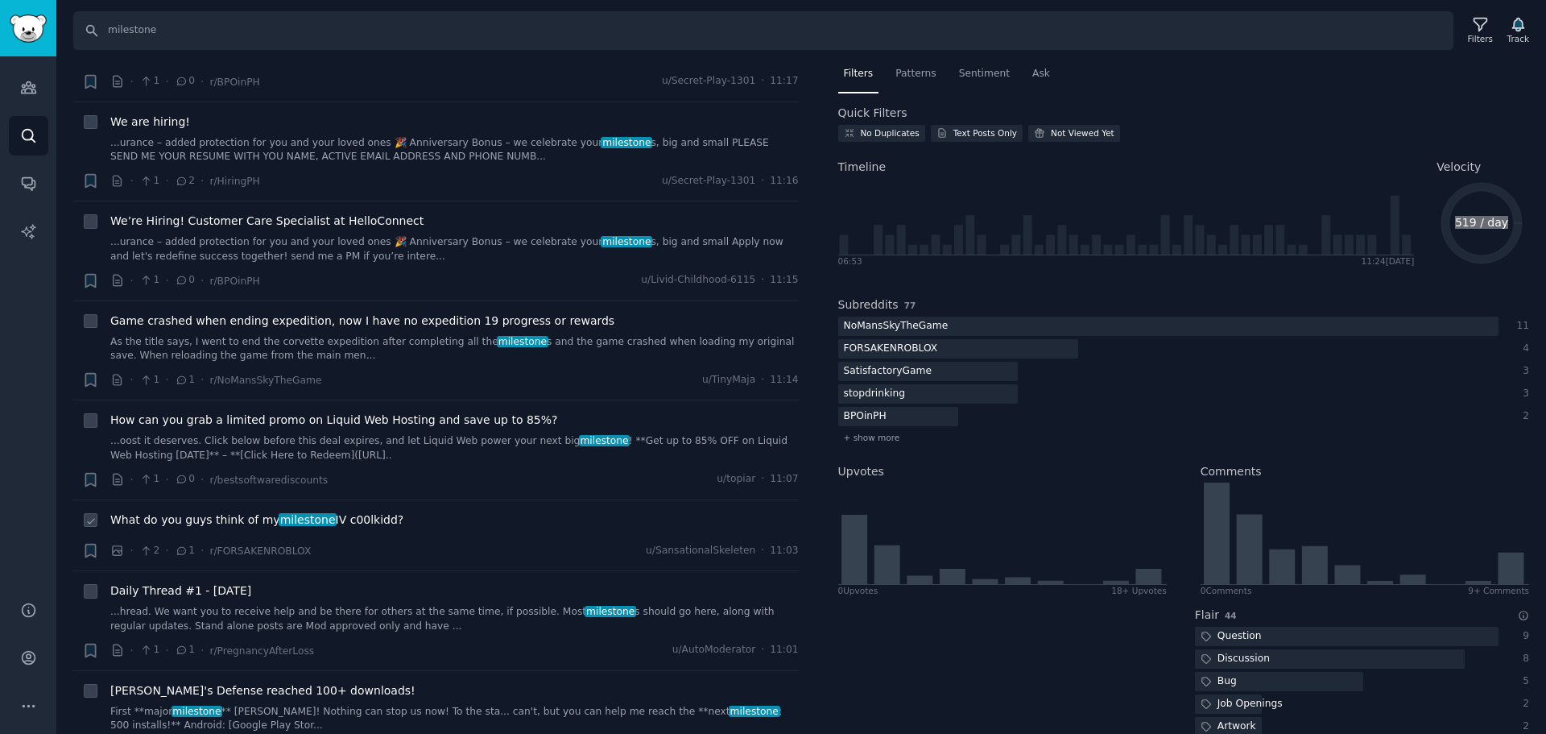
scroll to position [805, 0]
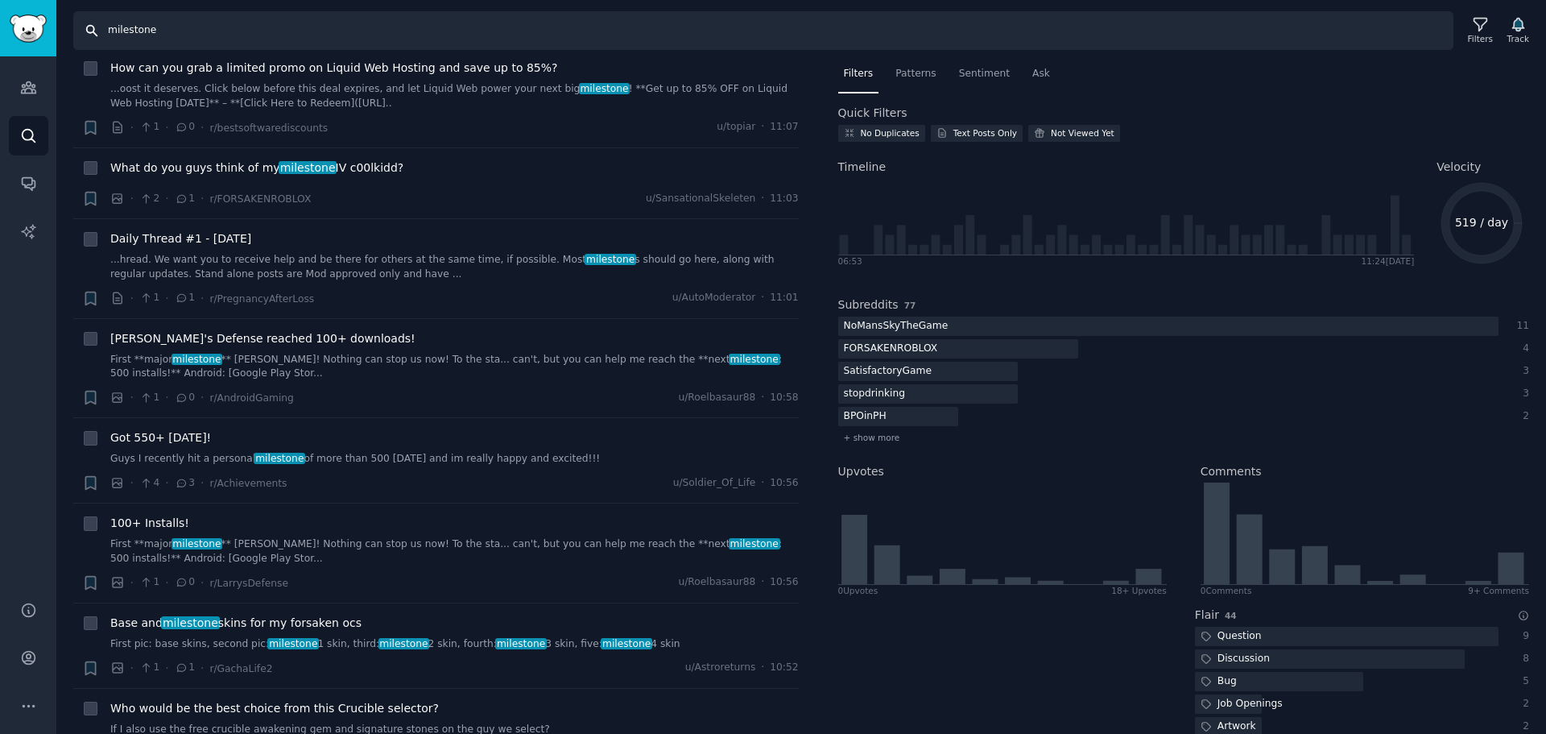
click at [314, 26] on input "milestone" at bounding box center [763, 30] width 1380 height 39
paste input "Subscription"
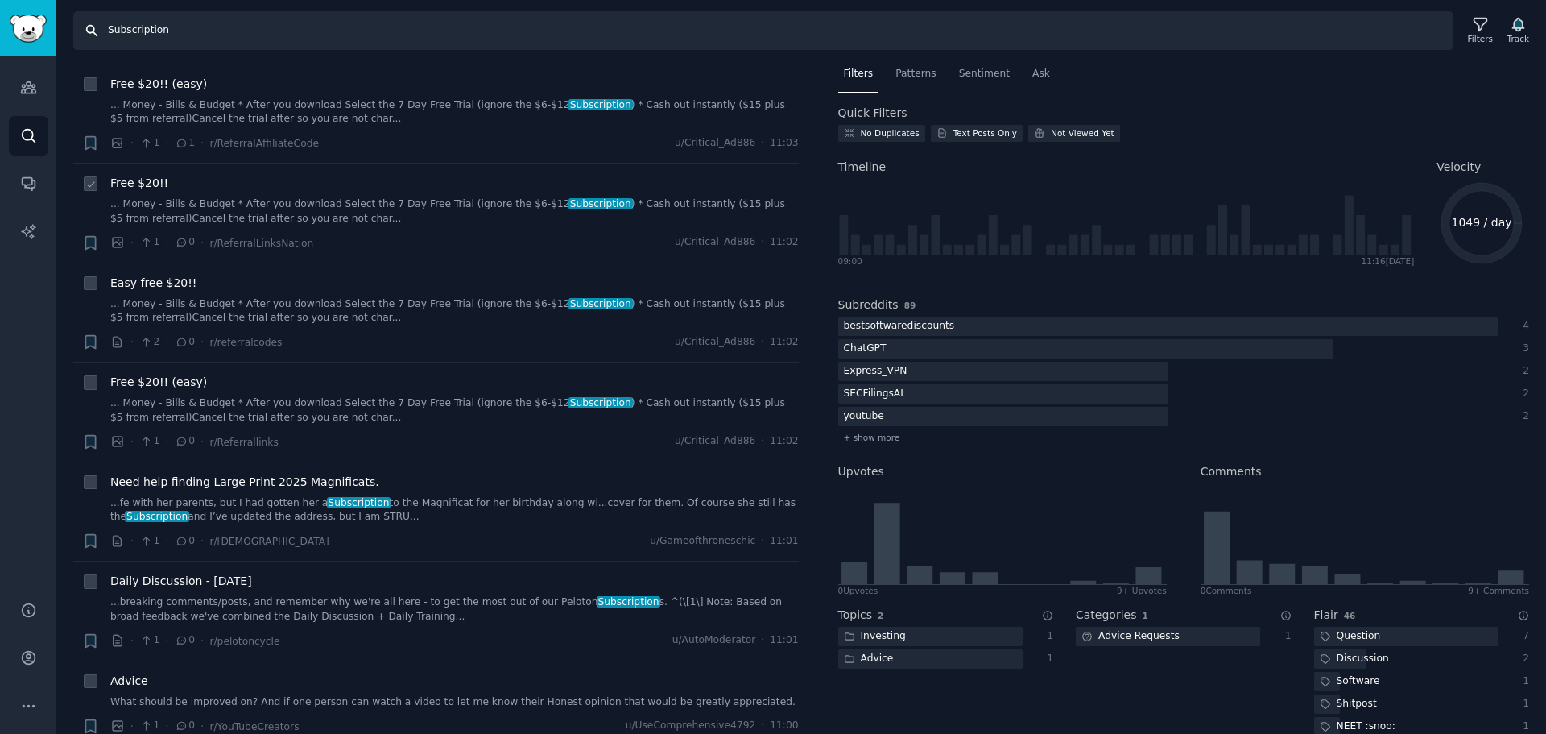
scroll to position [1208, 0]
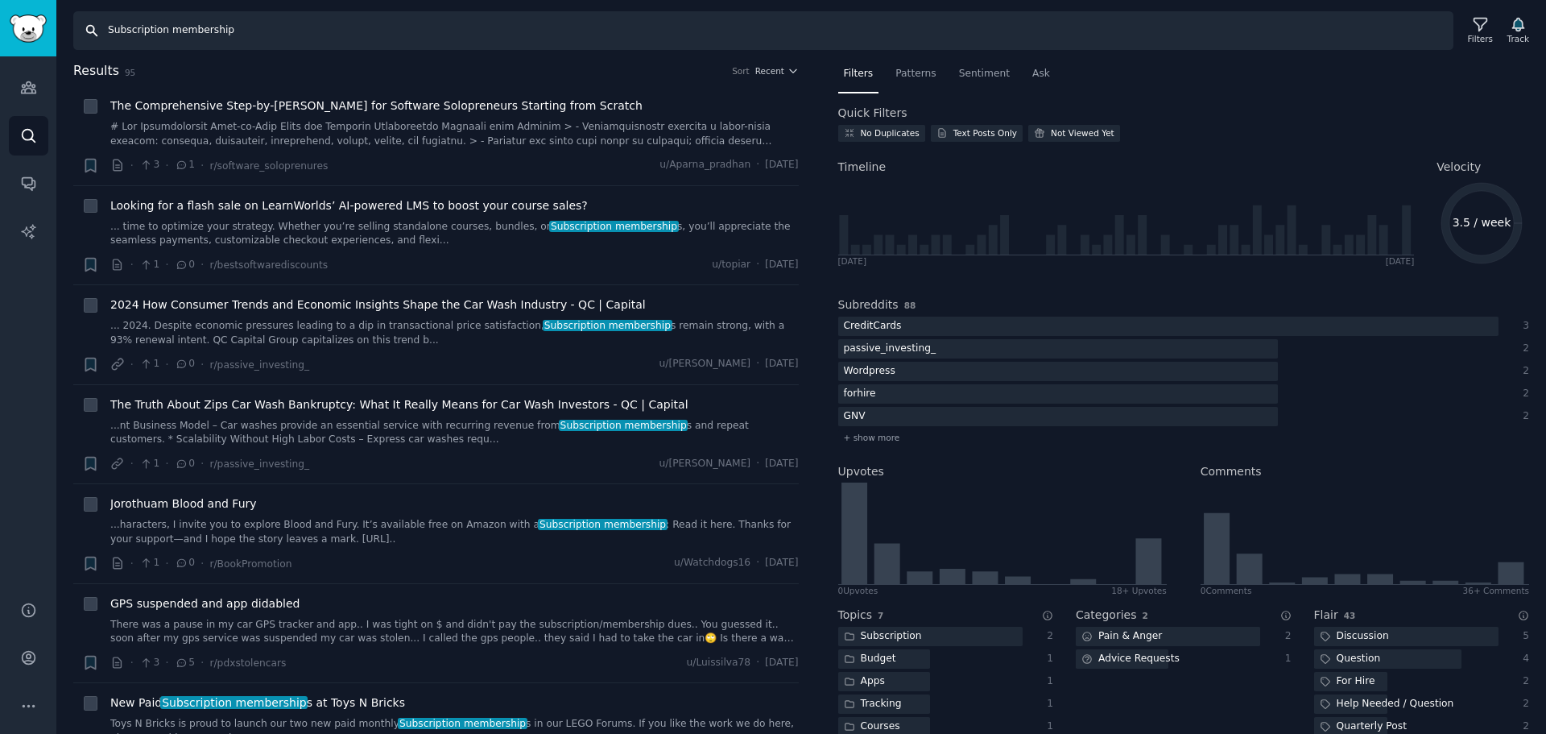
drag, startPoint x: 164, startPoint y: 32, endPoint x: 283, endPoint y: 23, distance: 119.6
click at [283, 23] on input "Subscription membership" at bounding box center [763, 30] width 1380 height 39
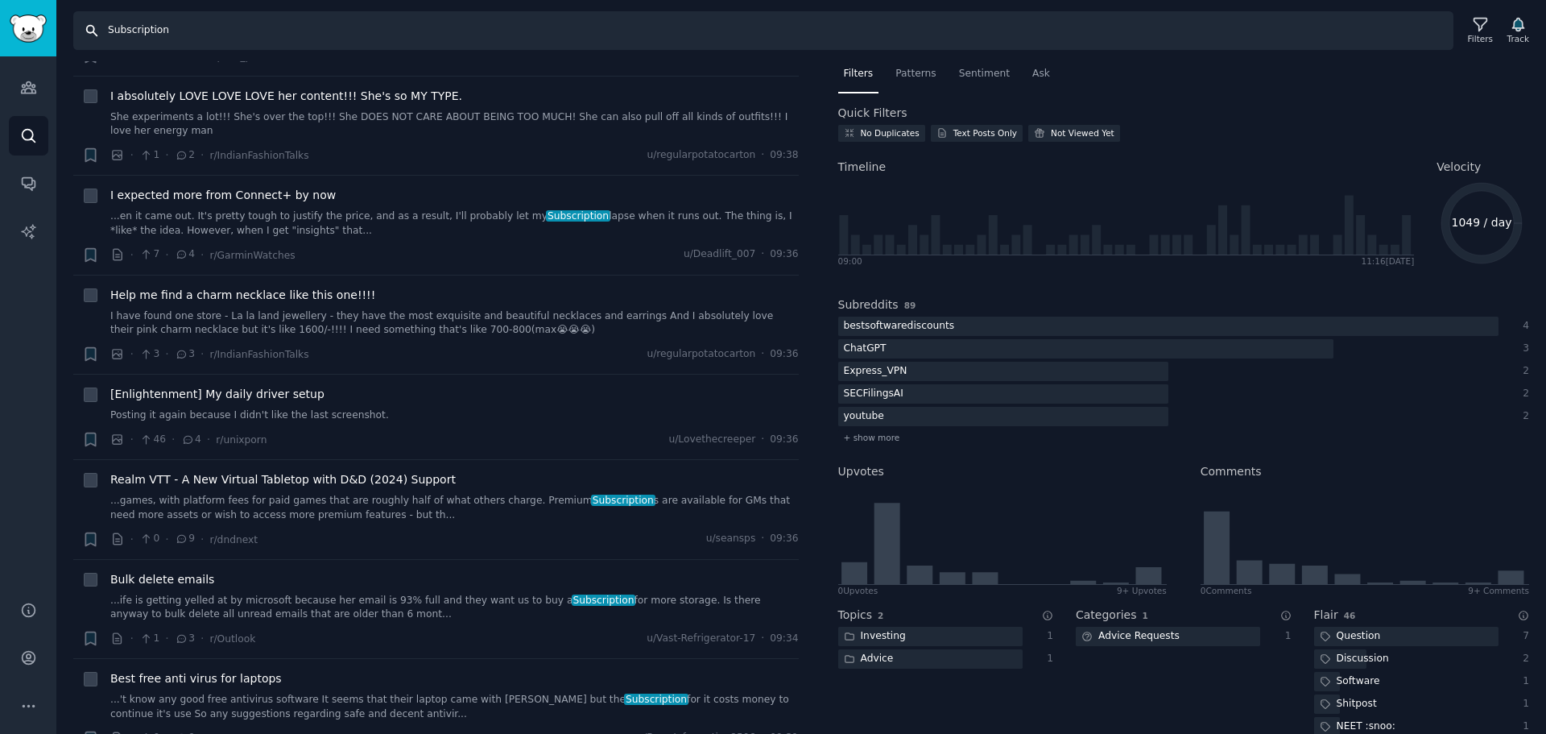
scroll to position [6845, 0]
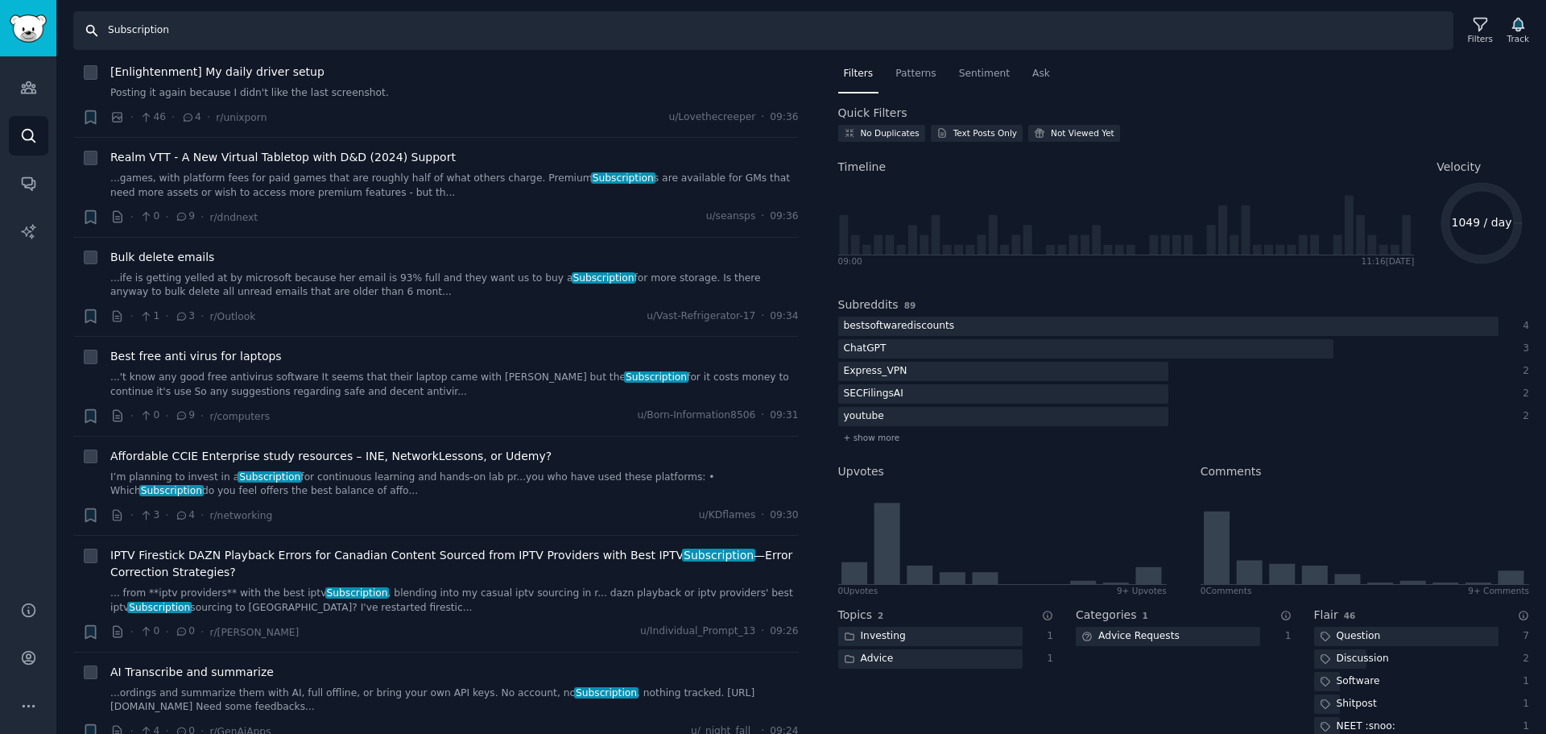
click at [277, 39] on input "Subscription" at bounding box center [763, 30] width 1380 height 39
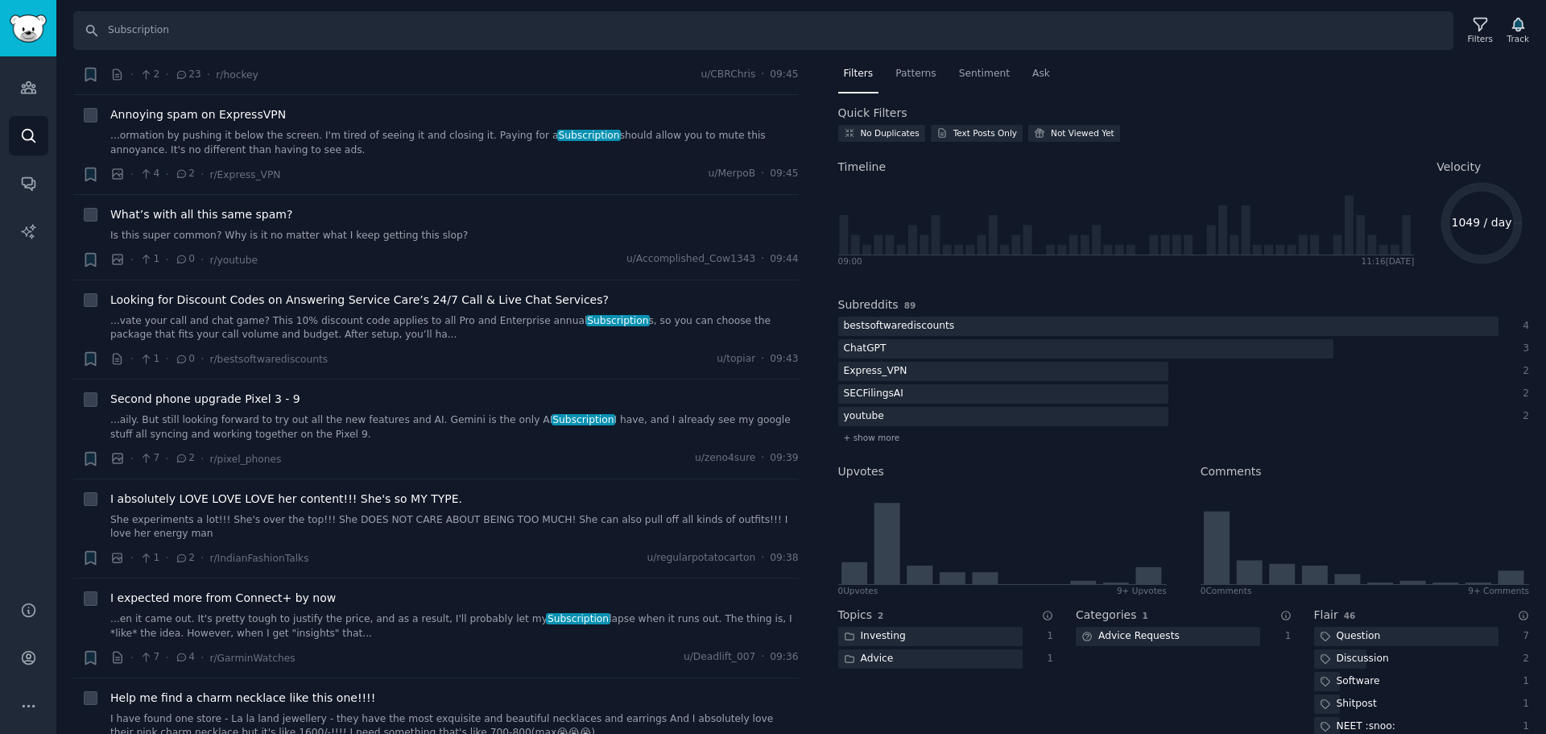
scroll to position [5556, 0]
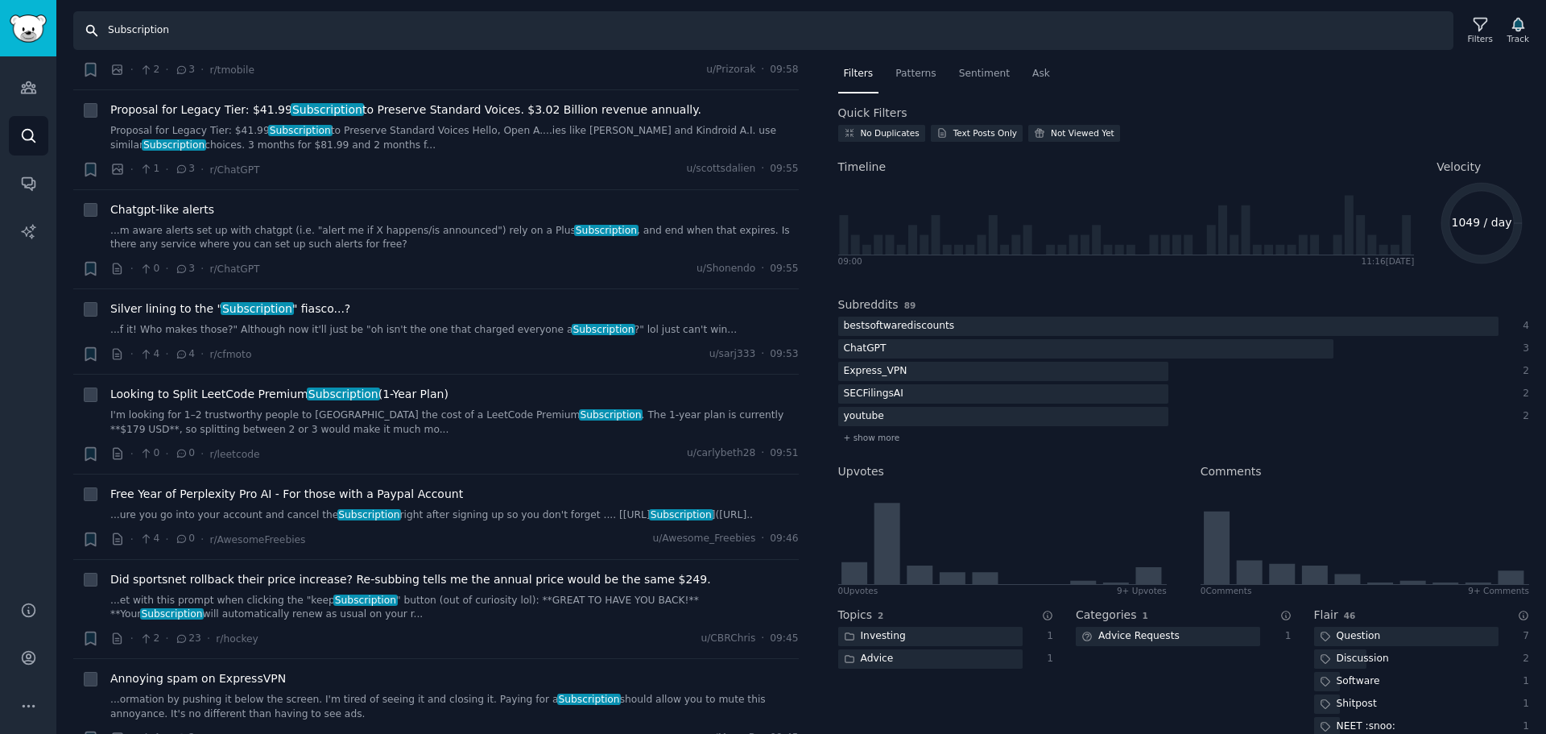
click at [225, 38] on input "Subscription" at bounding box center [763, 30] width 1380 height 39
click at [234, 39] on input "Subscription" at bounding box center [763, 30] width 1380 height 39
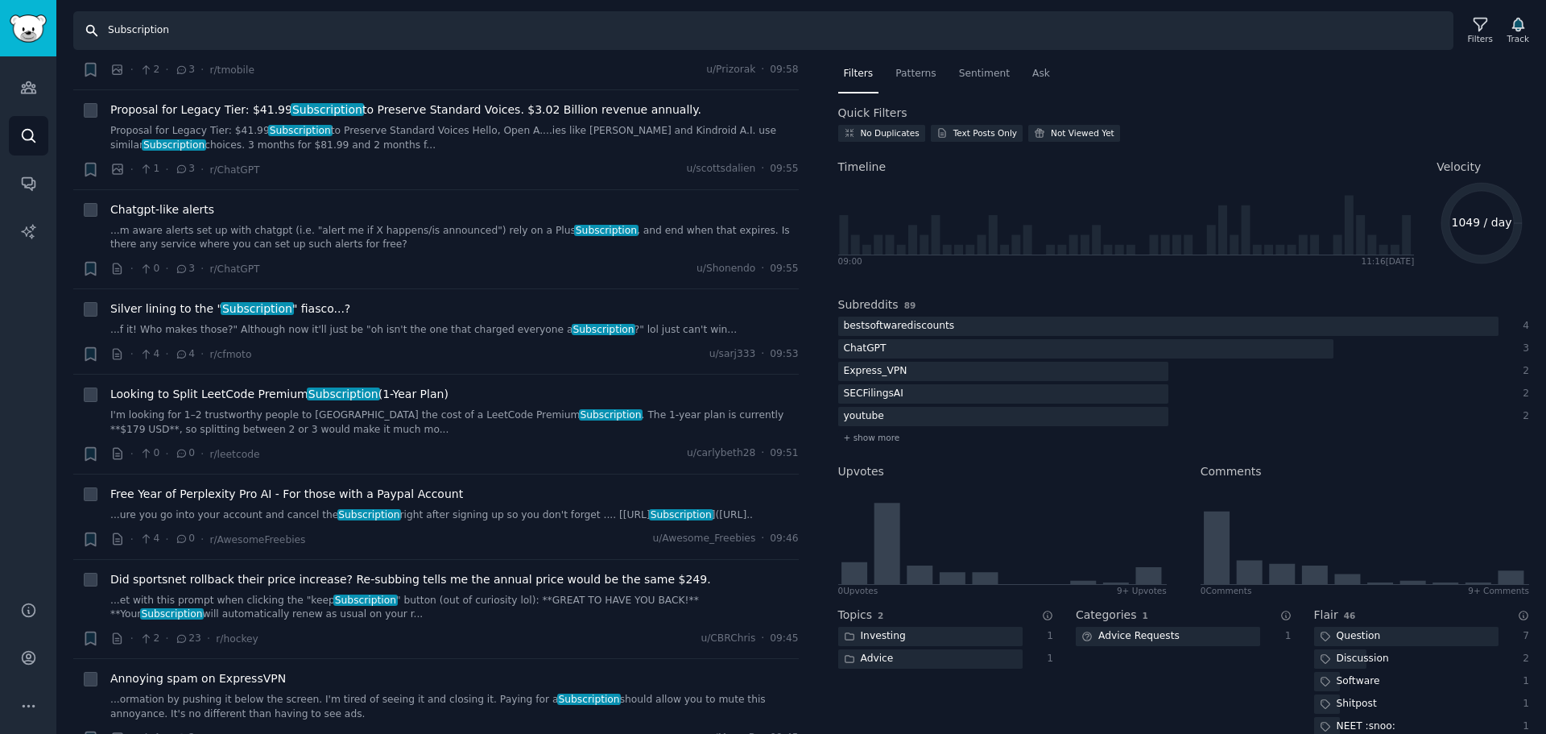
click at [234, 39] on input "Subscription" at bounding box center [763, 30] width 1380 height 39
click at [413, 39] on input "Subscription" at bounding box center [763, 30] width 1380 height 39
paste input "perks"
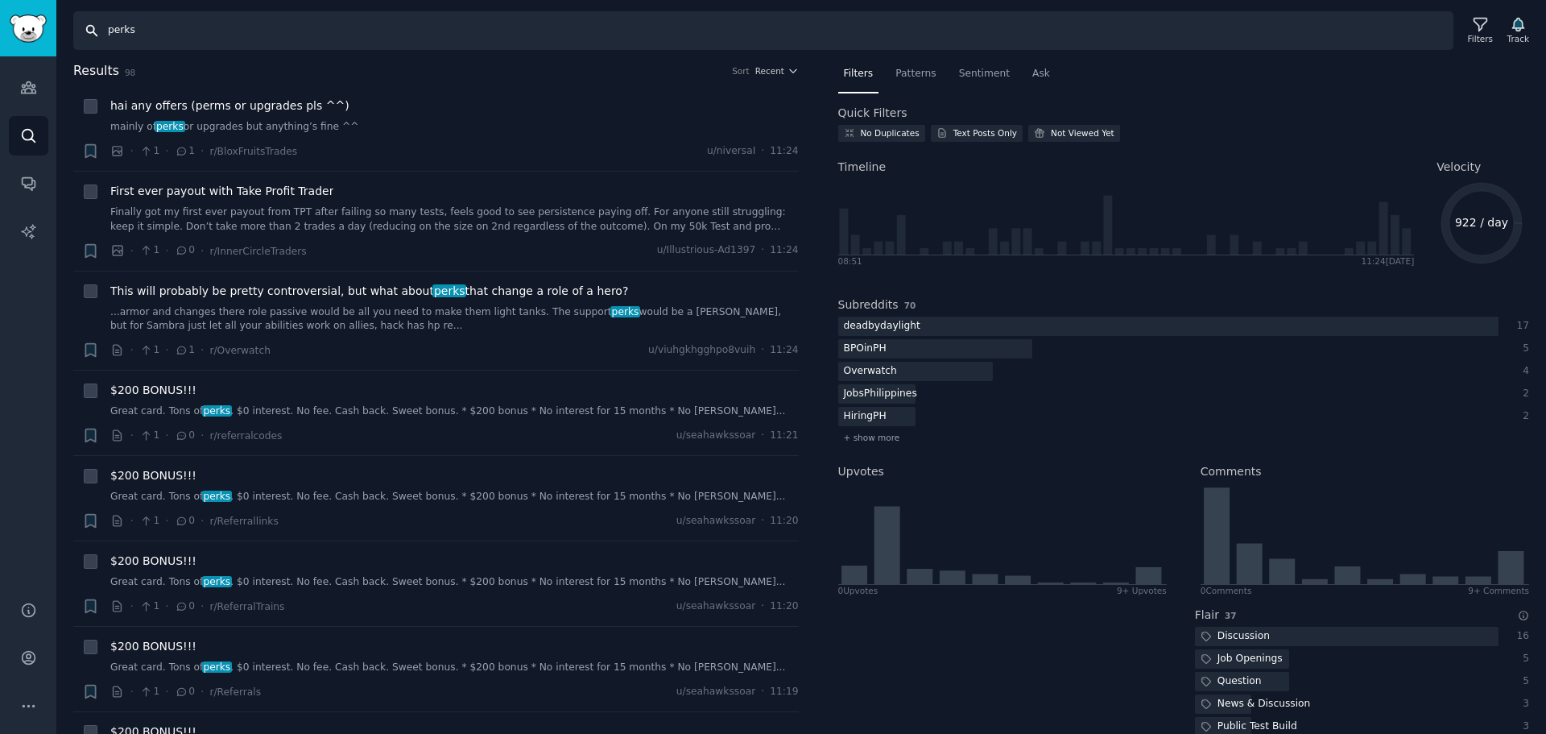
click at [267, 24] on input "perks" at bounding box center [763, 30] width 1380 height 39
drag, startPoint x: 1459, startPoint y: 224, endPoint x: 1499, endPoint y: 222, distance: 40.3
click at [1499, 222] on text "922 / day" at bounding box center [1481, 222] width 53 height 13
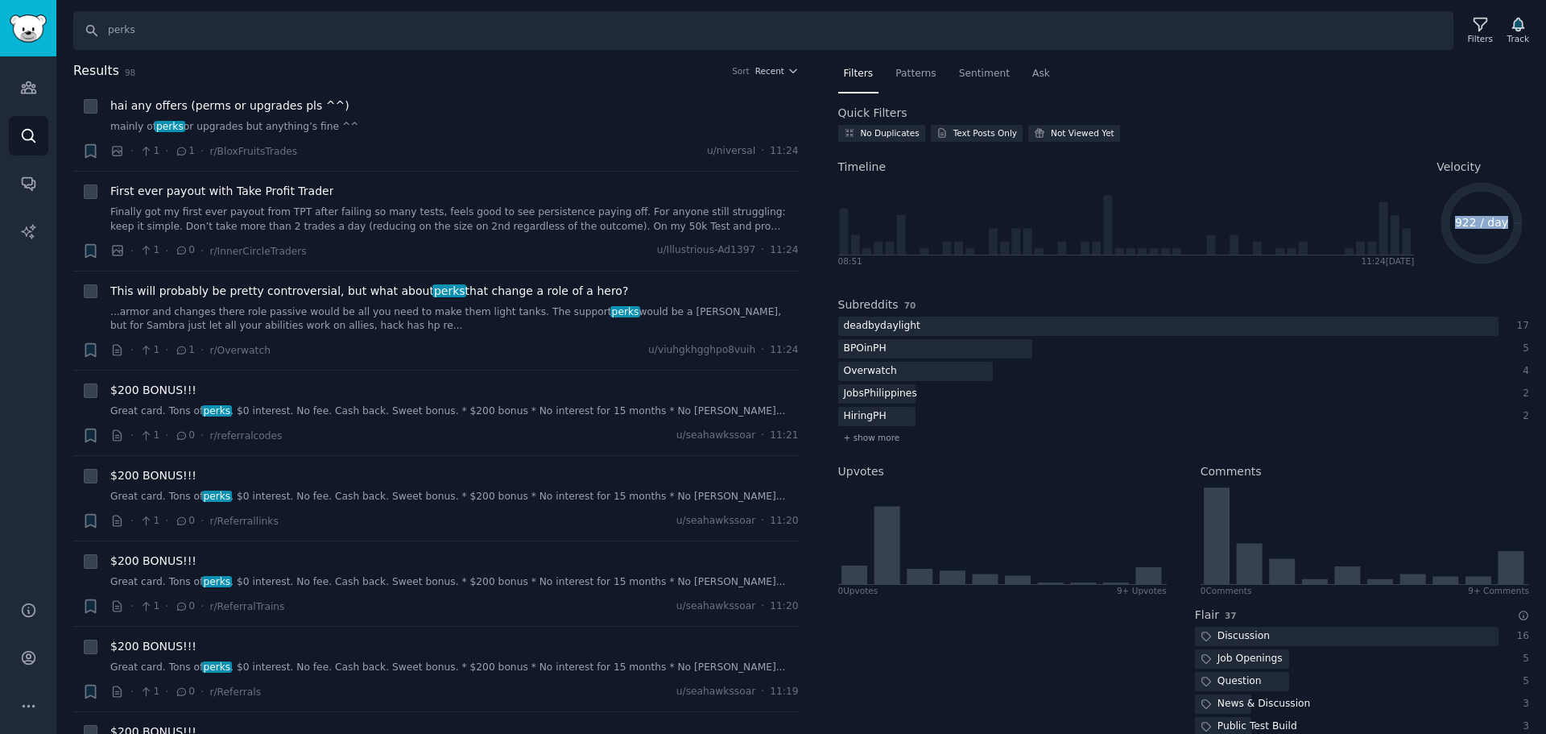
drag, startPoint x: 1502, startPoint y: 222, endPoint x: 1458, endPoint y: 223, distance: 44.3
click at [1458, 223] on text "922 / day" at bounding box center [1481, 222] width 53 height 13
copy text "922 / day"
click at [326, 46] on input "perks" at bounding box center [763, 30] width 1380 height 39
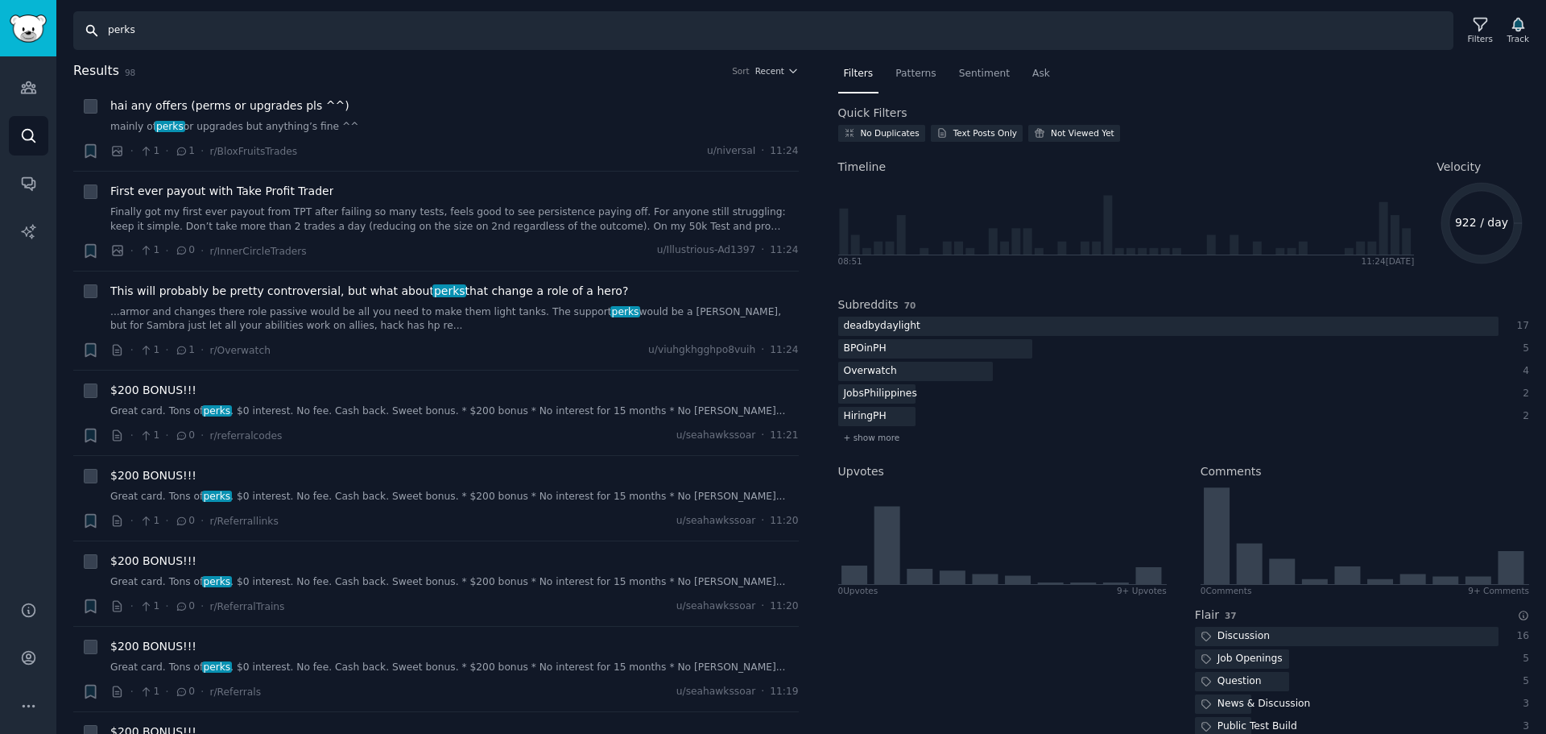
click at [326, 46] on input "perks" at bounding box center [763, 30] width 1380 height 39
paste input "rewards balance"
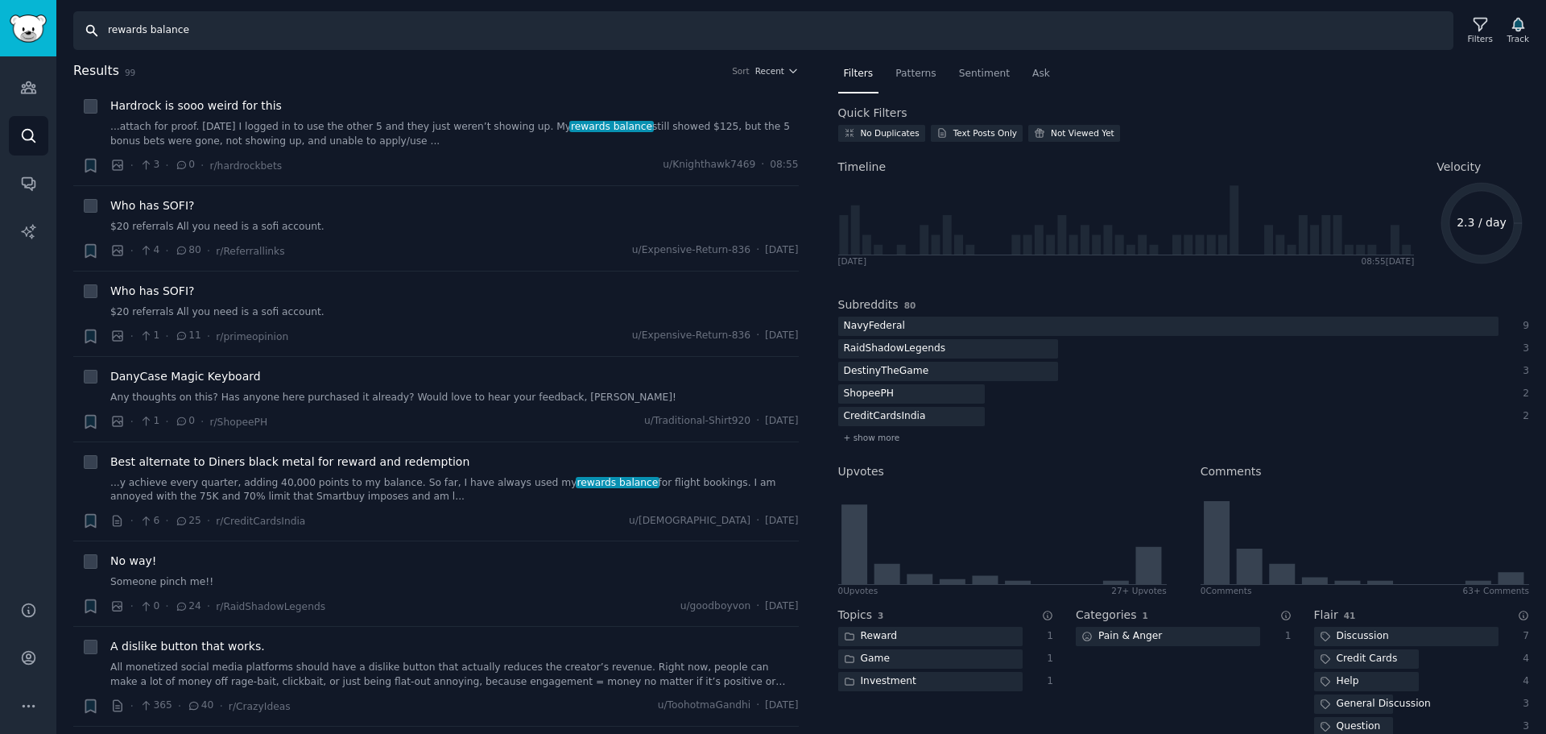
click at [389, 19] on input "rewards balance" at bounding box center [763, 30] width 1380 height 39
paste input "advocacy"
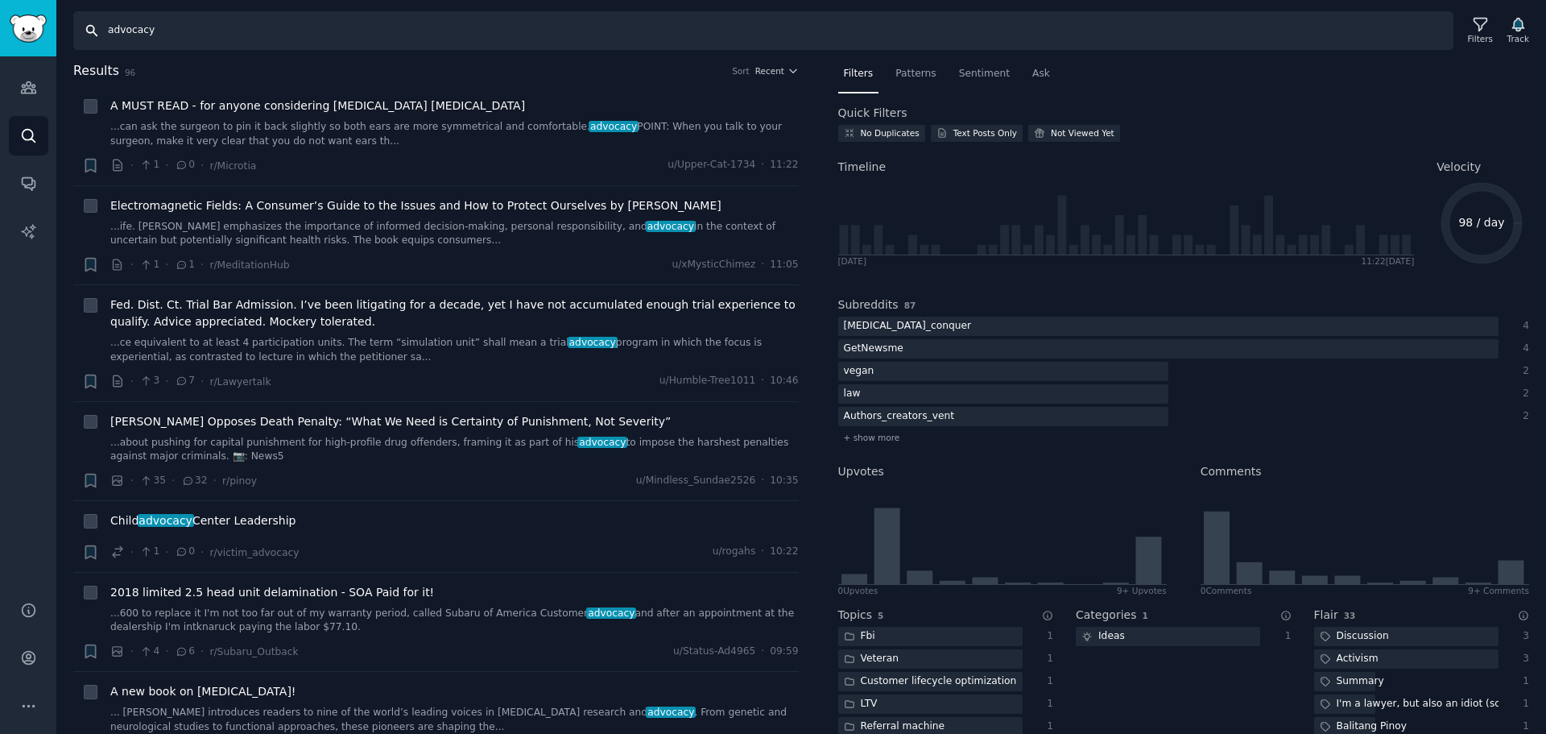
click at [429, 33] on input "advocacy" at bounding box center [763, 30] width 1380 height 39
paste input "brand trust"
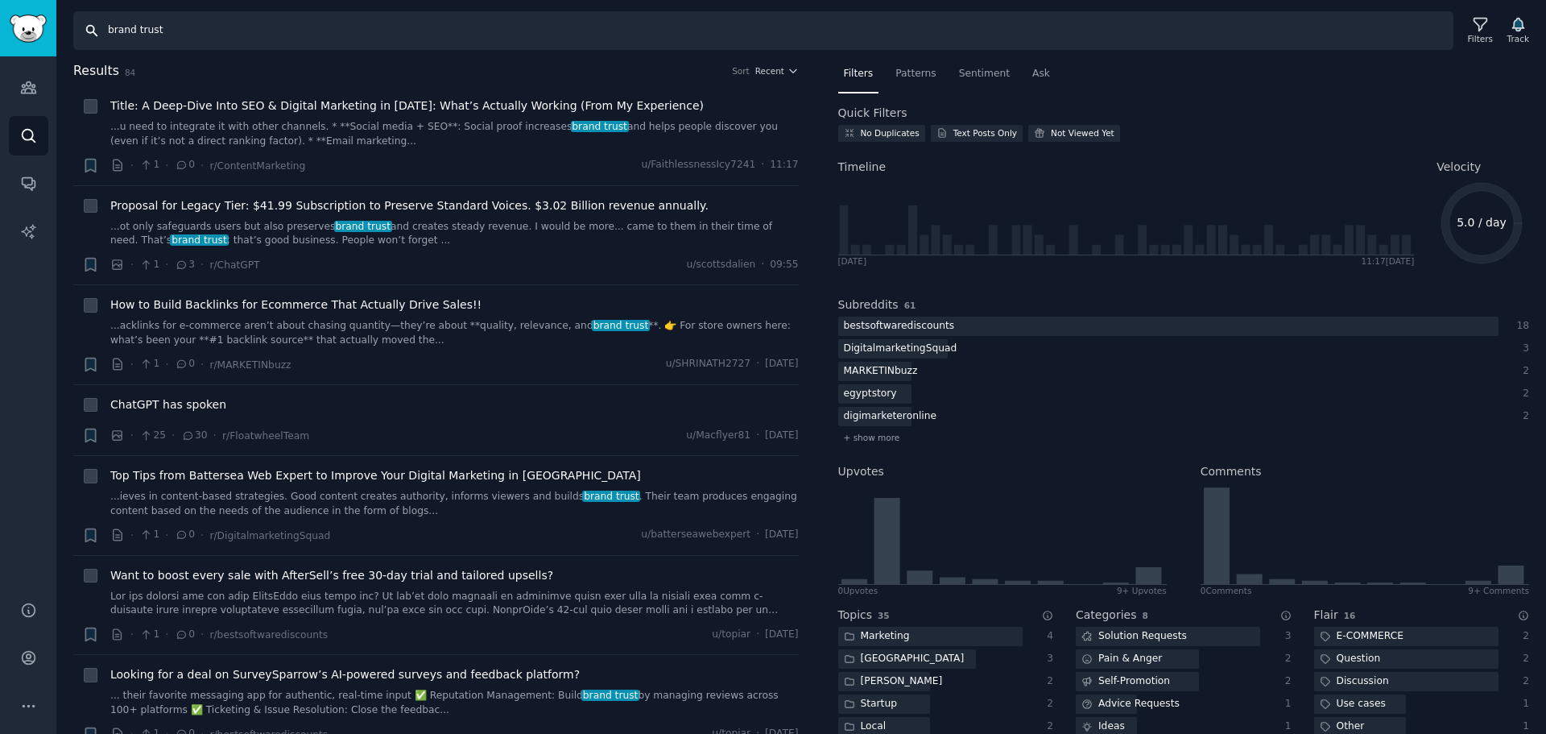
click at [271, 22] on input "brand trust" at bounding box center [763, 30] width 1380 height 39
paste input "customer habits"
type input "customer habits"
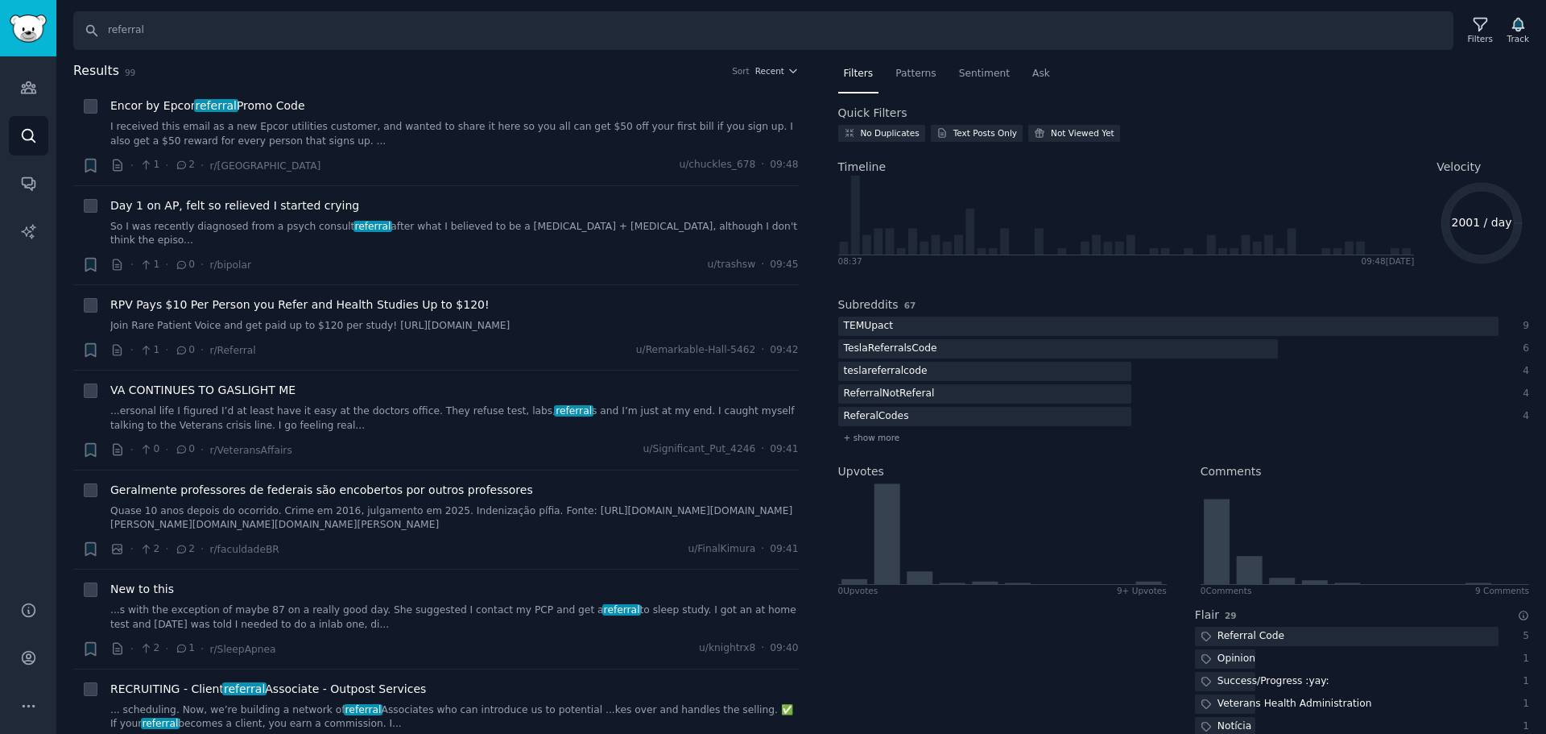
click at [290, 29] on input "referral" at bounding box center [763, 30] width 1380 height 39
type input "shopify loyalty program"
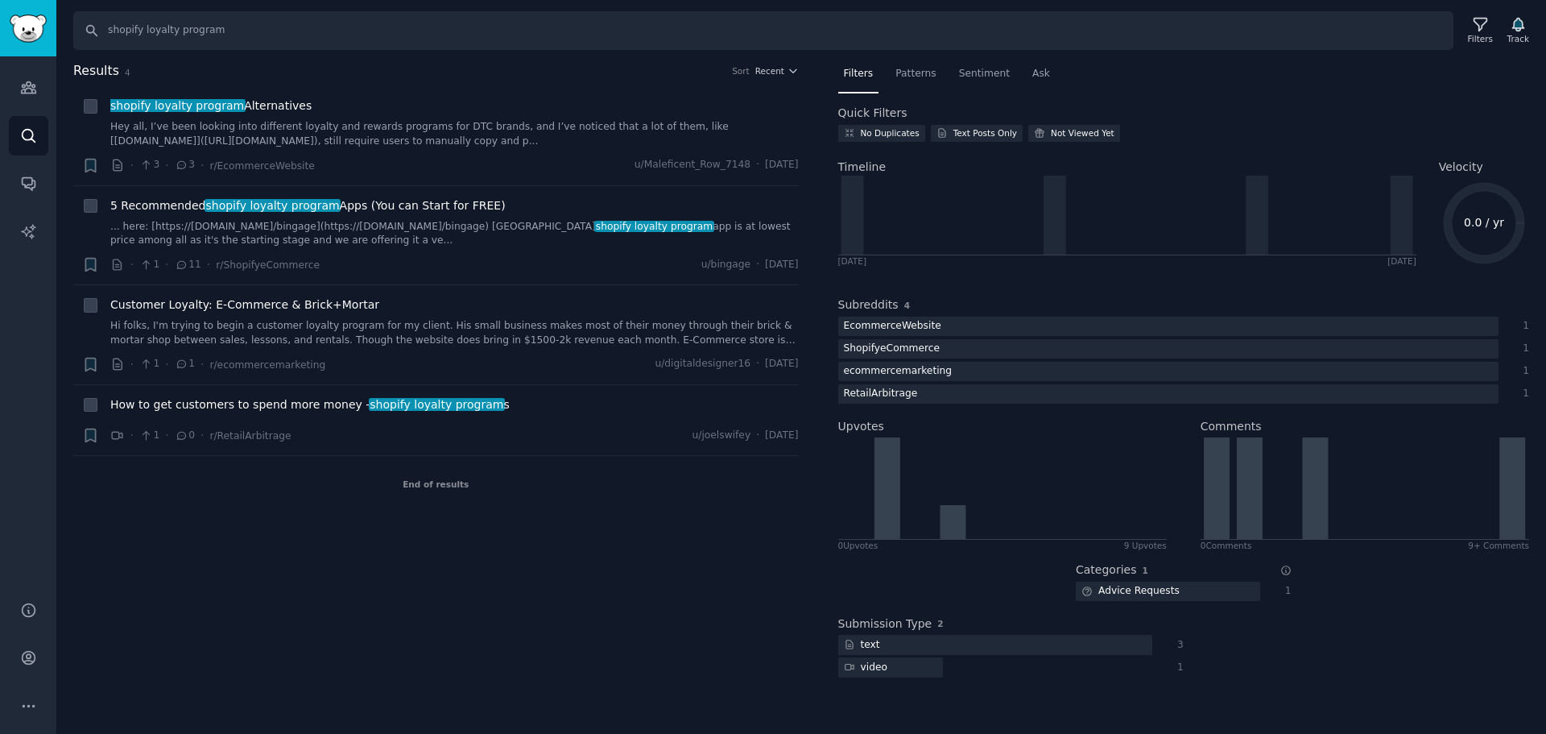
click at [429, 34] on input "shopify loyalty program" at bounding box center [763, 30] width 1380 height 39
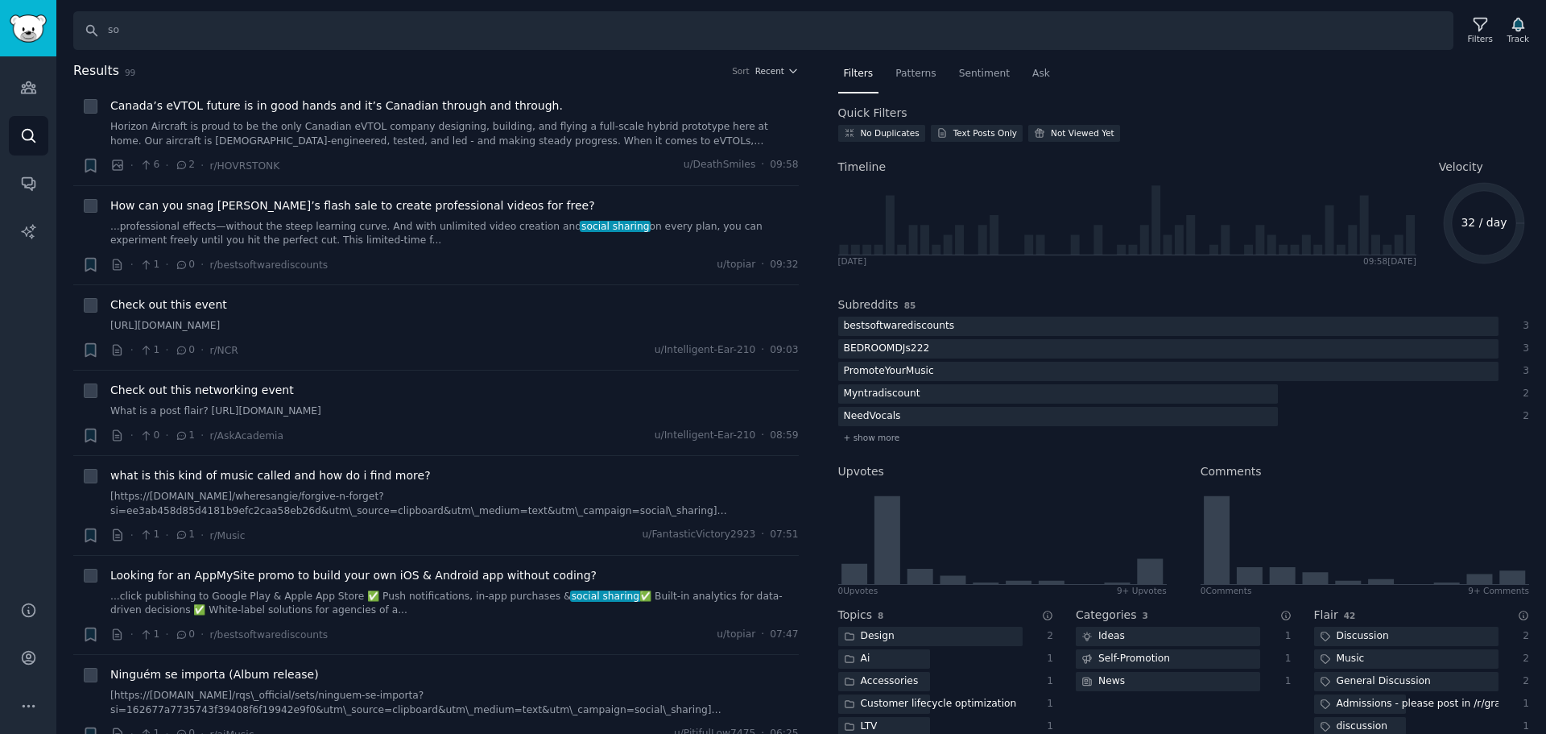
type input "s"
click at [227, 26] on input "Search" at bounding box center [763, 30] width 1380 height 39
click at [255, 33] on input "Search" at bounding box center [763, 30] width 1380 height 39
paste input "repeat customer"
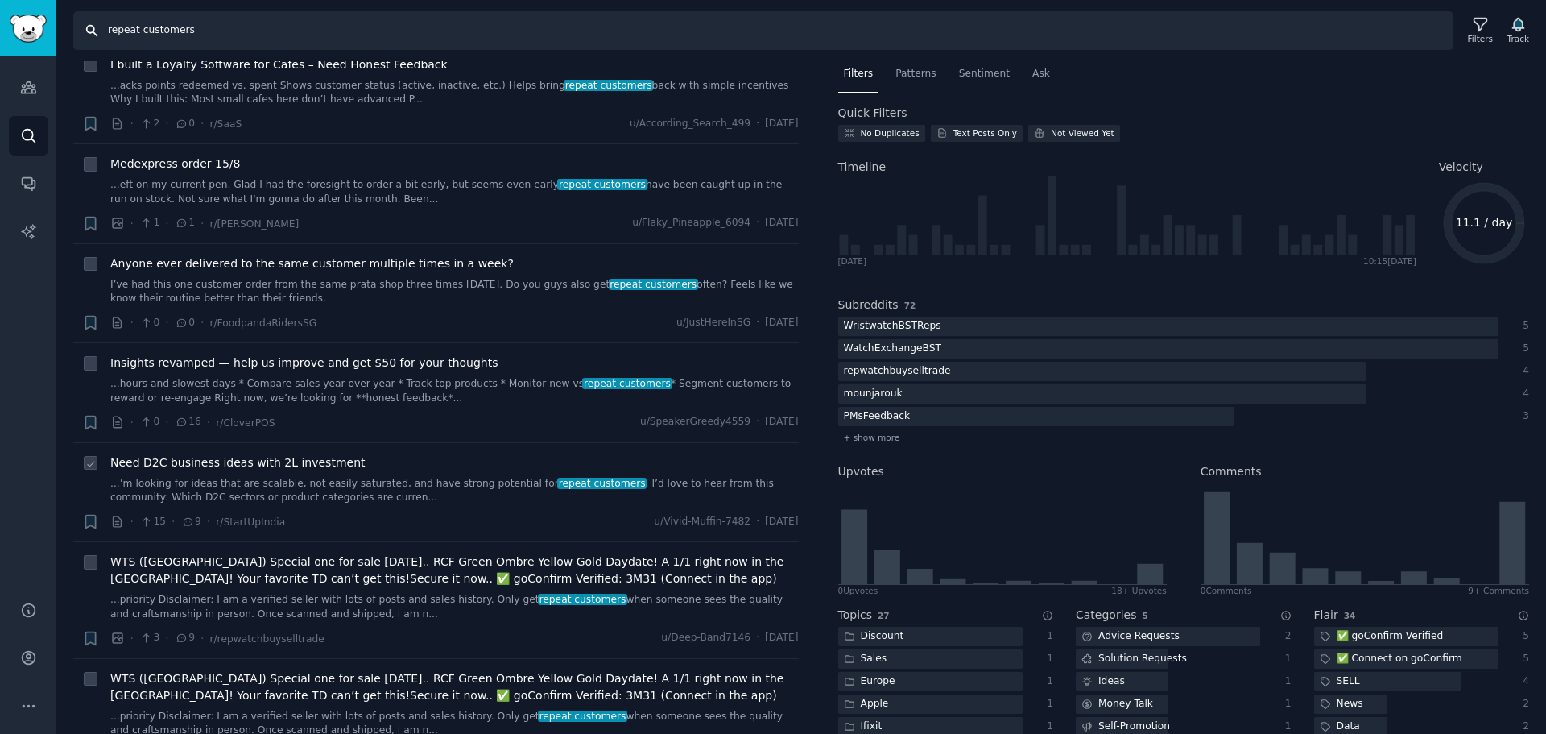
scroll to position [8456, 0]
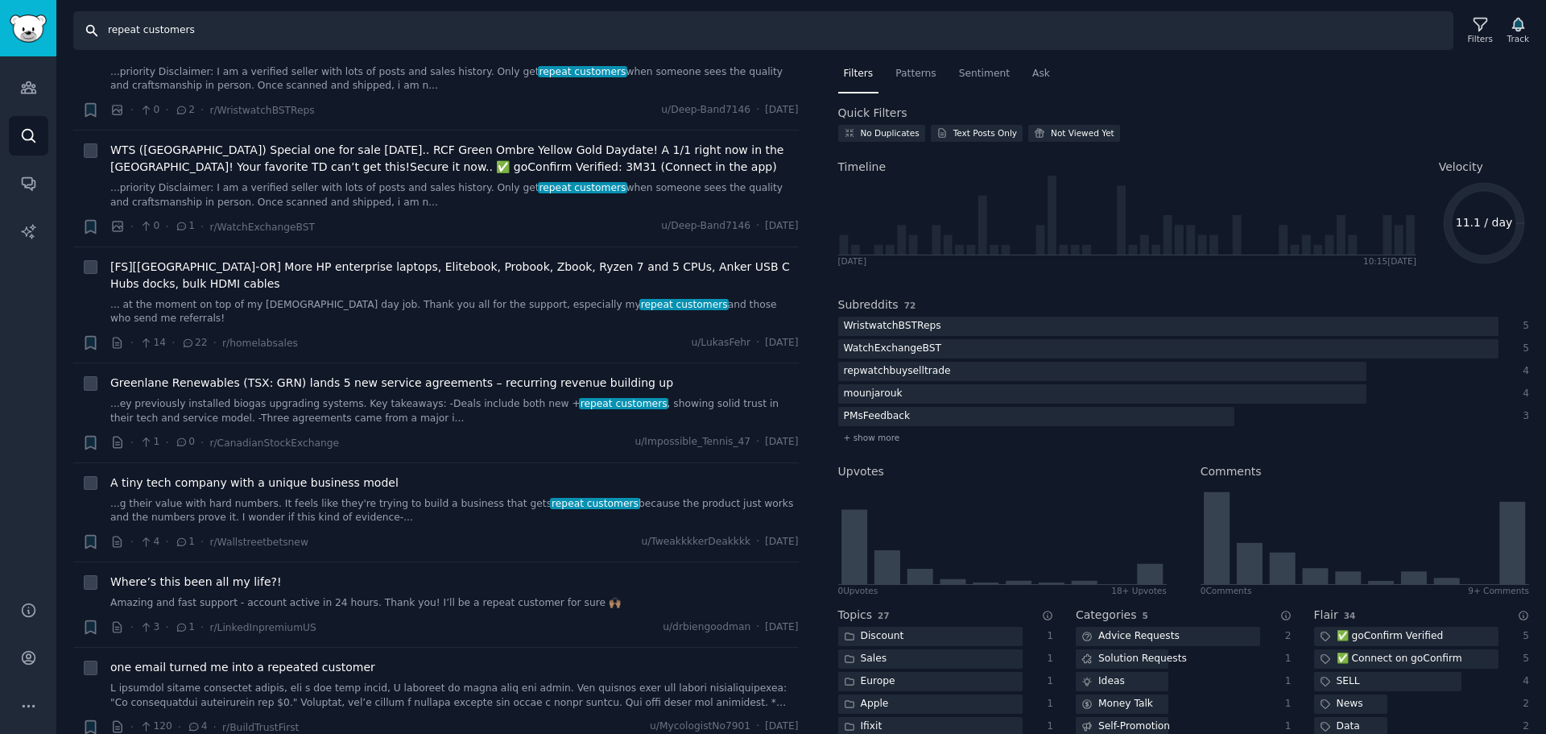
drag, startPoint x: 135, startPoint y: 31, endPoint x: 0, endPoint y: 28, distance: 135.3
click at [0, 28] on div "Advanced Search Audiences Search Conversations AI Reports Help Account More Sea…" at bounding box center [773, 367] width 1546 height 734
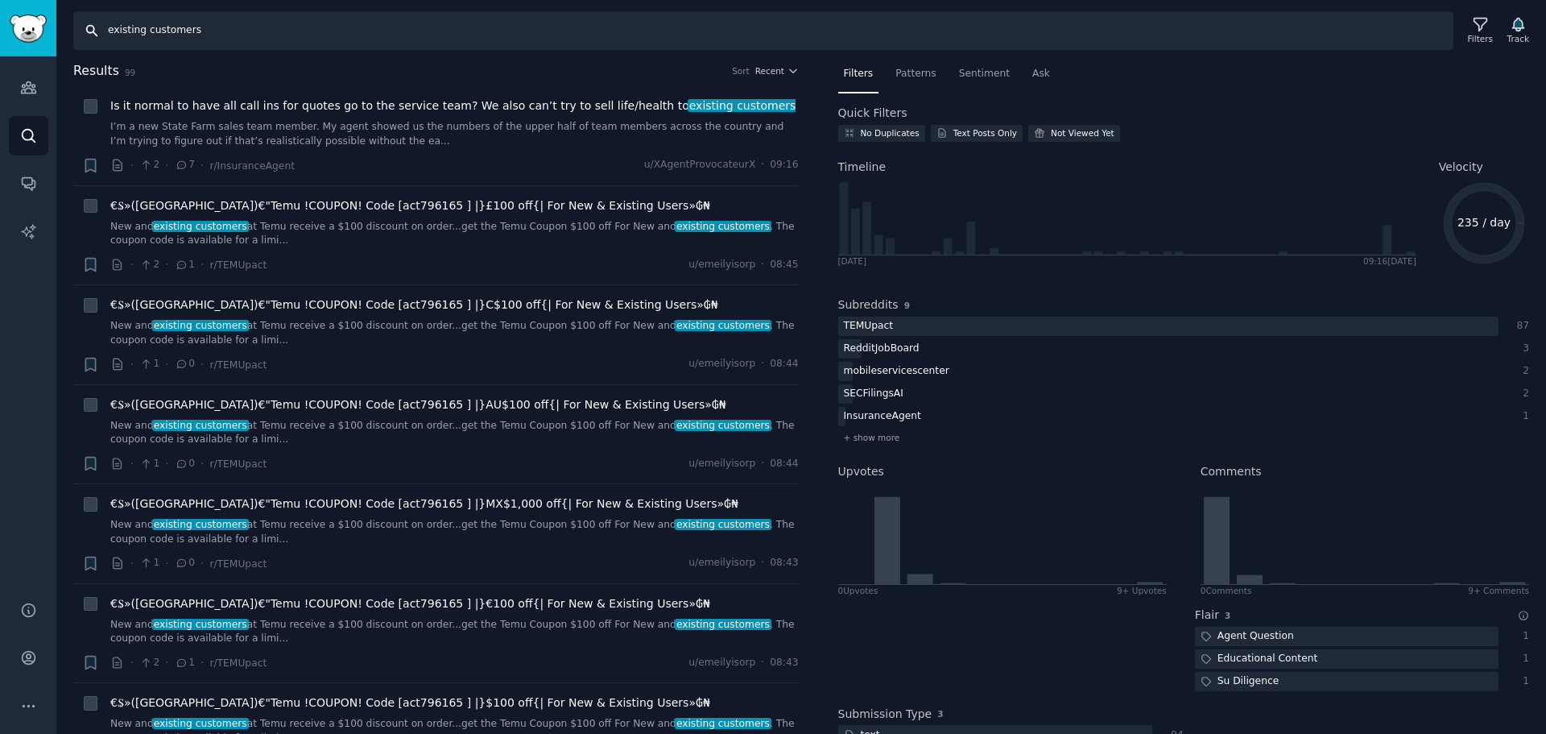
click at [205, 37] on input "existing customers" at bounding box center [763, 30] width 1380 height 39
type input "r"
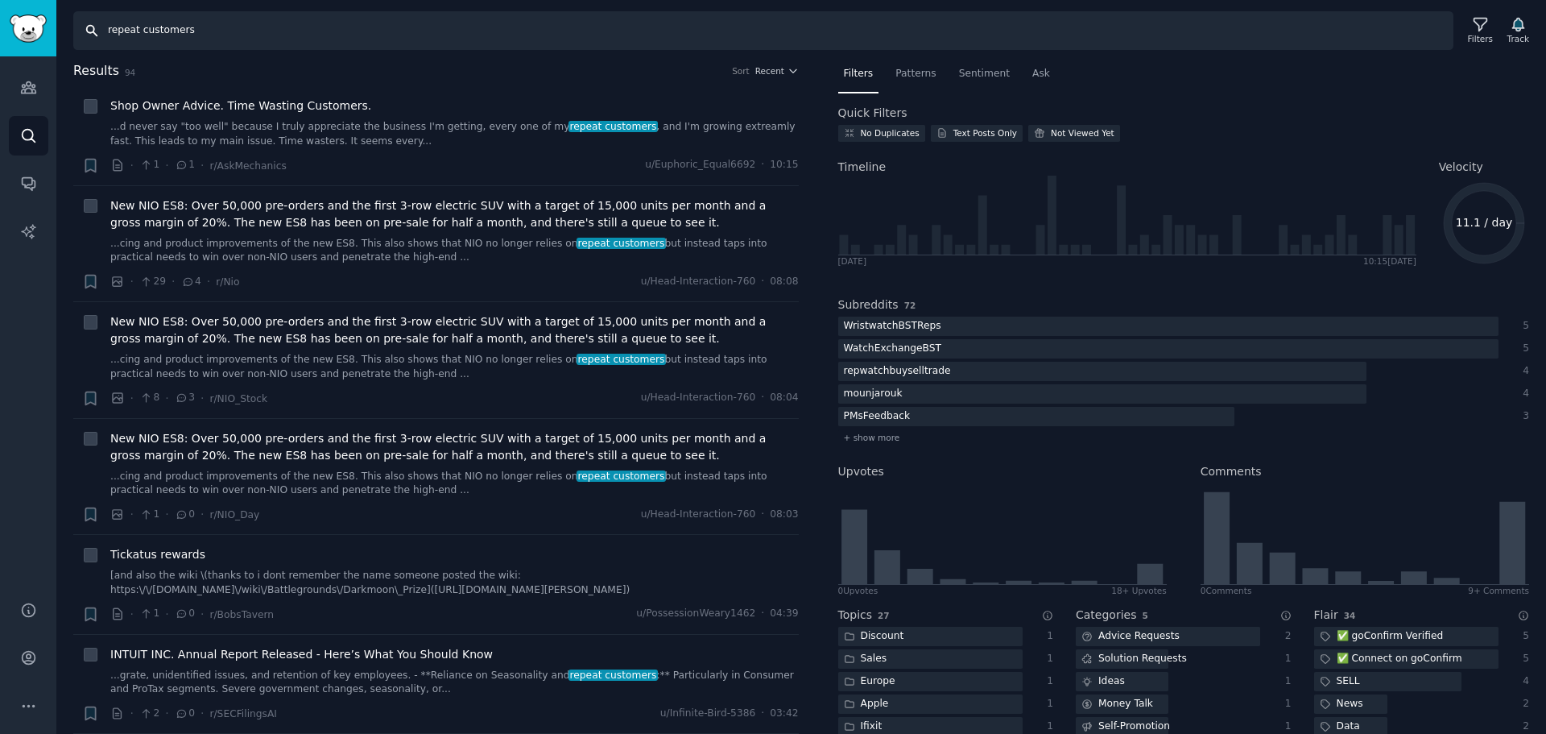
click at [242, 29] on input "repeat customers" at bounding box center [763, 30] width 1380 height 39
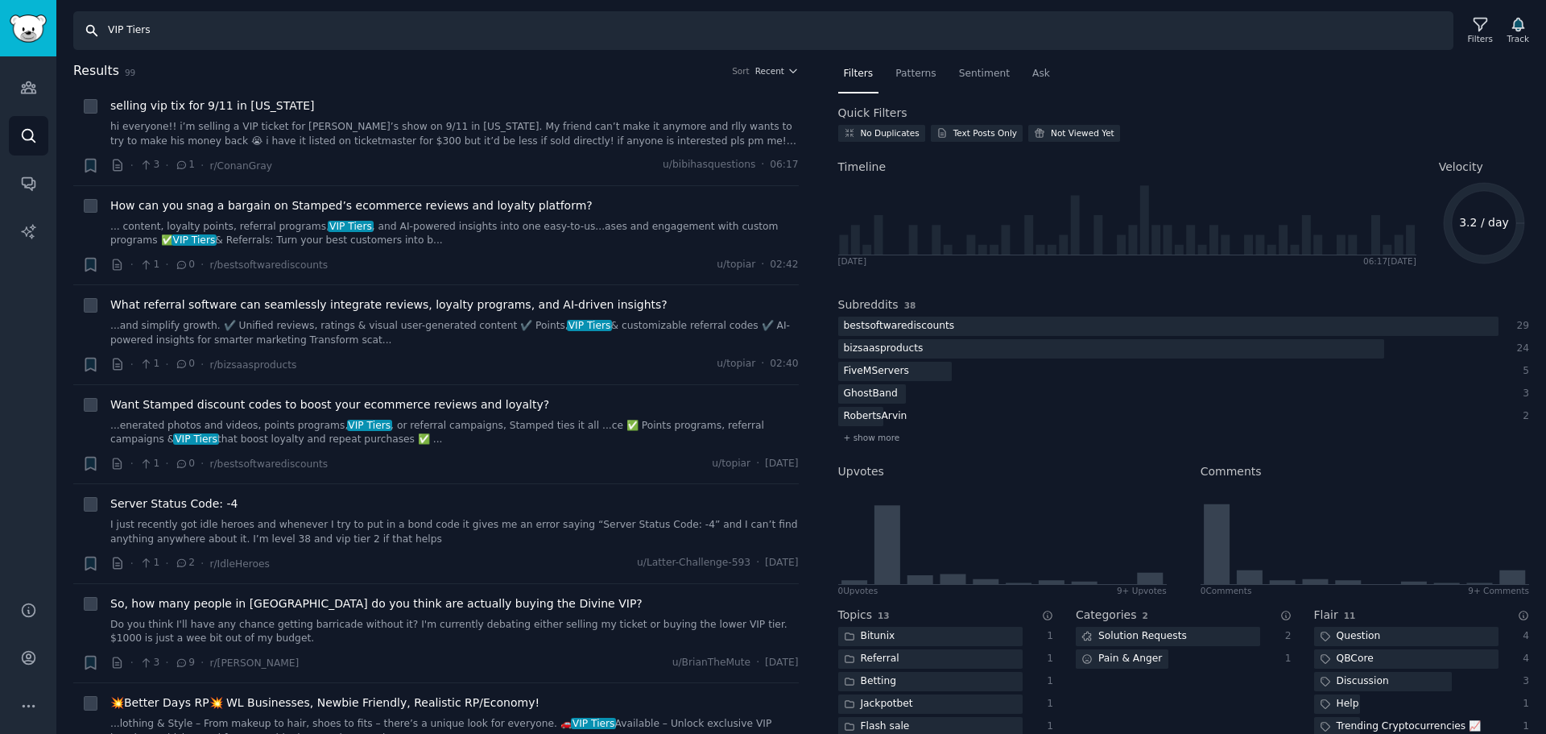
type input "e"
type input "ẽ"
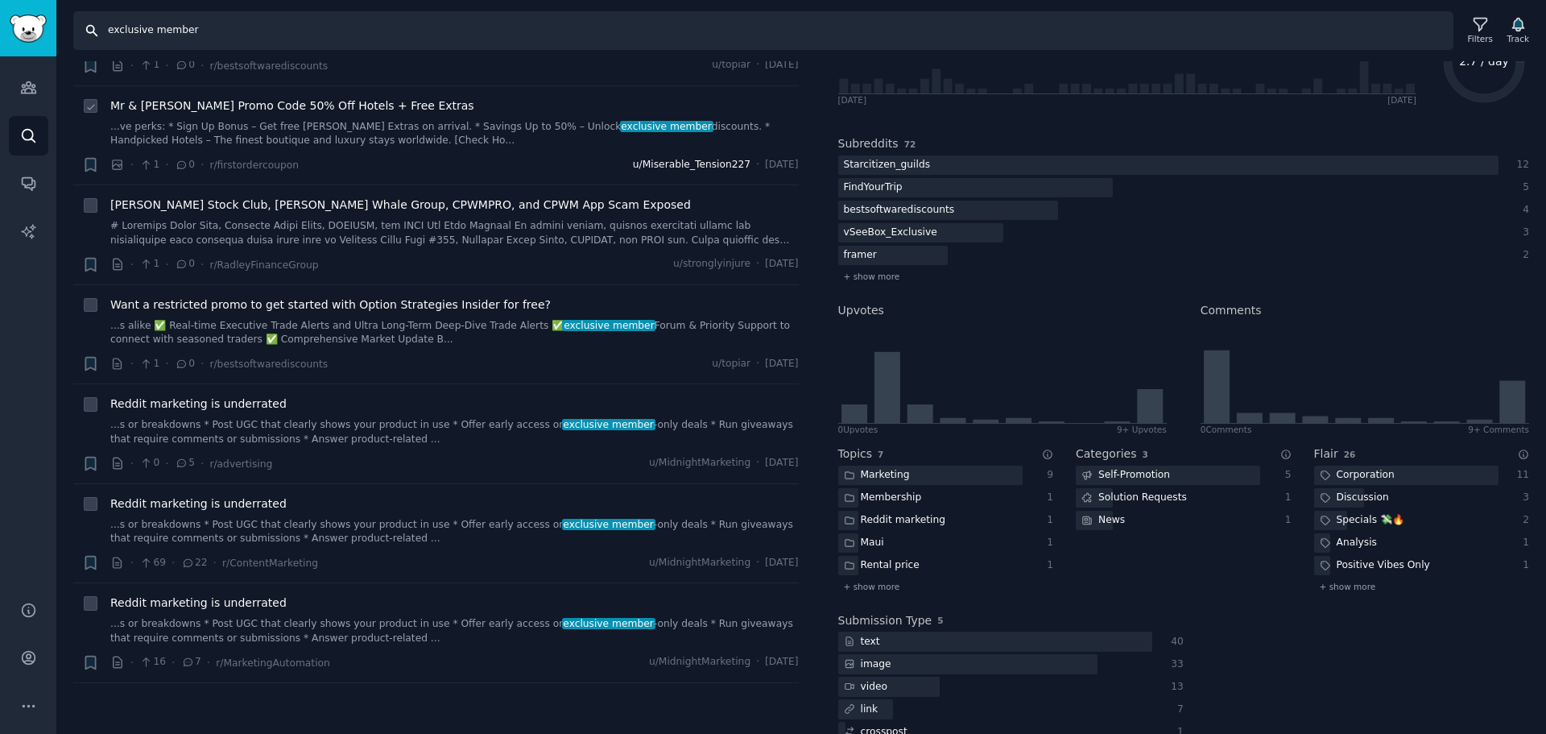
scroll to position [805, 0]
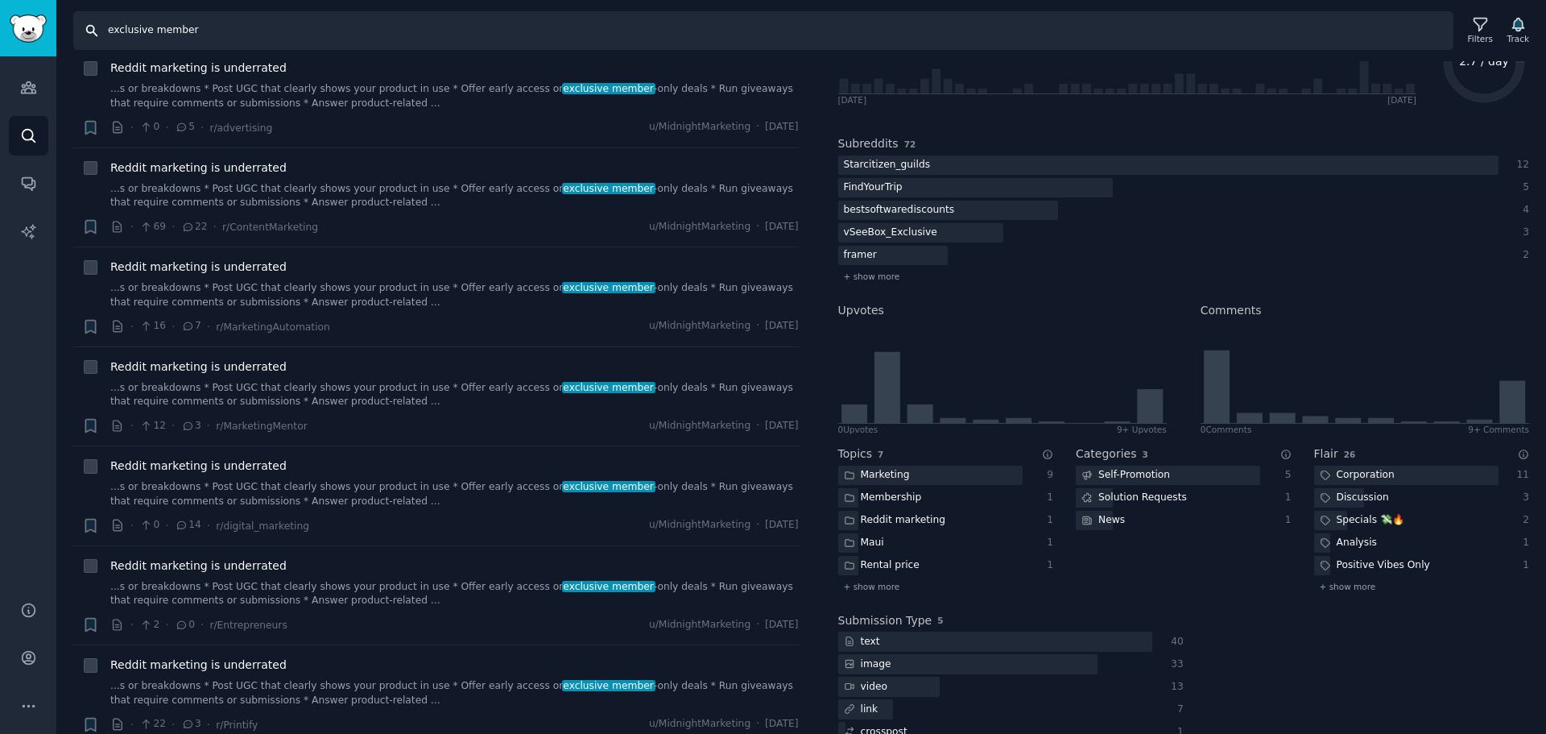
click at [234, 19] on input "exclusive member" at bounding box center [763, 30] width 1380 height 39
click at [283, 33] on input "exclusive member" at bounding box center [763, 30] width 1380 height 39
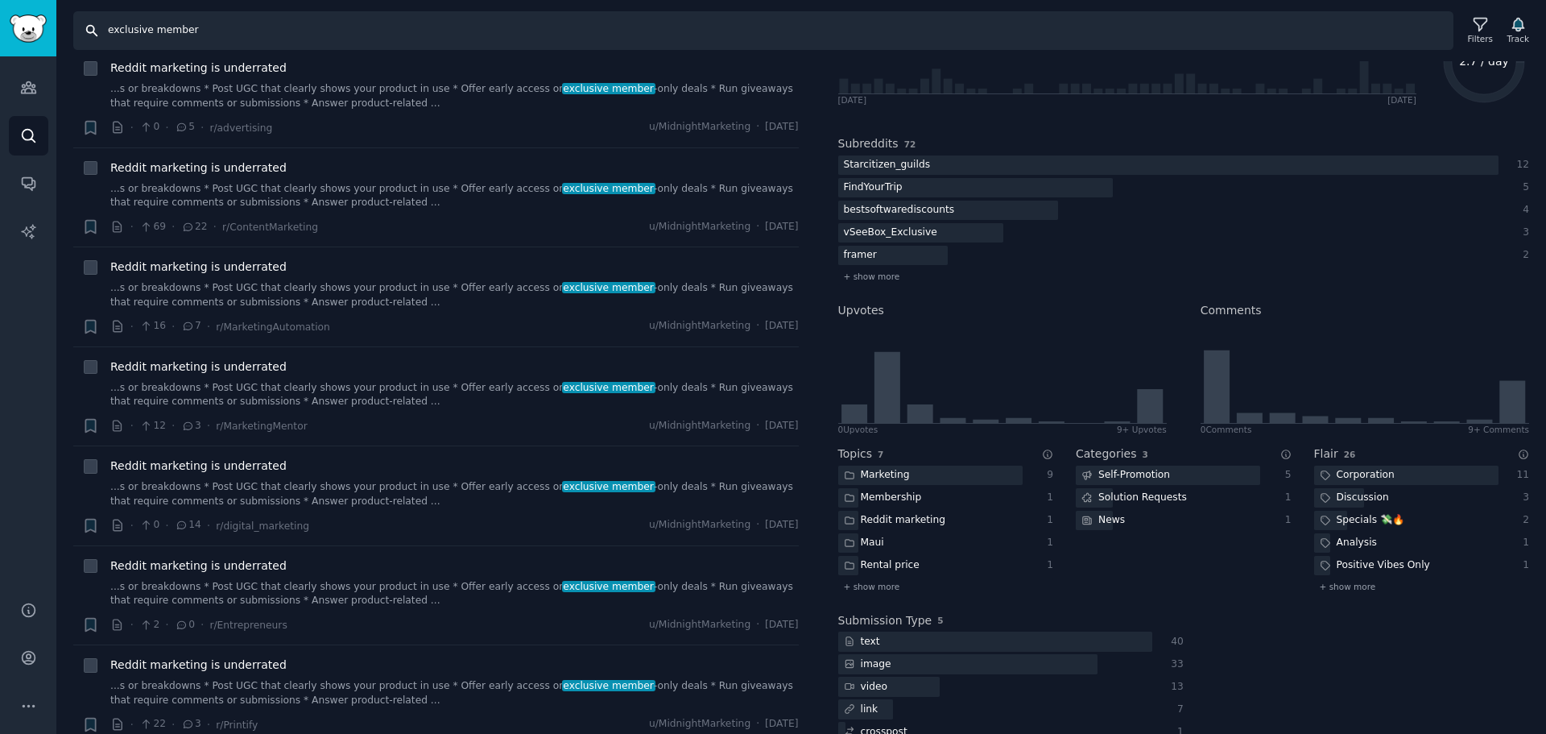
click at [283, 33] on input "exclusive member" at bounding box center [763, 30] width 1380 height 39
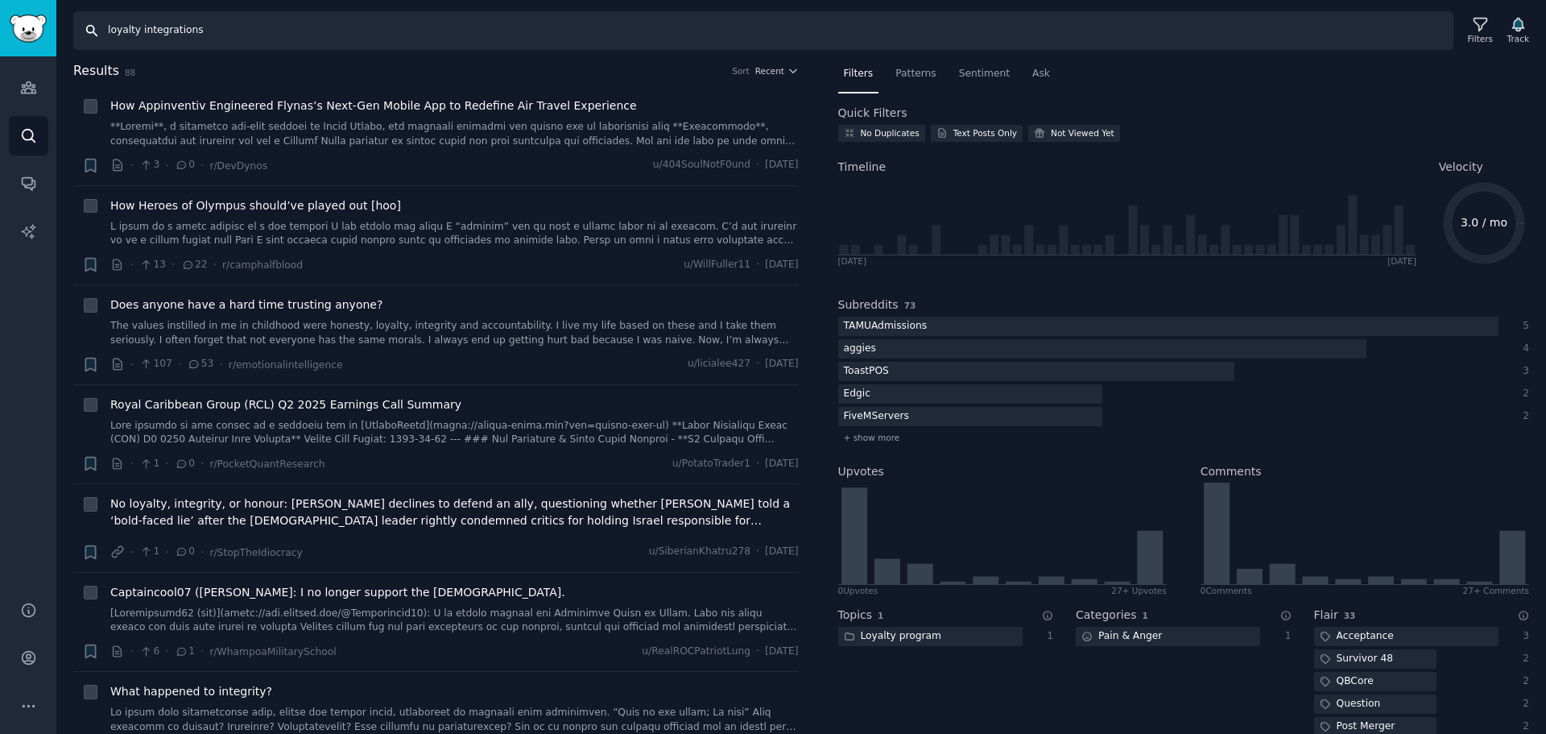
click at [281, 30] on input "loyalty integrations" at bounding box center [763, 30] width 1380 height 39
click at [299, 48] on input "loyalty integrations" at bounding box center [763, 30] width 1380 height 39
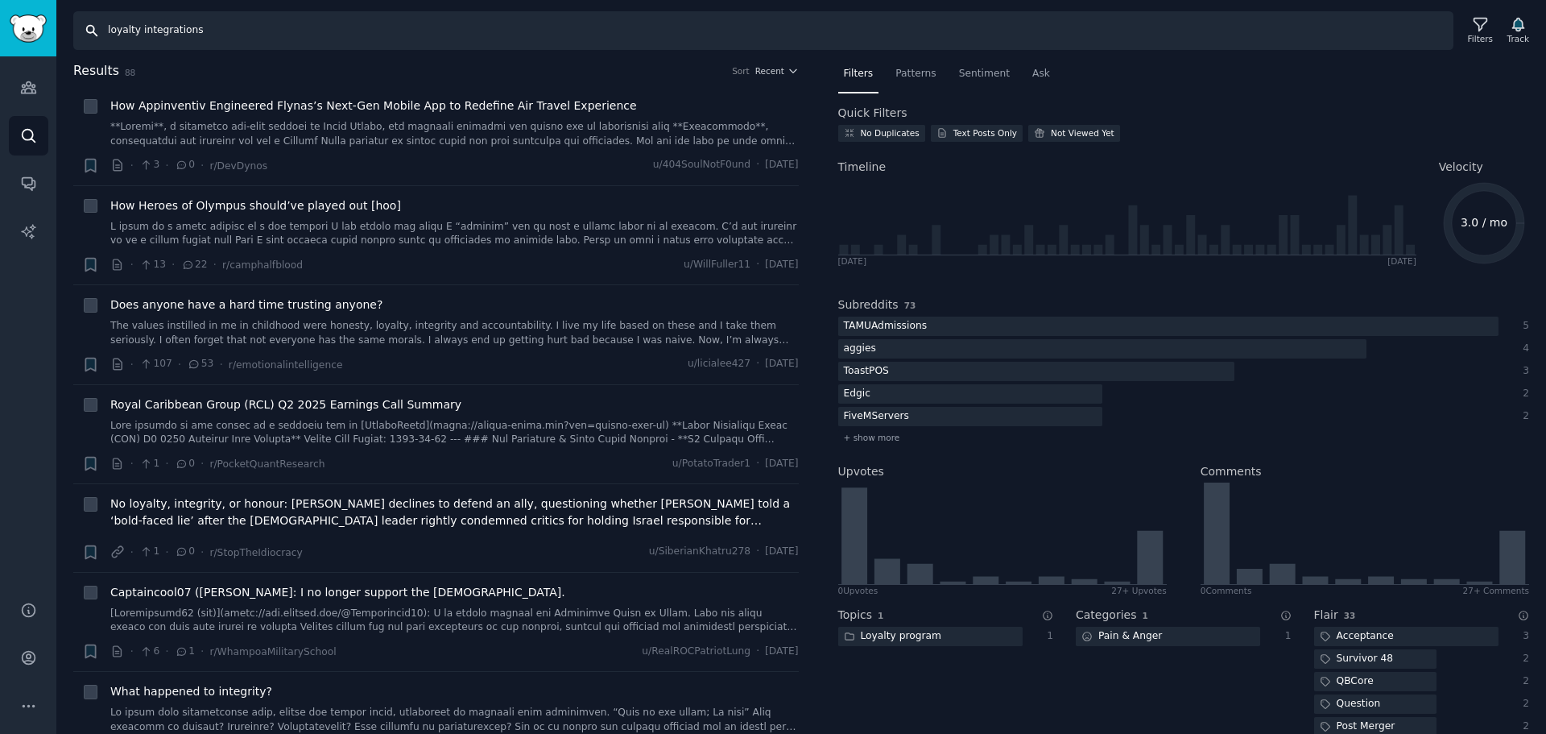
click at [299, 48] on input "loyalty integrations" at bounding box center [763, 30] width 1380 height 39
paste input "customer retention"
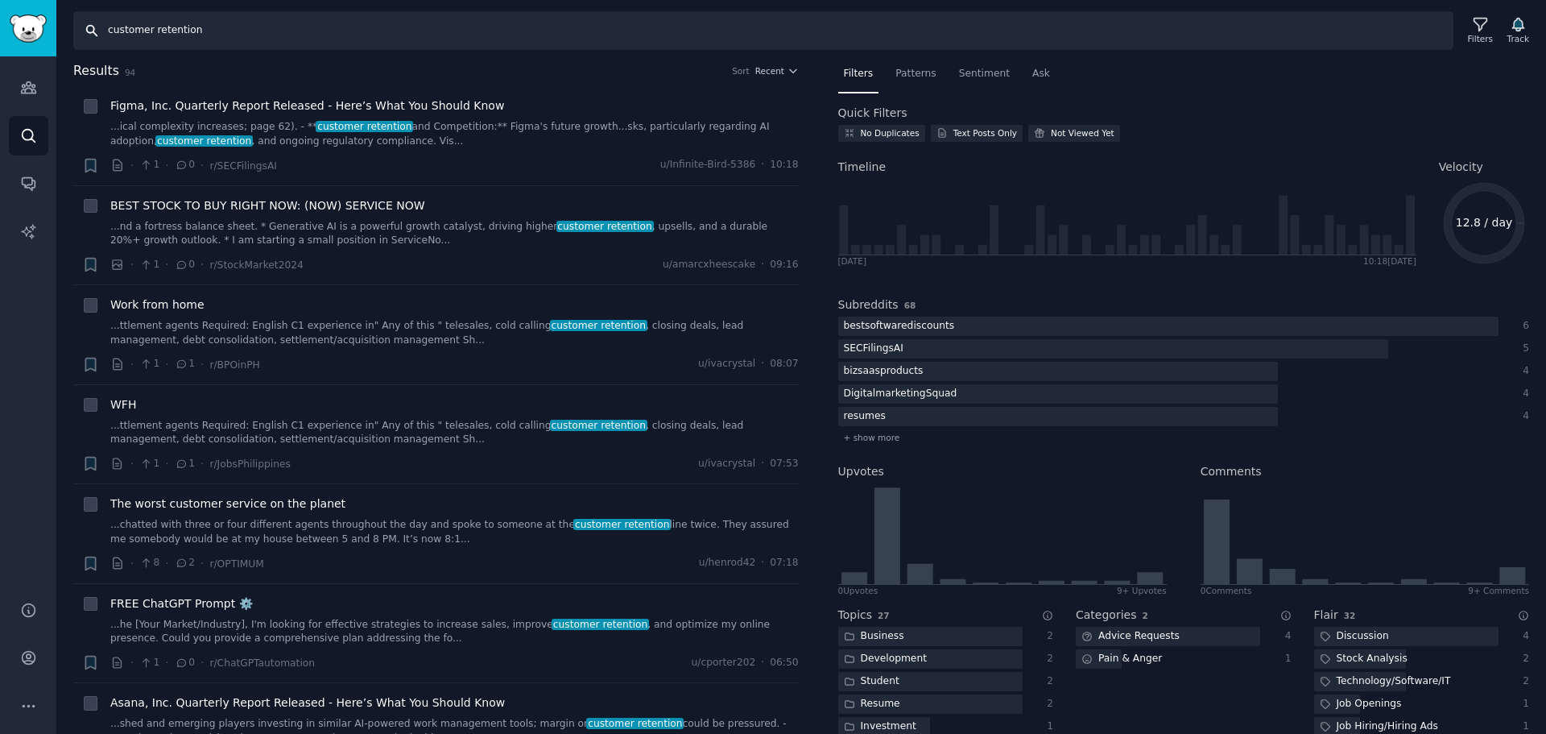
click at [299, 48] on input "customer retention" at bounding box center [763, 30] width 1380 height 39
drag, startPoint x: 1461, startPoint y: 221, endPoint x: 1515, endPoint y: 221, distance: 54.0
click at [1515, 221] on icon "12.8 / day" at bounding box center [1484, 223] width 90 height 90
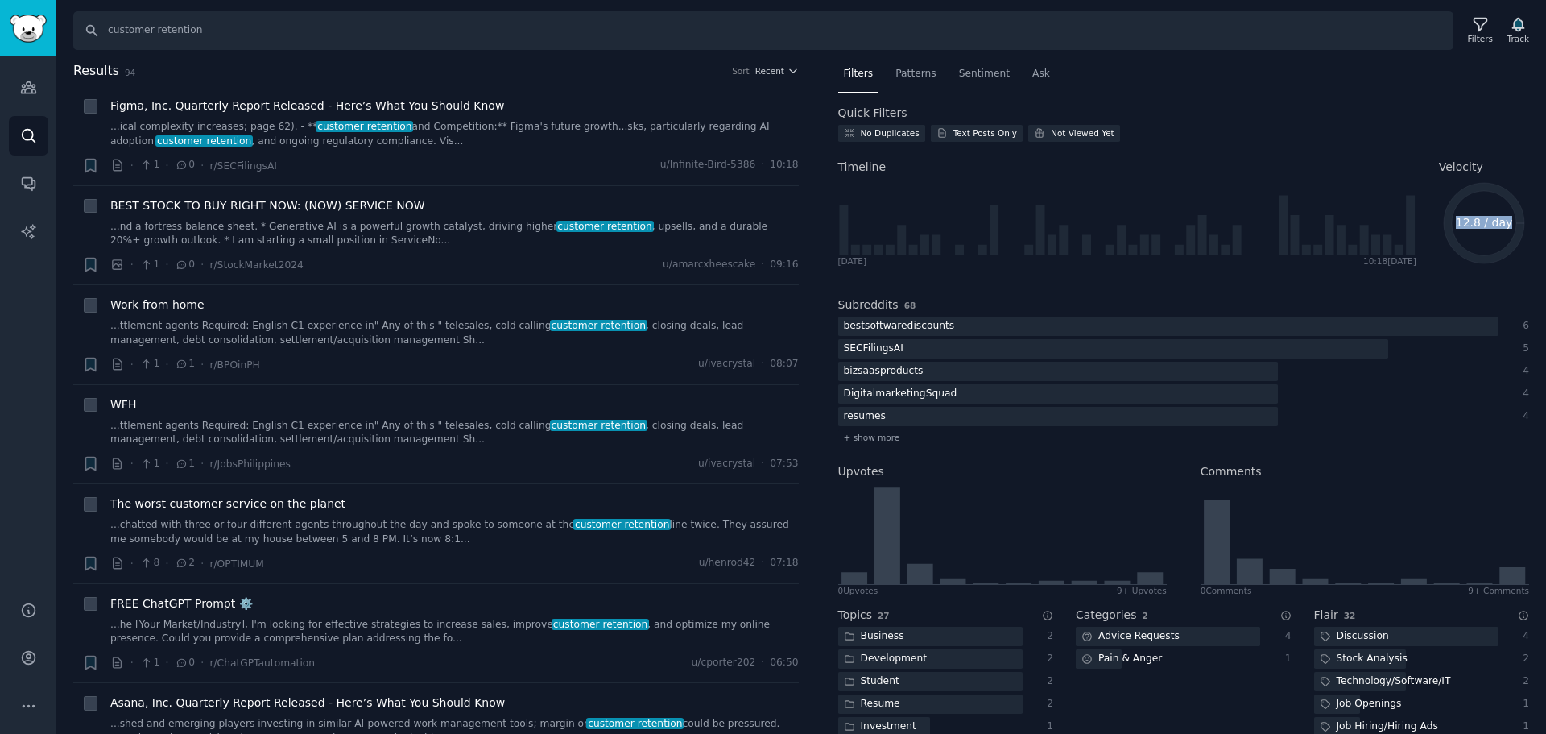
copy text "12.8 / day"
drag, startPoint x: 151, startPoint y: 31, endPoint x: 238, endPoint y: 27, distance: 86.3
click at [238, 27] on input "customer retention" at bounding box center [763, 30] width 1380 height 39
click at [166, 31] on input "customer retention" at bounding box center [763, 30] width 1380 height 39
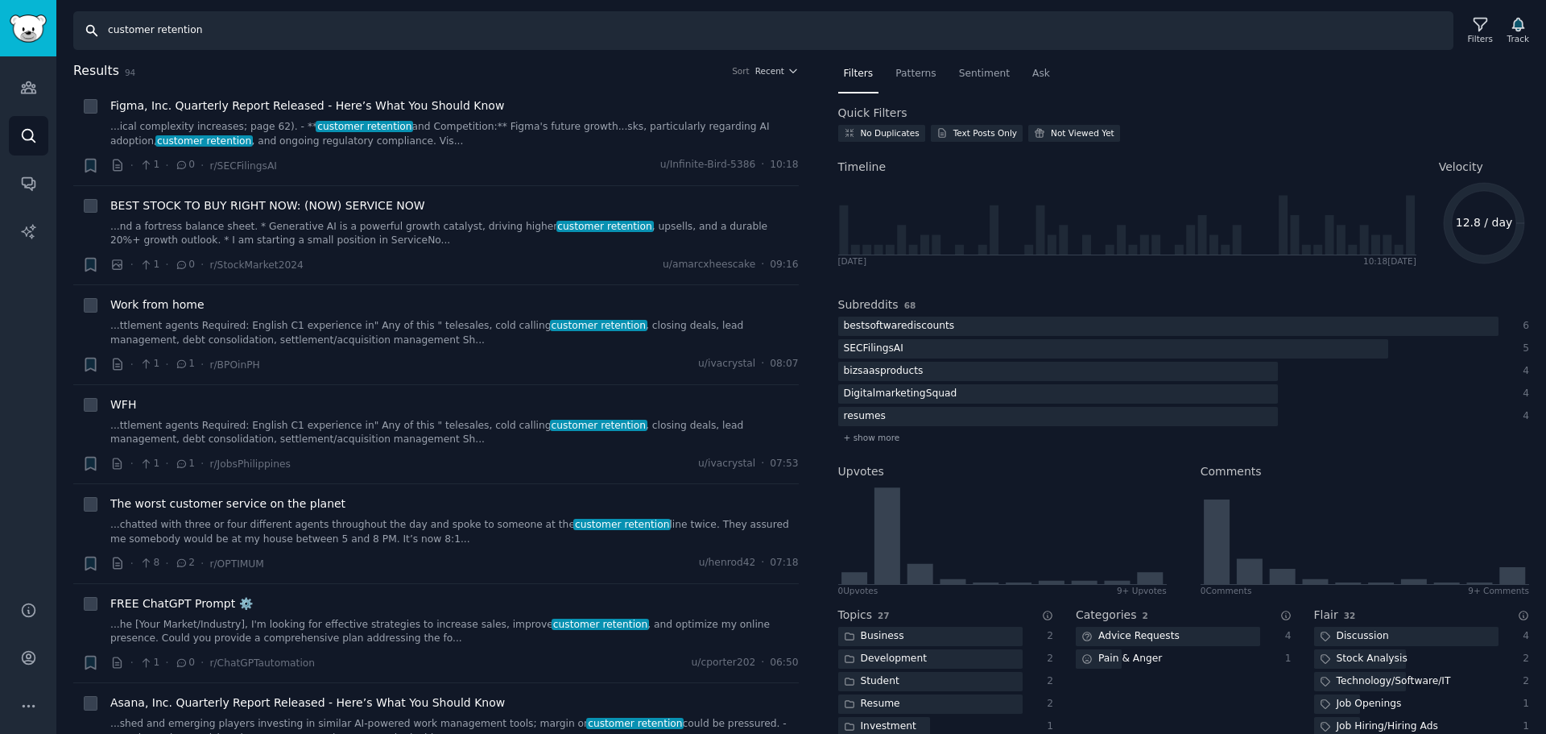
click at [166, 31] on input "customer retention" at bounding box center [763, 30] width 1380 height 39
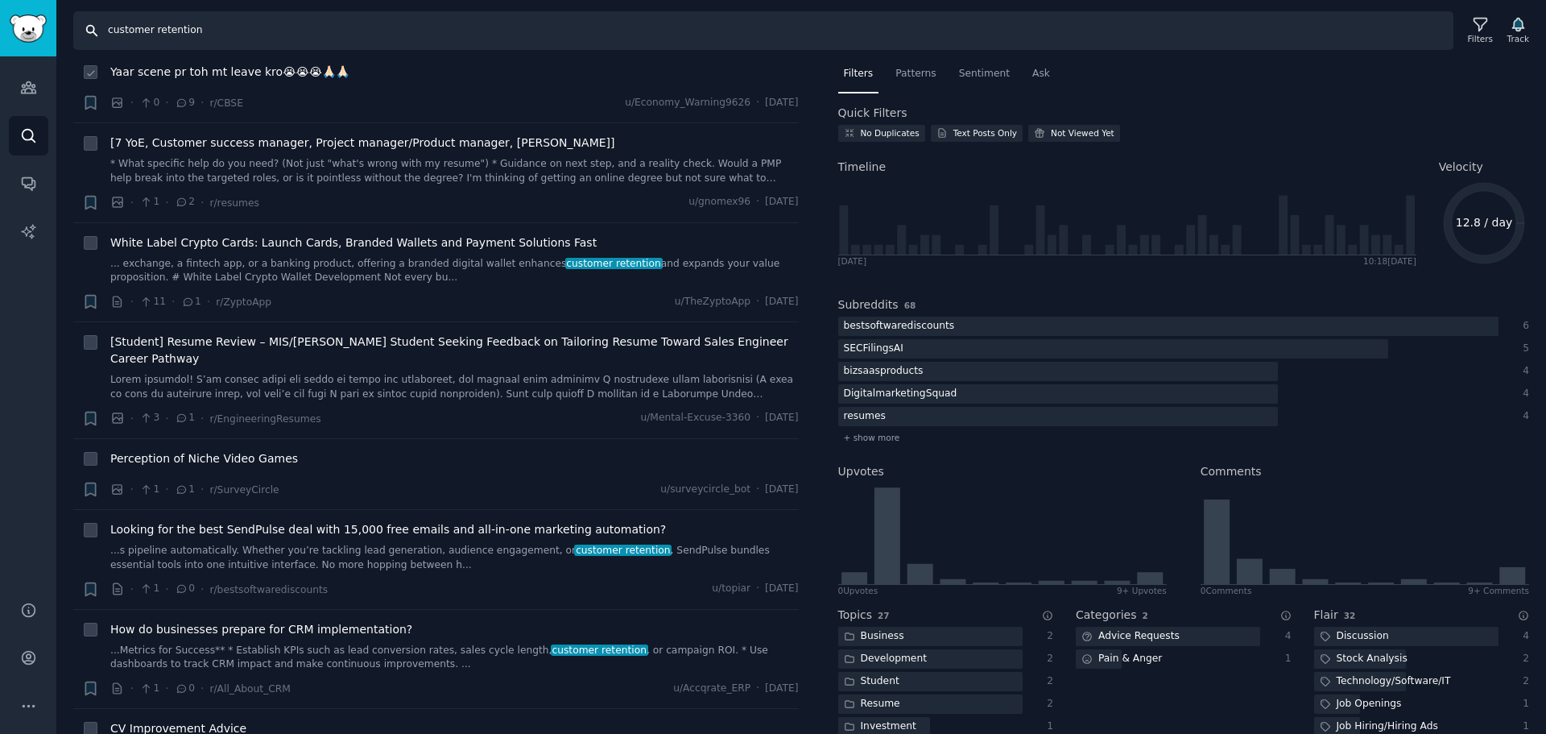
scroll to position [3785, 0]
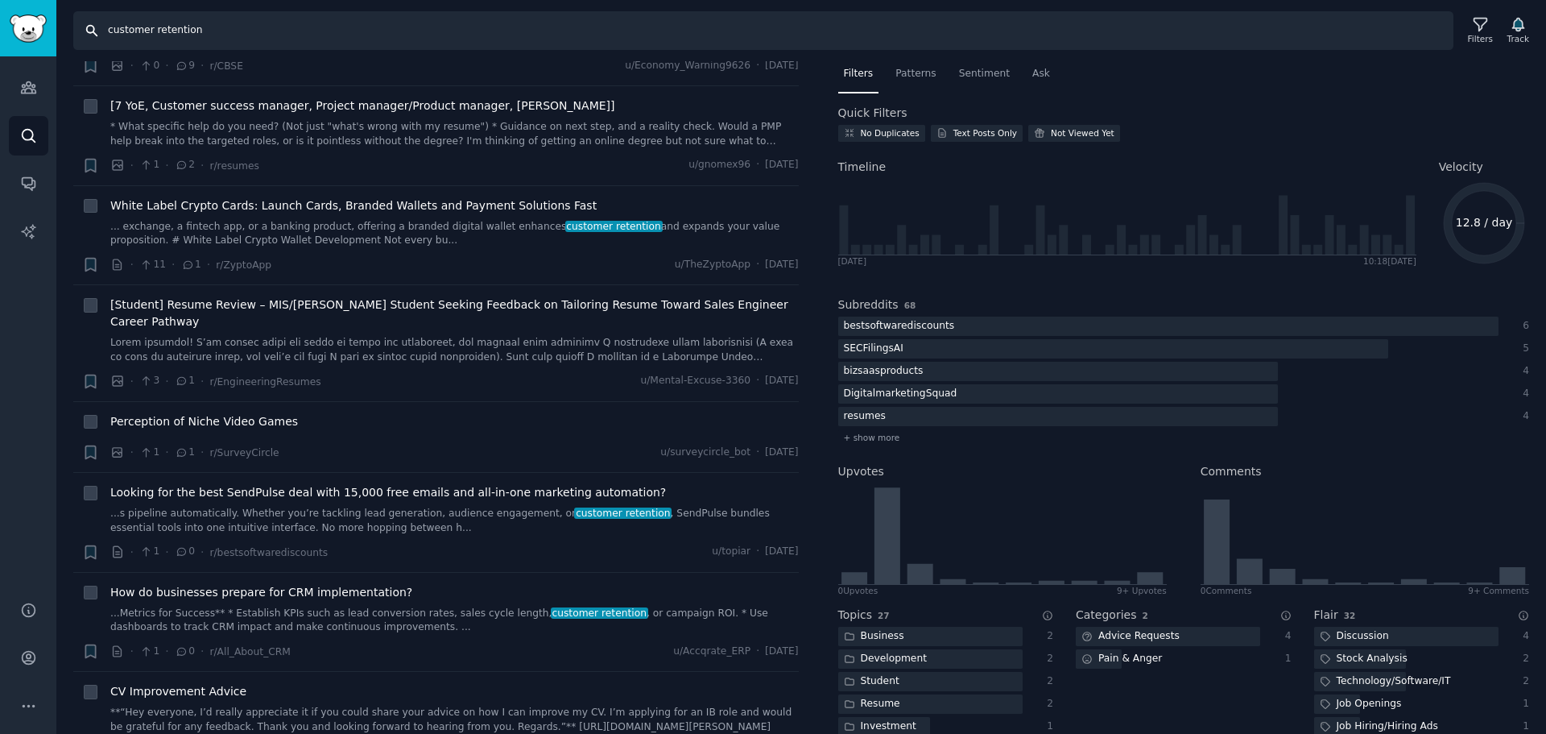
click at [204, 34] on input "customer retention" at bounding box center [763, 30] width 1380 height 39
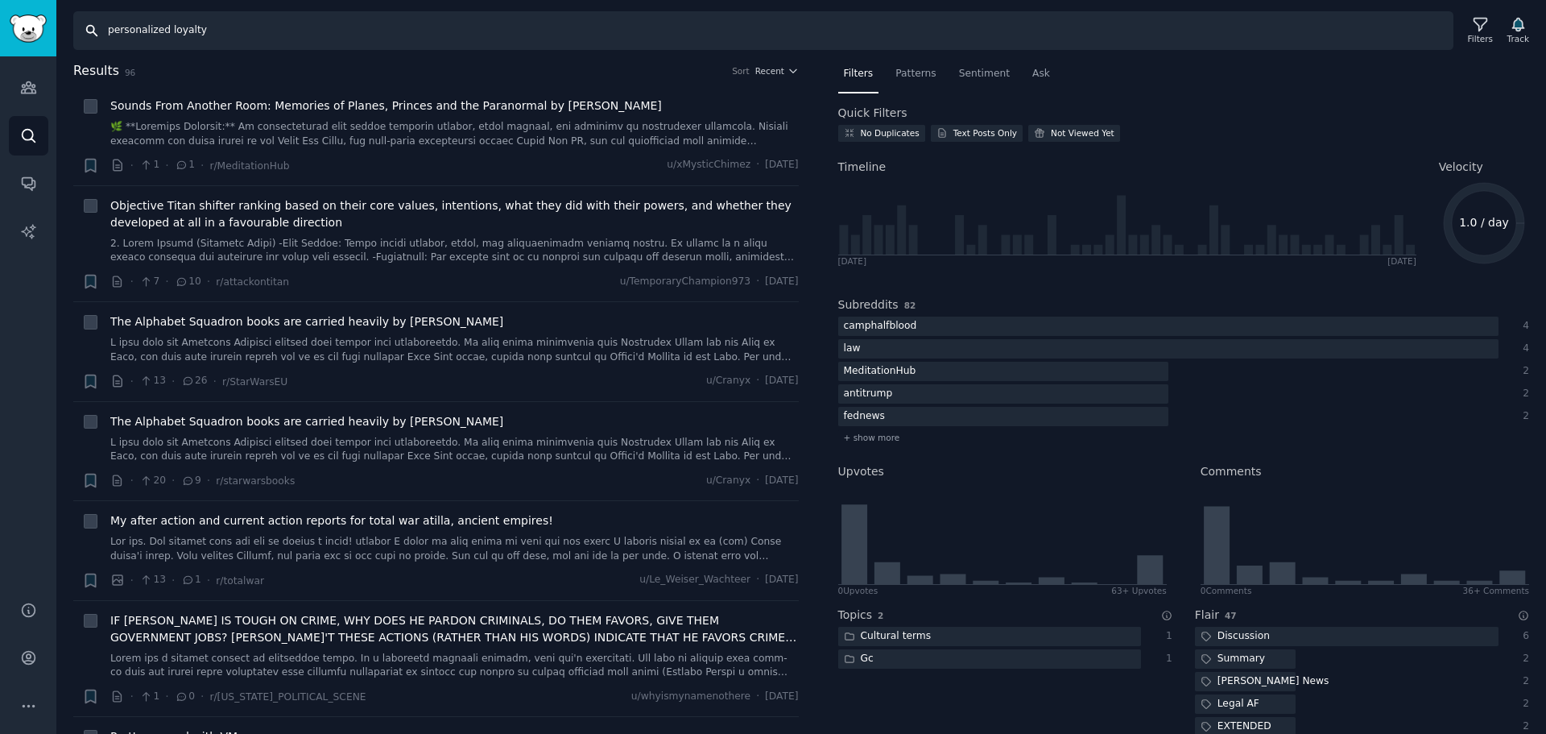
drag, startPoint x: 201, startPoint y: 31, endPoint x: 101, endPoint y: 25, distance: 99.3
click at [101, 25] on input "personalized loyalty" at bounding box center [763, 30] width 1380 height 39
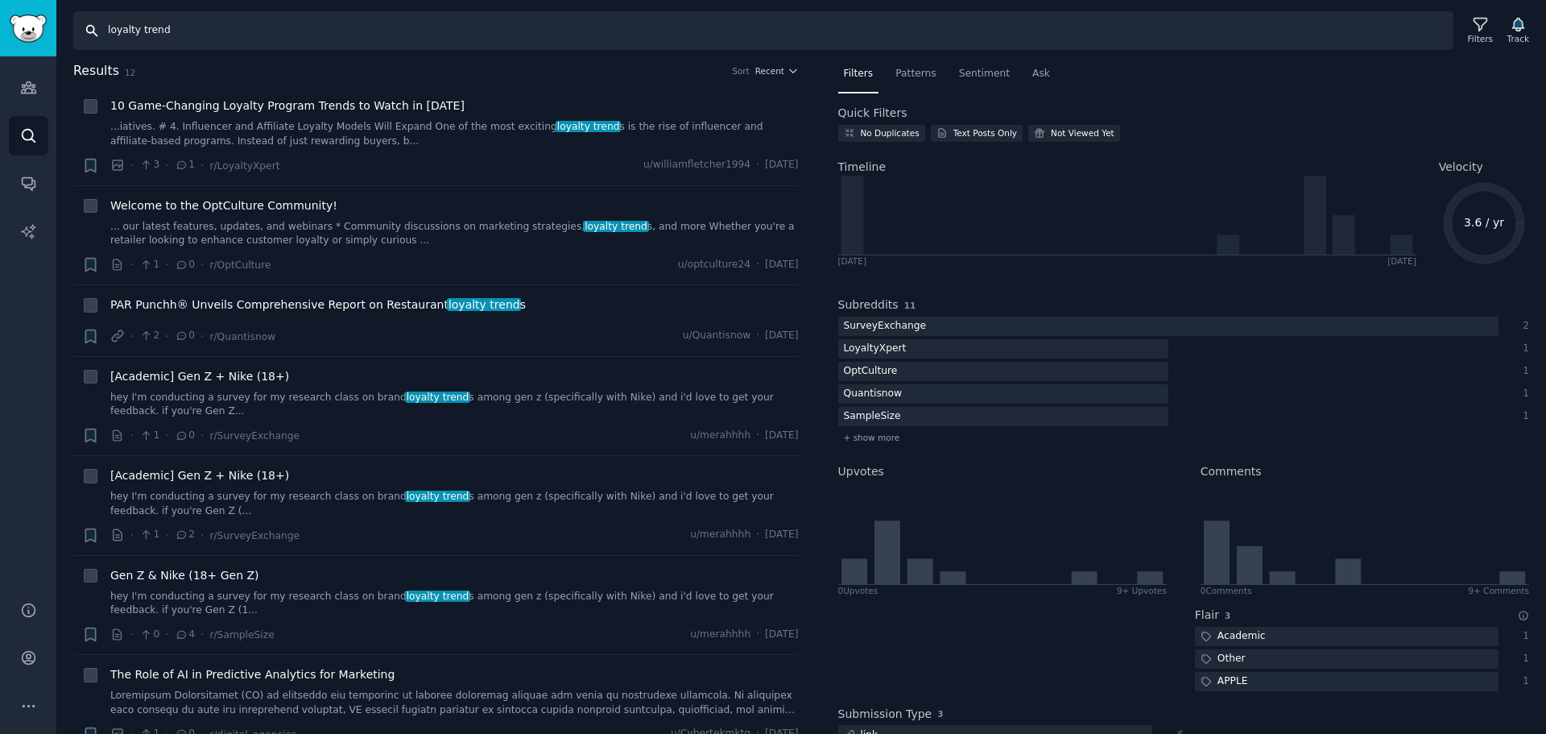
click at [331, 36] on input "loyalty trend" at bounding box center [763, 30] width 1380 height 39
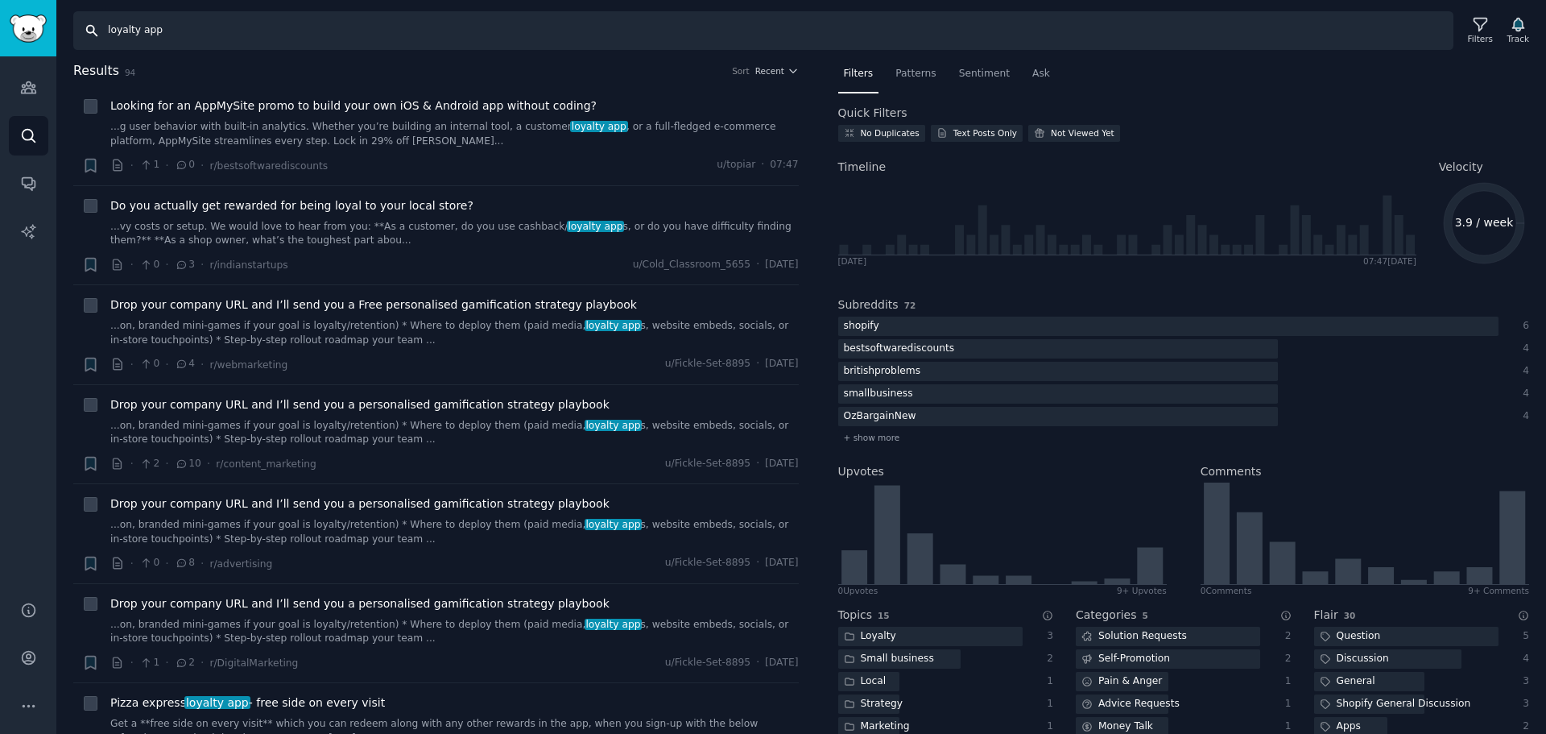
click at [328, 43] on input "loyalty app" at bounding box center [763, 30] width 1380 height 39
paste input "ecommerce loyalty program"
type input "ecommerce loyalty program"
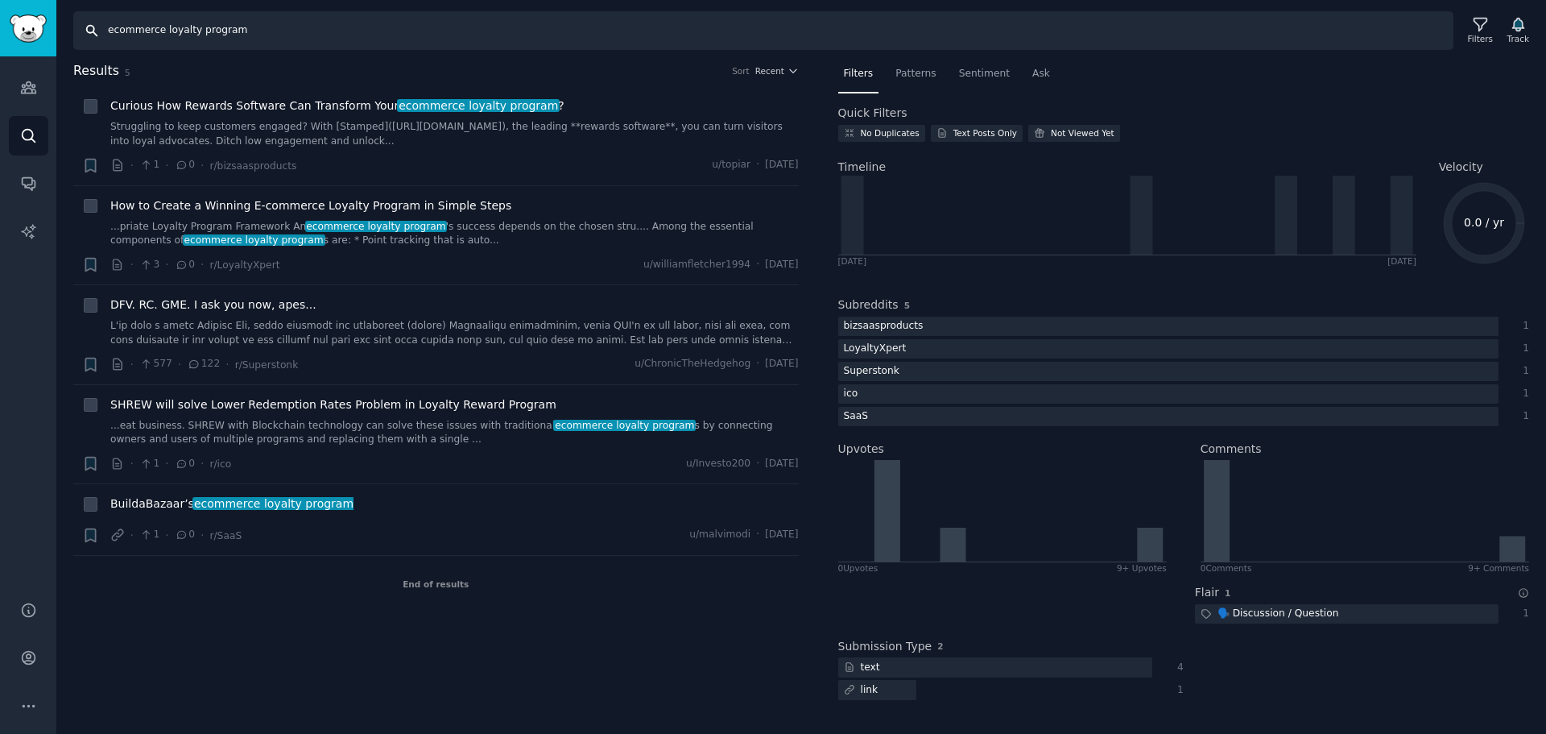
click at [328, 43] on input "ecommerce loyalty program" at bounding box center [763, 30] width 1380 height 39
click at [271, 28] on input "Search" at bounding box center [763, 30] width 1380 height 39
type input "f"
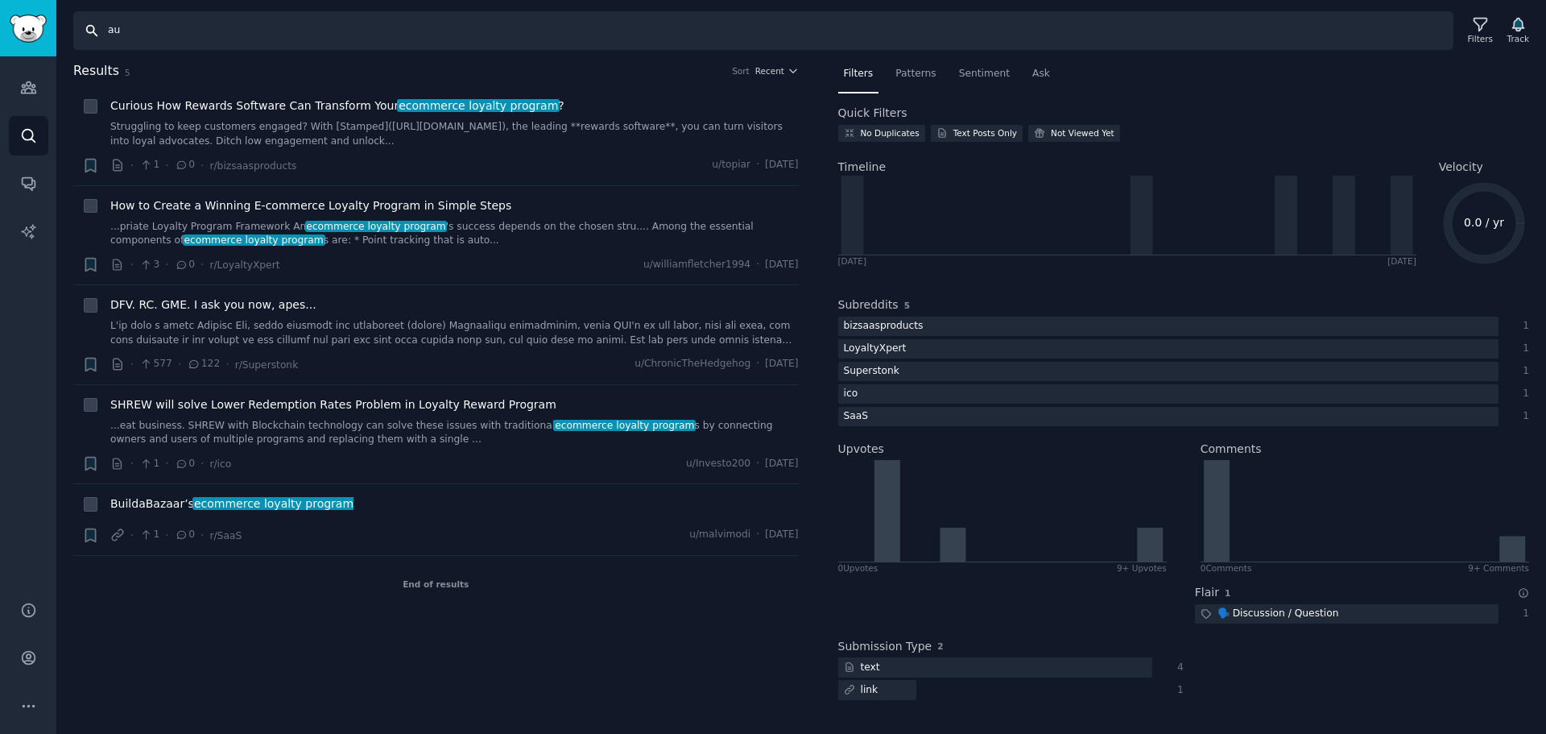
type input "a"
type input "á"
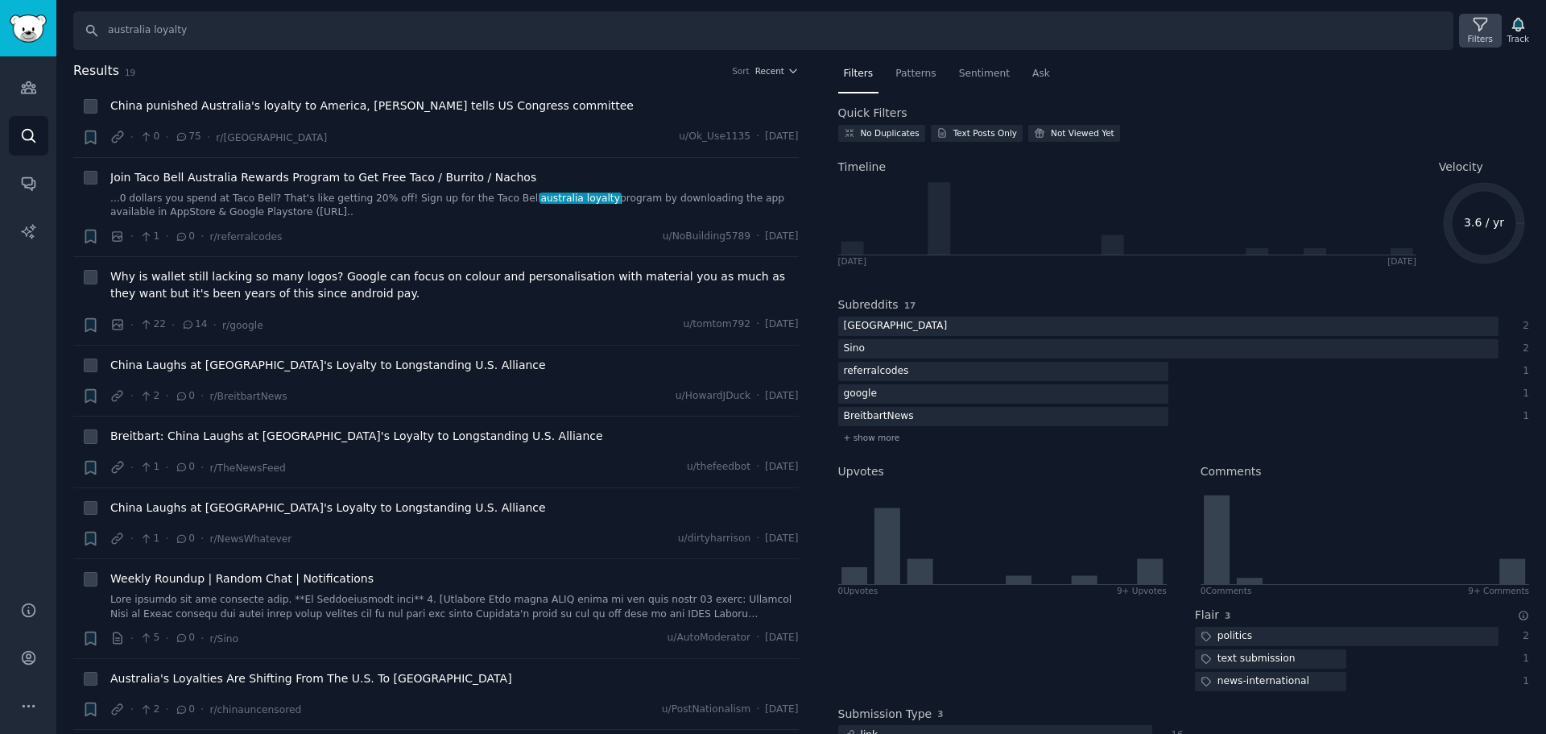
click at [1501, 28] on div "Filters" at bounding box center [1480, 31] width 42 height 34
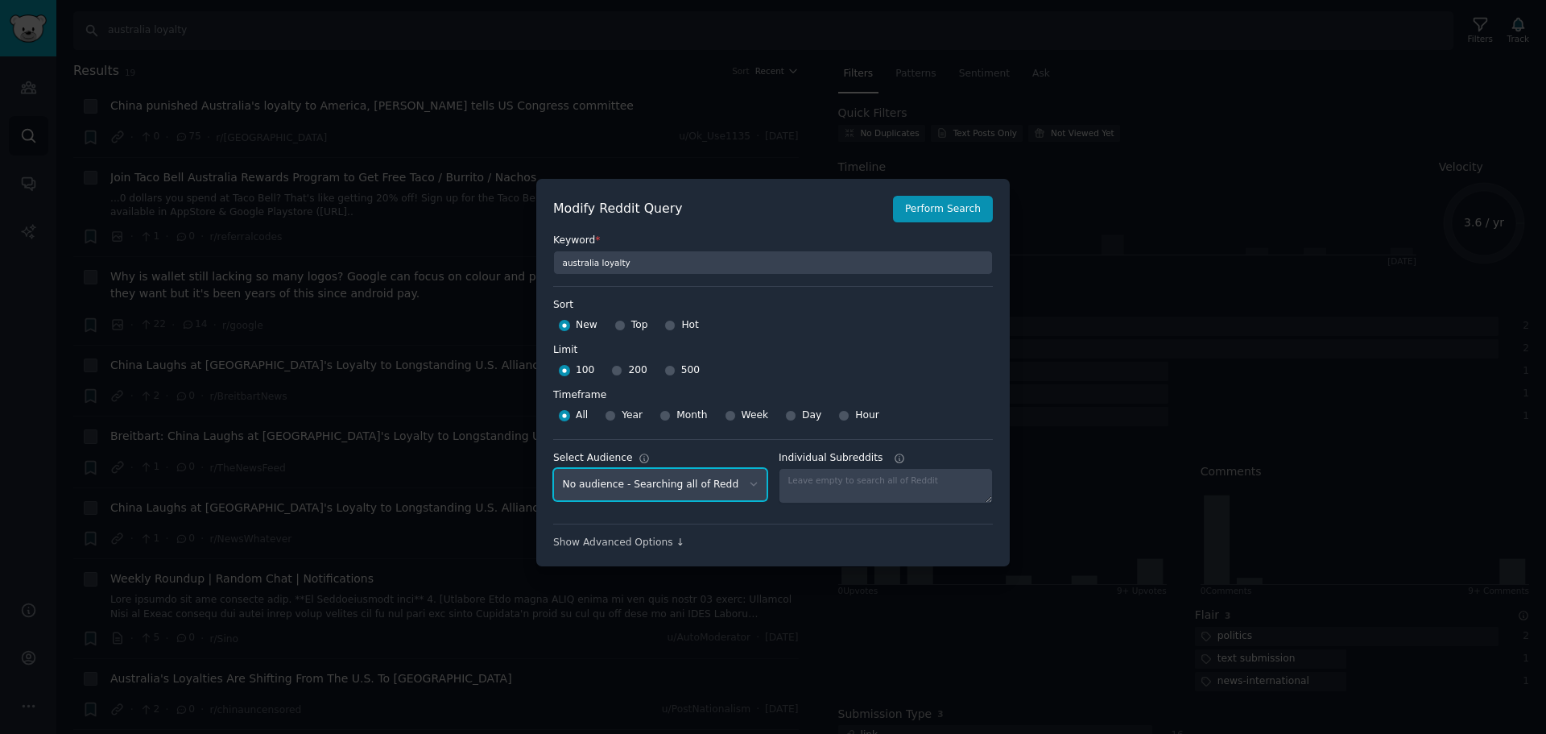
click at [739, 489] on select "No audience - Searching all of Reddit skincare - 2 Subreddits shopify - 4 Subre…" at bounding box center [660, 484] width 214 height 33
click at [750, 482] on select "No audience - Searching all of Reddit skincare - 2 Subreddits shopify - 4 Subre…" at bounding box center [660, 484] width 214 height 33
click at [1066, 413] on div at bounding box center [773, 367] width 1546 height 734
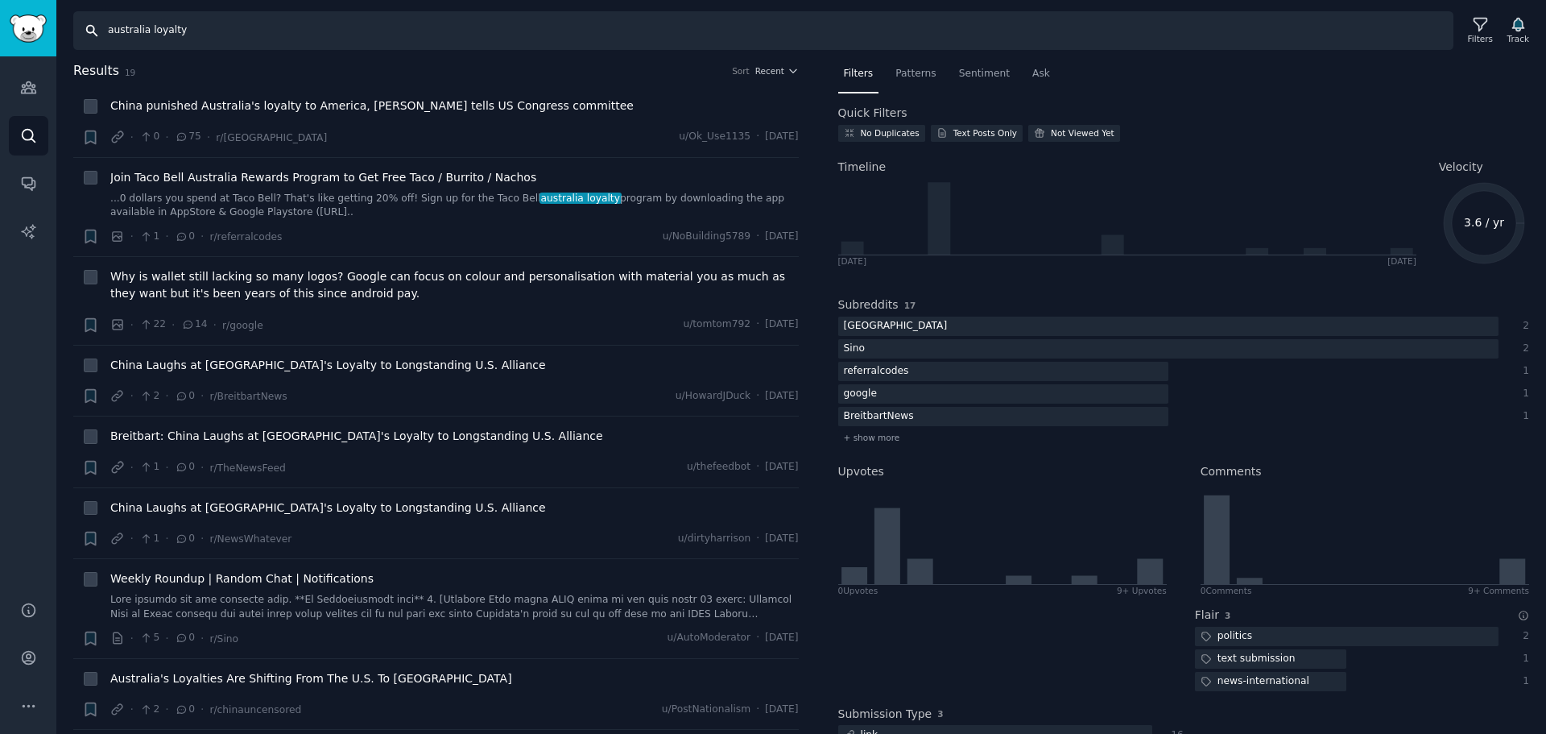
click at [272, 28] on input "australia loyalty" at bounding box center [763, 30] width 1380 height 39
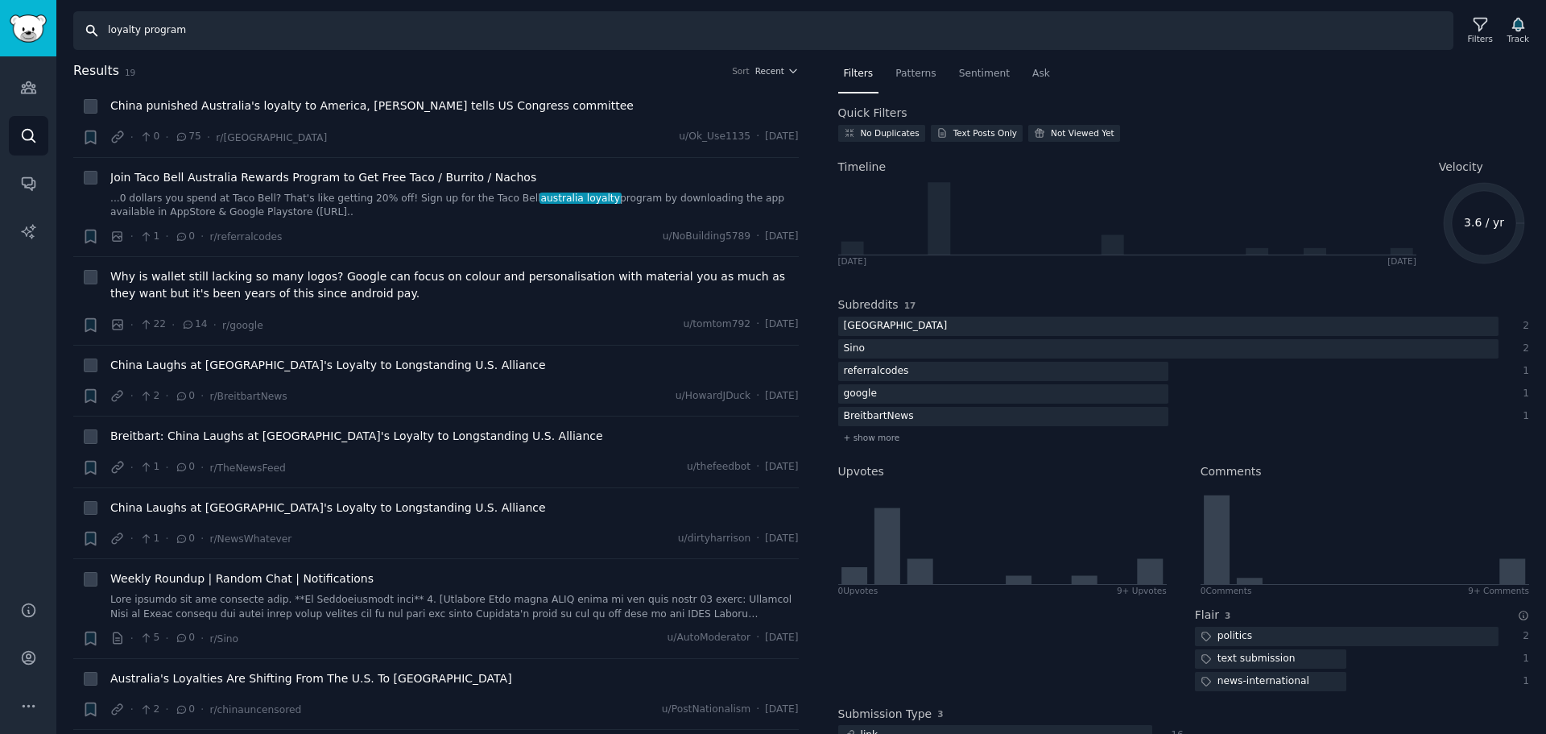
type input "loyalty program"
